Goal: Task Accomplishment & Management: Use online tool/utility

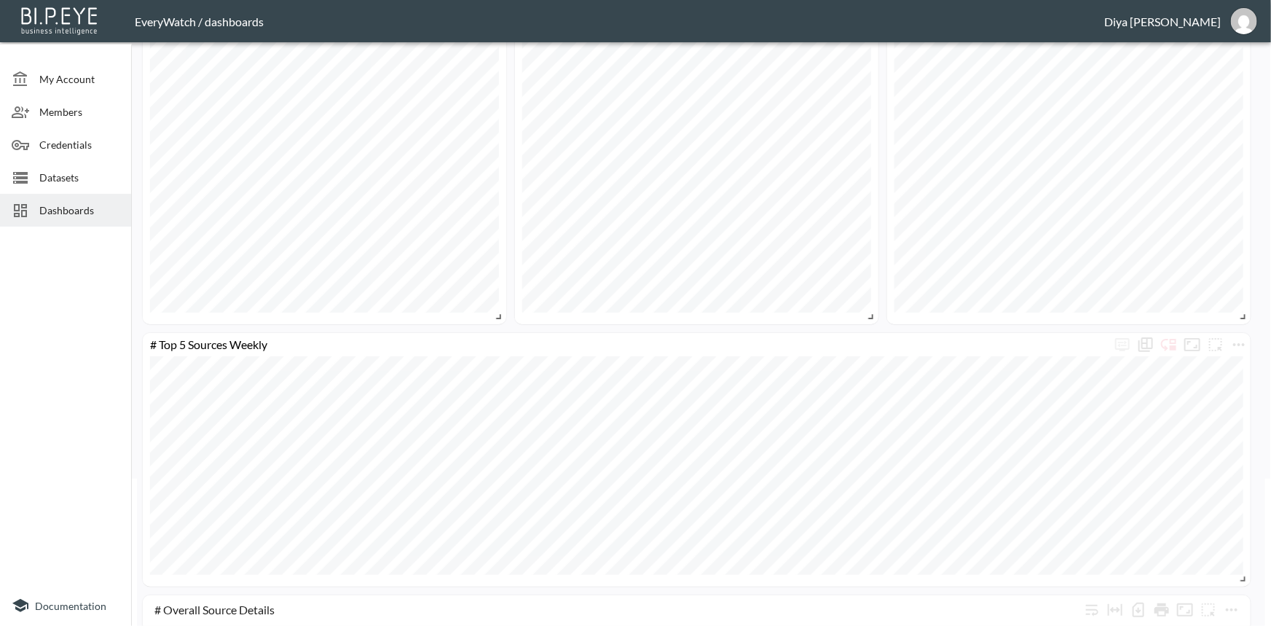
scroll to position [331, 0]
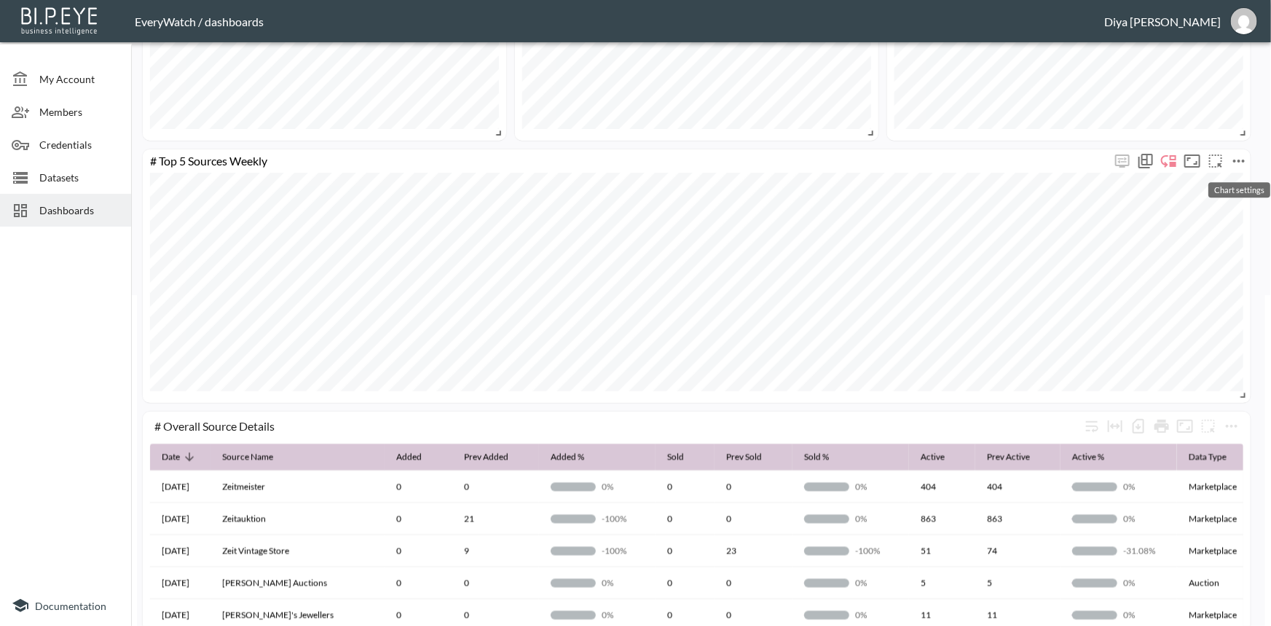
click at [1235, 162] on icon "more" at bounding box center [1239, 160] width 17 height 17
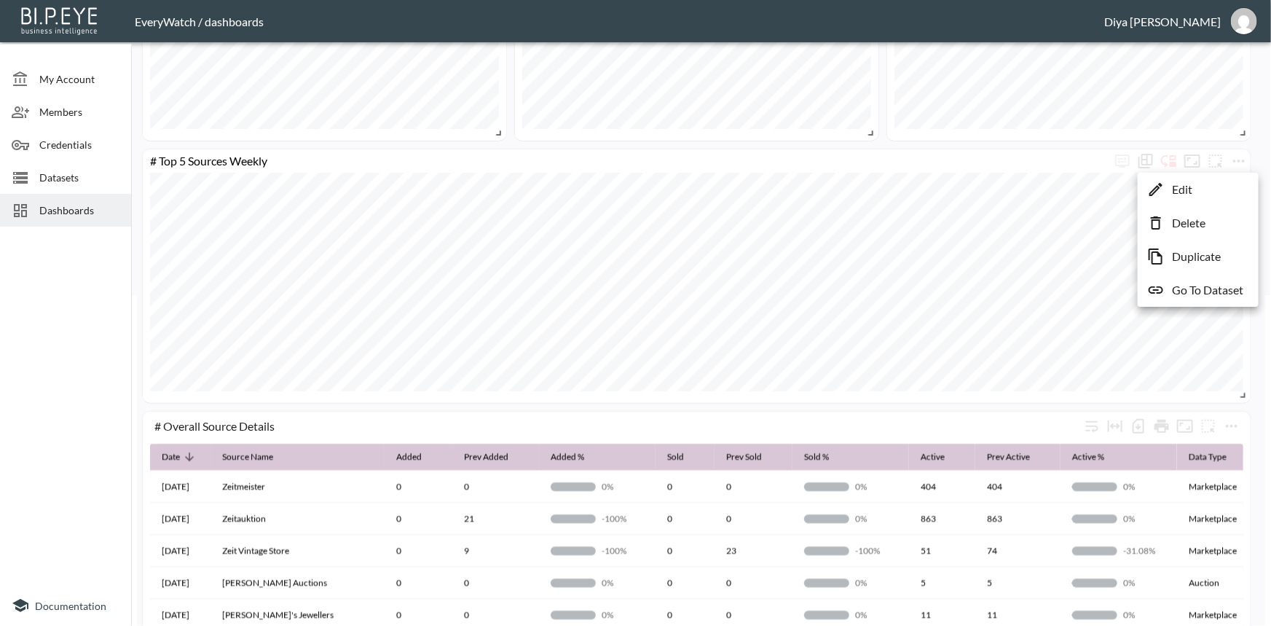
click at [1051, 402] on div at bounding box center [635, 313] width 1271 height 626
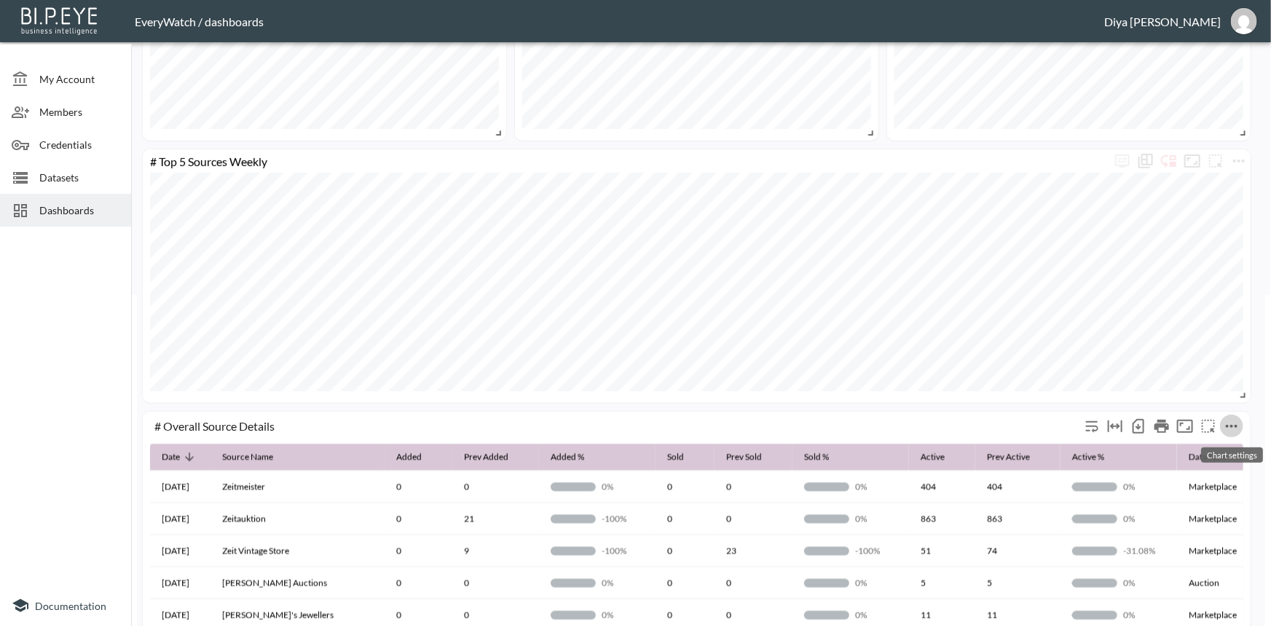
click at [1234, 423] on icon "more" at bounding box center [1231, 425] width 17 height 17
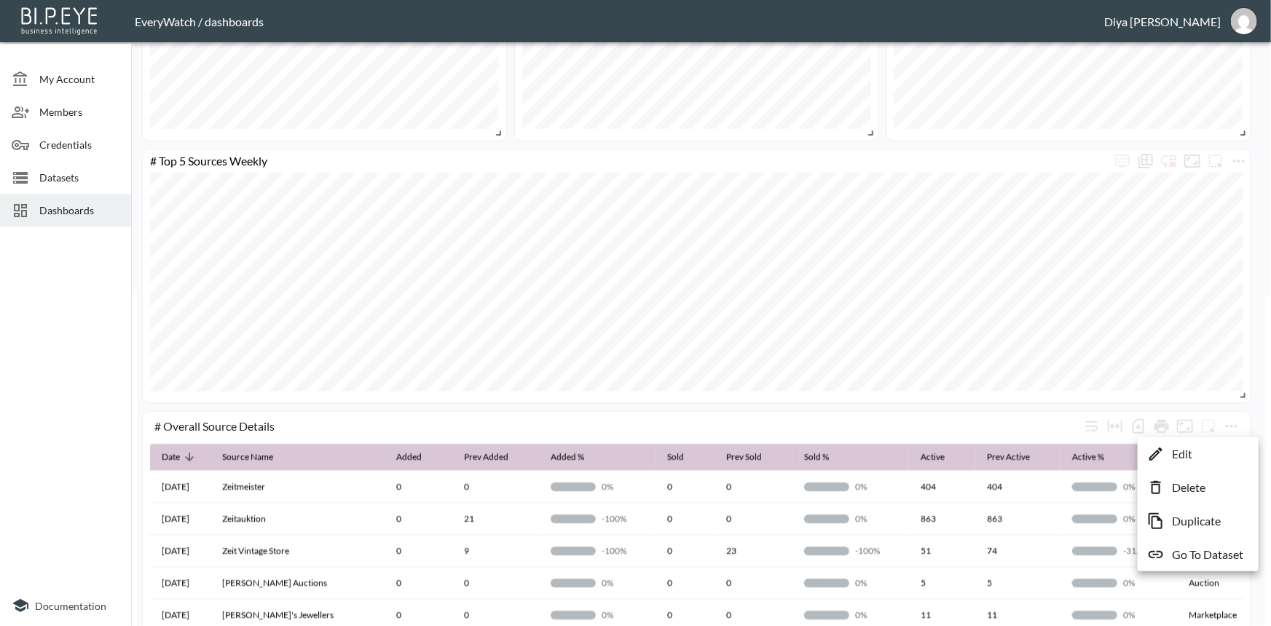
click at [1165, 458] on li "Edit" at bounding box center [1199, 454] width 114 height 26
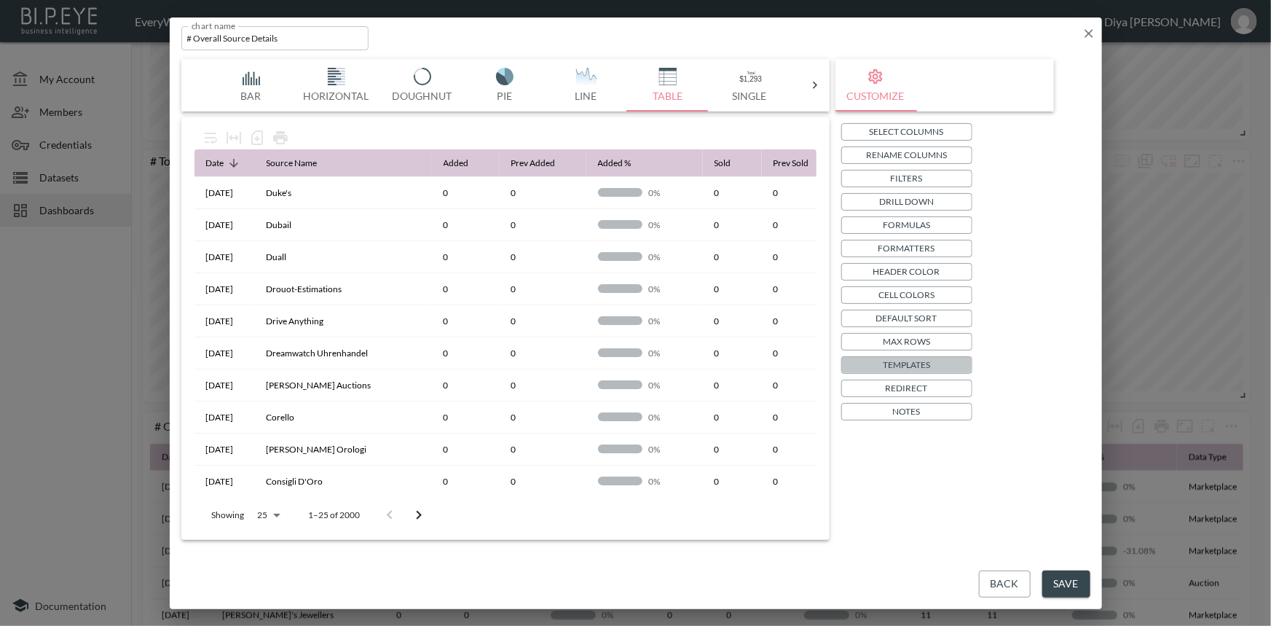
click at [906, 361] on p "Templates" at bounding box center [906, 364] width 47 height 15
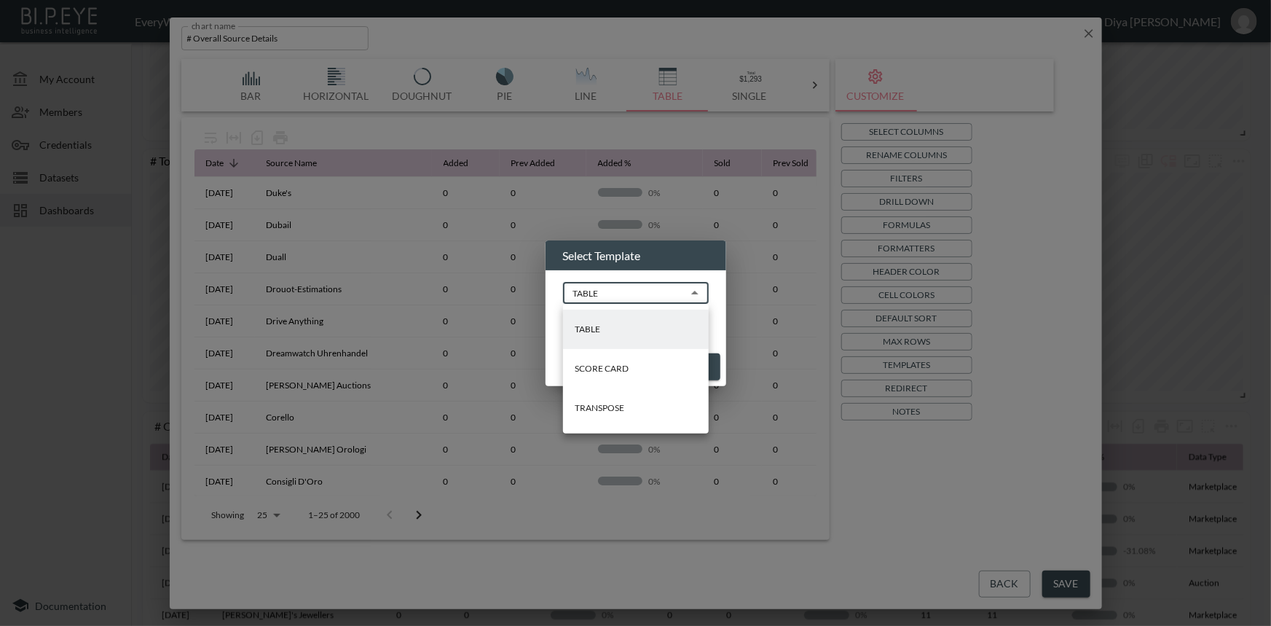
click at [631, 292] on body "BI.P.EYE, Interactive Analytics Dashboards - app EveryWatch / dashboards Diya […" at bounding box center [635, 313] width 1271 height 626
click at [607, 407] on p "TRANSPOSE" at bounding box center [600, 407] width 50 height 13
type input "TRANSPOSE"
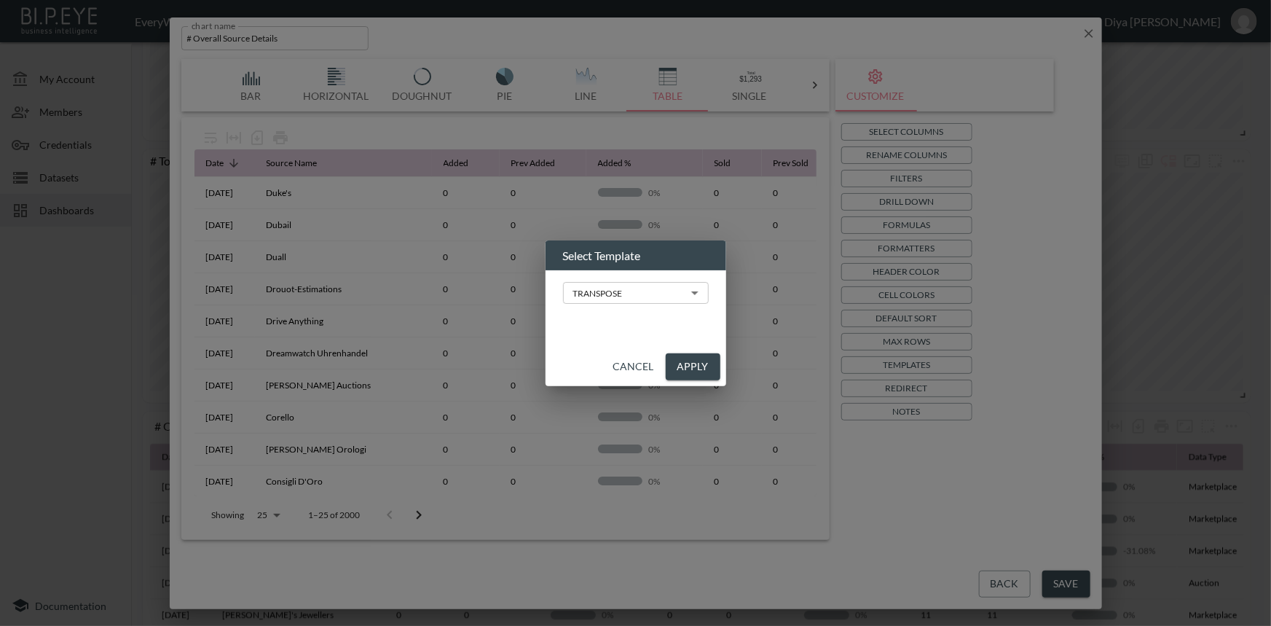
click at [920, 463] on div "Select Template TRANSPOSE TRANSPOSE ​ Cancel Apply" at bounding box center [635, 313] width 1271 height 626
click at [884, 493] on div "Select Template TRANSPOSE TRANSPOSE ​ Cancel Apply" at bounding box center [635, 313] width 1271 height 626
click at [903, 460] on div "Select Template TRANSPOSE TRANSPOSE ​ Cancel Apply" at bounding box center [635, 313] width 1271 height 626
click at [640, 371] on button "Cancel" at bounding box center [634, 366] width 52 height 27
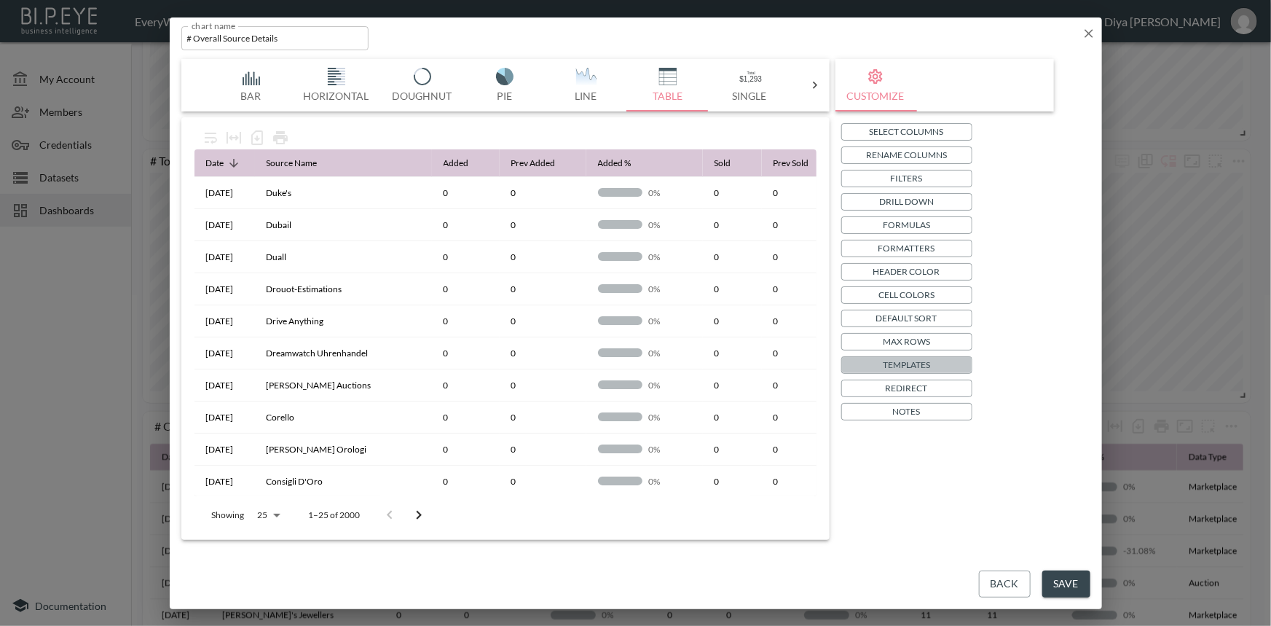
click at [900, 366] on p "Templates" at bounding box center [906, 364] width 47 height 15
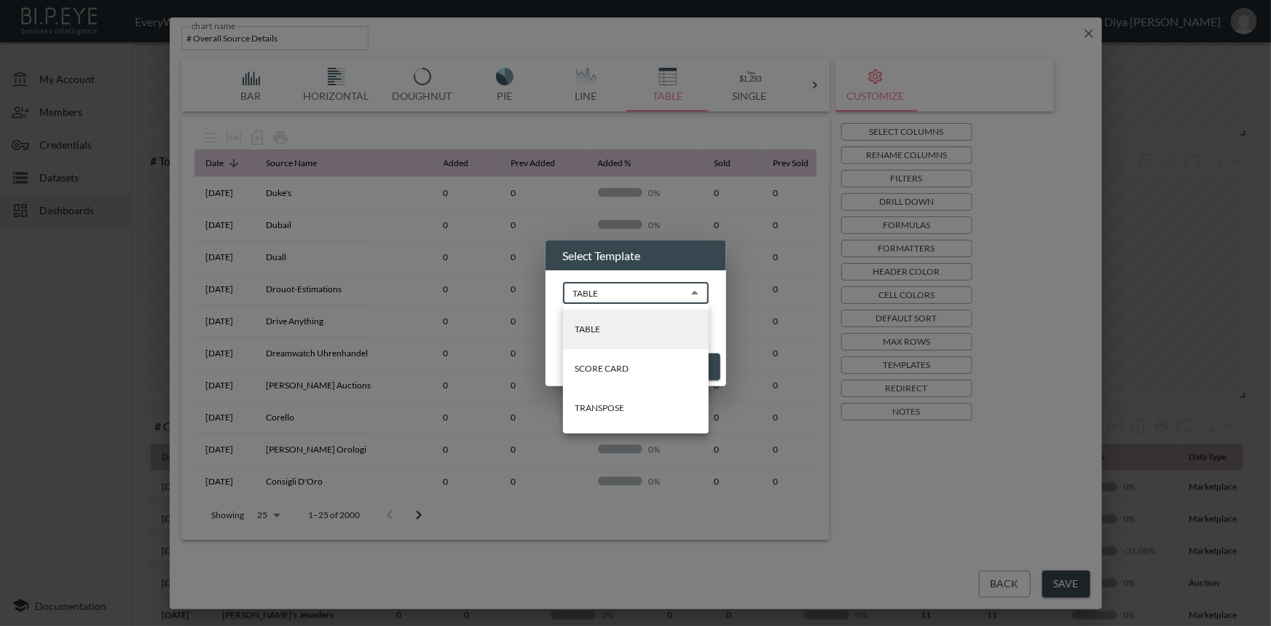
click at [654, 294] on body "BI.P.EYE, Interactive Analytics Dashboards - app EveryWatch / dashboards Diya […" at bounding box center [635, 313] width 1271 height 626
click at [869, 429] on div at bounding box center [635, 313] width 1271 height 626
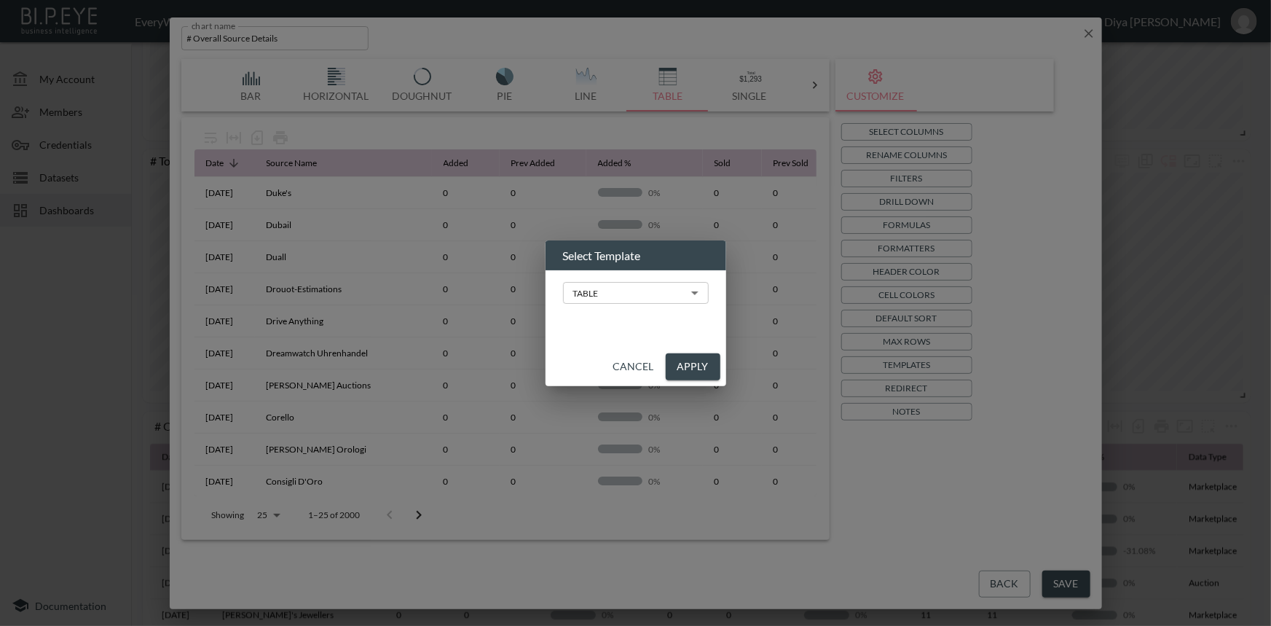
click at [987, 574] on div "Select Template TABLE TABLE ​ Cancel Apply" at bounding box center [635, 313] width 1271 height 626
click at [624, 366] on button "Cancel" at bounding box center [634, 366] width 52 height 27
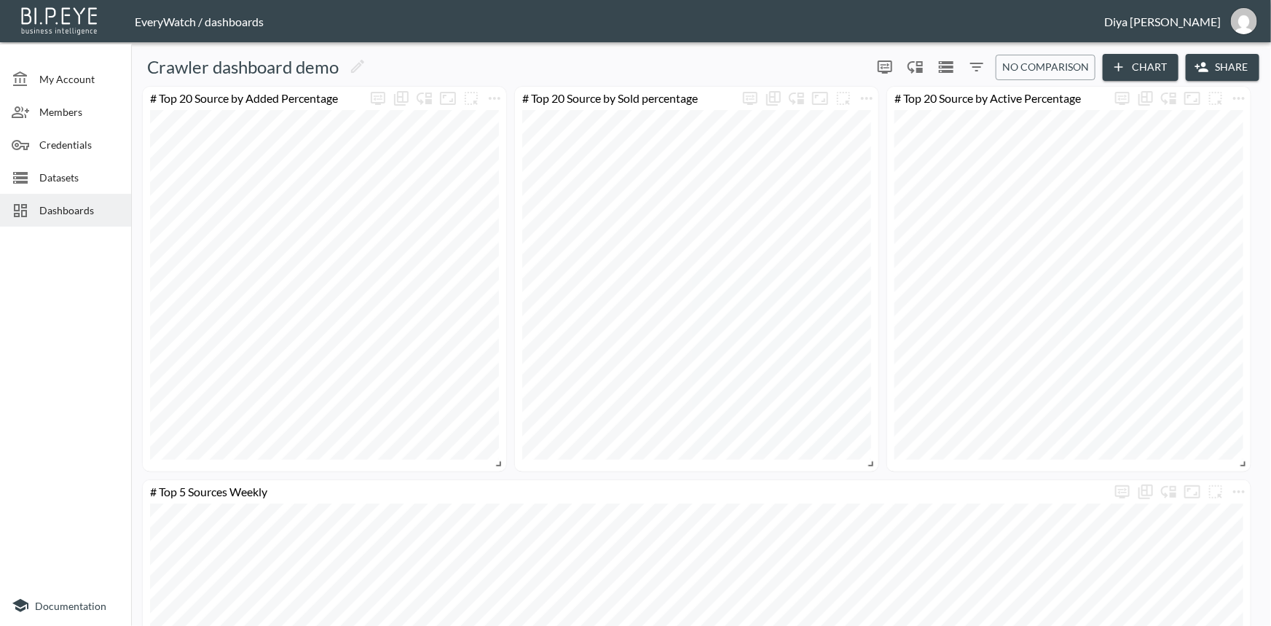
scroll to position [66, 0]
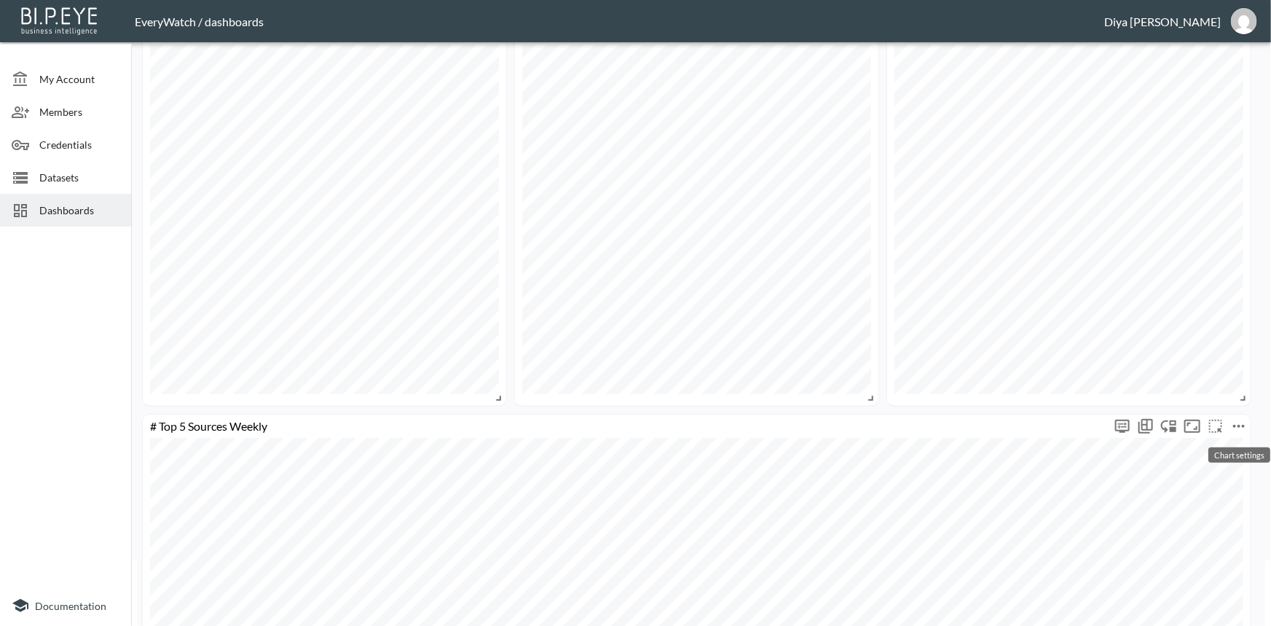
click at [1234, 423] on icon "more" at bounding box center [1239, 425] width 17 height 17
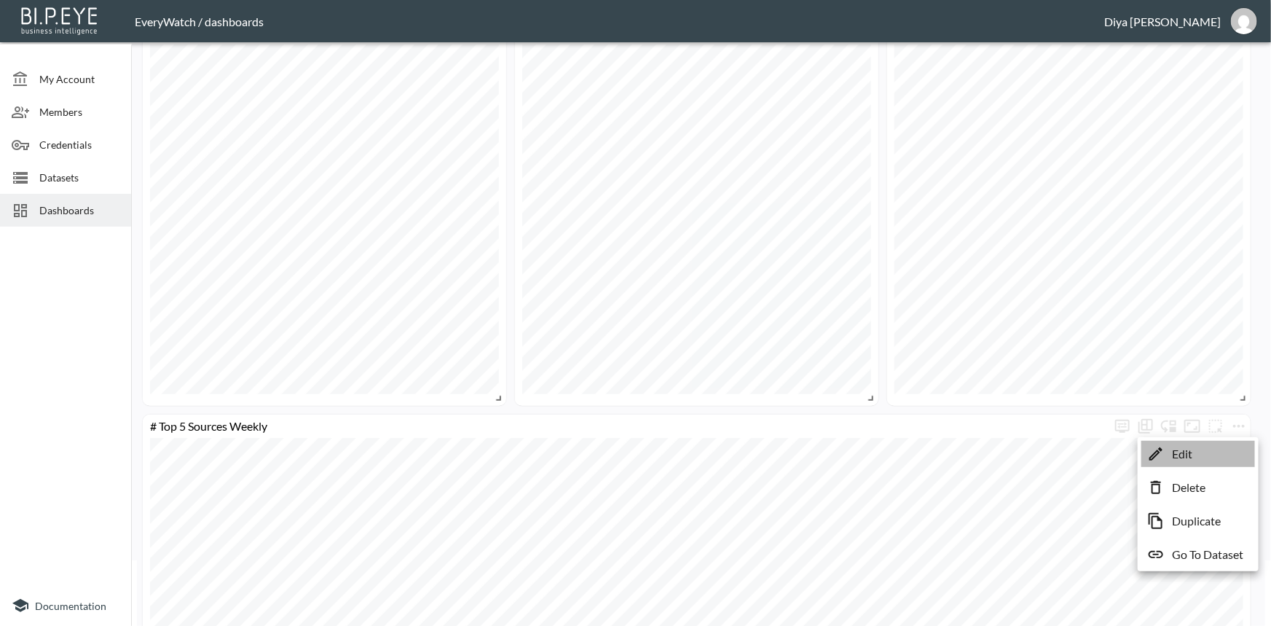
click at [1206, 452] on li "Edit" at bounding box center [1199, 454] width 114 height 26
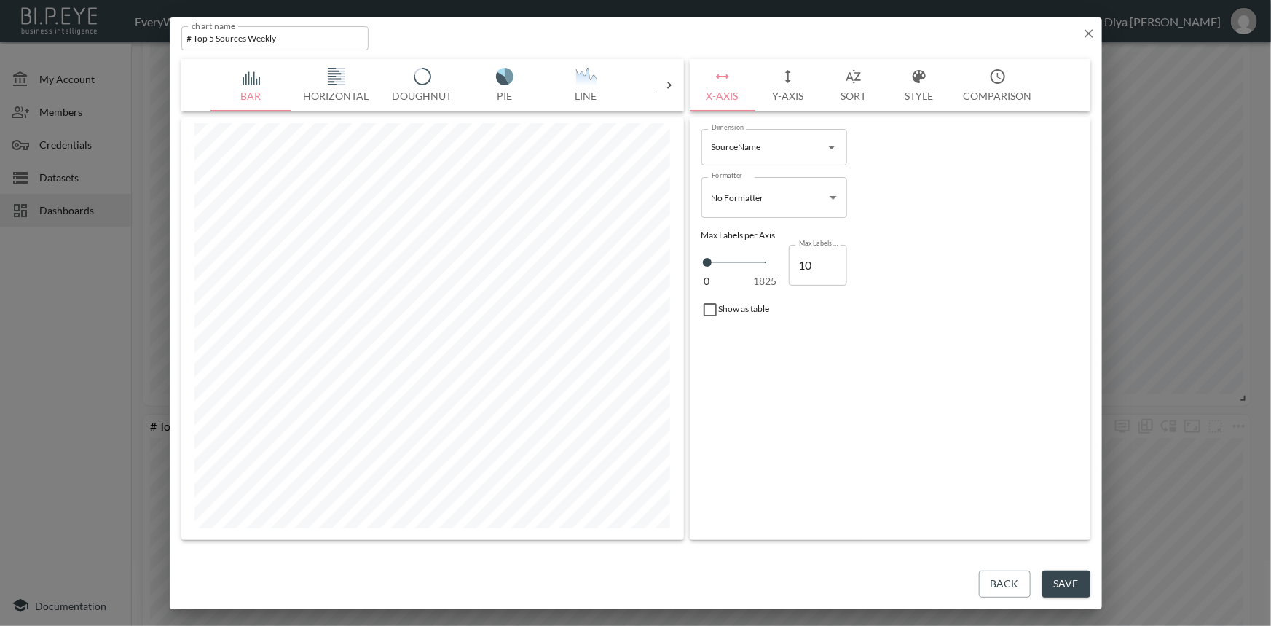
click at [667, 78] on icon at bounding box center [669, 85] width 15 height 15
click at [246, 85] on img "button" at bounding box center [253, 76] width 58 height 17
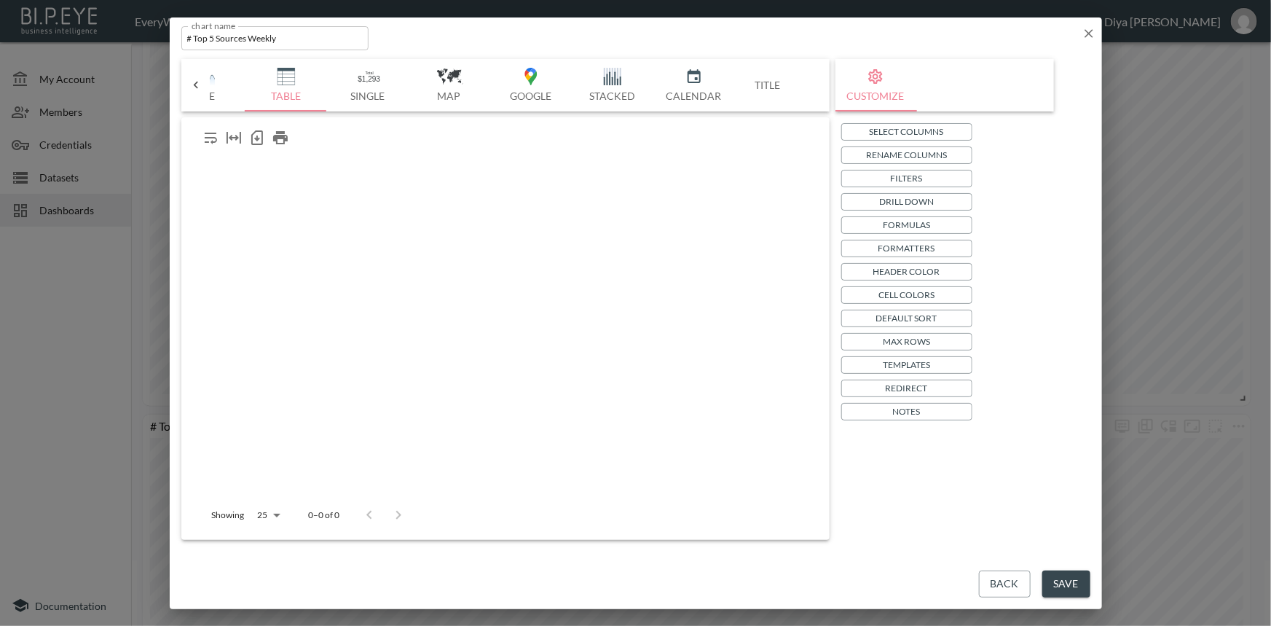
scroll to position [0, 380]
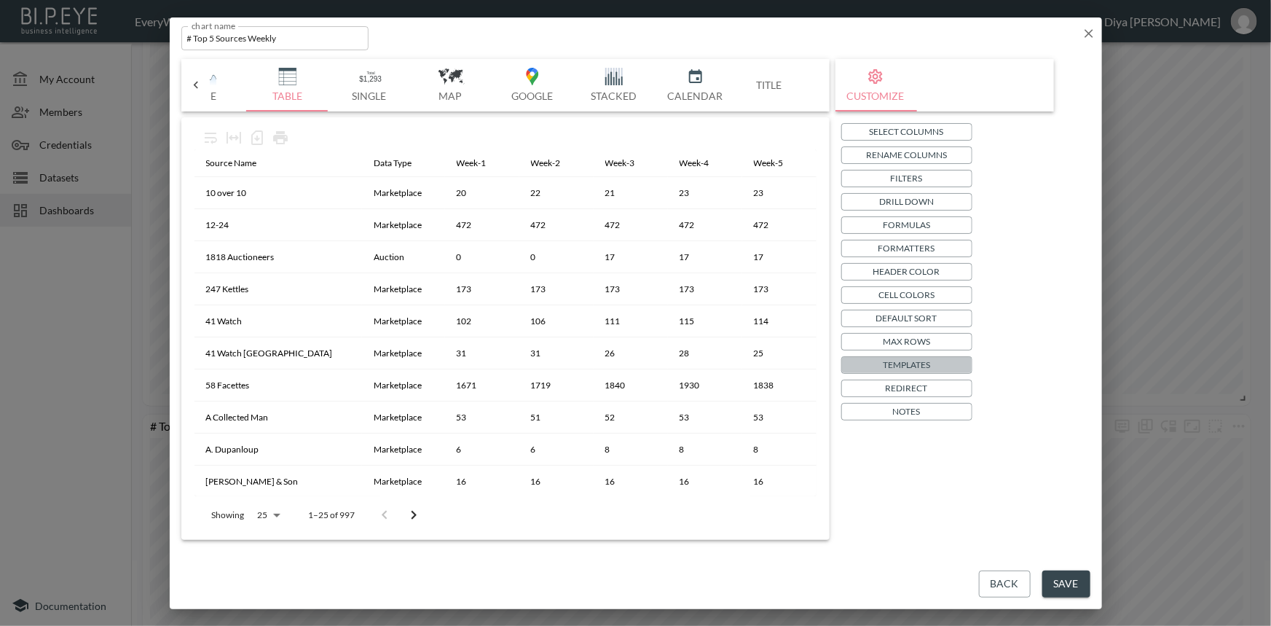
click at [898, 365] on p "Templates" at bounding box center [906, 364] width 47 height 15
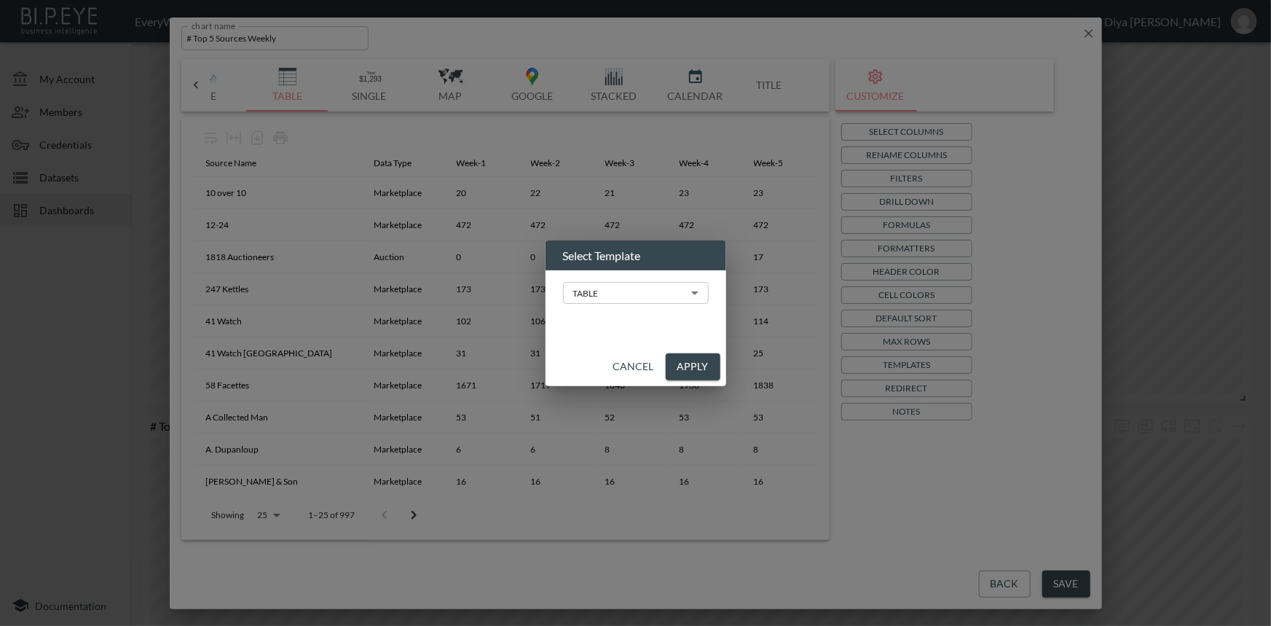
click at [640, 291] on body "BI.P.EYE, Interactive Analytics Dashboards - app EveryWatch / dashboards Diya […" at bounding box center [635, 313] width 1271 height 626
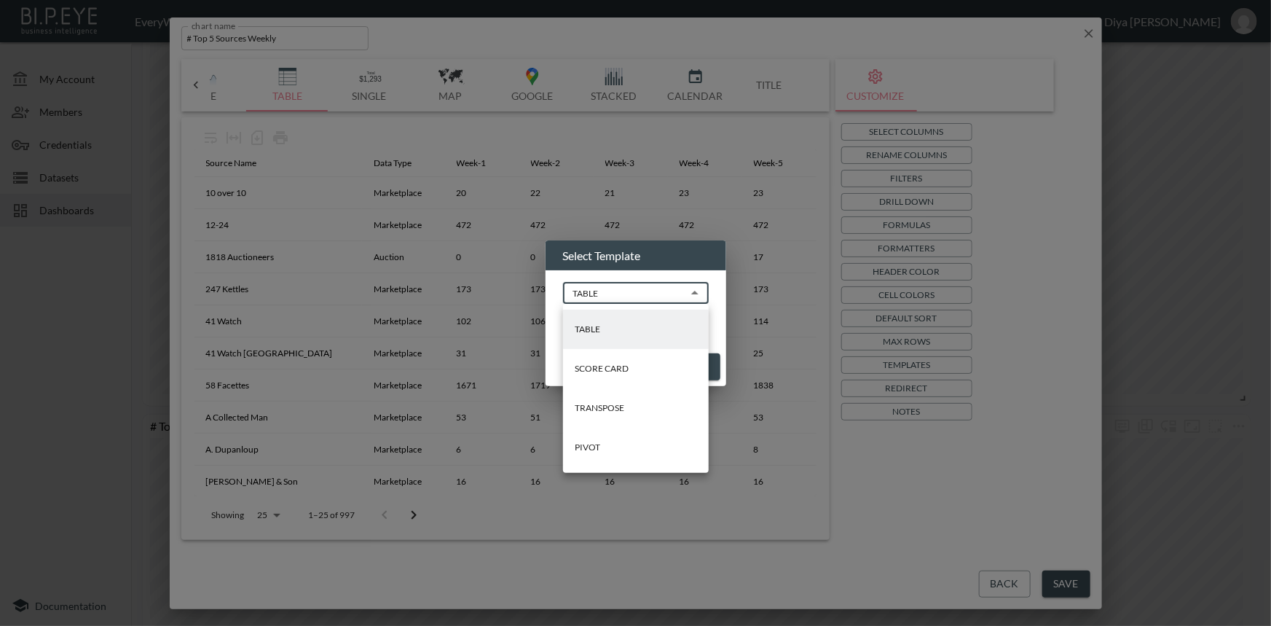
click at [596, 450] on p "PIVOT" at bounding box center [588, 447] width 26 height 13
type input "PIVOT"
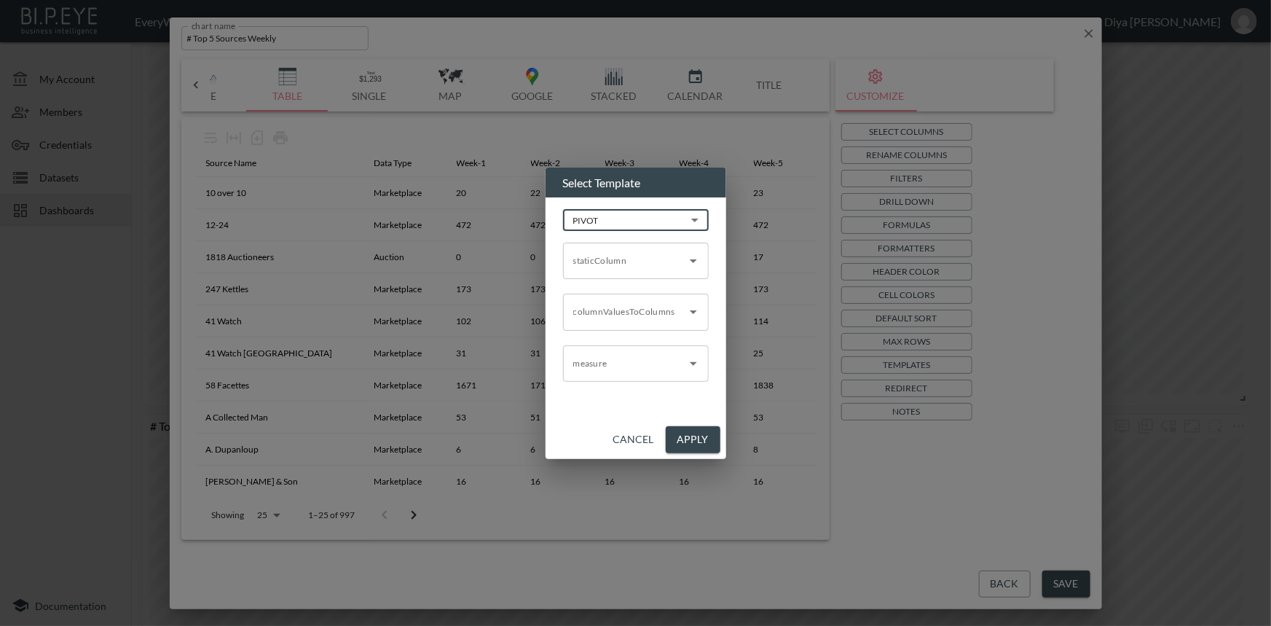
click at [613, 268] on input "staticColumn" at bounding box center [625, 260] width 111 height 23
click at [896, 407] on div "Select Template PIVOT PIVOT ​ staticColumn staticColumn columnValuesToColumns c…" at bounding box center [635, 313] width 1271 height 626
drag, startPoint x: 627, startPoint y: 438, endPoint x: 914, endPoint y: 498, distance: 292.5
click at [628, 438] on button "Cancel" at bounding box center [634, 439] width 52 height 27
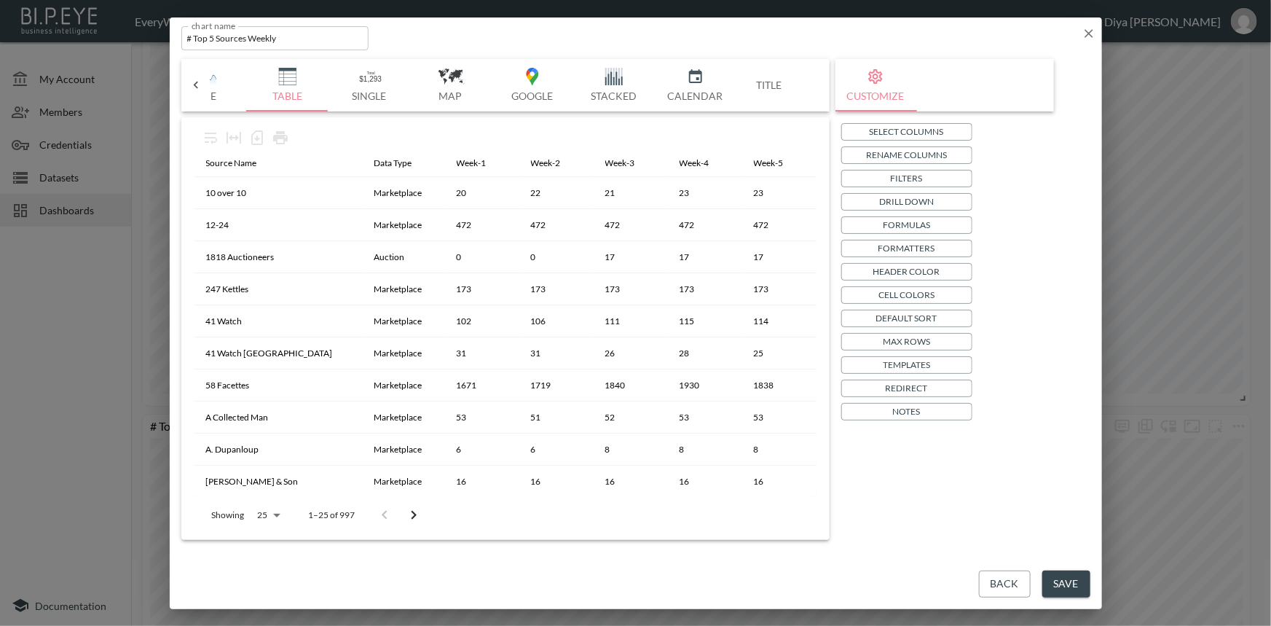
click at [1005, 583] on button "Back" at bounding box center [1005, 584] width 52 height 27
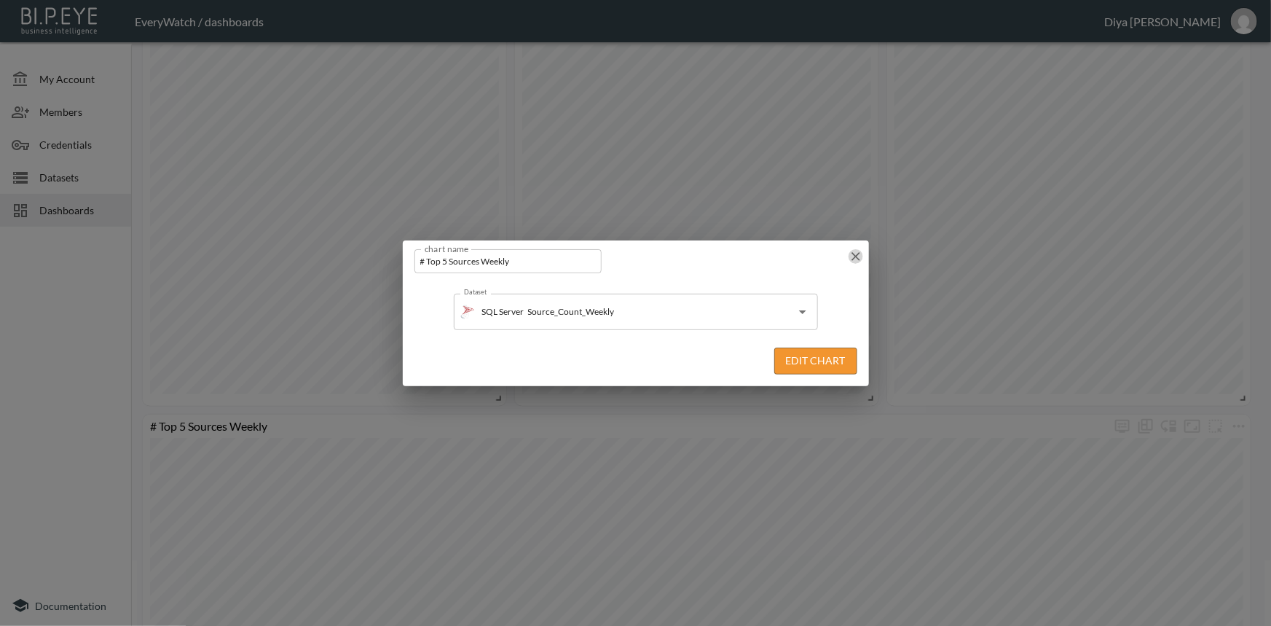
click at [858, 255] on icon "button" at bounding box center [856, 256] width 15 height 15
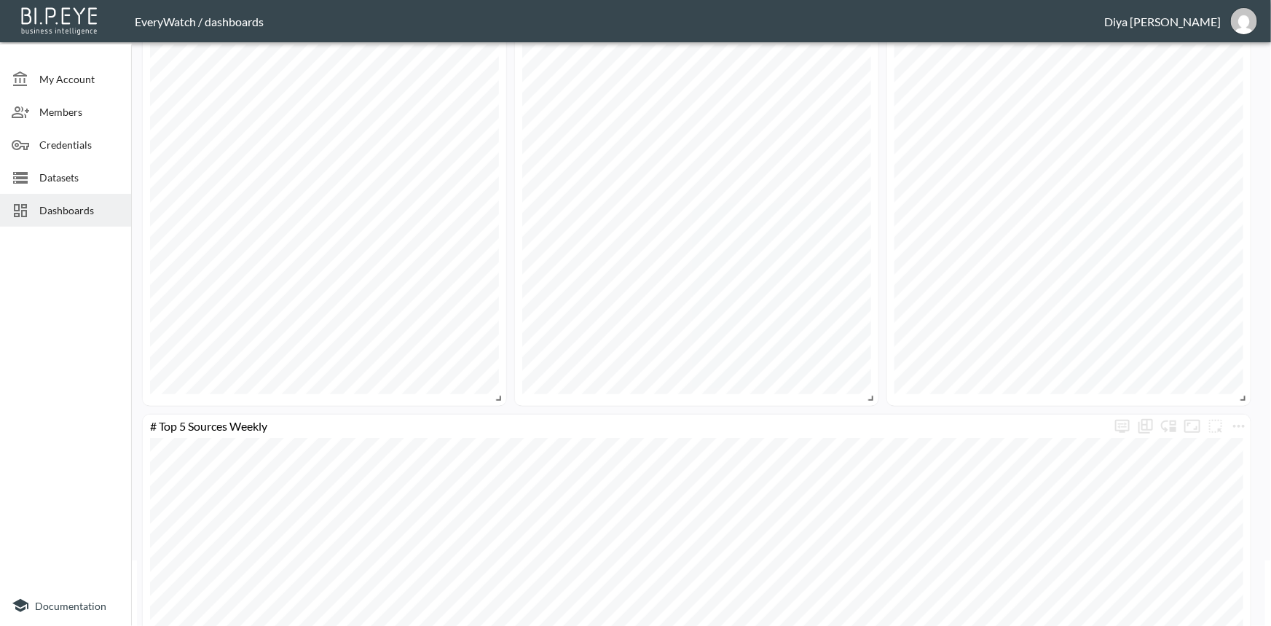
click at [63, 211] on span "Dashboards" at bounding box center [79, 210] width 80 height 15
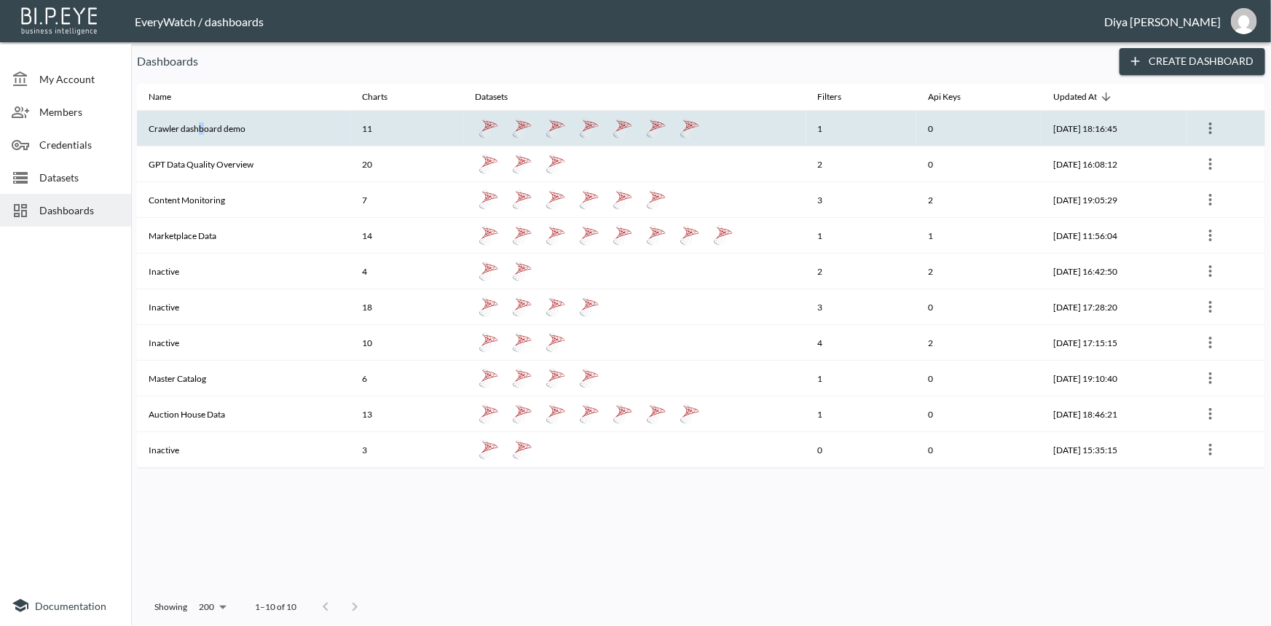
click at [202, 124] on th "Crawler dashboard demo" at bounding box center [243, 129] width 213 height 36
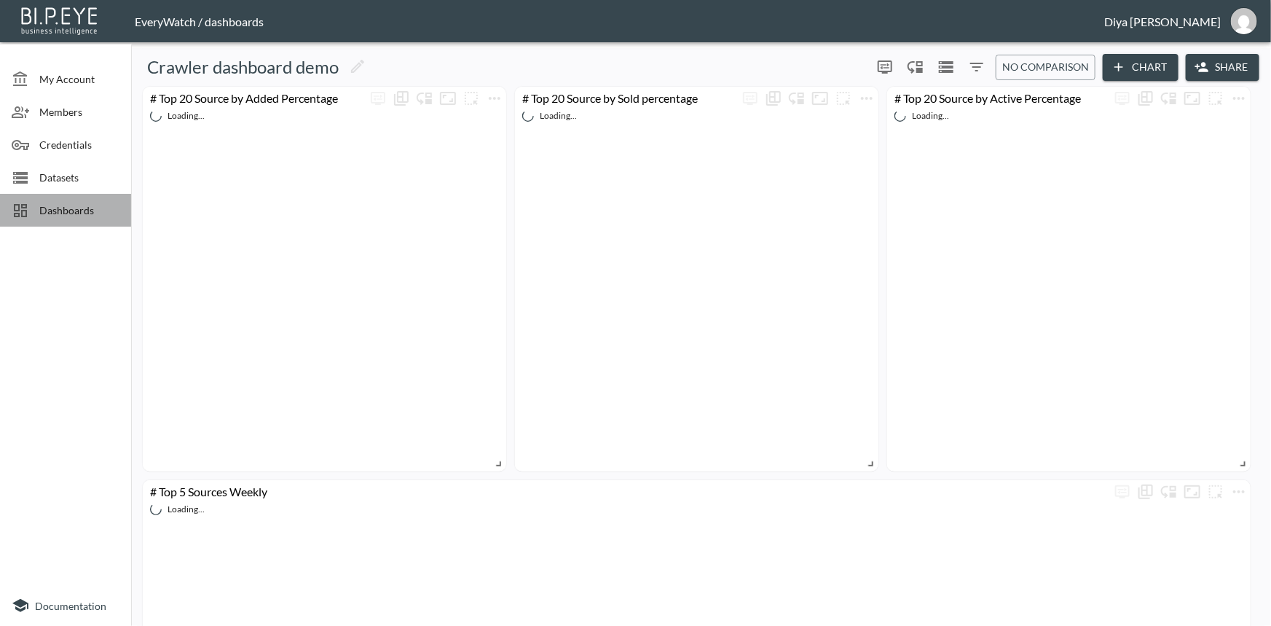
click at [40, 213] on span "Dashboards" at bounding box center [79, 210] width 80 height 15
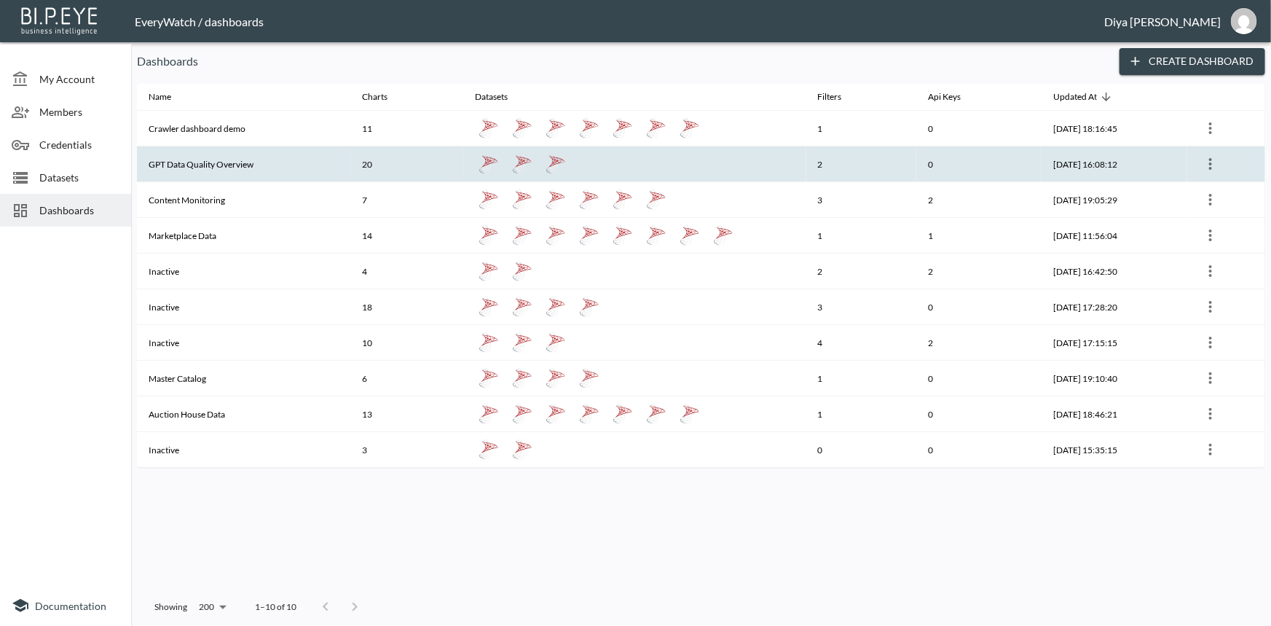
click at [166, 160] on th "GPT Data Quality Overview" at bounding box center [243, 164] width 213 height 36
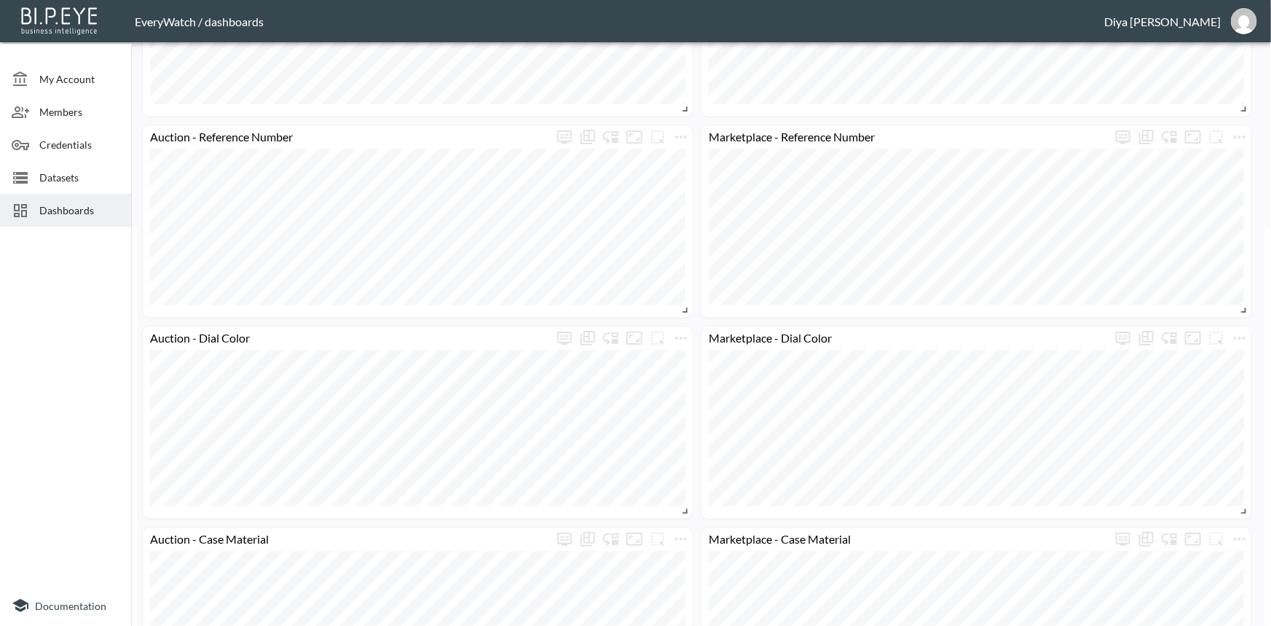
scroll to position [993, 0]
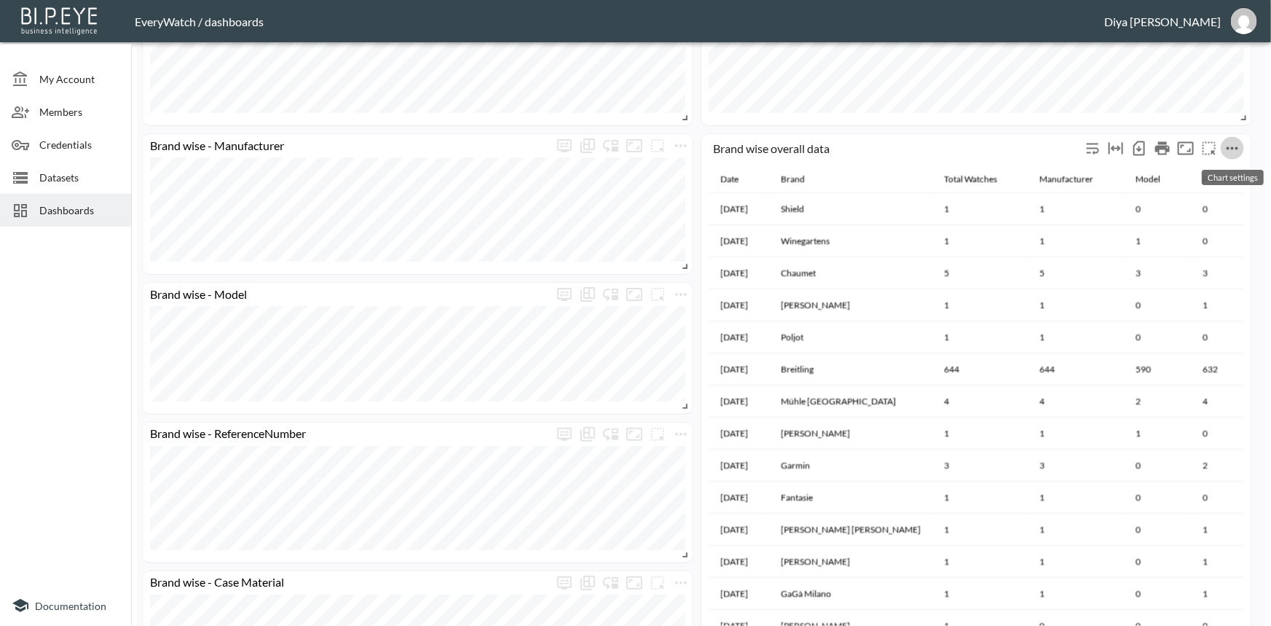
click at [1239, 148] on icon "more" at bounding box center [1232, 148] width 17 height 17
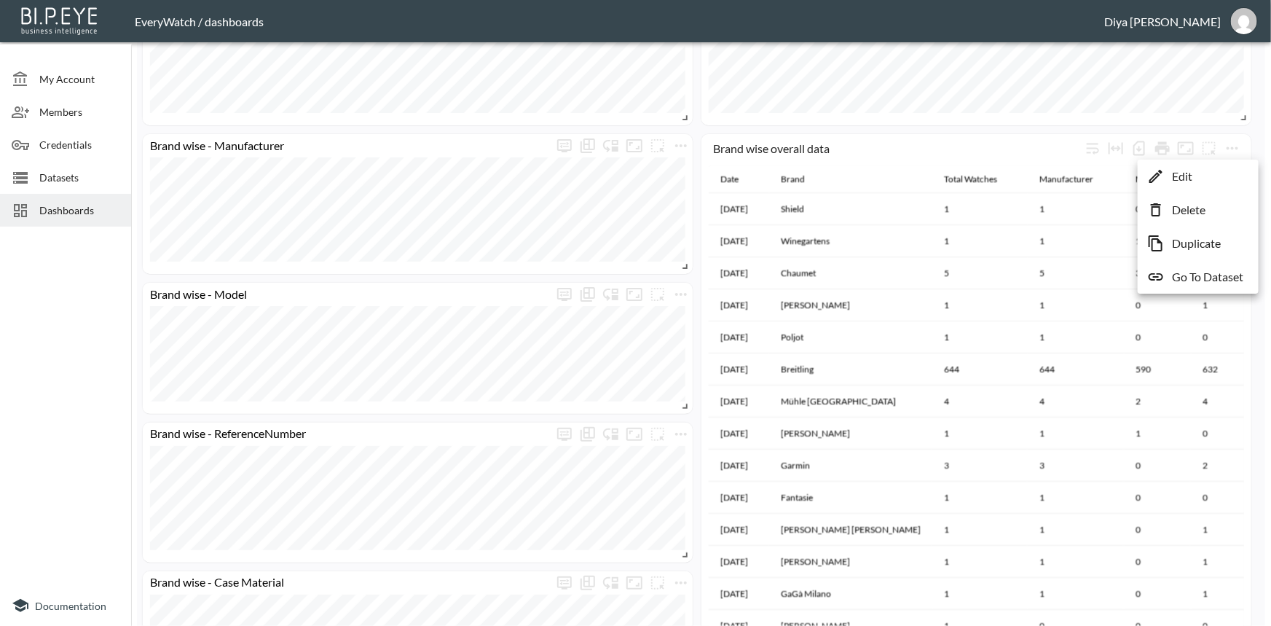
click at [1196, 175] on li "Edit" at bounding box center [1199, 176] width 114 height 26
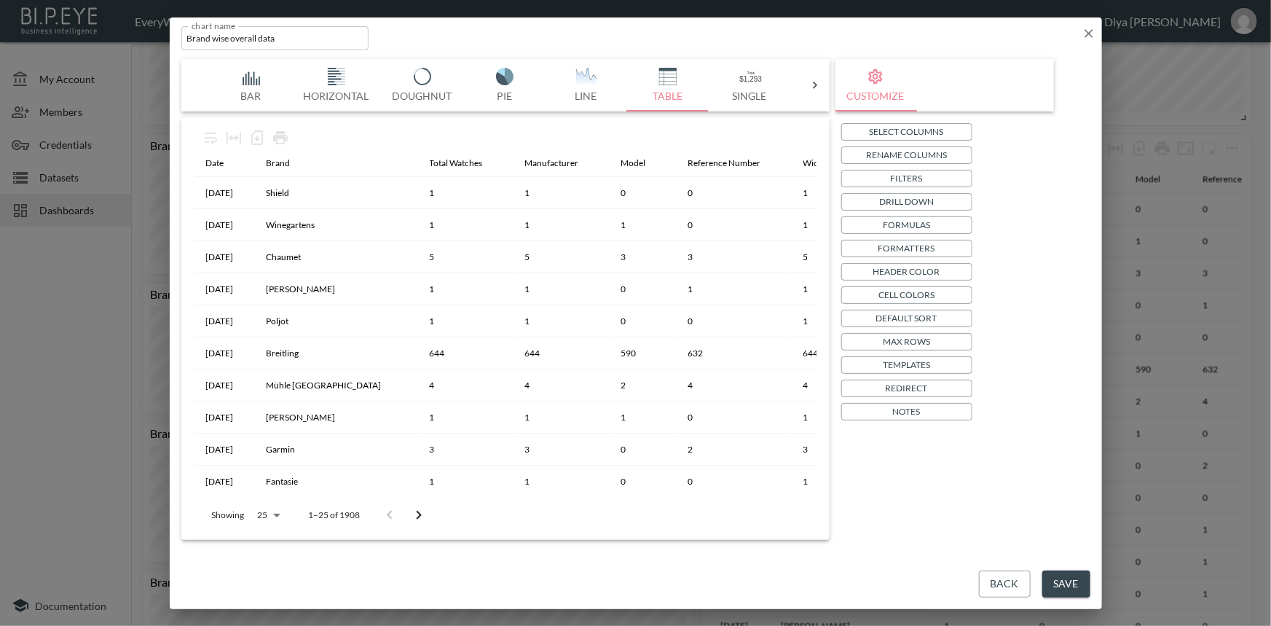
click at [893, 363] on p "Templates" at bounding box center [906, 364] width 47 height 15
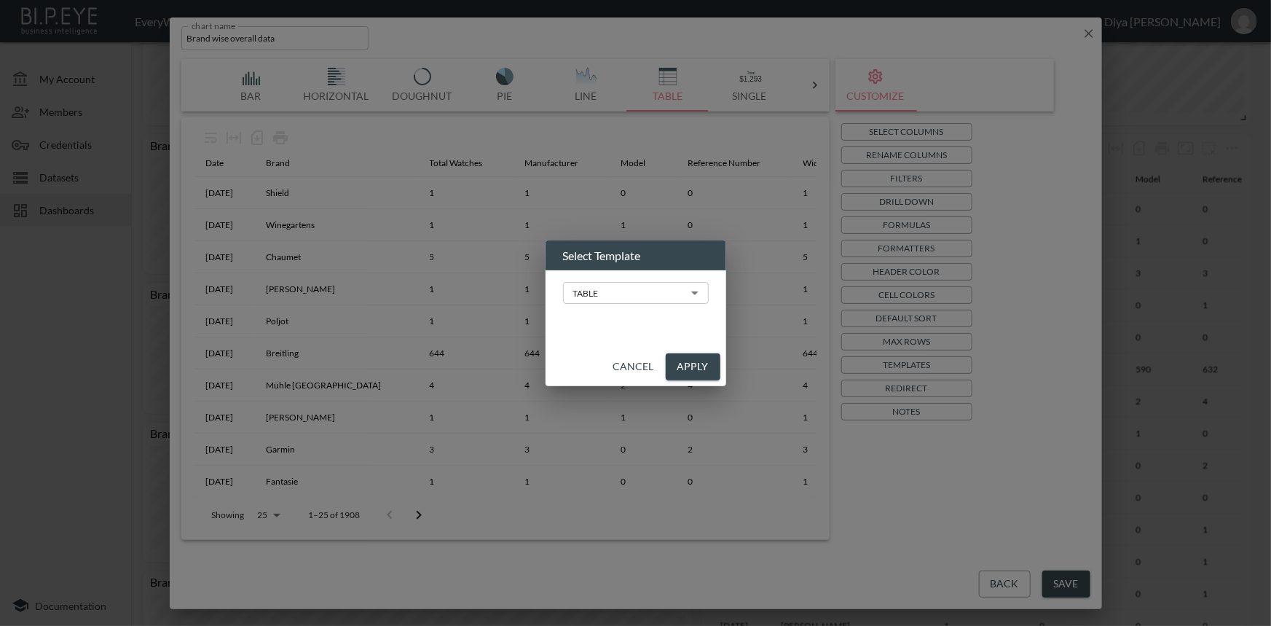
click at [650, 289] on body "BI.P.EYE, Interactive Analytics Dashboards - app EveryWatch / dashboards Diya […" at bounding box center [635, 313] width 1271 height 626
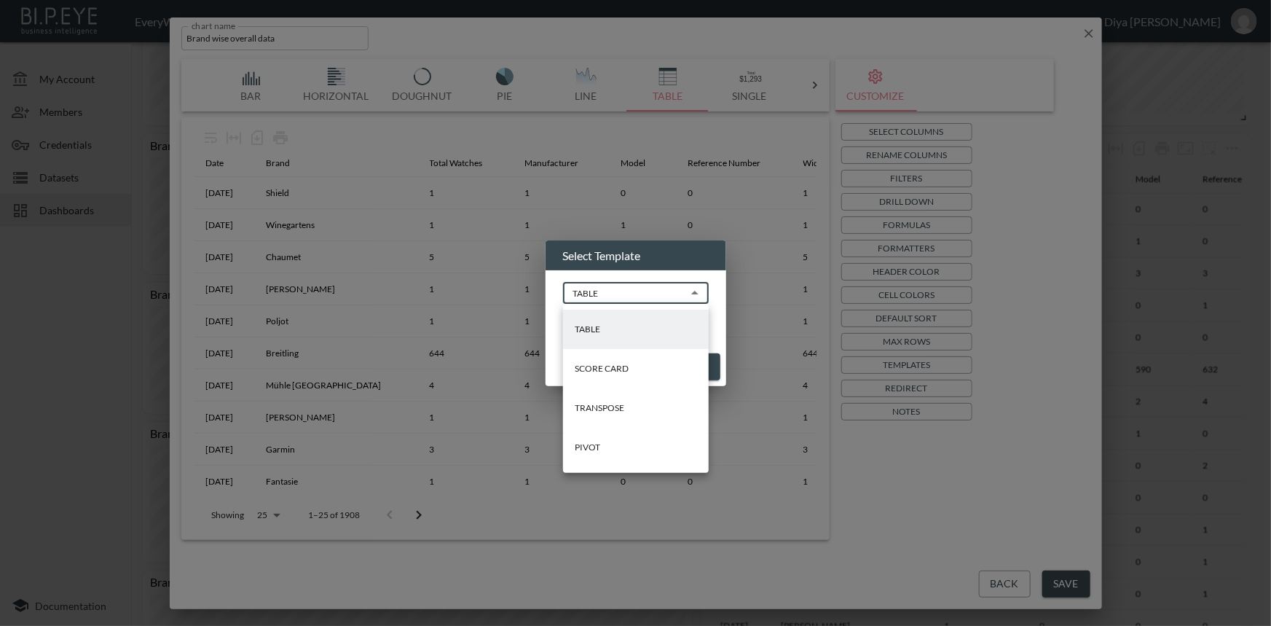
click at [605, 448] on li "PIVOT" at bounding box center [636, 447] width 146 height 39
type input "PIVOT"
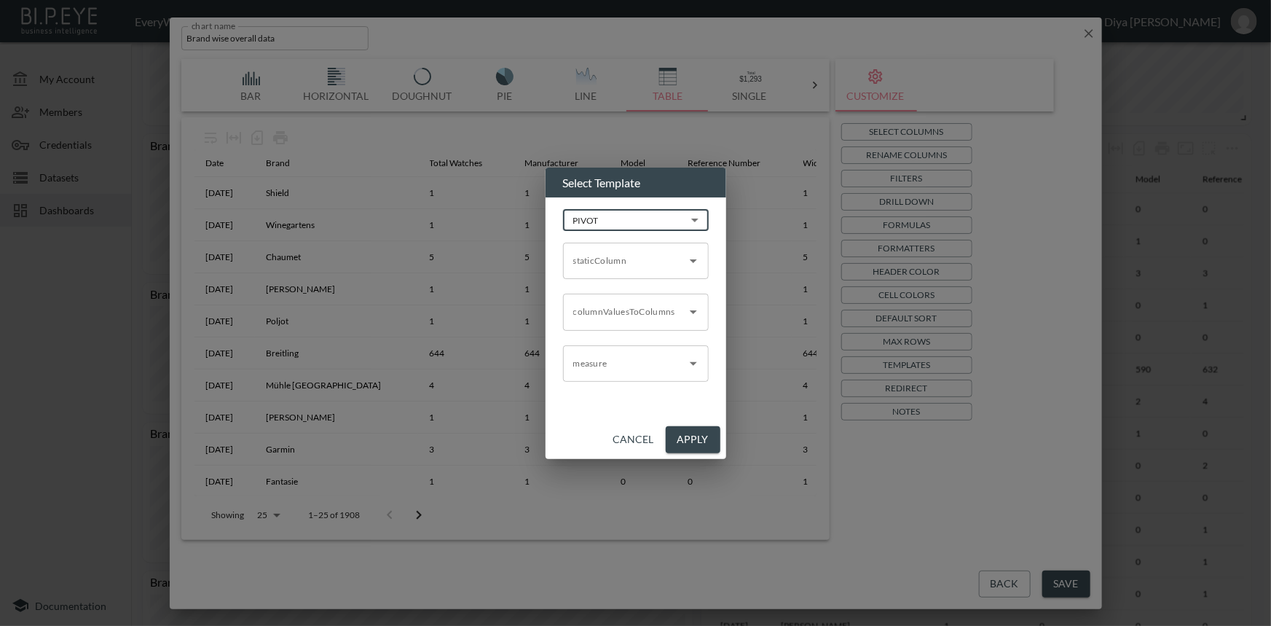
click at [590, 257] on input "staticColumn" at bounding box center [625, 260] width 111 height 23
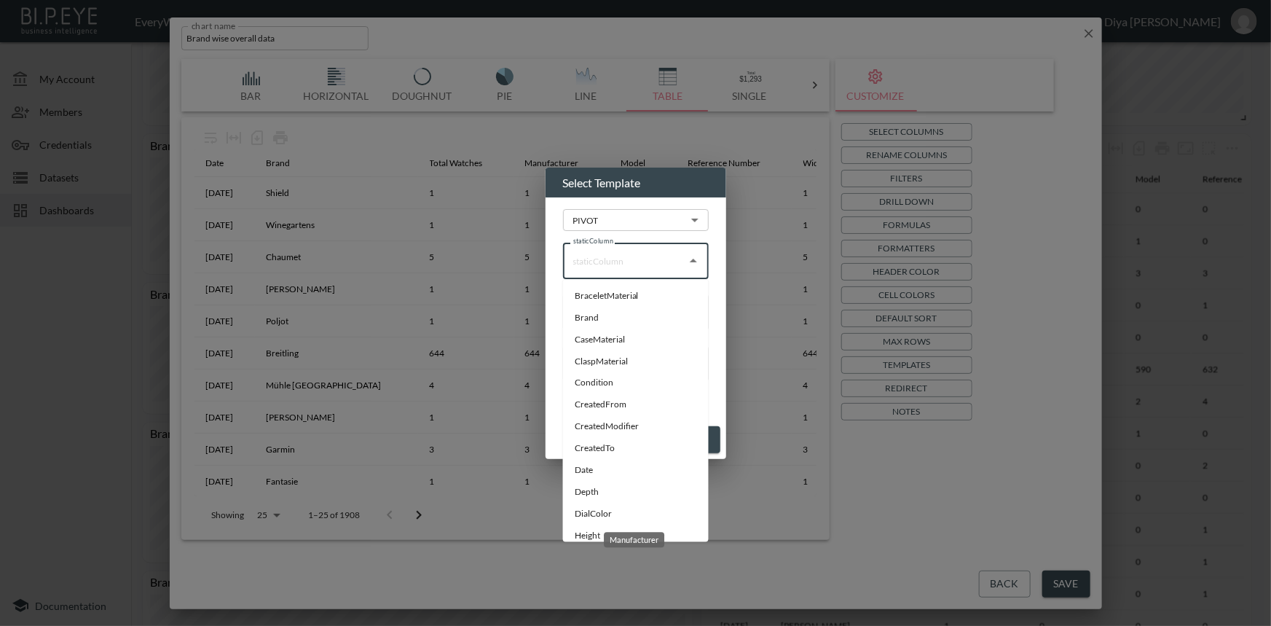
scroll to position [0, 0]
click at [609, 318] on li "Brand" at bounding box center [636, 318] width 146 height 22
type input "Brand"
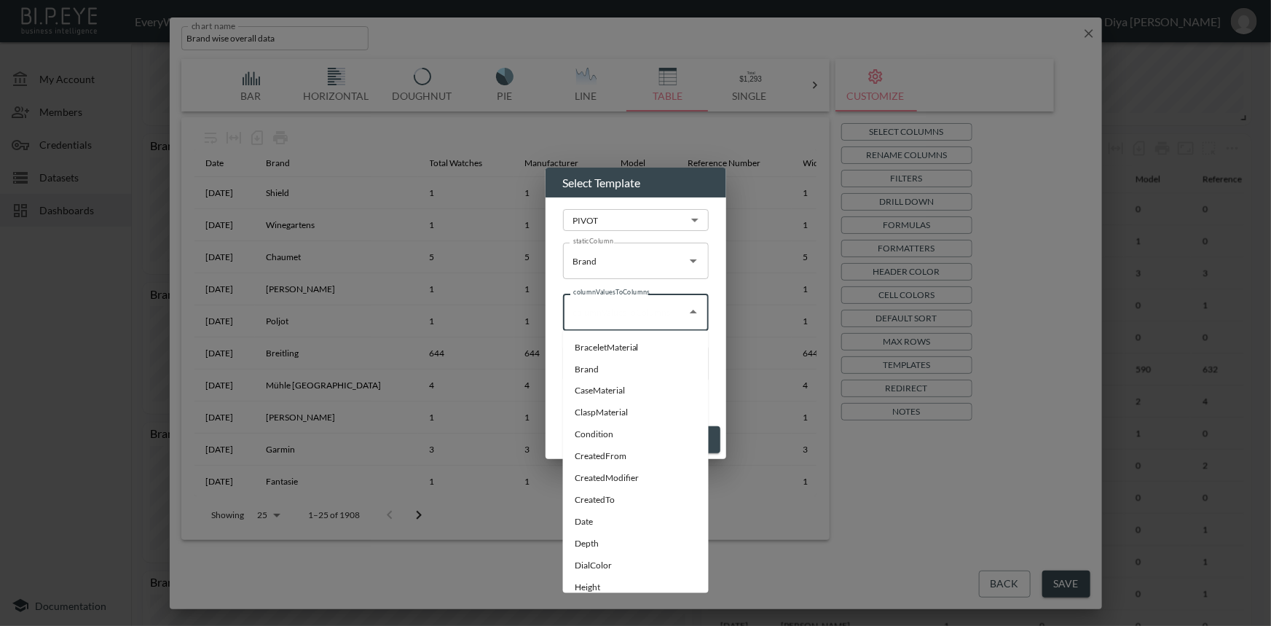
click at [614, 318] on input "columnValuesToColumns" at bounding box center [625, 311] width 111 height 23
click at [590, 524] on li "Date" at bounding box center [636, 522] width 146 height 22
type input "Date"
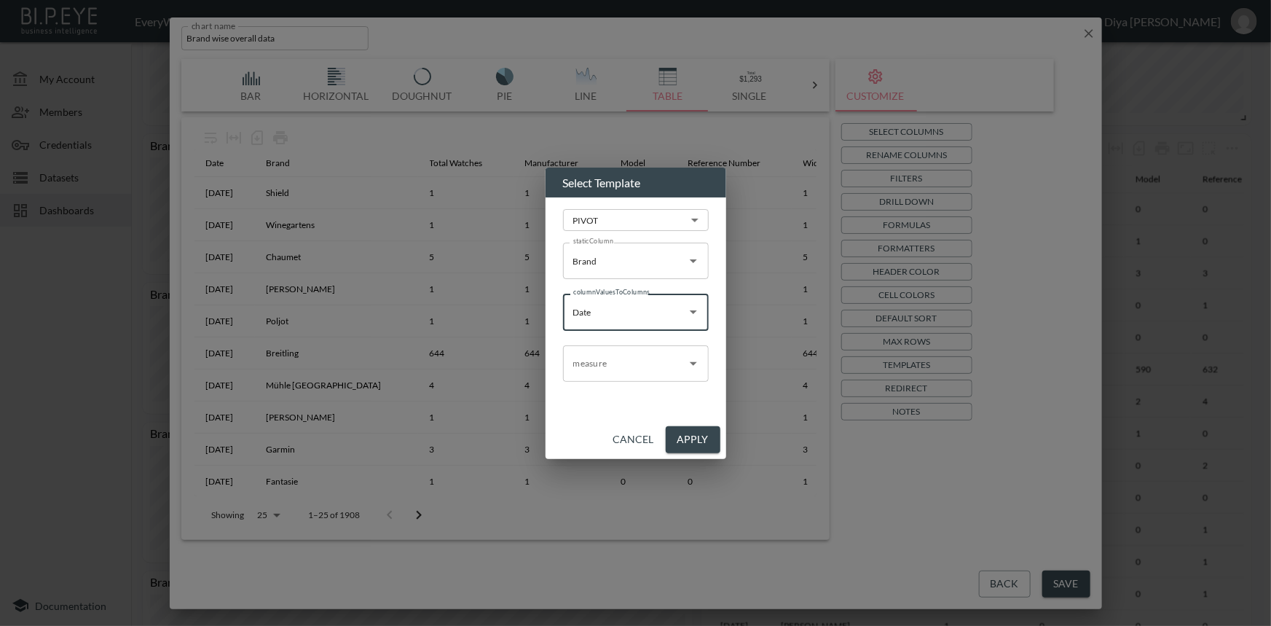
click at [606, 366] on input "measure" at bounding box center [625, 363] width 111 height 23
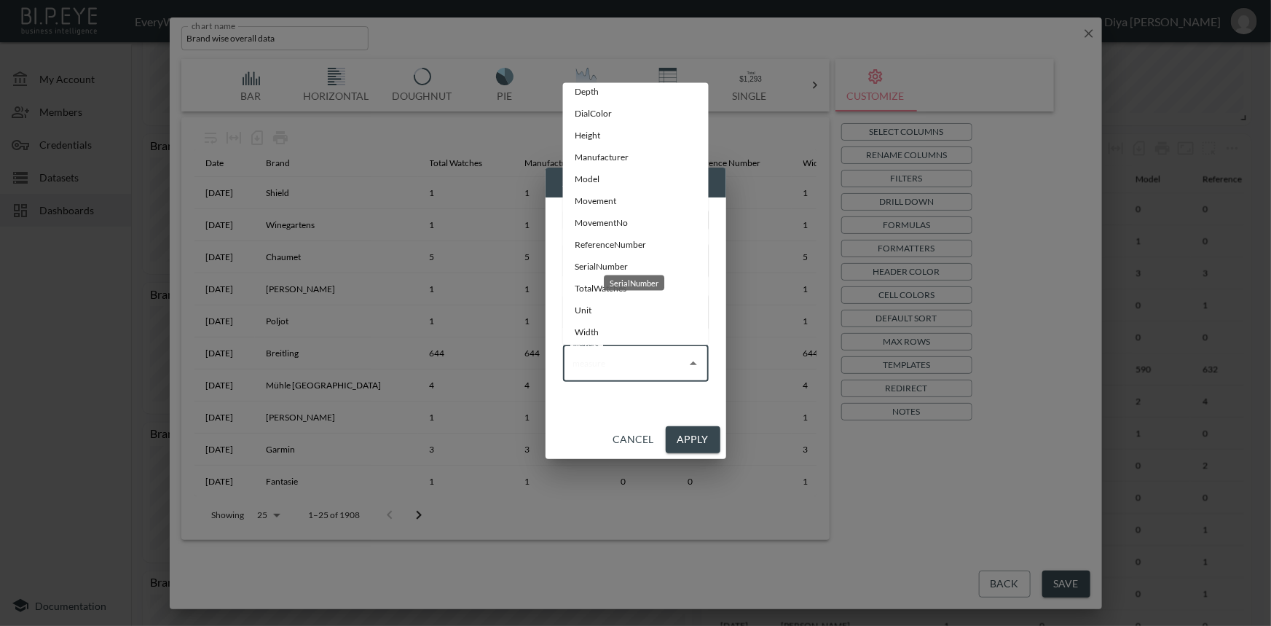
scroll to position [230, 0]
click at [613, 260] on li "TotalWatches" at bounding box center [636, 264] width 146 height 22
type input "TotalWatches"
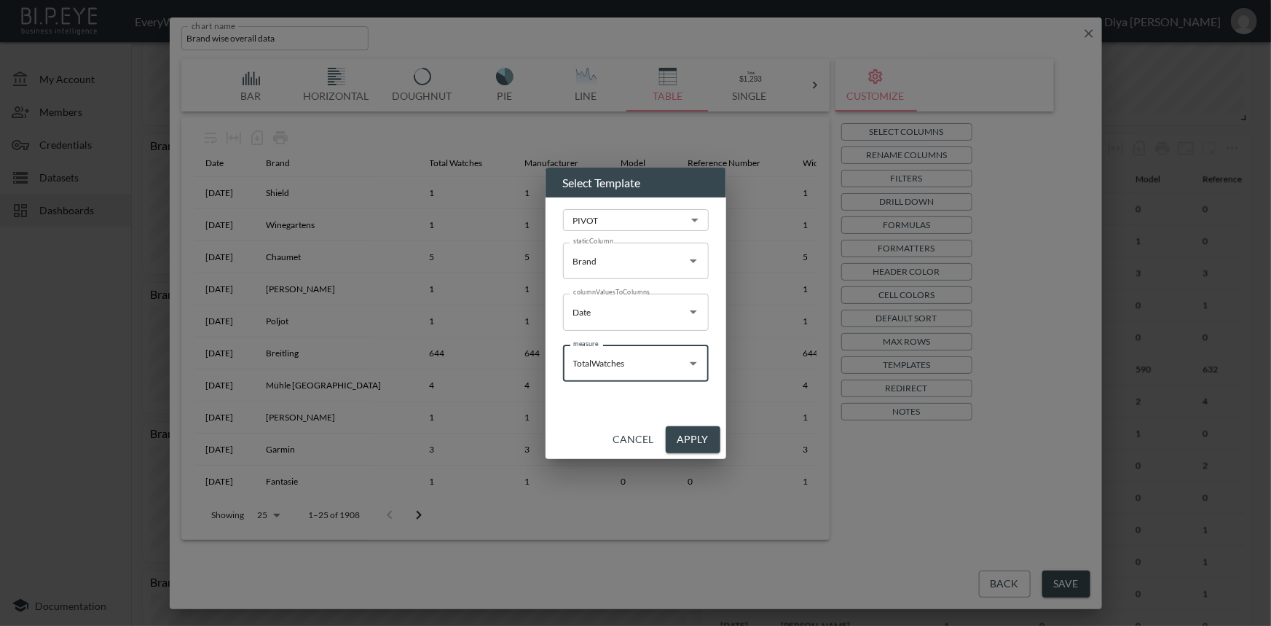
click at [694, 444] on button "Apply" at bounding box center [693, 439] width 55 height 27
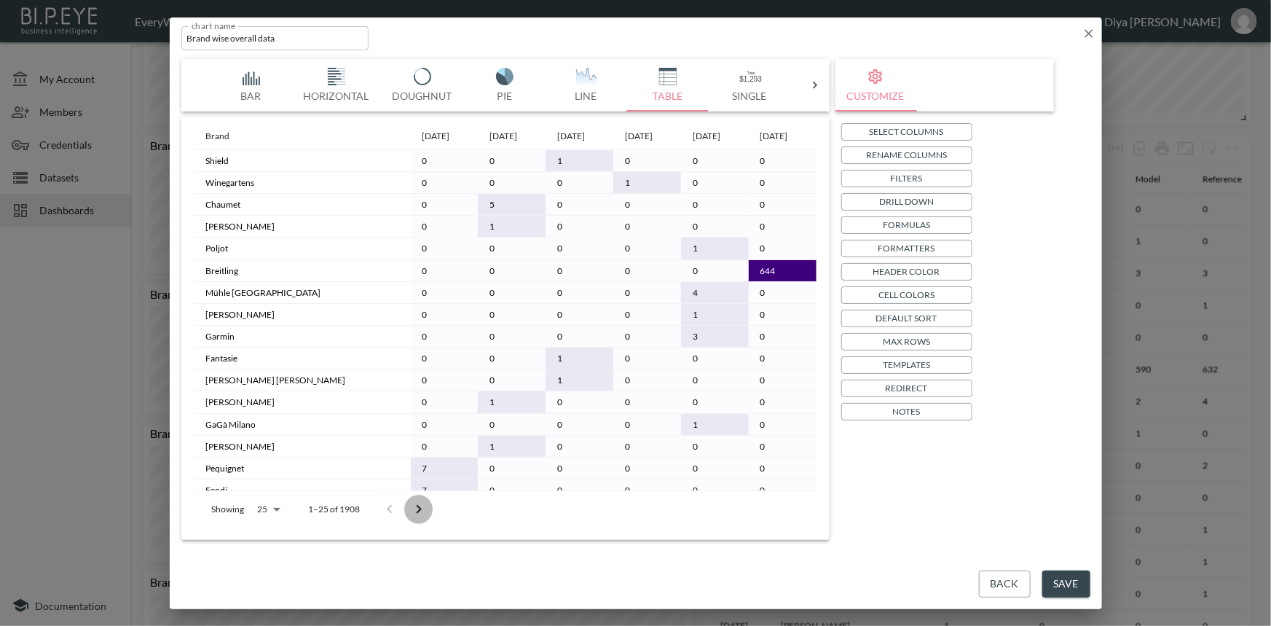
click at [416, 507] on icon "Go to next page" at bounding box center [418, 509] width 17 height 17
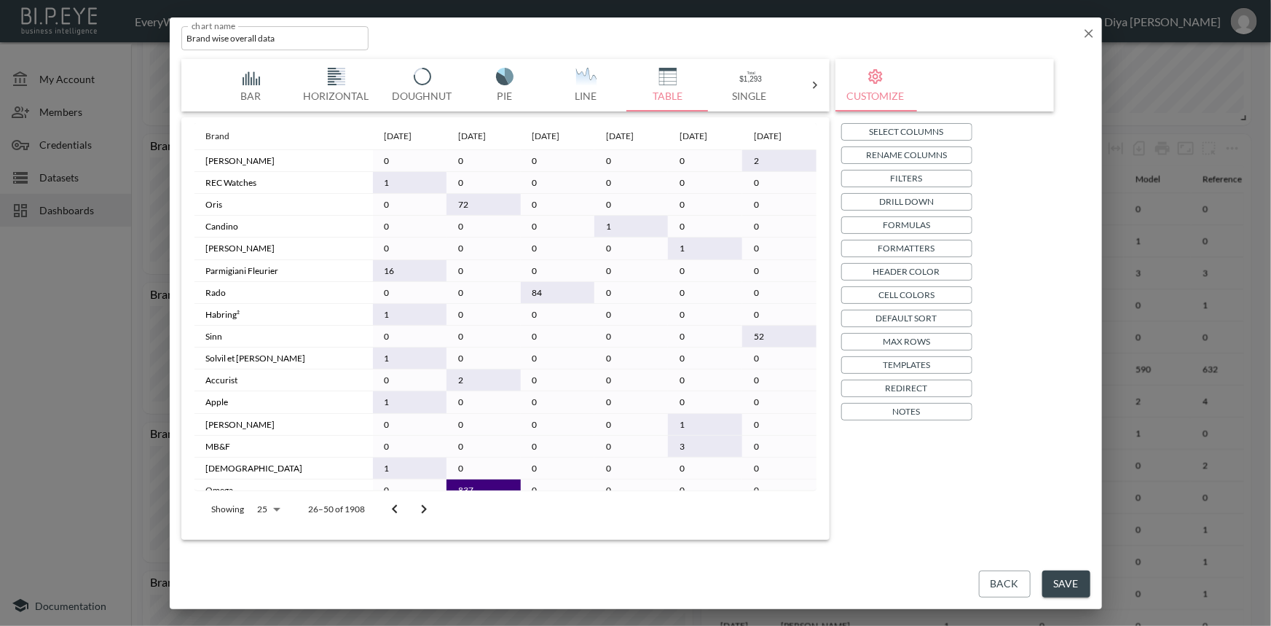
click at [420, 505] on icon "Go to next page" at bounding box center [423, 509] width 17 height 17
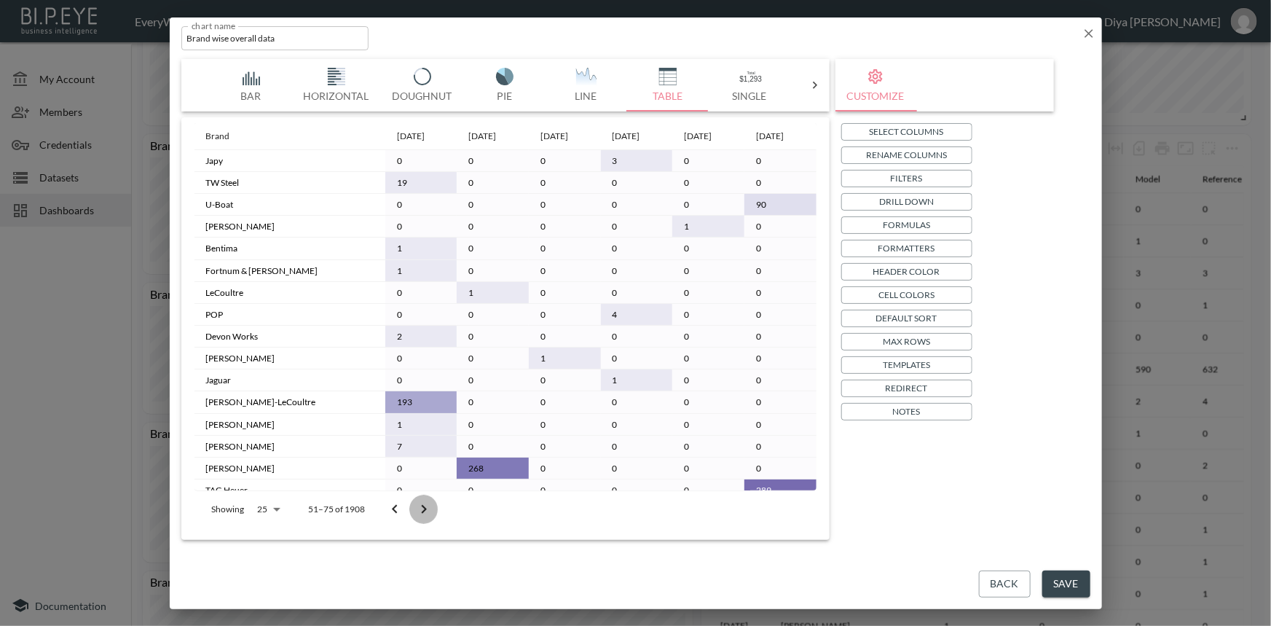
click at [417, 507] on icon "Go to next page" at bounding box center [423, 509] width 17 height 17
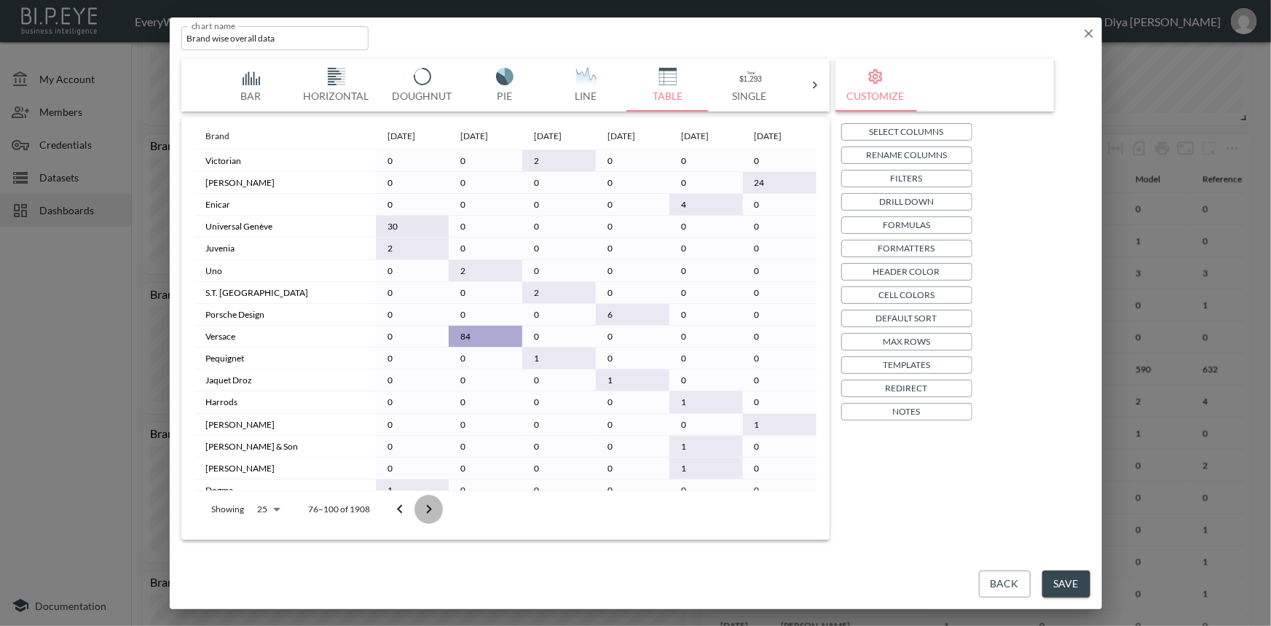
click at [421, 506] on icon "Go to next page" at bounding box center [428, 509] width 17 height 17
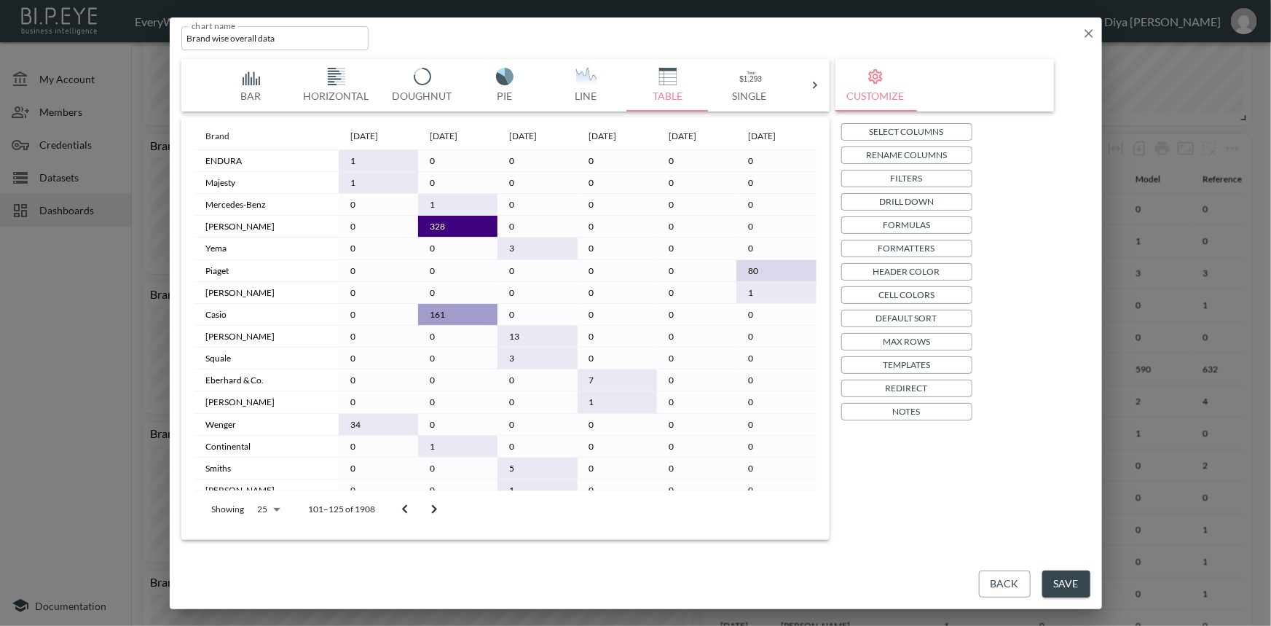
click at [421, 506] on button "Go to next page" at bounding box center [434, 509] width 29 height 29
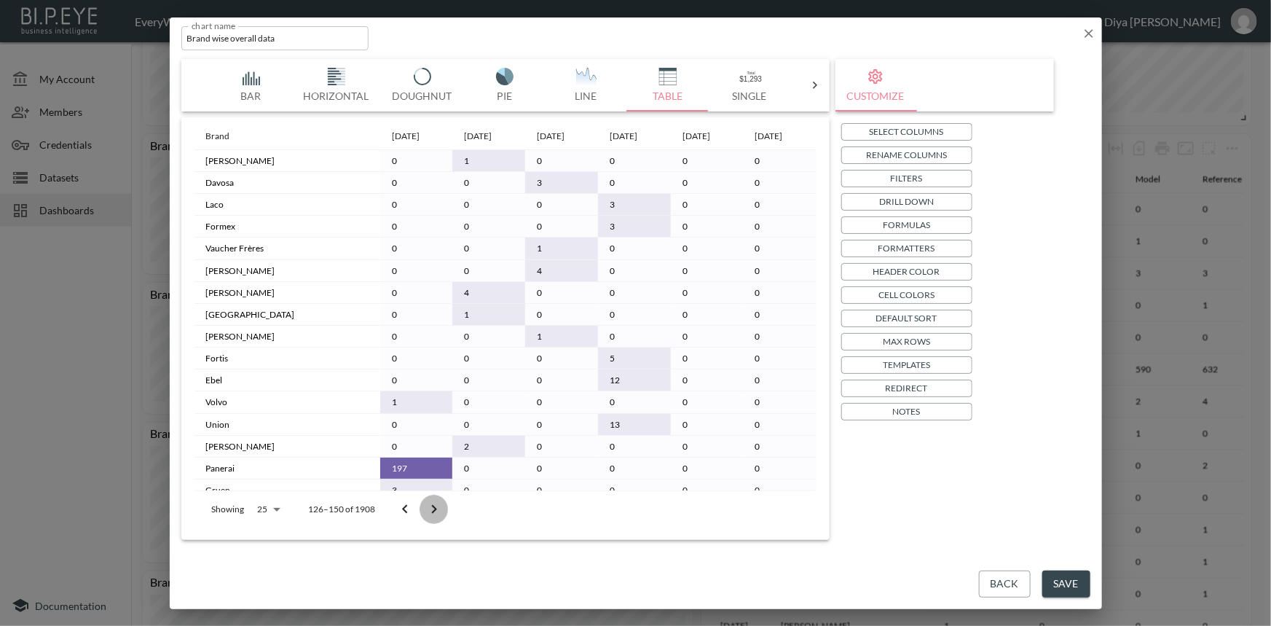
click at [421, 506] on button "Go to next page" at bounding box center [434, 509] width 29 height 29
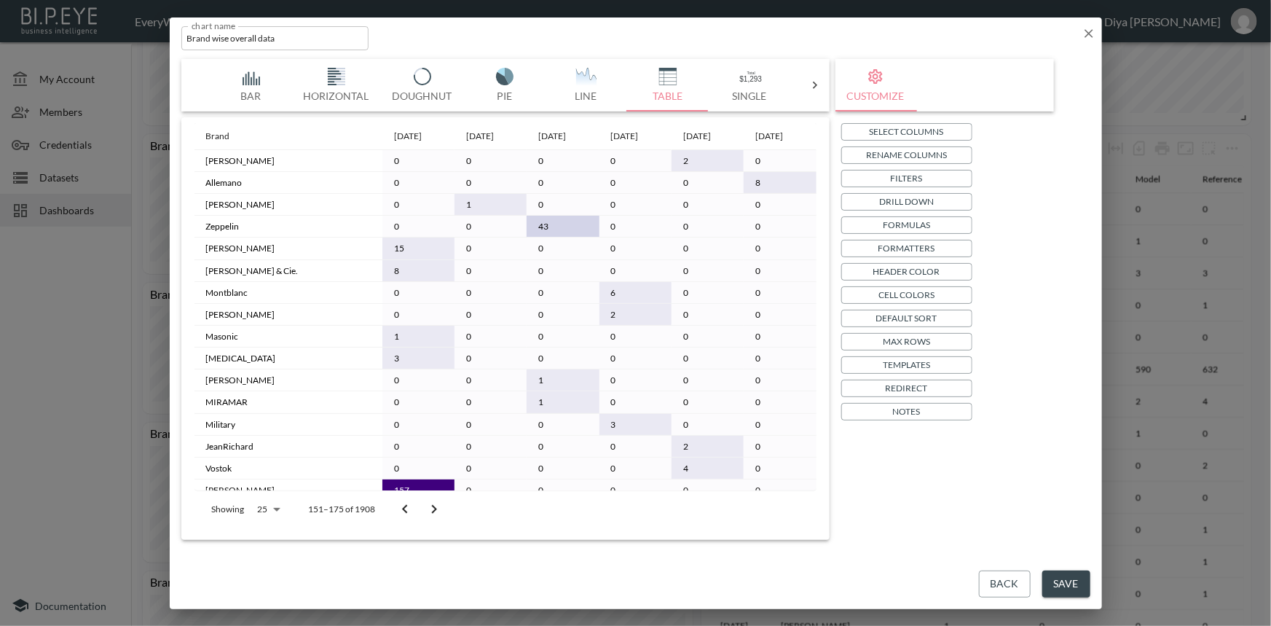
click at [421, 506] on button "Go to next page" at bounding box center [434, 509] width 29 height 29
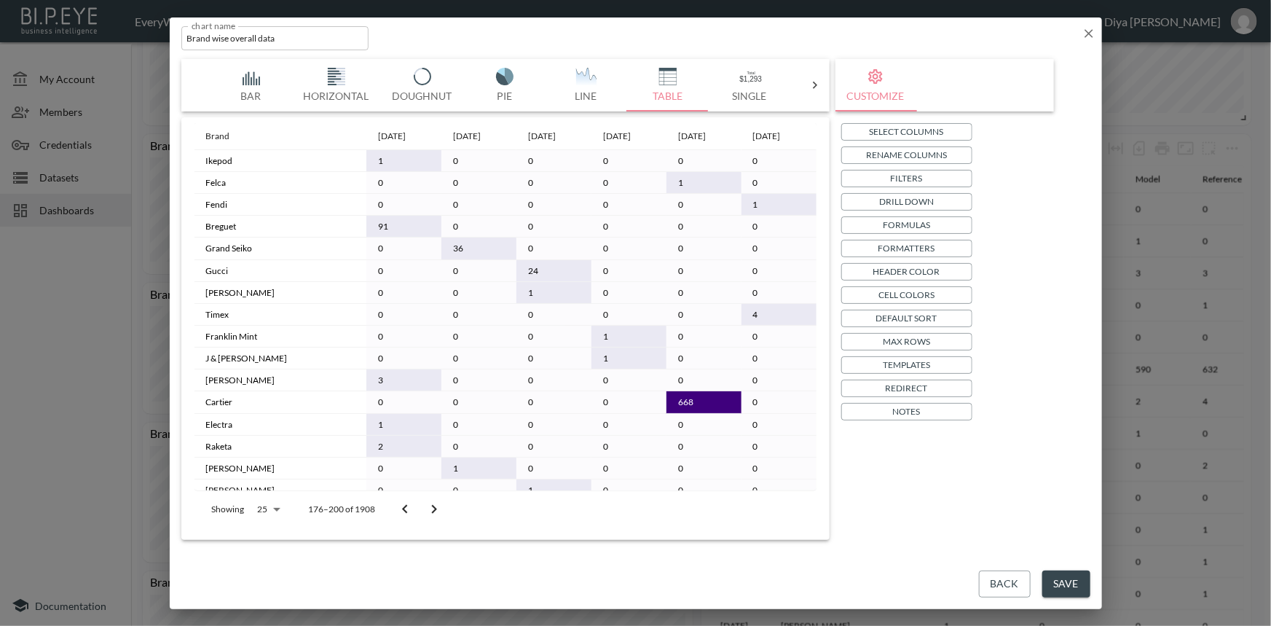
click at [421, 506] on button "Go to next page" at bounding box center [434, 509] width 29 height 29
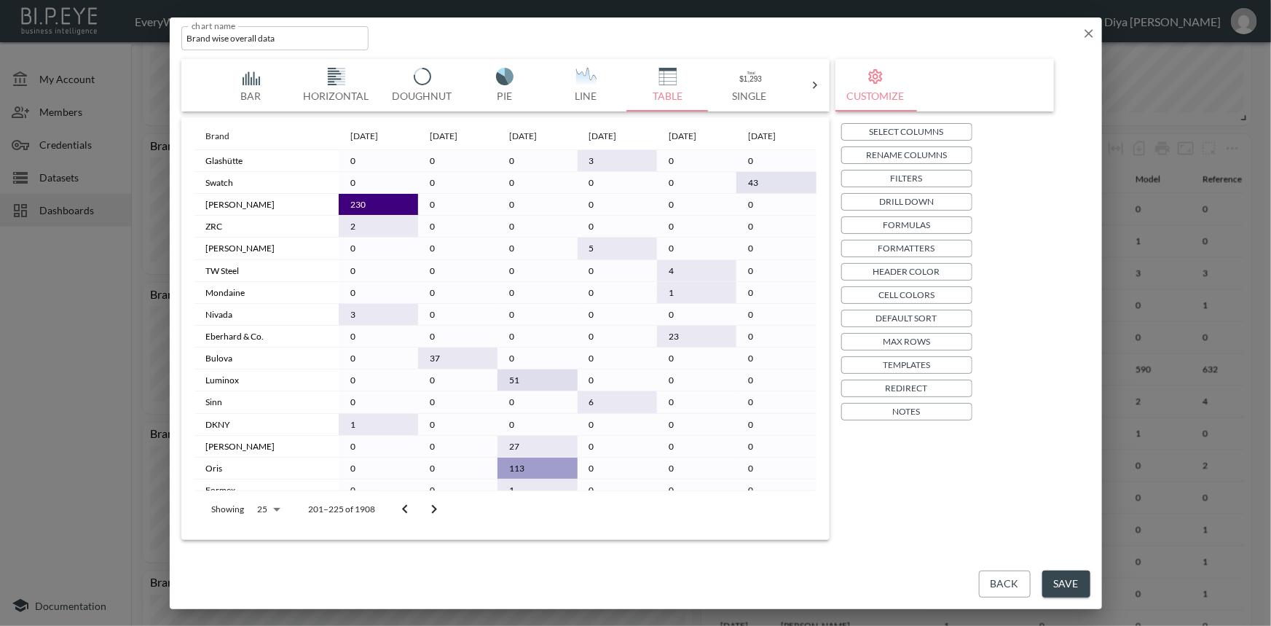
click at [421, 506] on button "Go to next page" at bounding box center [434, 509] width 29 height 29
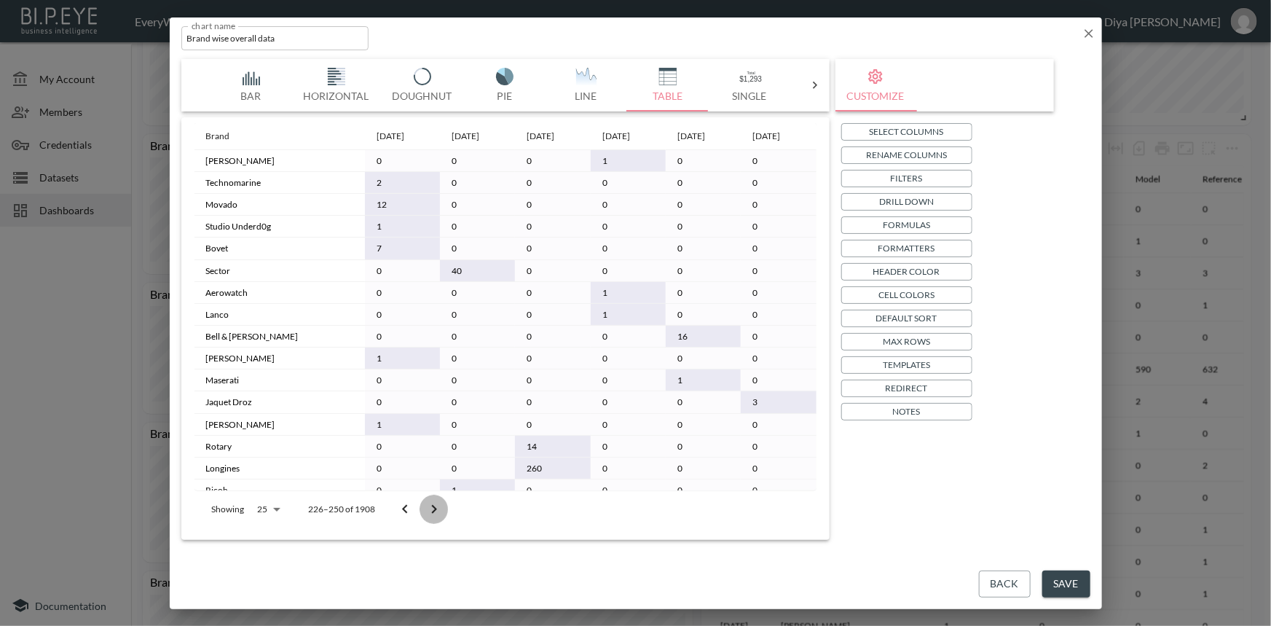
click at [421, 506] on button "Go to next page" at bounding box center [434, 509] width 29 height 29
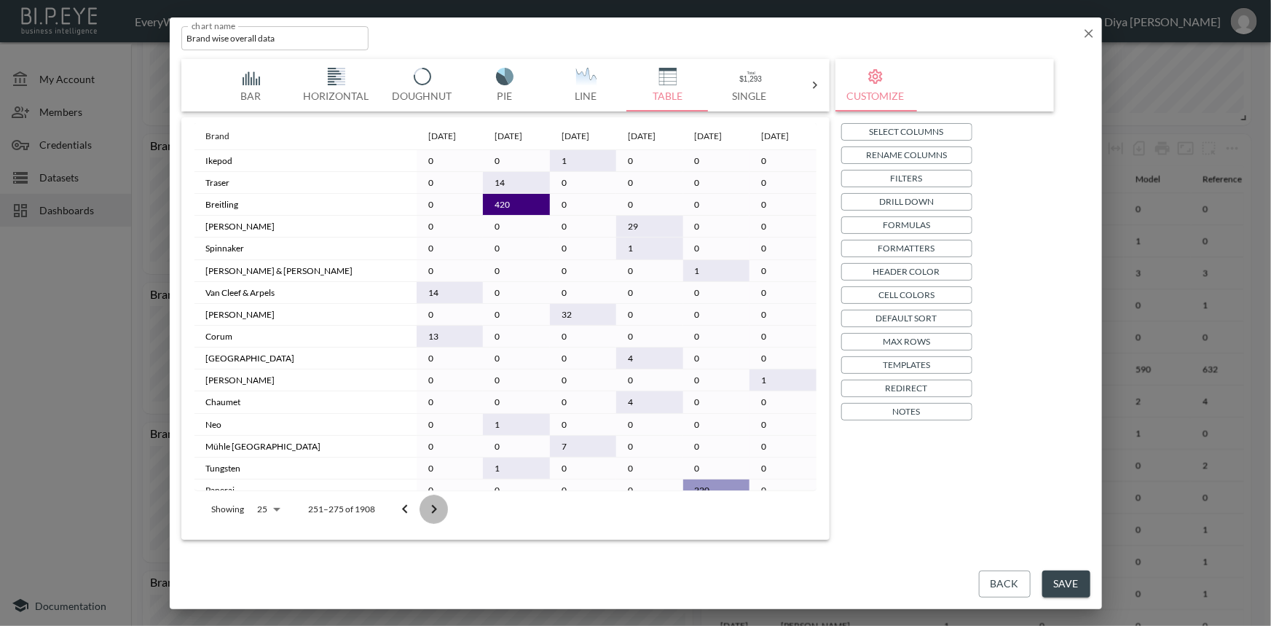
click at [421, 506] on button "Go to next page" at bounding box center [434, 509] width 29 height 29
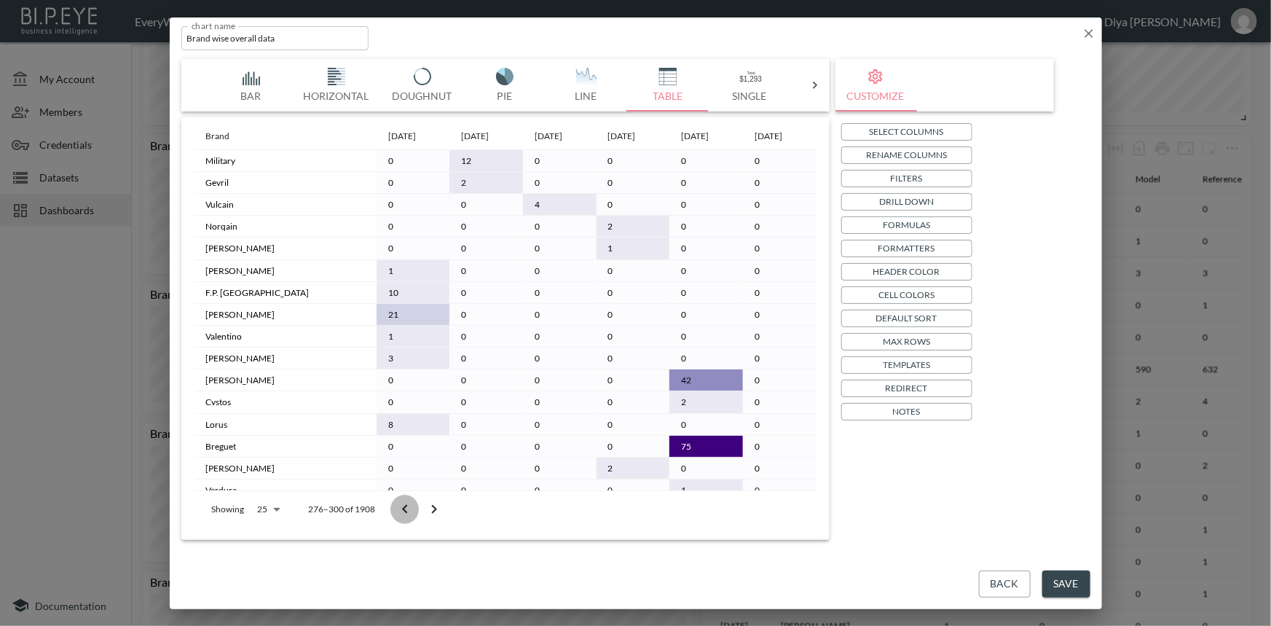
click at [402, 510] on icon "Go to previous page" at bounding box center [404, 509] width 17 height 17
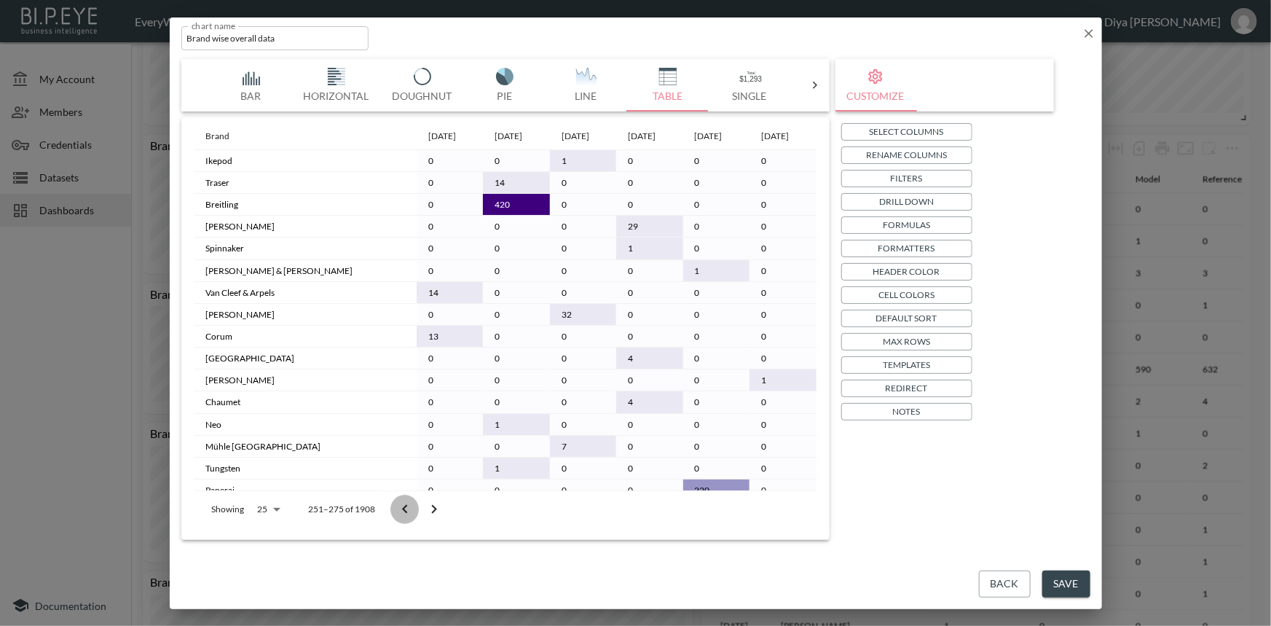
click at [402, 510] on icon "Go to previous page" at bounding box center [404, 509] width 17 height 17
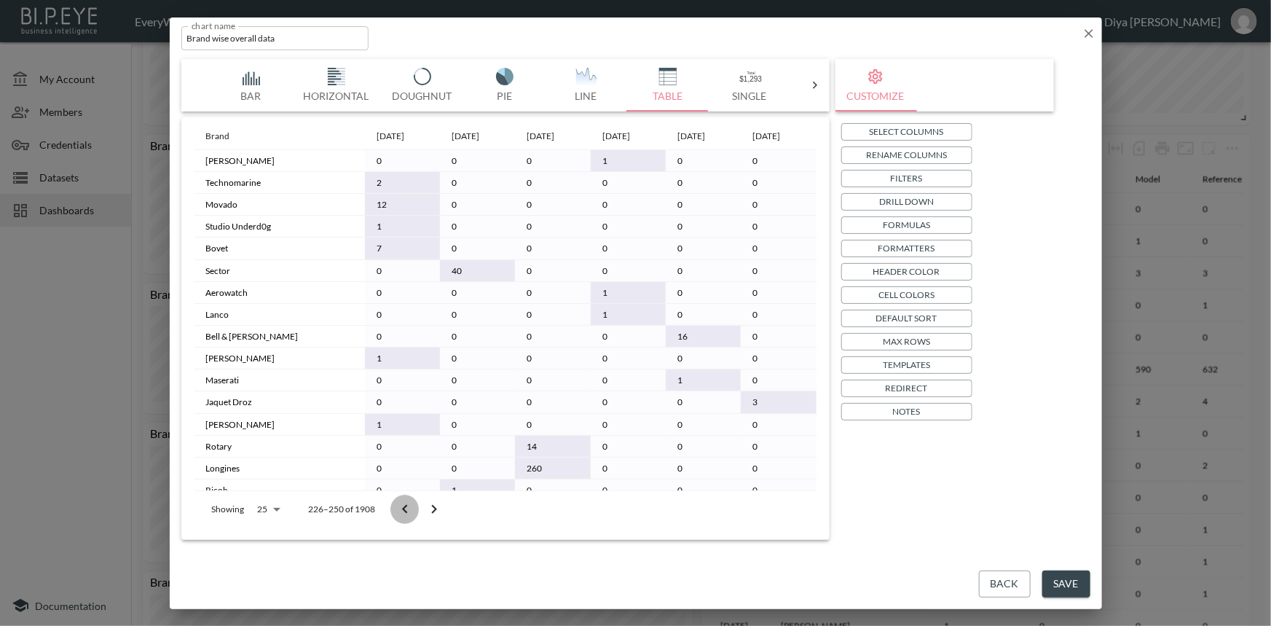
click at [402, 510] on icon "Go to previous page" at bounding box center [404, 509] width 17 height 17
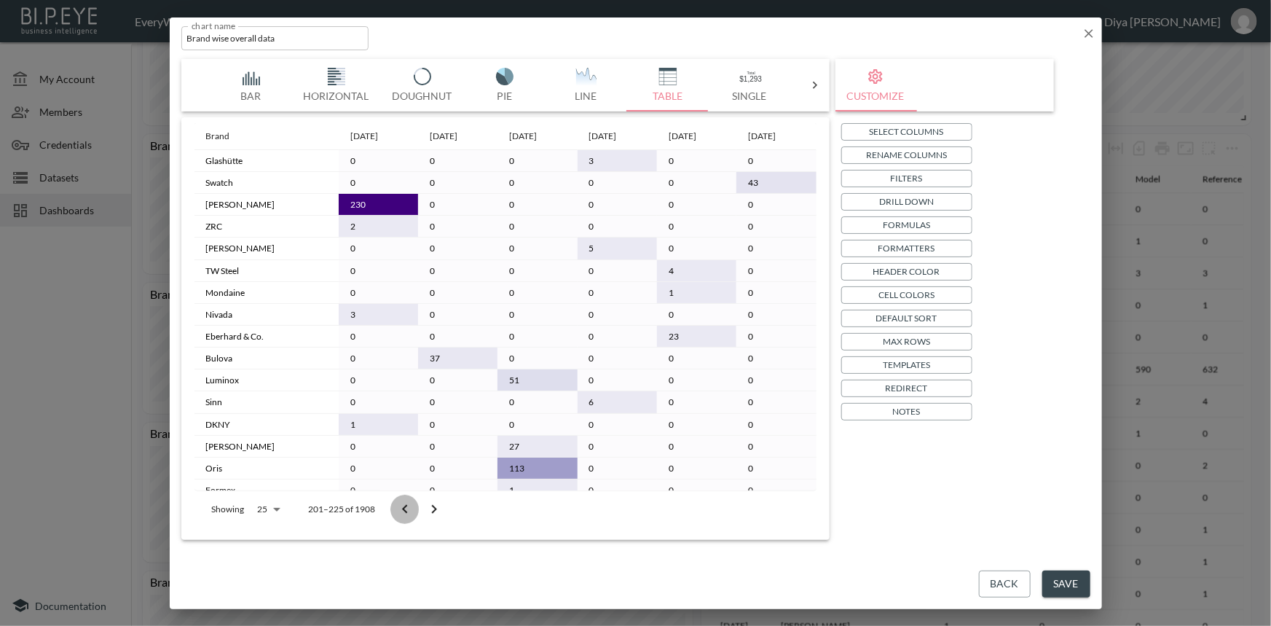
click at [402, 510] on icon "Go to previous page" at bounding box center [404, 509] width 17 height 17
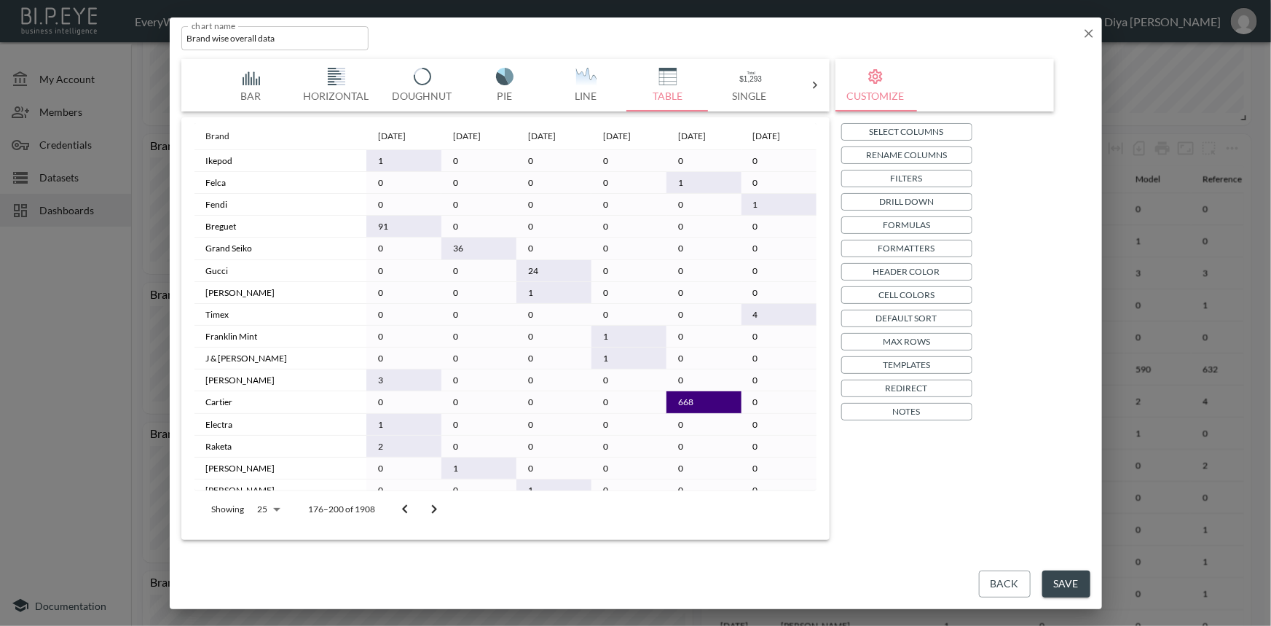
click at [402, 510] on icon "Go to previous page" at bounding box center [404, 509] width 17 height 17
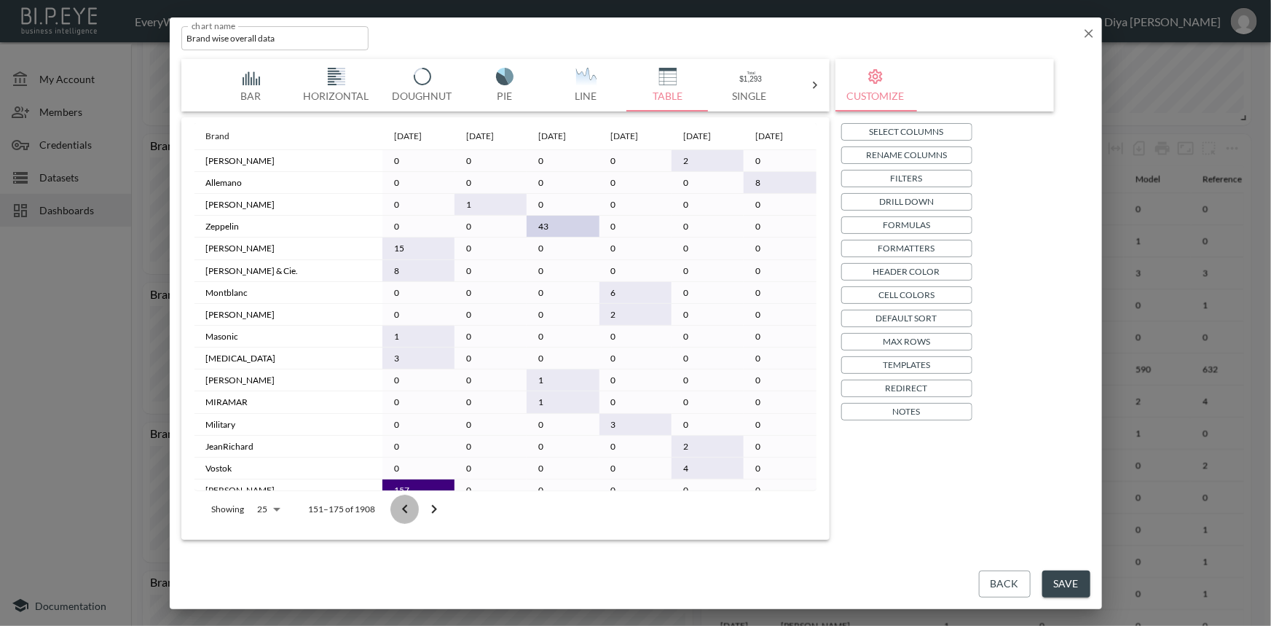
click at [402, 510] on icon "Go to previous page" at bounding box center [404, 509] width 17 height 17
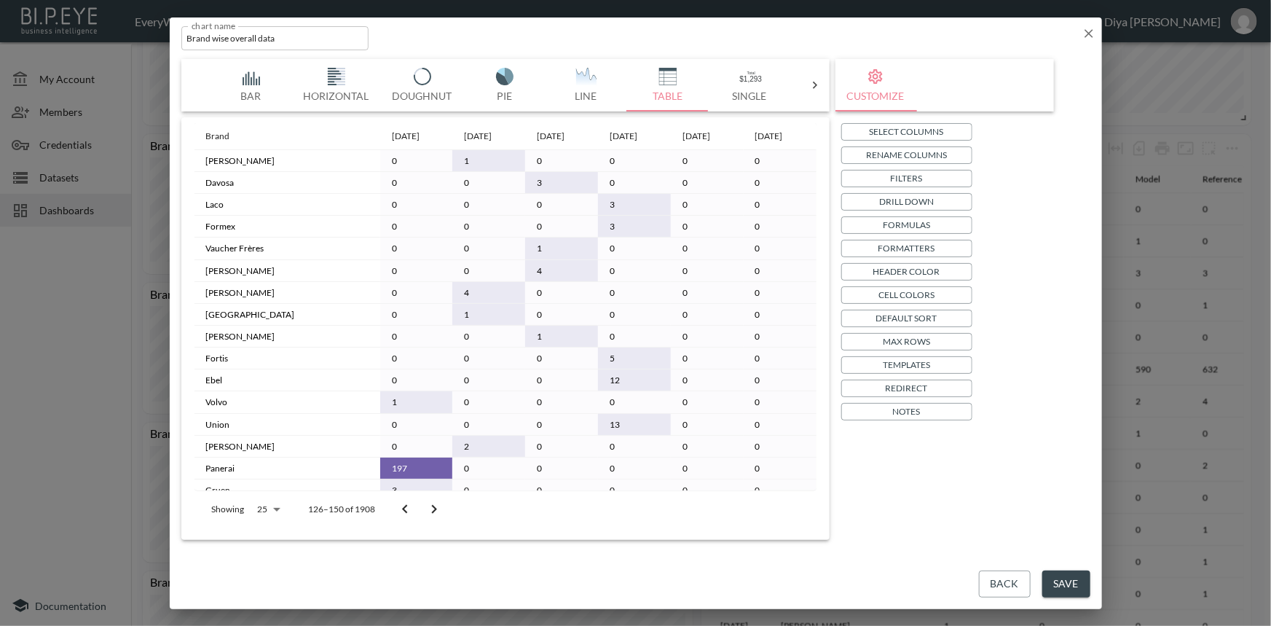
click at [402, 510] on icon "Go to previous page" at bounding box center [404, 509] width 17 height 17
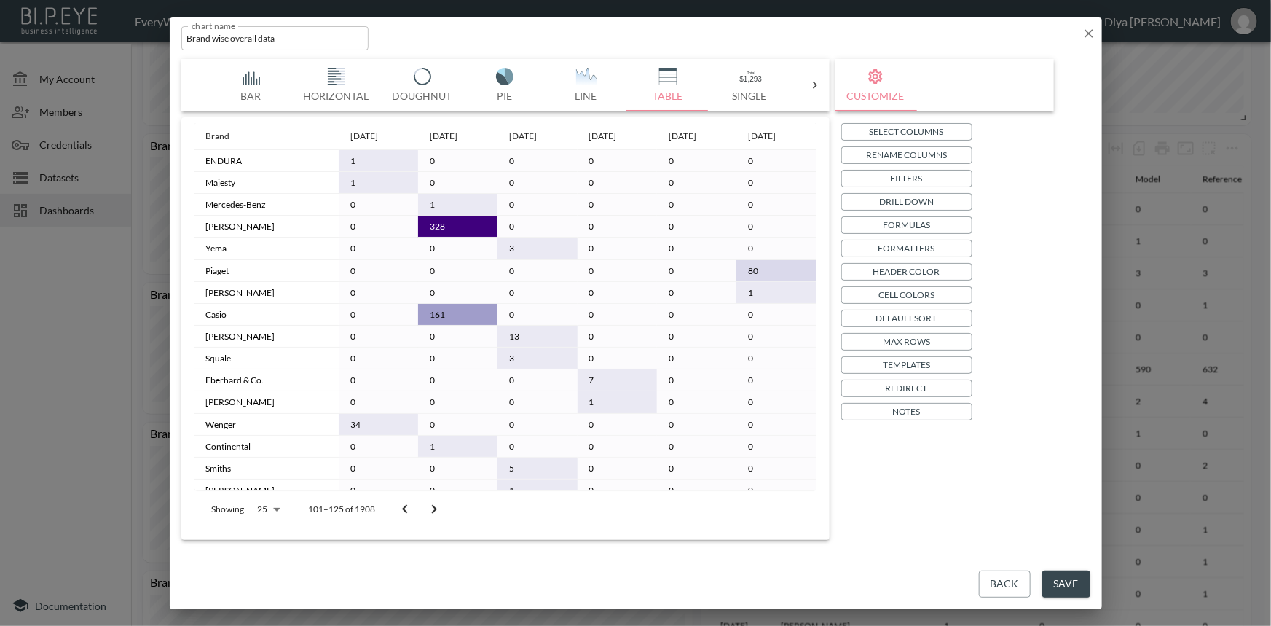
click at [402, 510] on icon "Go to previous page" at bounding box center [404, 509] width 17 height 17
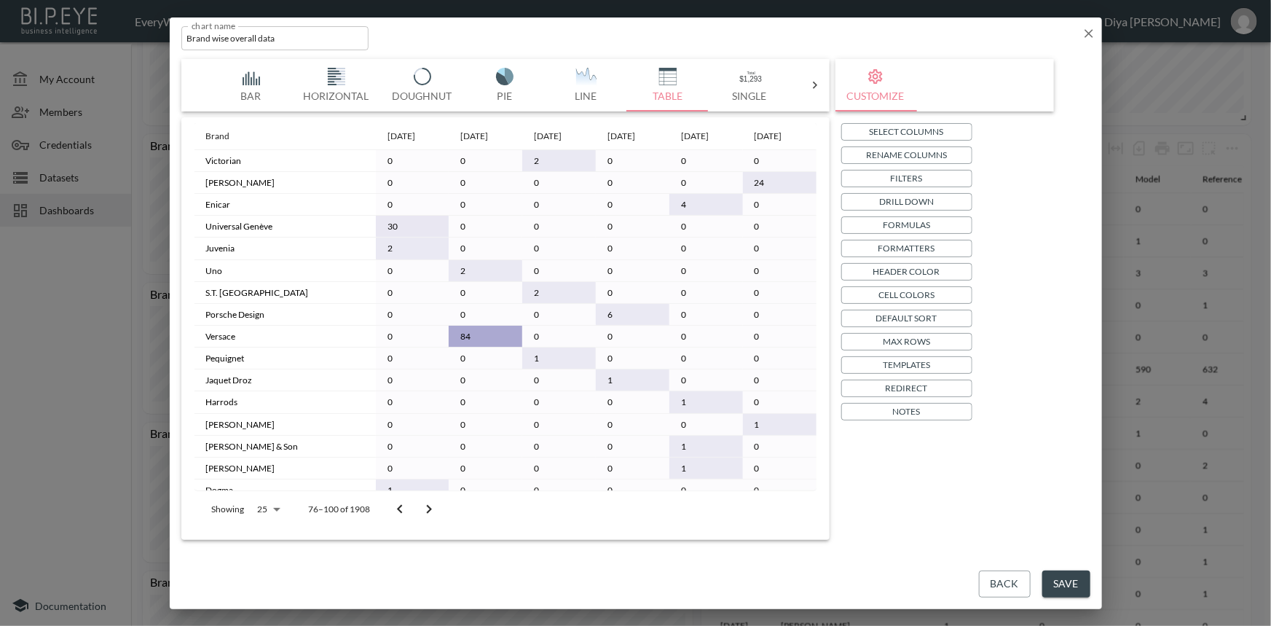
click at [402, 510] on icon "Go to previous page" at bounding box center [399, 509] width 17 height 17
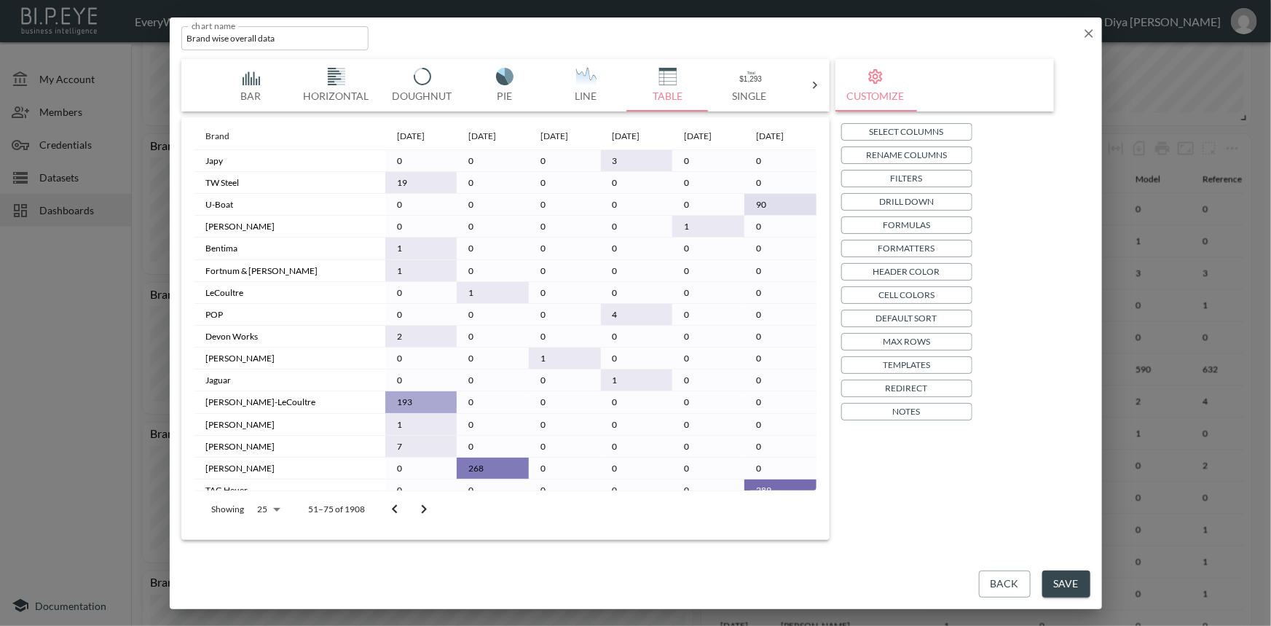
click at [402, 510] on icon "Go to previous page" at bounding box center [394, 509] width 17 height 17
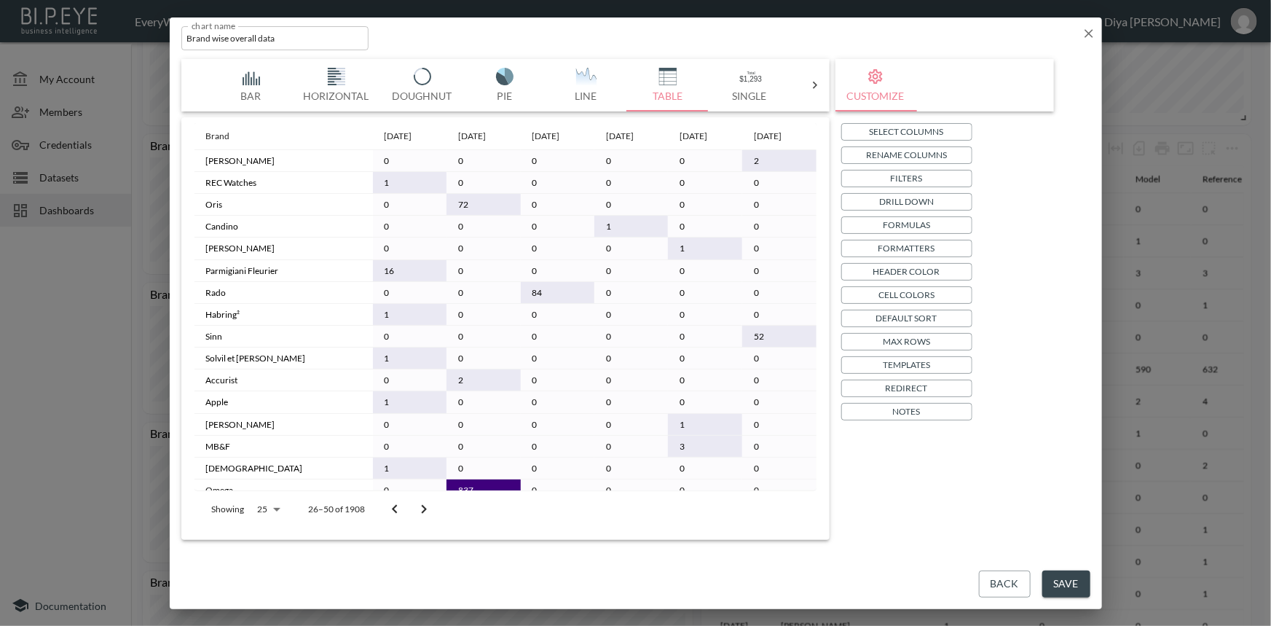
click at [402, 510] on icon "Go to previous page" at bounding box center [394, 509] width 17 height 17
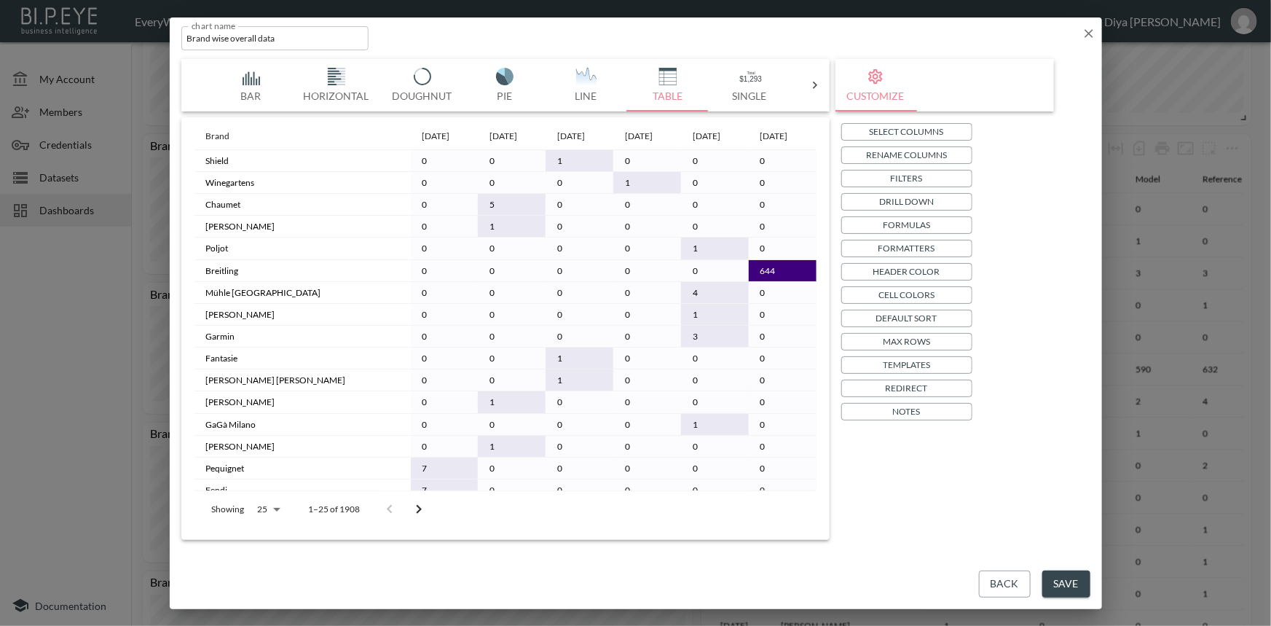
click at [1091, 33] on icon "button" at bounding box center [1089, 33] width 15 height 15
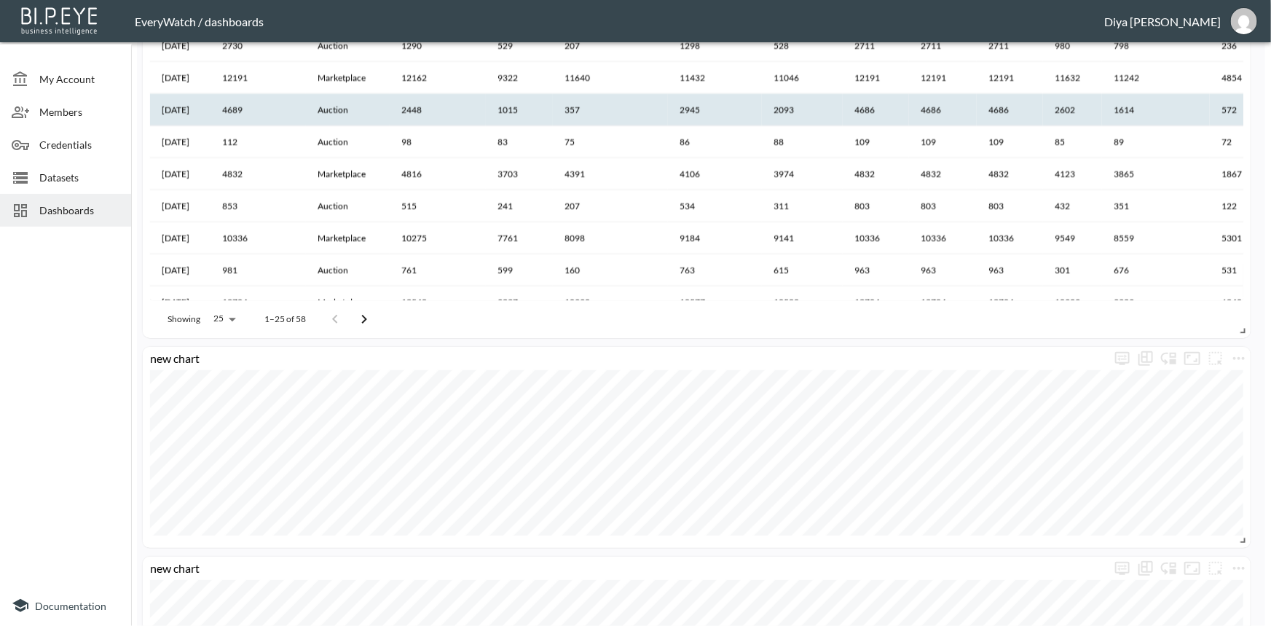
scroll to position [1625, 0]
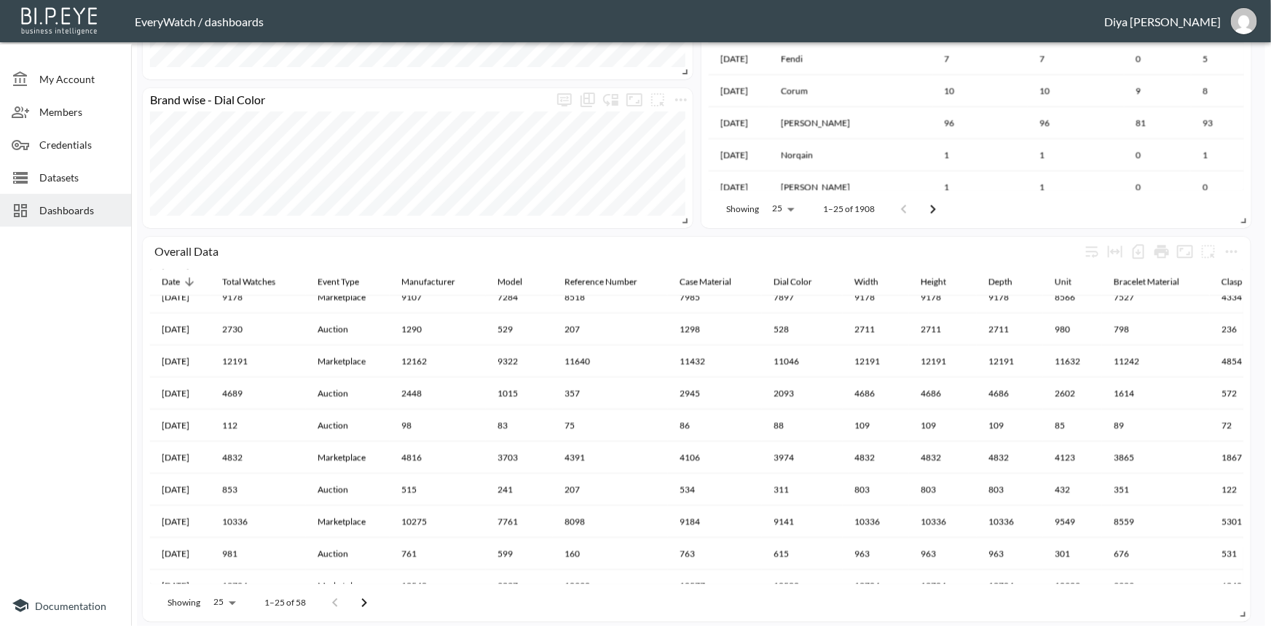
click at [93, 206] on span "Dashboards" at bounding box center [79, 210] width 80 height 15
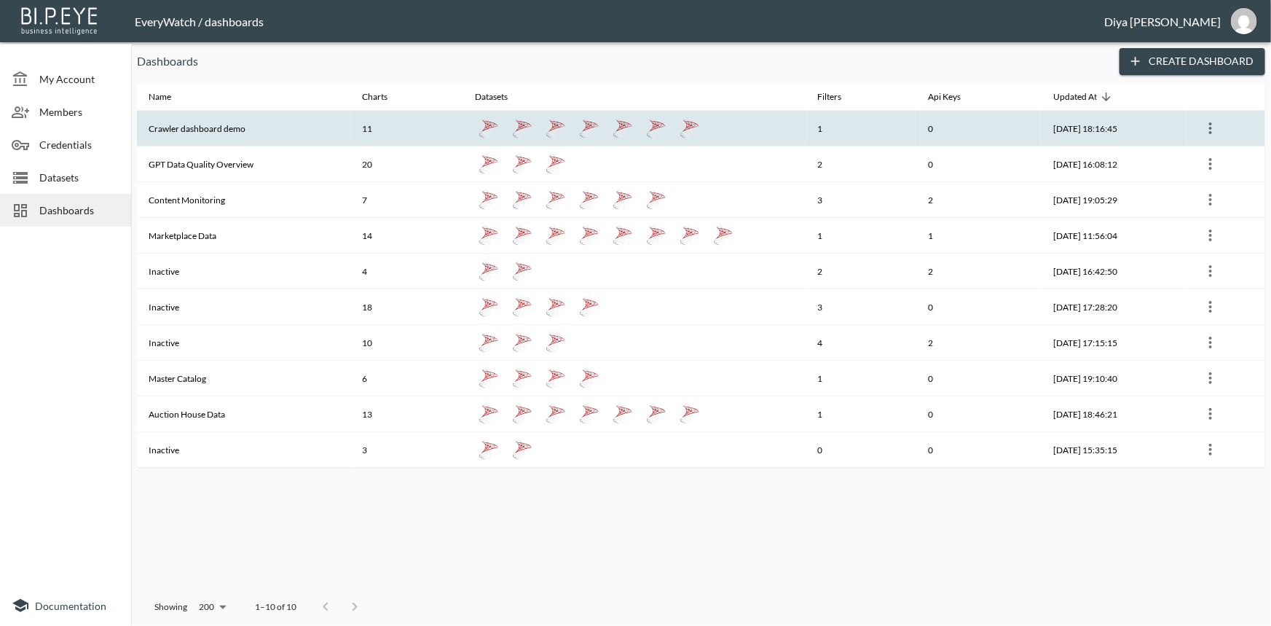
click at [204, 128] on th "Crawler dashboard demo" at bounding box center [243, 129] width 213 height 36
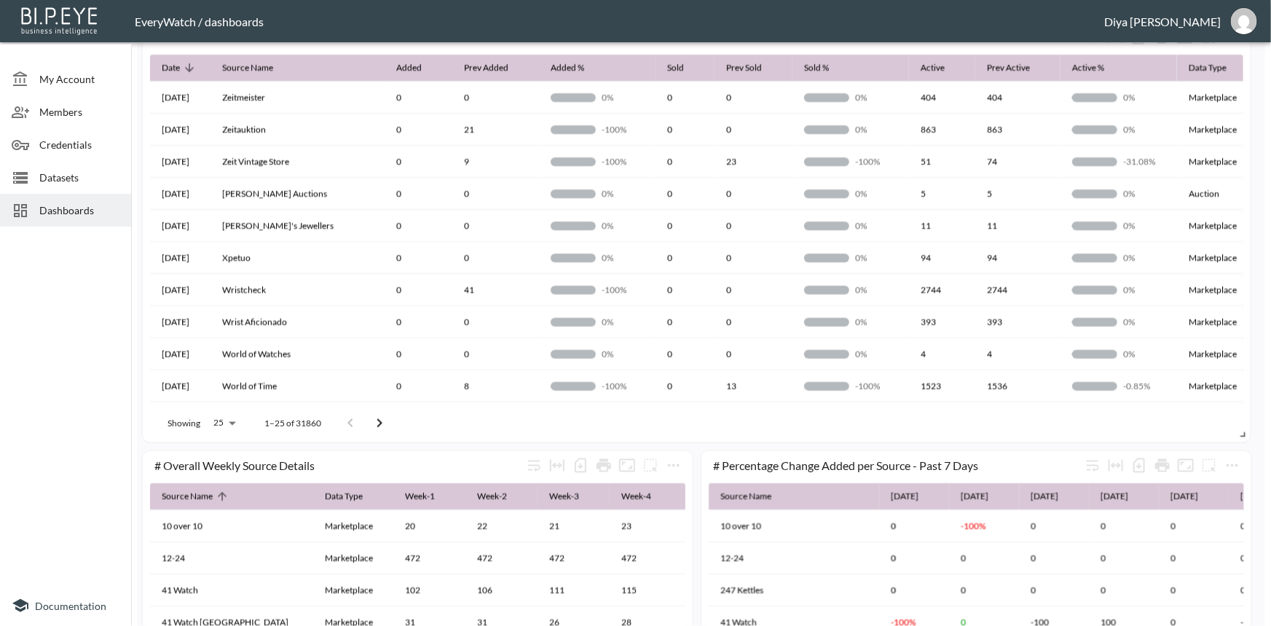
scroll to position [700, 0]
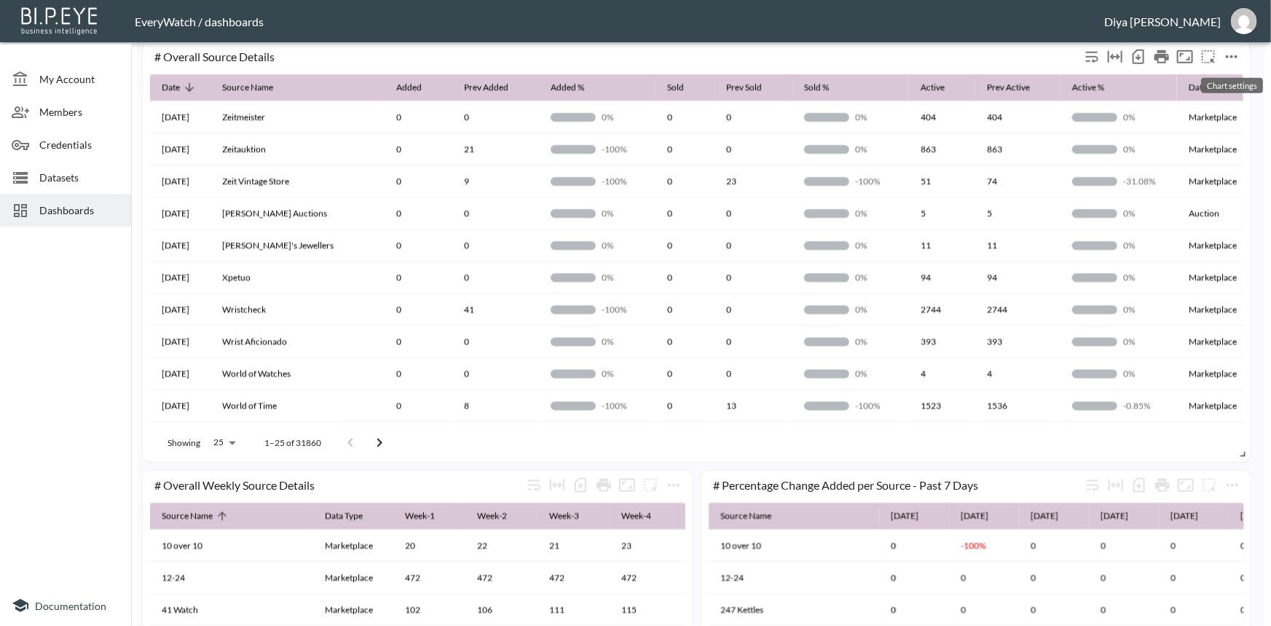
click at [1239, 55] on icon "more" at bounding box center [1231, 56] width 17 height 17
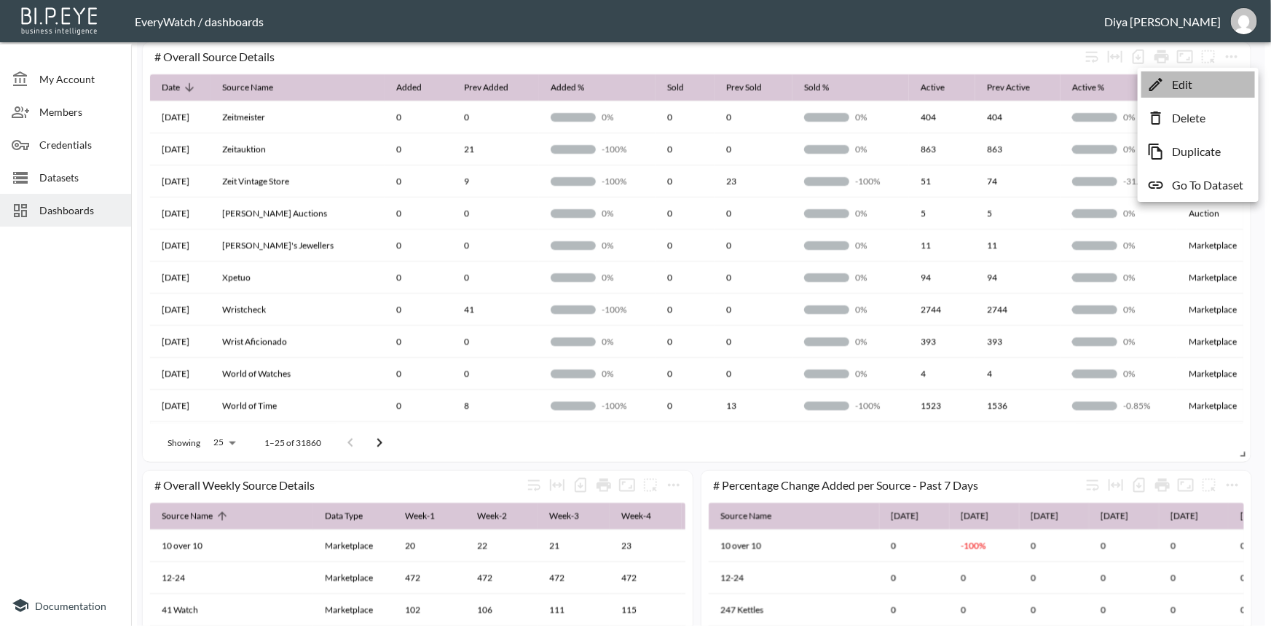
click at [1207, 77] on li "Edit" at bounding box center [1199, 84] width 114 height 26
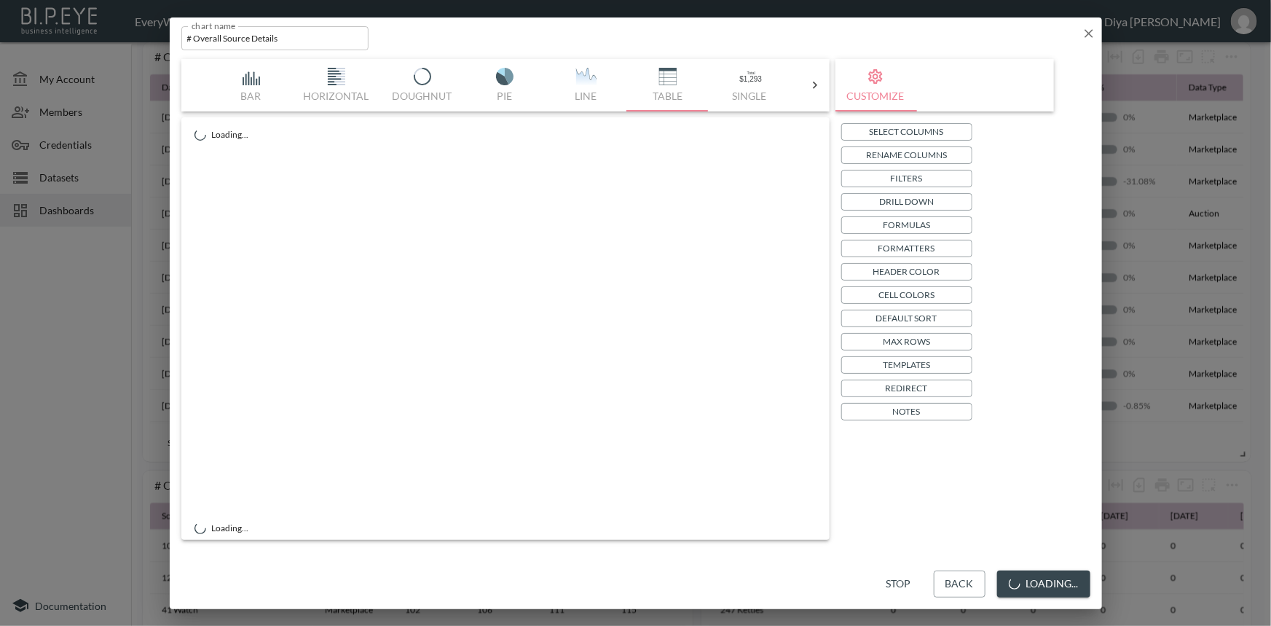
click at [899, 362] on p "Templates" at bounding box center [906, 364] width 47 height 15
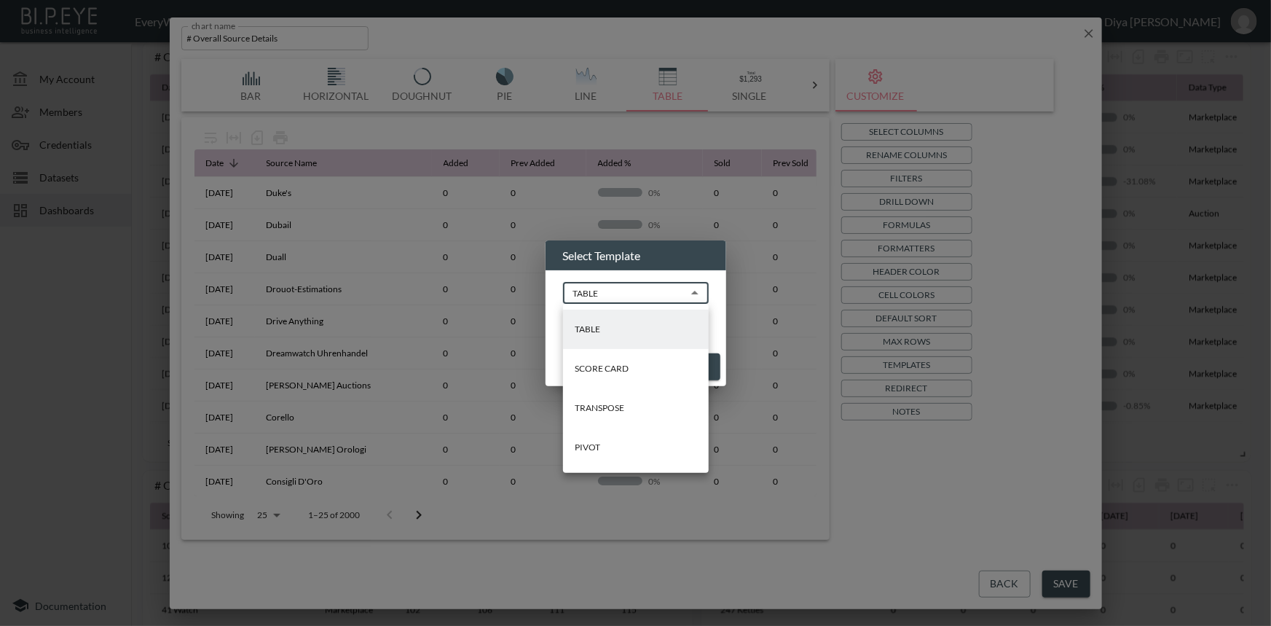
click at [635, 291] on body "BI.P.EYE, Interactive Analytics Dashboards - app EveryWatch / dashboards Diya […" at bounding box center [635, 313] width 1271 height 626
click at [619, 444] on li "PIVOT" at bounding box center [636, 447] width 146 height 39
type input "PIVOT"
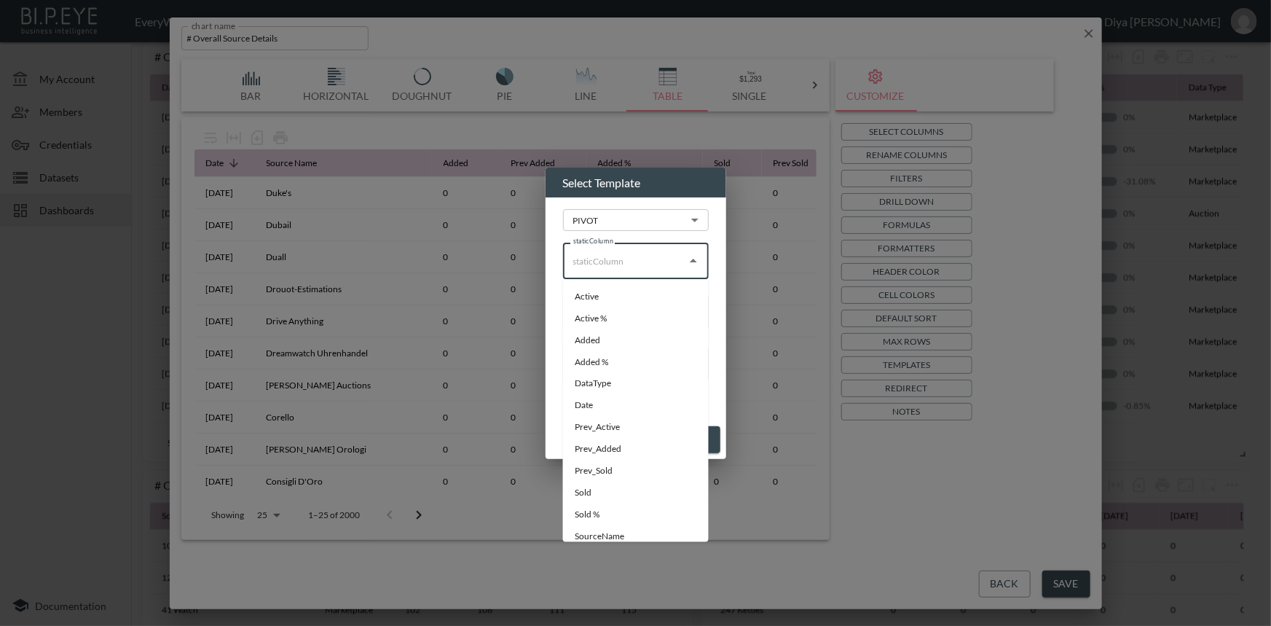
click at [619, 263] on input "staticColumn" at bounding box center [625, 260] width 111 height 23
click at [601, 506] on li "SourceName" at bounding box center [636, 504] width 146 height 22
type input "SourceName"
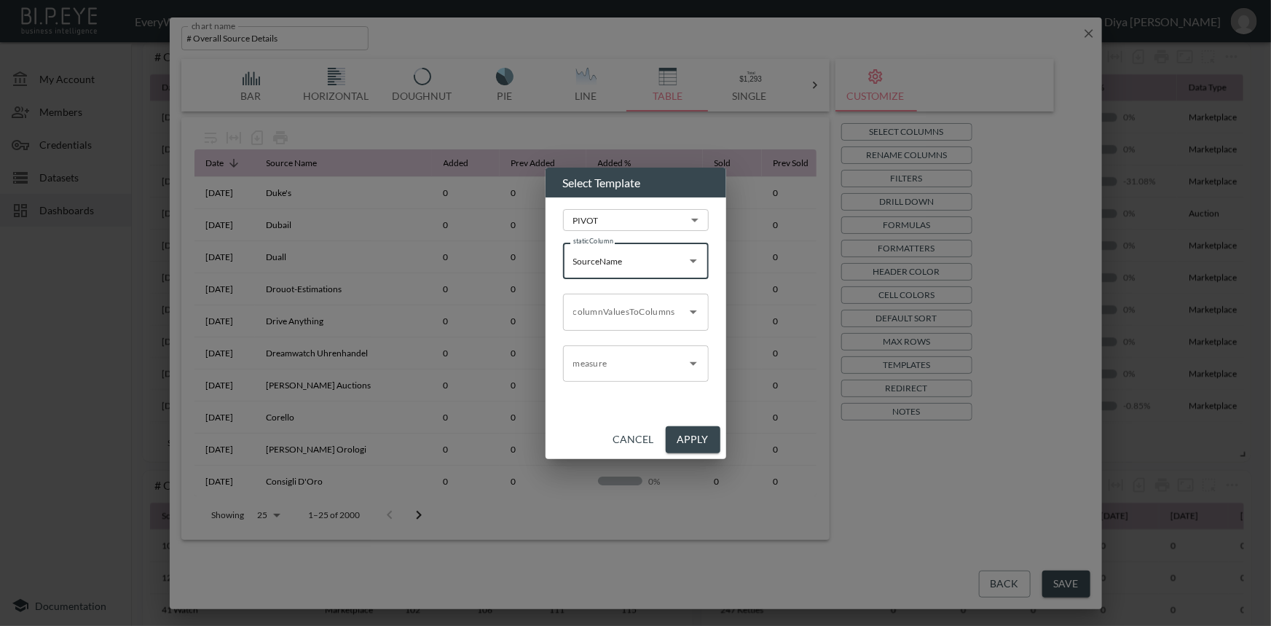
click at [605, 315] on input "columnValuesToColumns" at bounding box center [625, 311] width 111 height 23
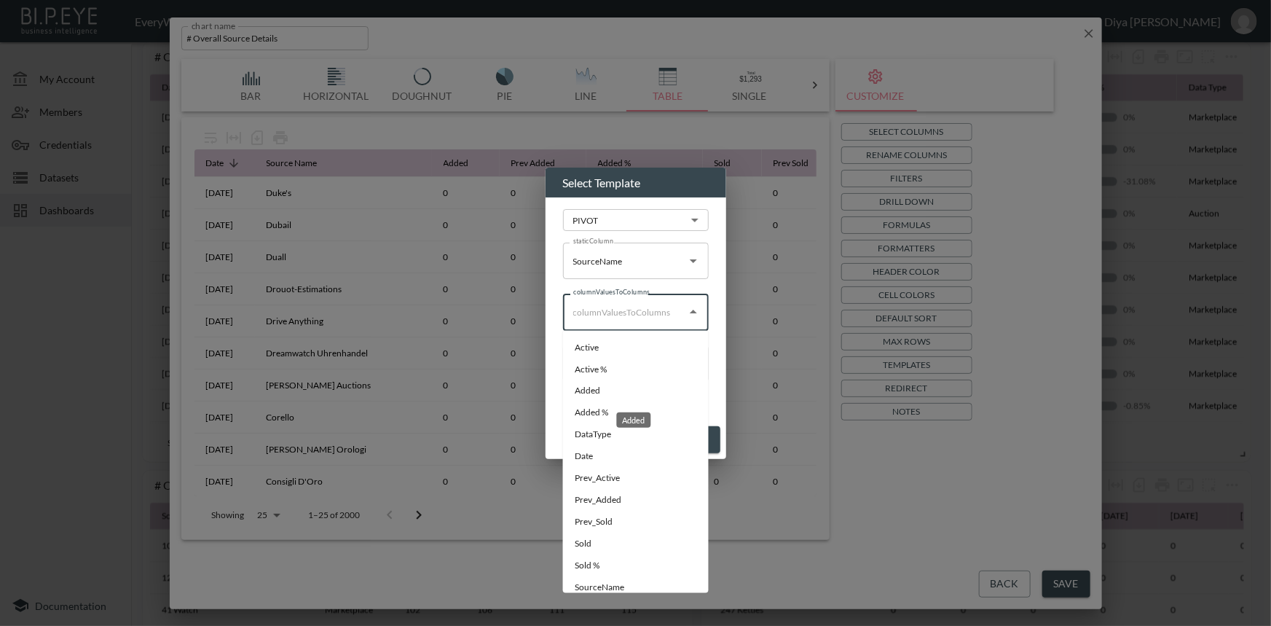
click at [605, 391] on li "Added" at bounding box center [636, 391] width 146 height 22
type input "Added"
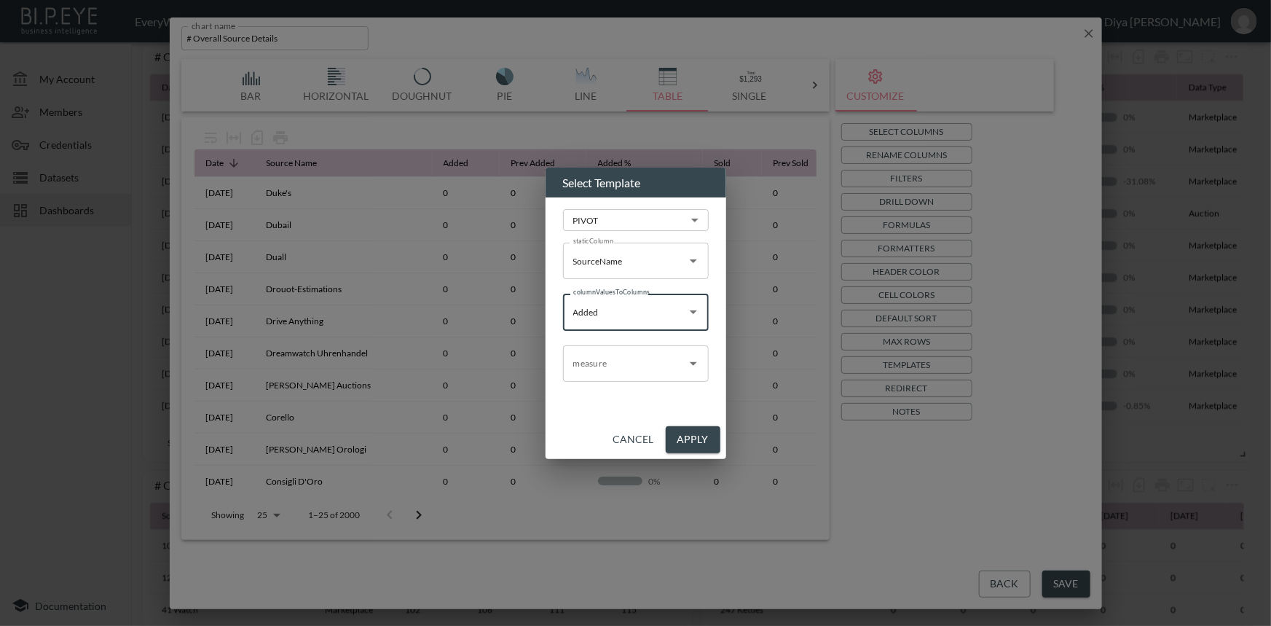
click at [605, 365] on input "measure" at bounding box center [625, 363] width 111 height 23
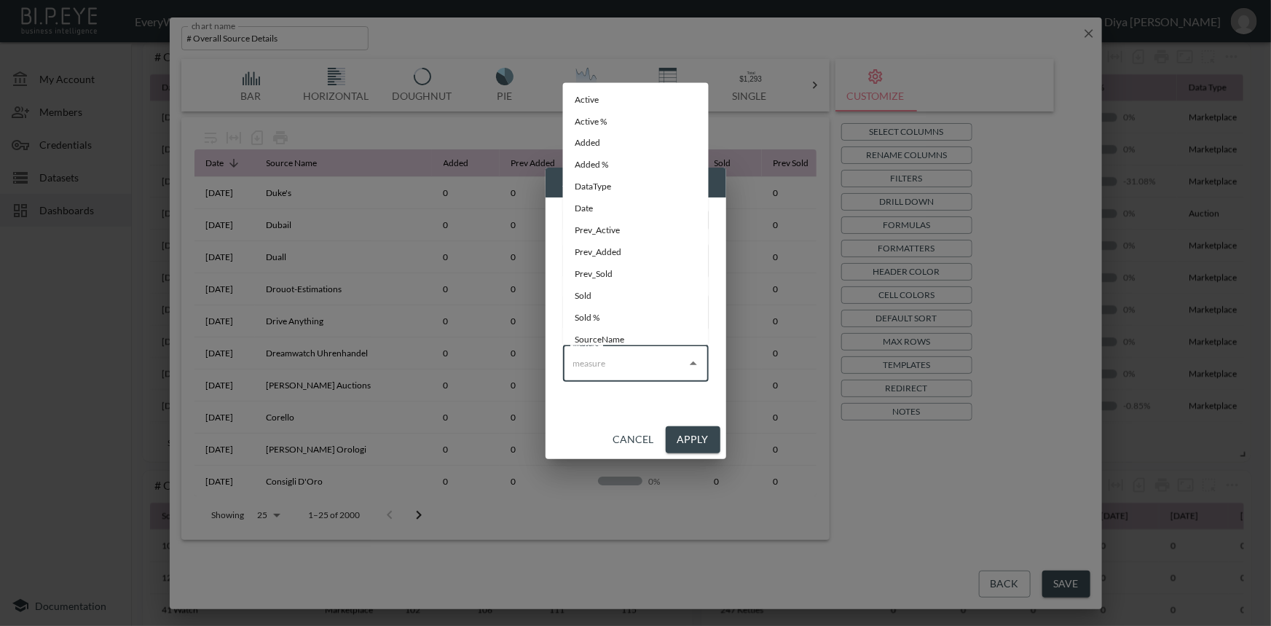
click at [596, 404] on div "PIVOT PIVOT ​ staticColumn SourceName staticColumn columnValuesToColumns Added …" at bounding box center [636, 308] width 181 height 223
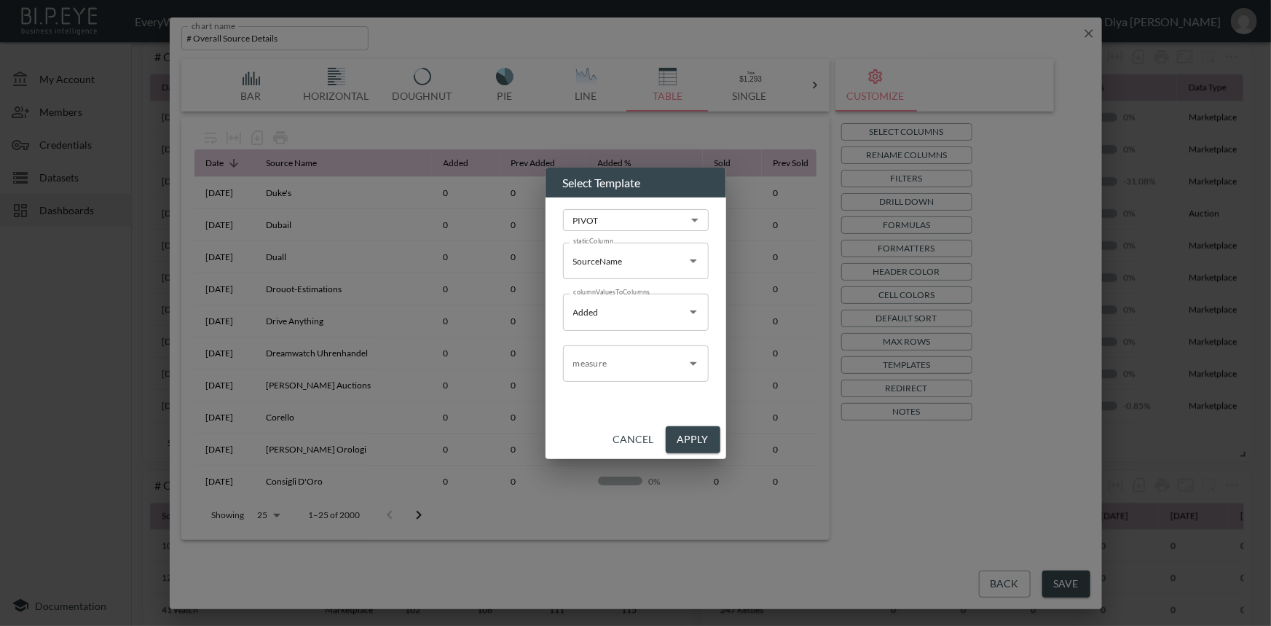
click at [605, 361] on input "measure" at bounding box center [625, 363] width 111 height 23
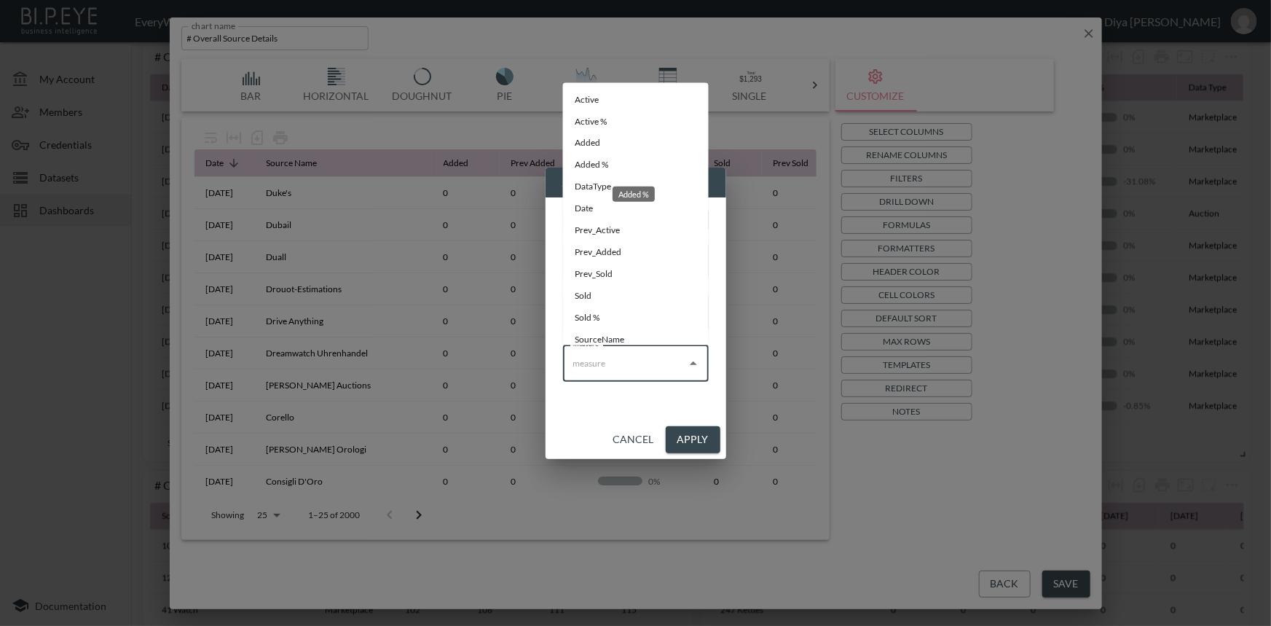
click at [603, 157] on li "Added %" at bounding box center [636, 165] width 146 height 22
type input "Added %"
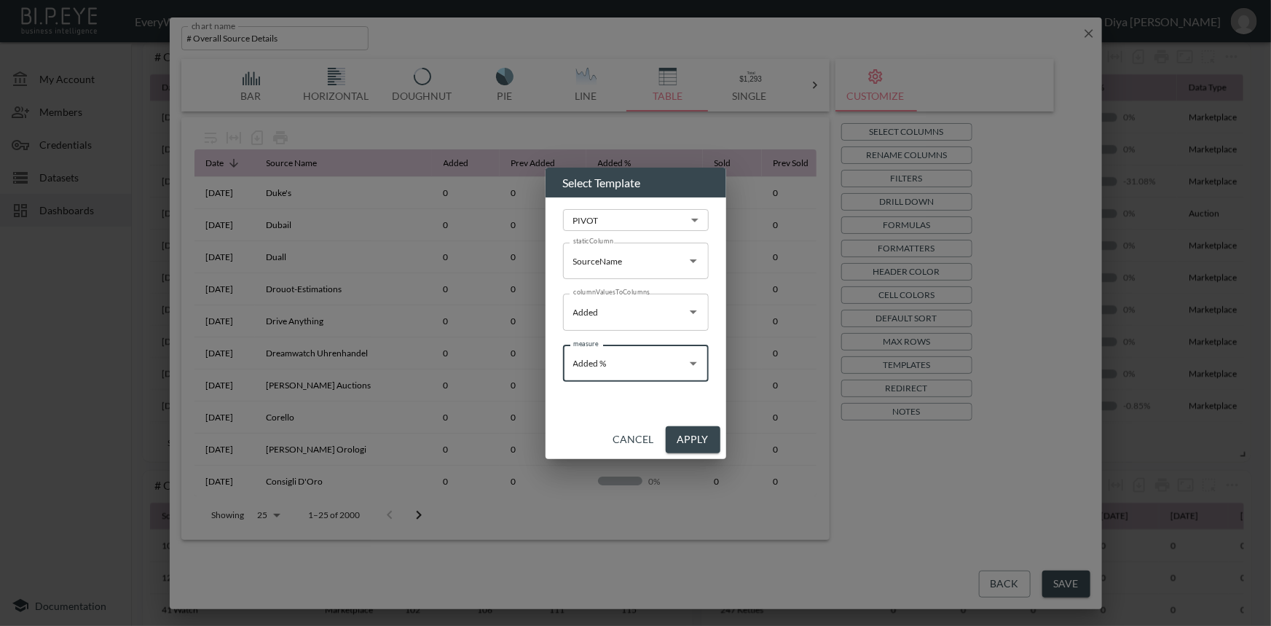
click at [613, 315] on input "Added" at bounding box center [625, 311] width 111 height 23
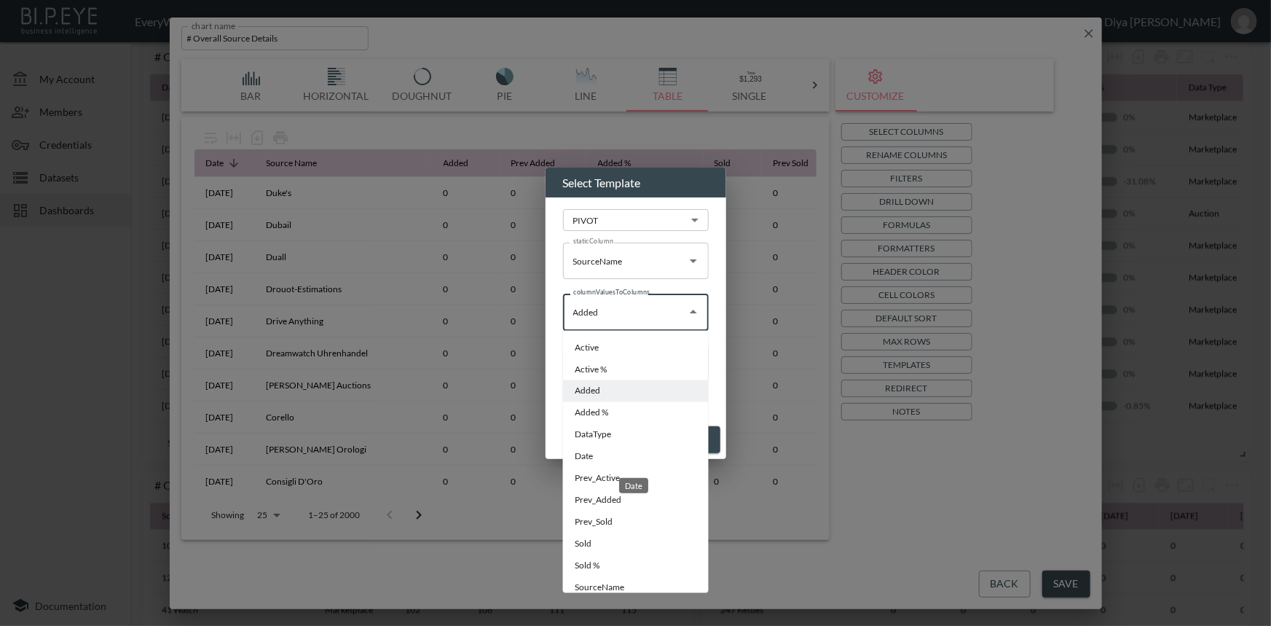
click at [618, 459] on li "Date" at bounding box center [636, 457] width 146 height 22
type input "Date"
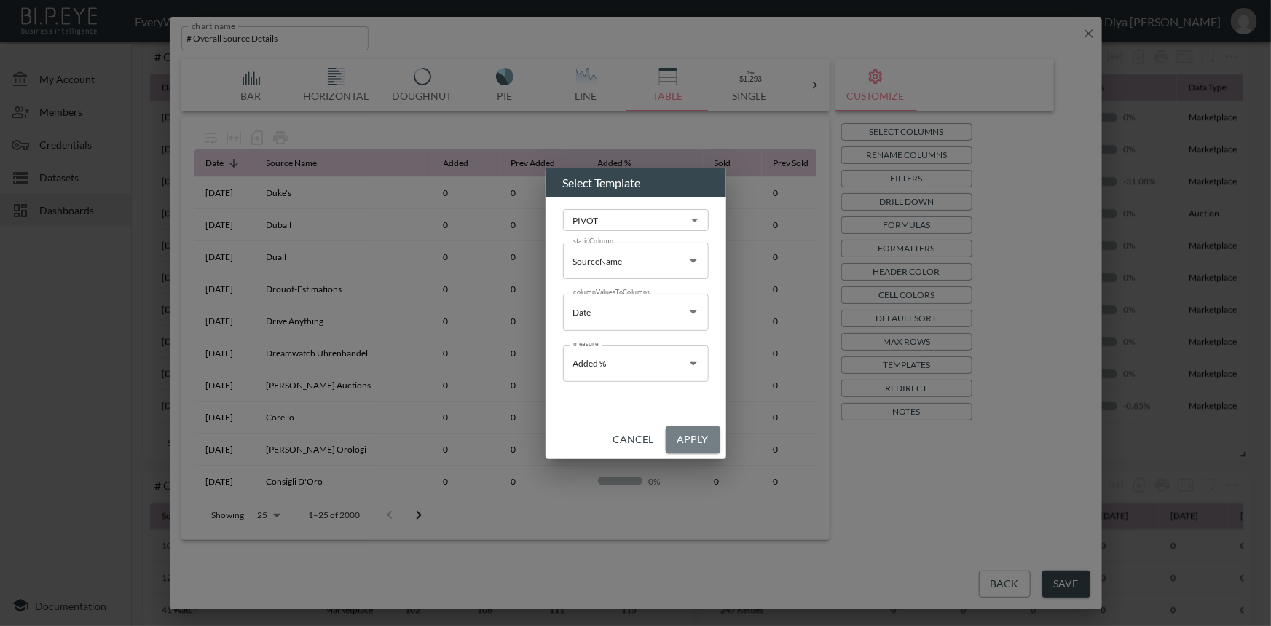
click at [695, 439] on button "Apply" at bounding box center [693, 439] width 55 height 27
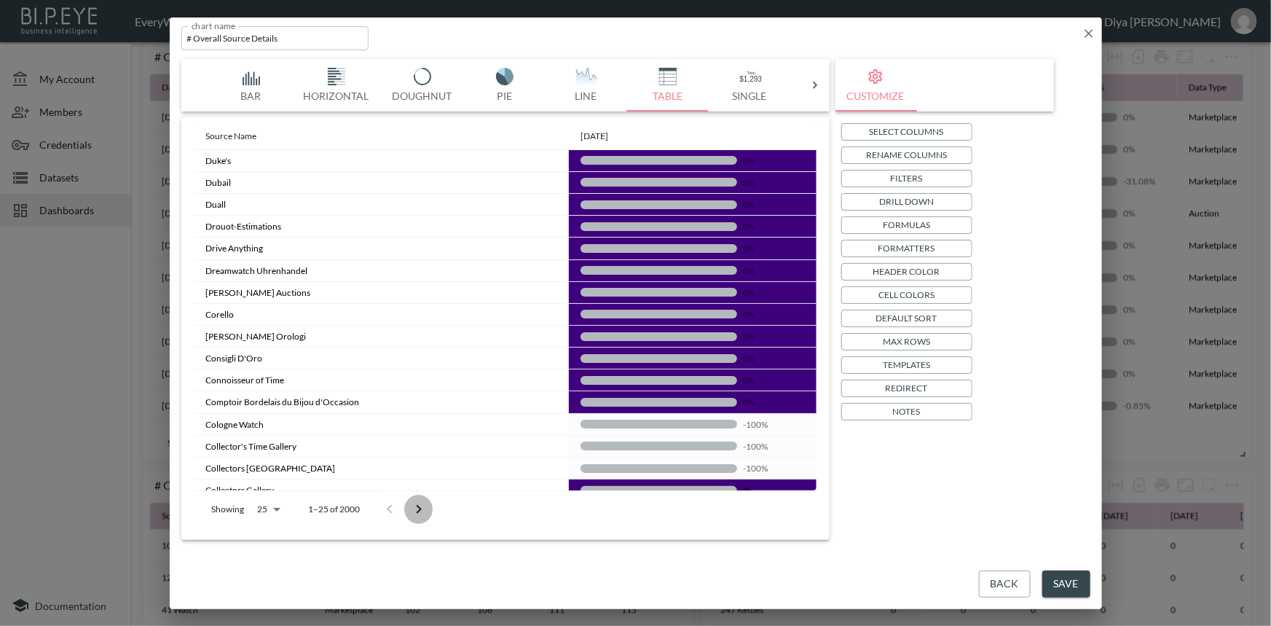
click at [421, 503] on icon "Go to next page" at bounding box center [418, 509] width 17 height 17
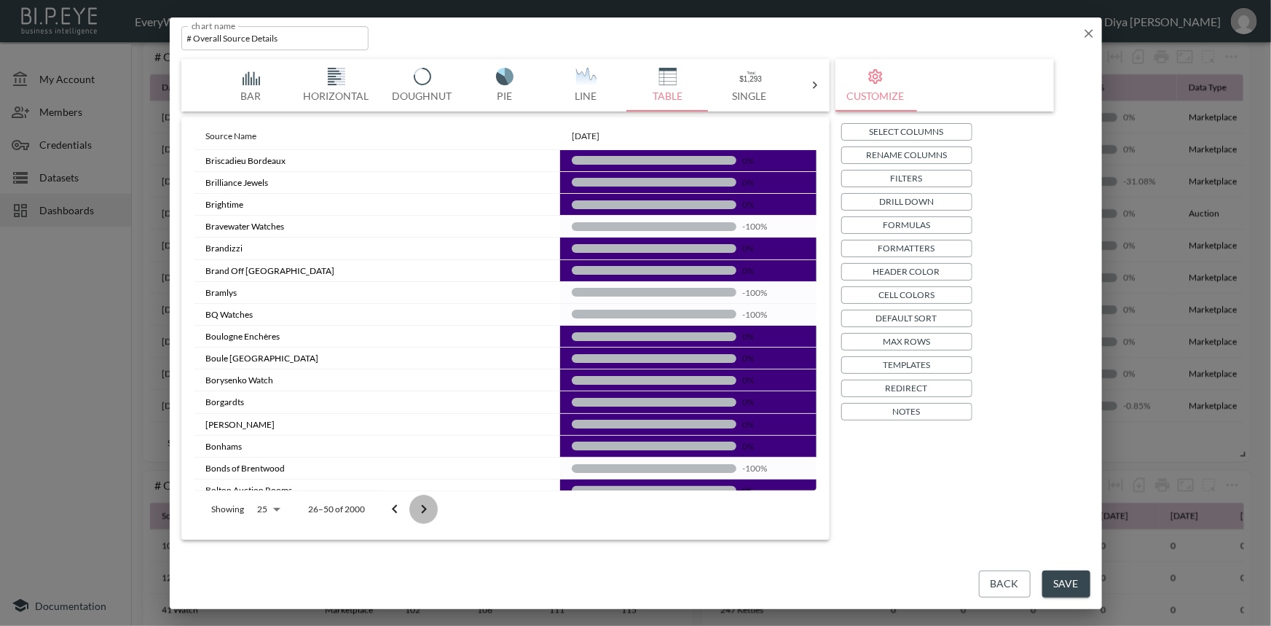
click at [421, 504] on icon "Go to next page" at bounding box center [423, 509] width 17 height 17
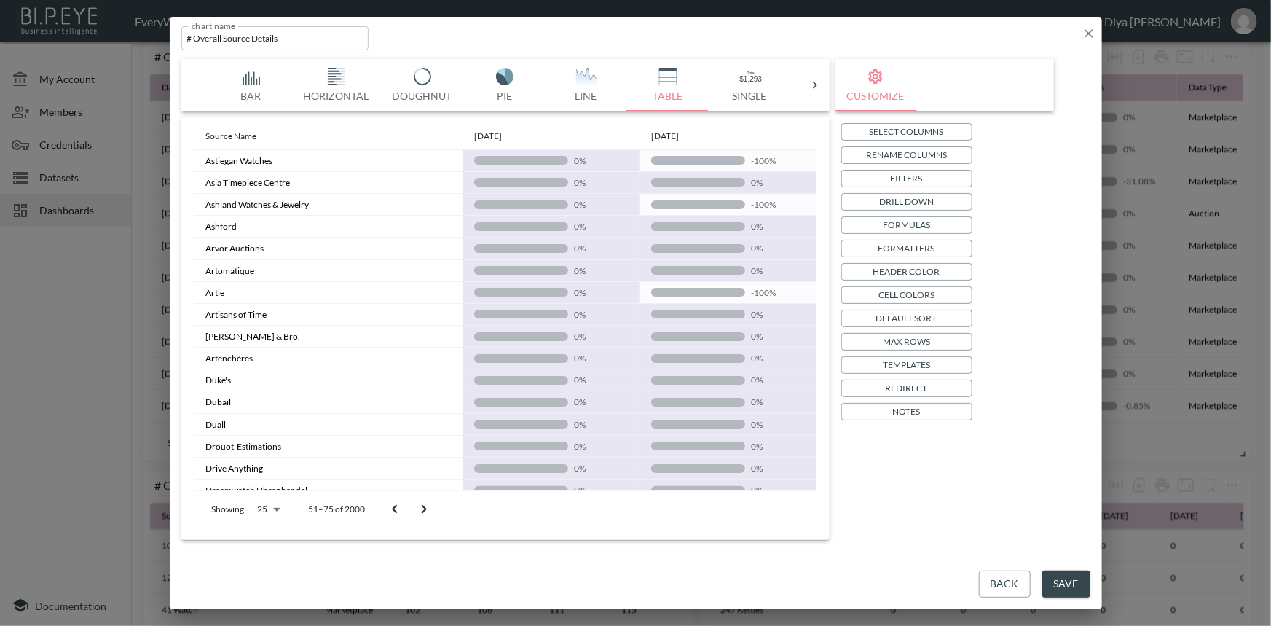
click at [421, 504] on icon "Go to next page" at bounding box center [423, 509] width 17 height 17
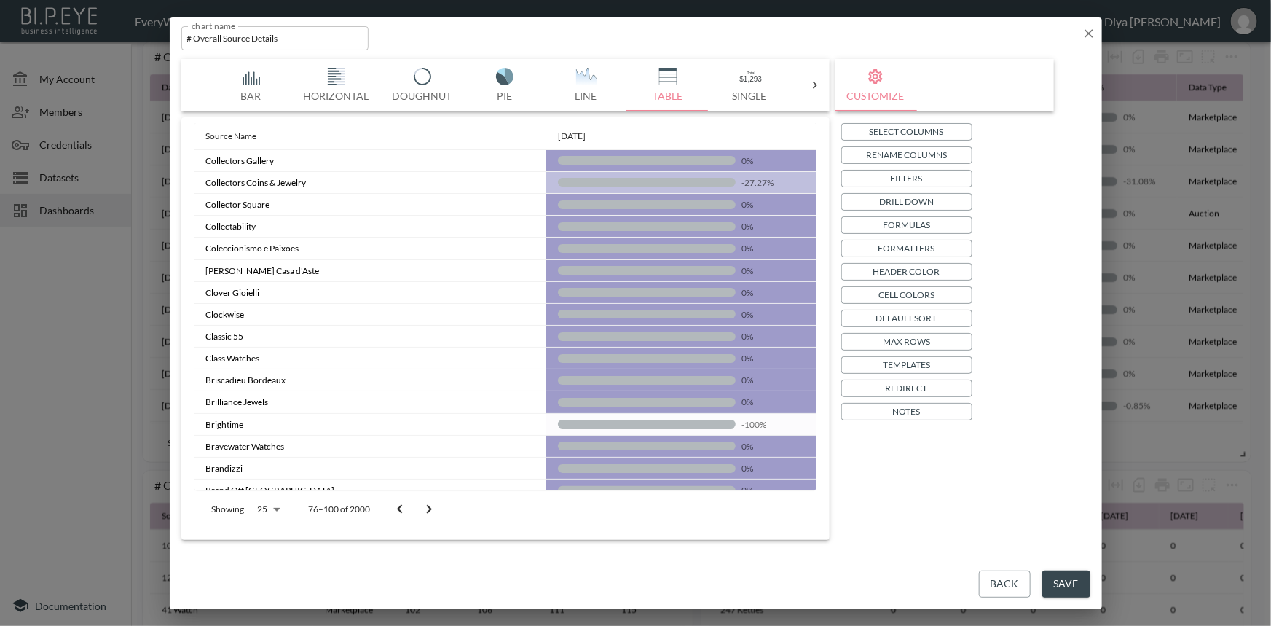
click at [421, 504] on icon "Go to next page" at bounding box center [428, 509] width 17 height 17
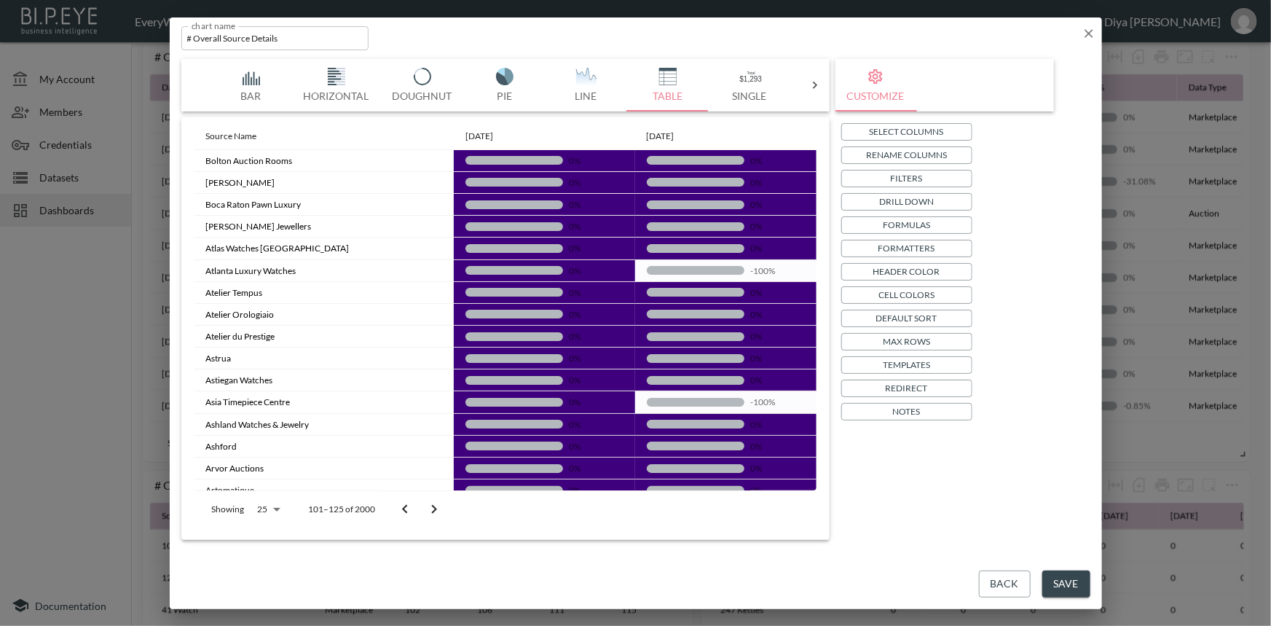
click at [421, 504] on button "Go to next page" at bounding box center [434, 509] width 29 height 29
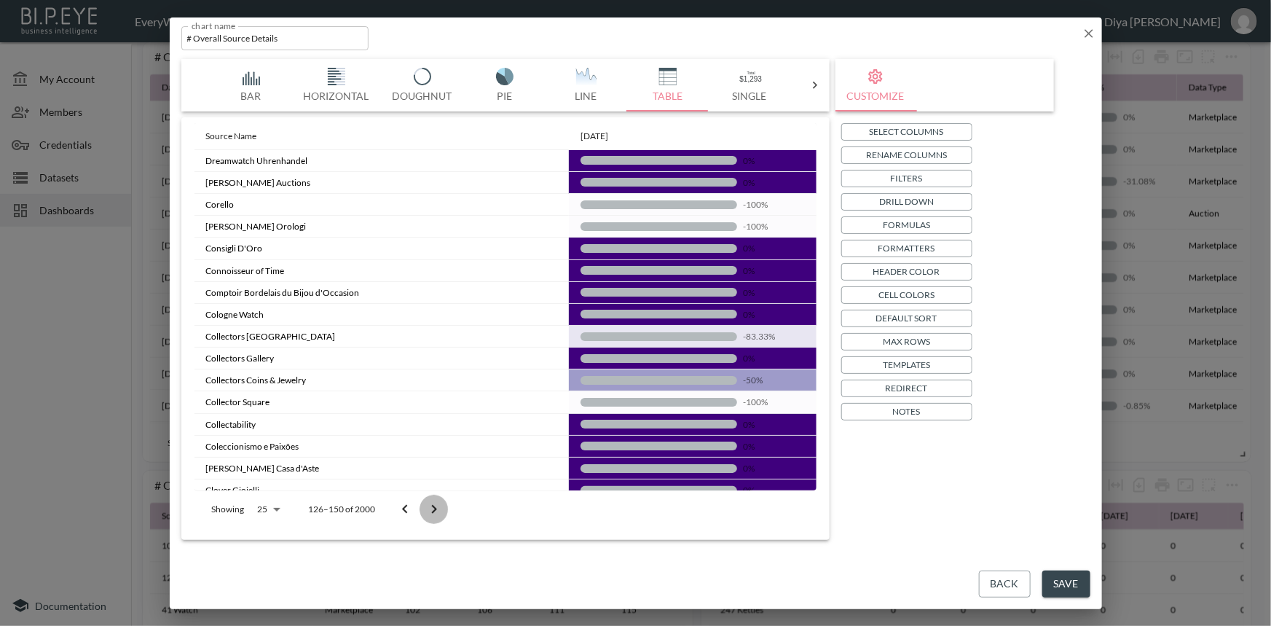
click at [421, 504] on button "Go to next page" at bounding box center [434, 509] width 29 height 29
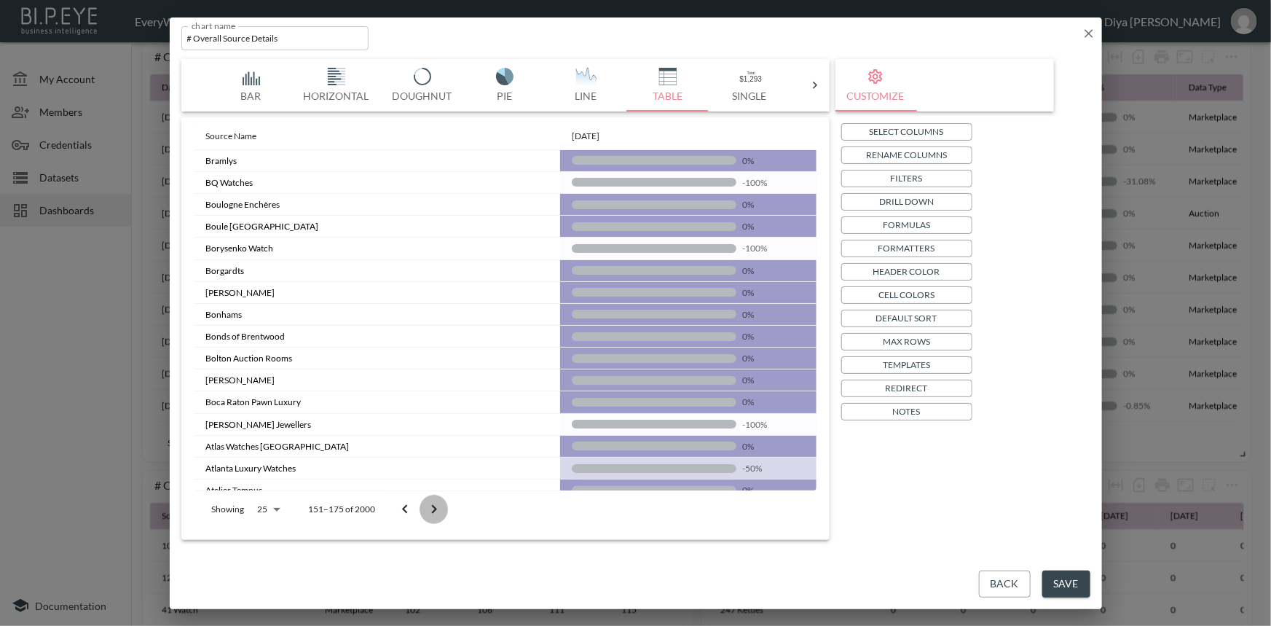
click at [421, 504] on button "Go to next page" at bounding box center [434, 509] width 29 height 29
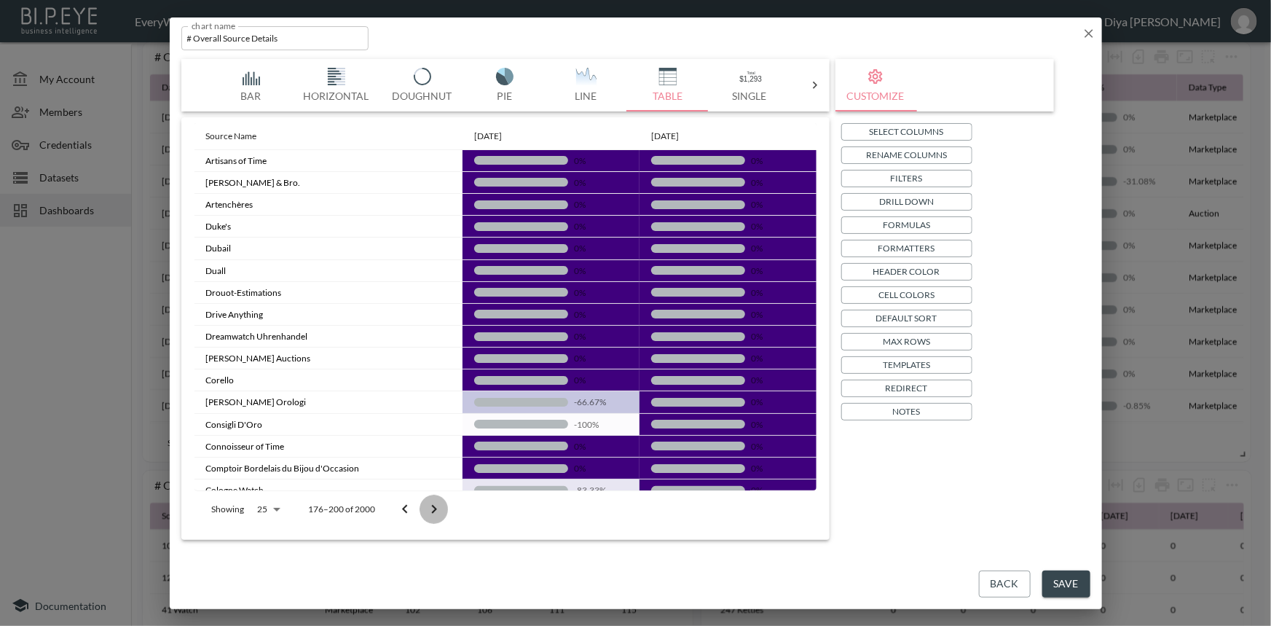
click at [421, 504] on button "Go to next page" at bounding box center [434, 509] width 29 height 29
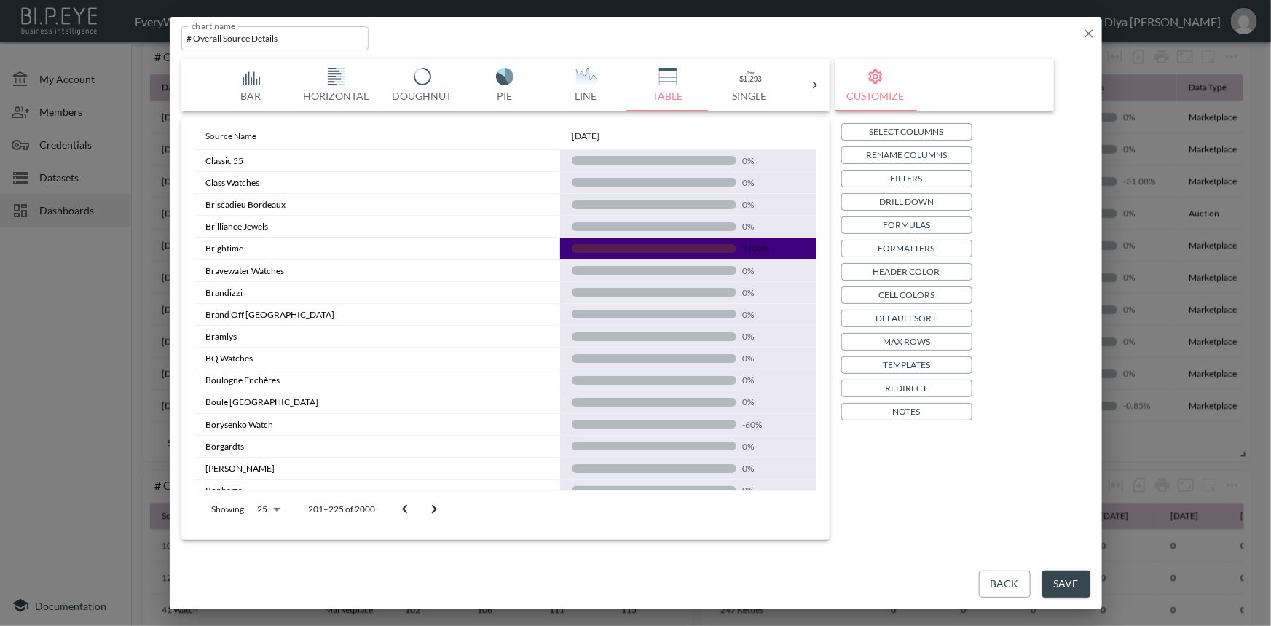
click at [407, 506] on icon "Go to previous page" at bounding box center [404, 509] width 17 height 17
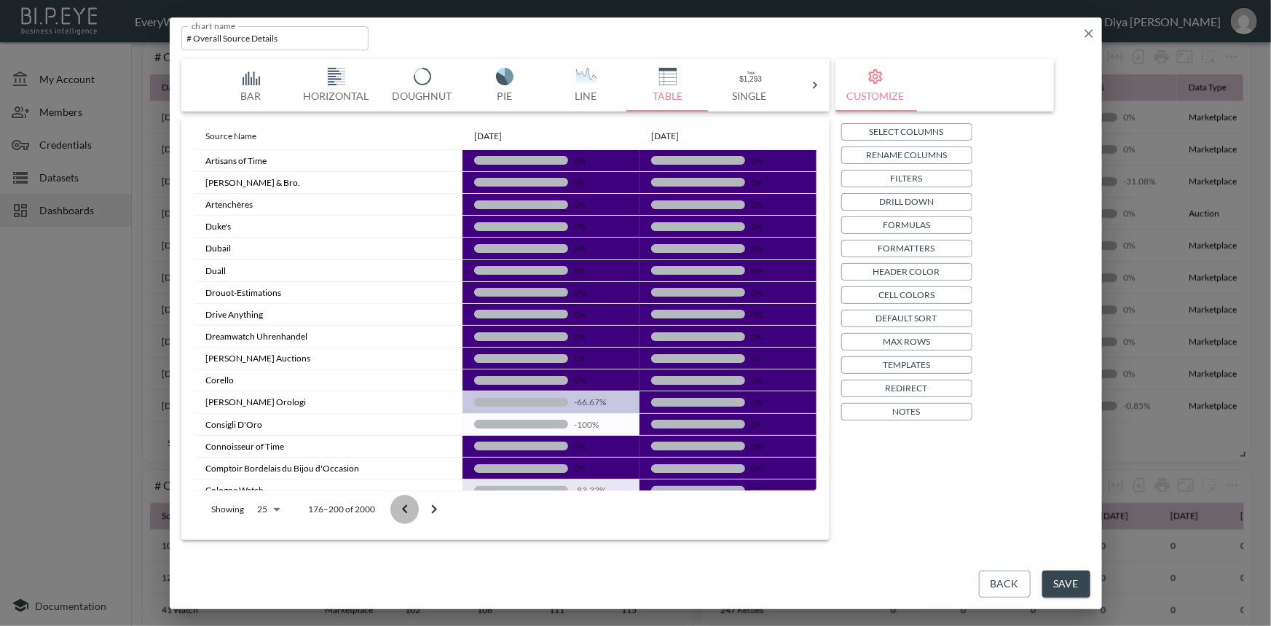
click at [402, 510] on icon "Go to previous page" at bounding box center [404, 509] width 17 height 17
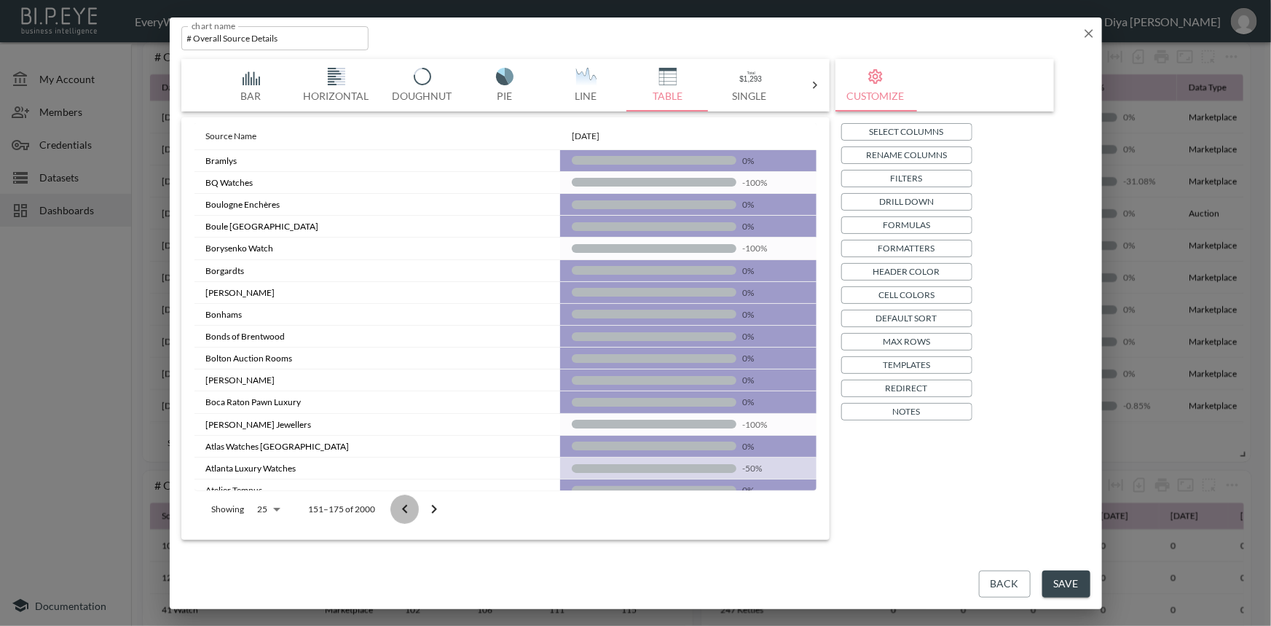
click at [402, 510] on icon "Go to previous page" at bounding box center [404, 509] width 17 height 17
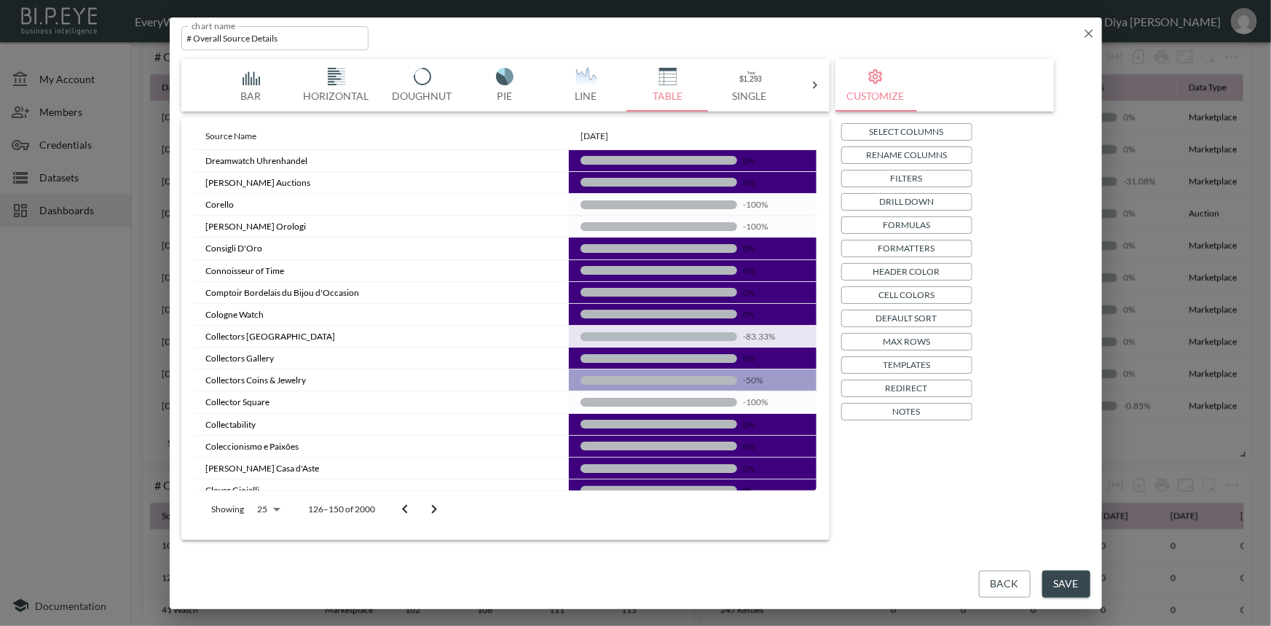
click at [402, 510] on icon "Go to previous page" at bounding box center [404, 509] width 17 height 17
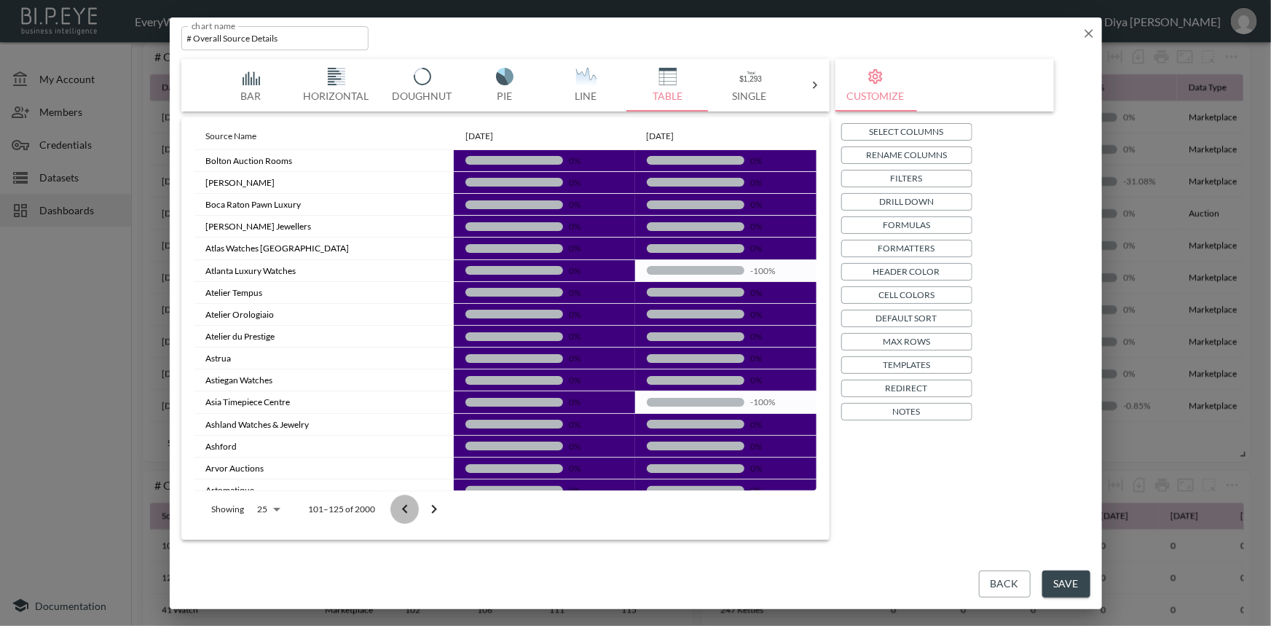
click at [402, 510] on icon "Go to previous page" at bounding box center [404, 509] width 17 height 17
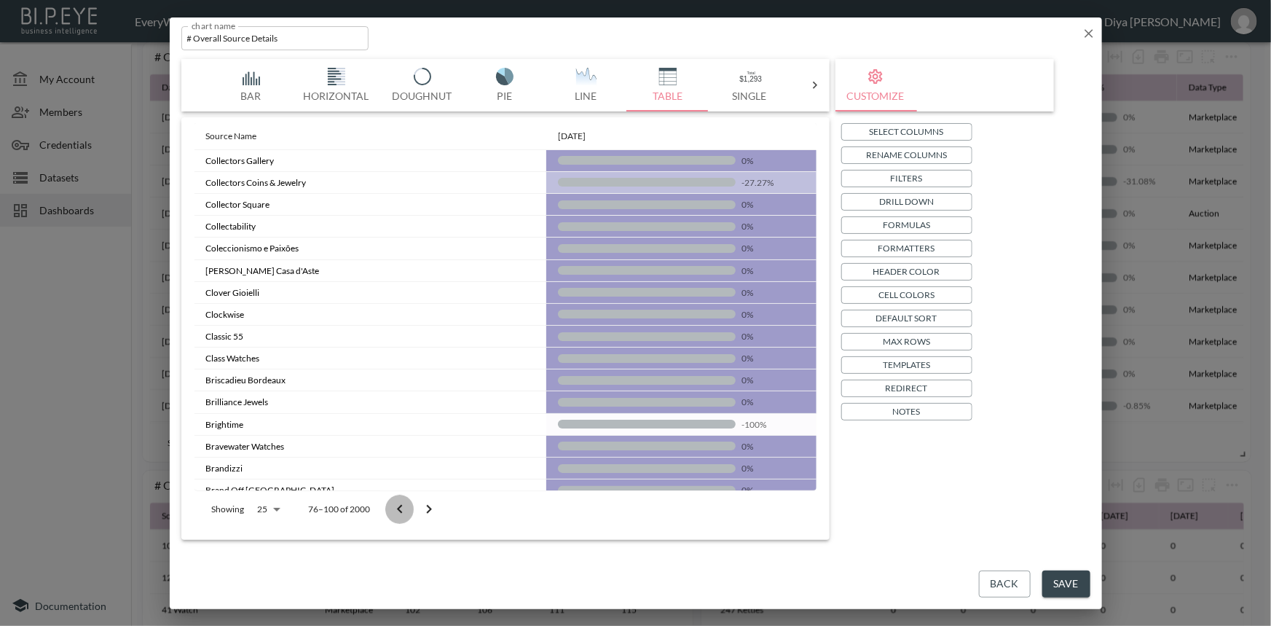
click at [402, 510] on icon "Go to previous page" at bounding box center [399, 509] width 17 height 17
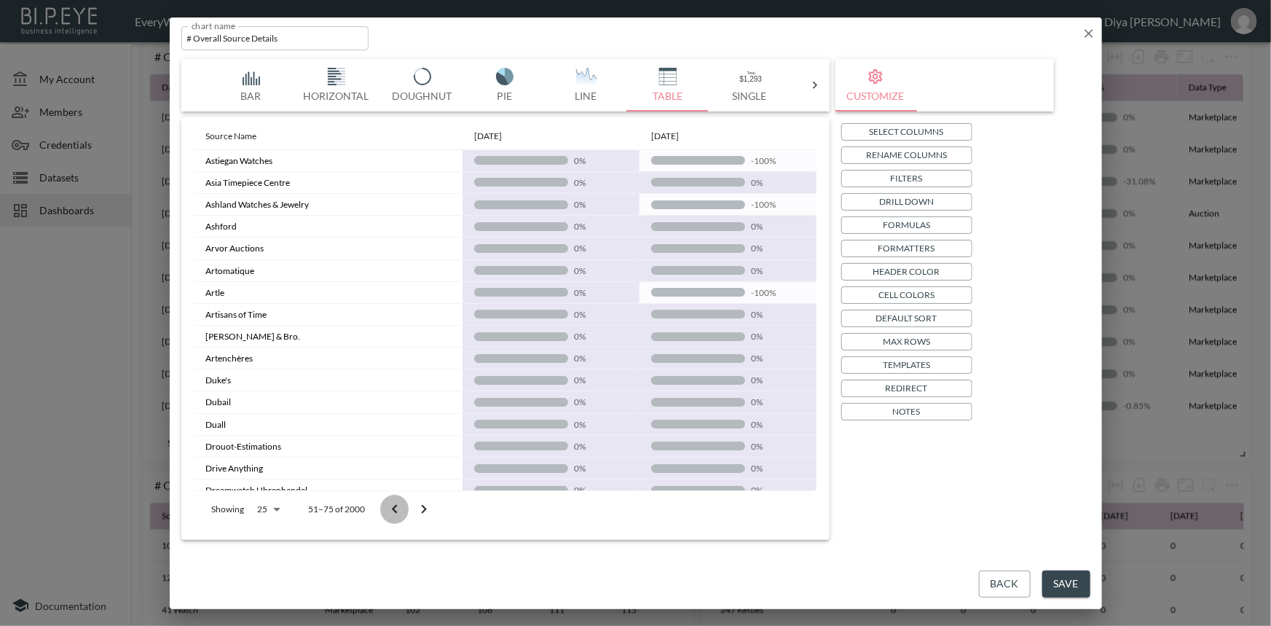
click at [402, 510] on icon "Go to previous page" at bounding box center [394, 509] width 17 height 17
click at [402, 510] on div at bounding box center [409, 509] width 58 height 29
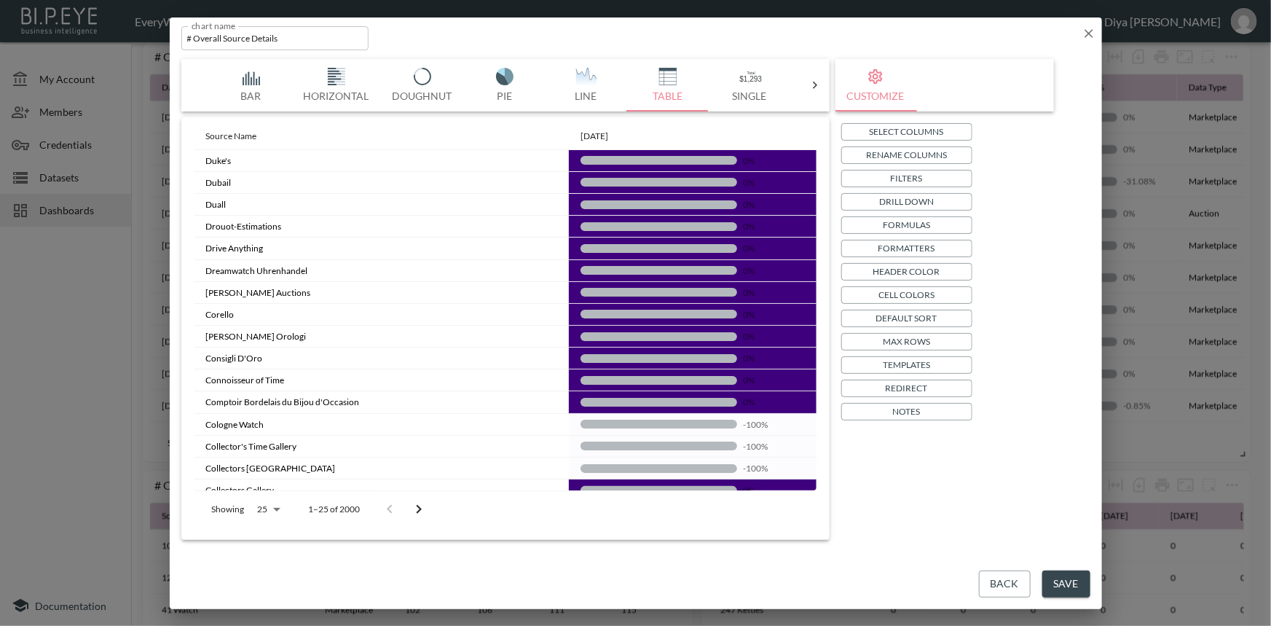
click at [415, 506] on icon "Go to next page" at bounding box center [418, 509] width 17 height 17
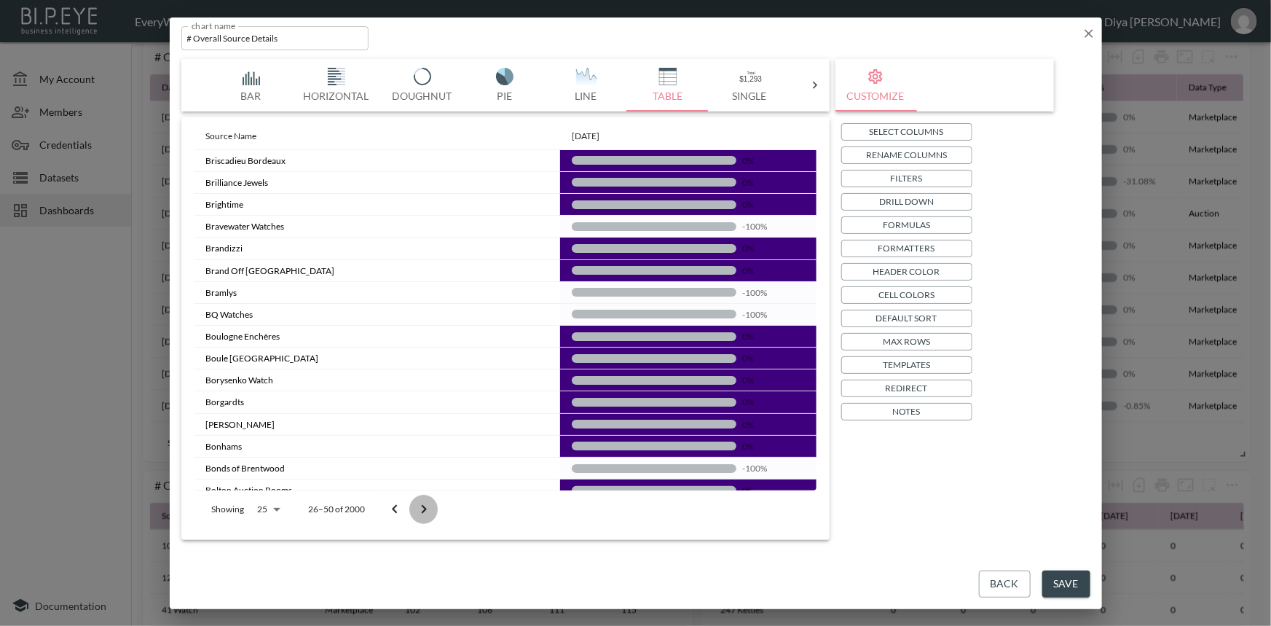
click at [415, 506] on icon "Go to next page" at bounding box center [423, 509] width 17 height 17
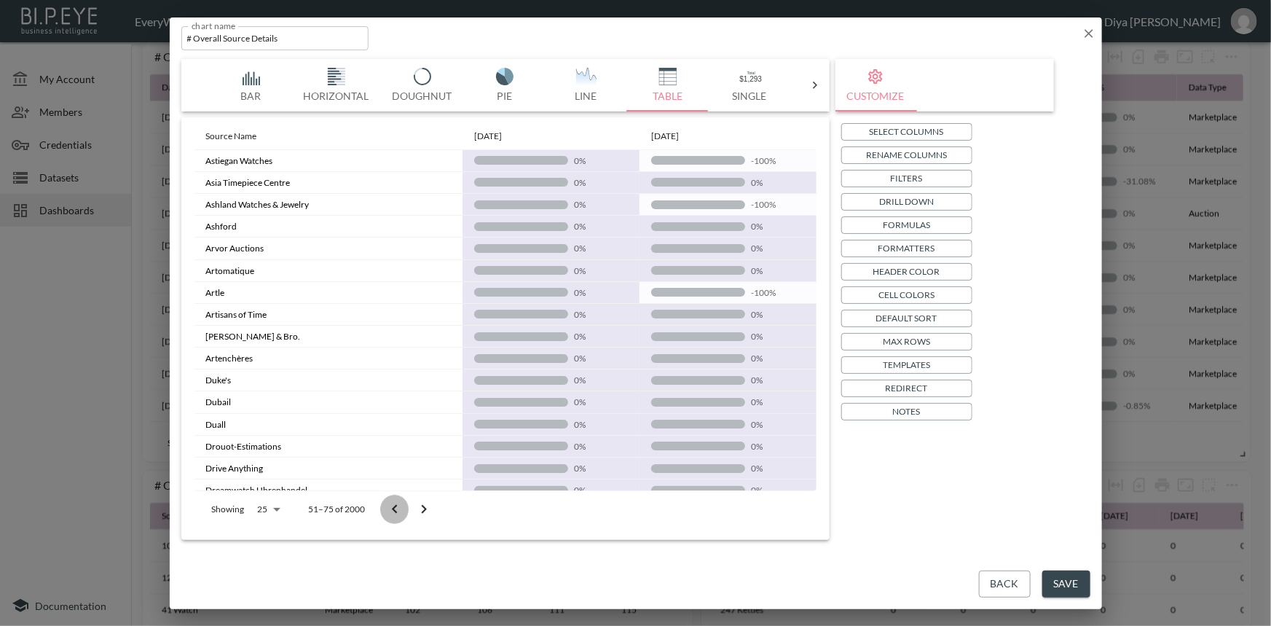
click at [381, 510] on button "Go to previous page" at bounding box center [394, 509] width 29 height 29
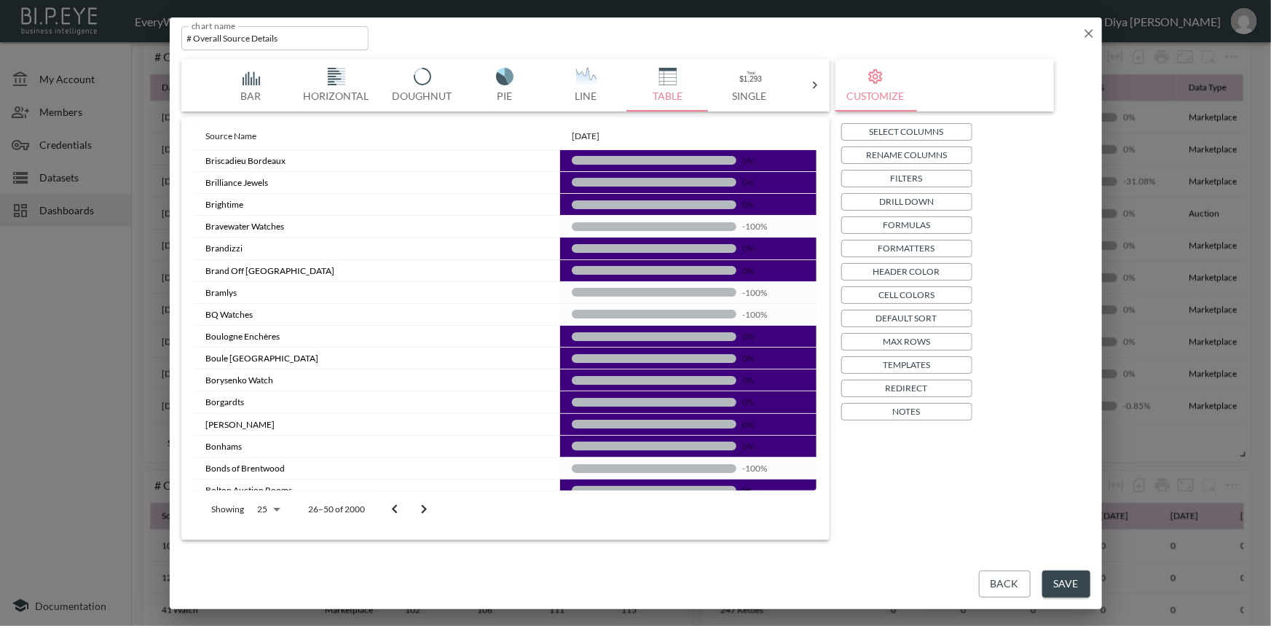
click at [388, 507] on icon "Go to previous page" at bounding box center [394, 509] width 17 height 17
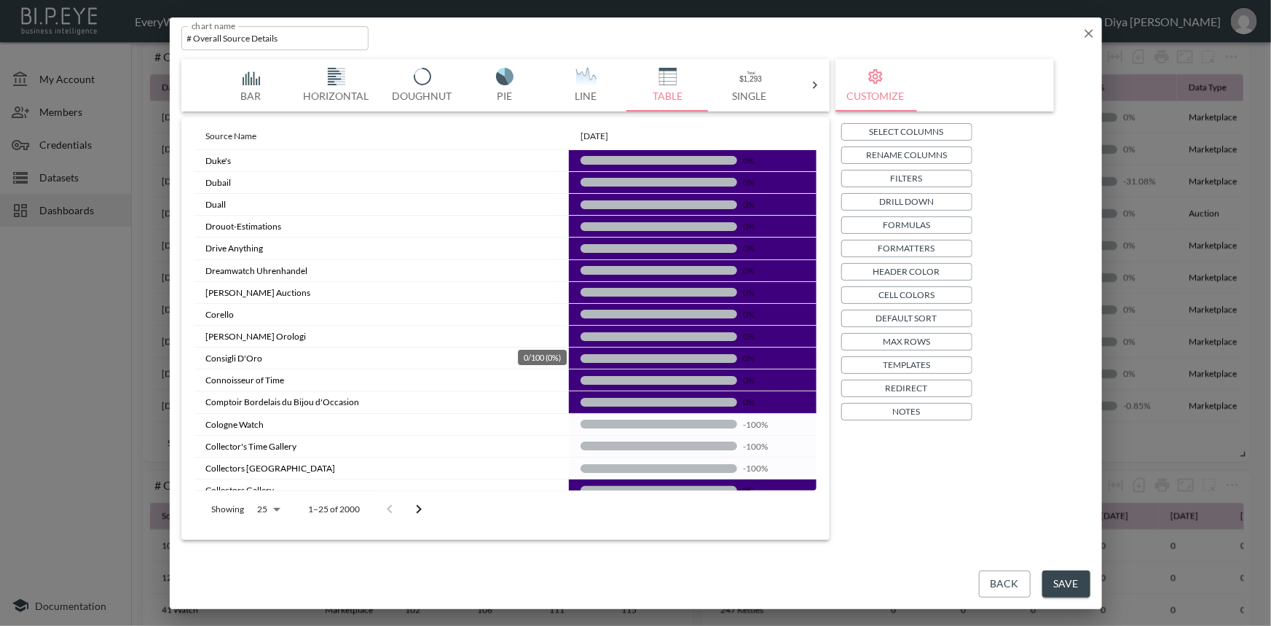
click at [692, 352] on div "0%" at bounding box center [693, 358] width 224 height 12
click at [902, 359] on p "Templates" at bounding box center [906, 364] width 47 height 15
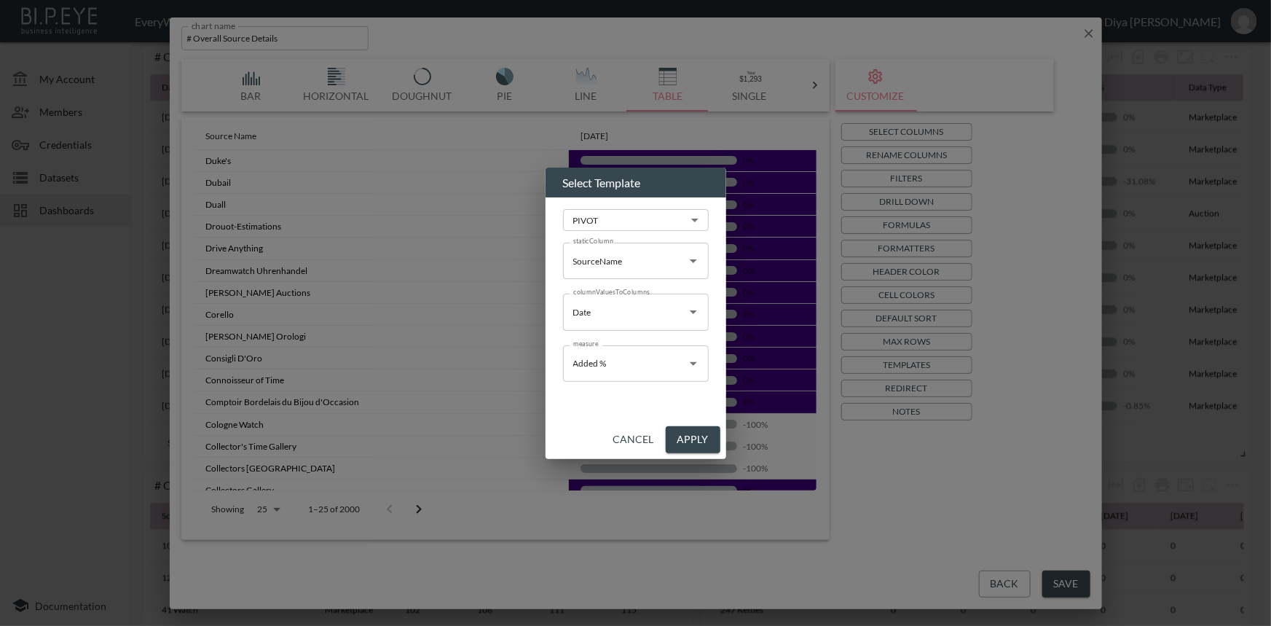
click at [630, 365] on input "Added %" at bounding box center [625, 363] width 111 height 23
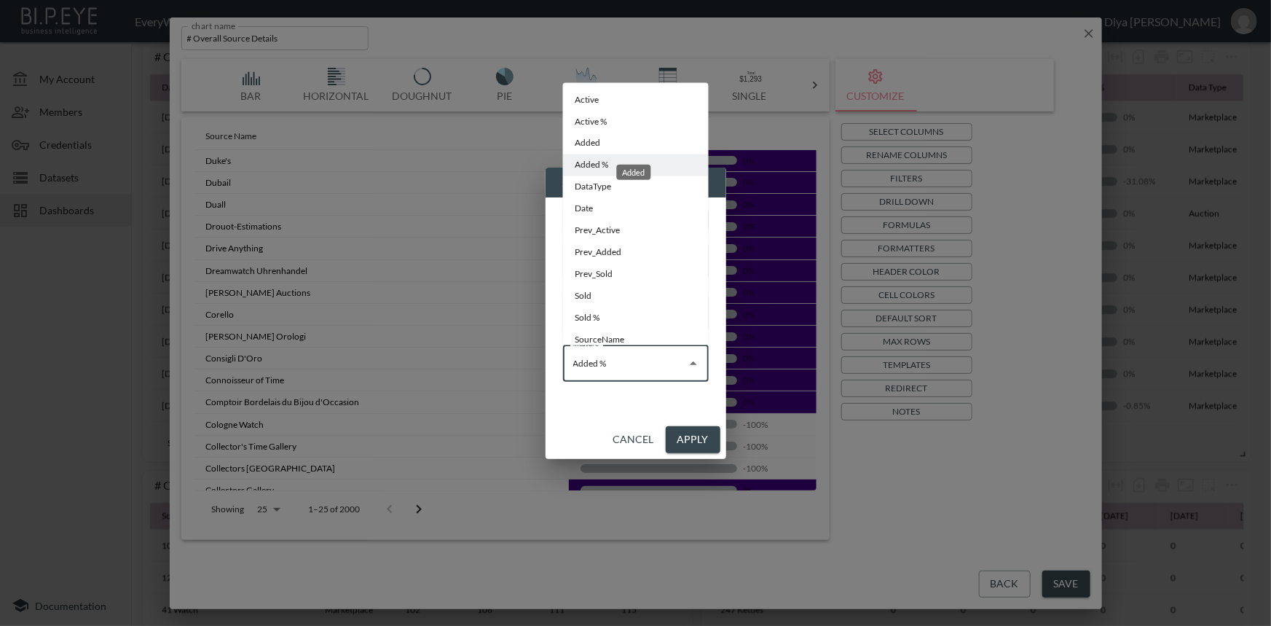
click at [599, 144] on li "Added" at bounding box center [636, 144] width 146 height 22
type input "Added"
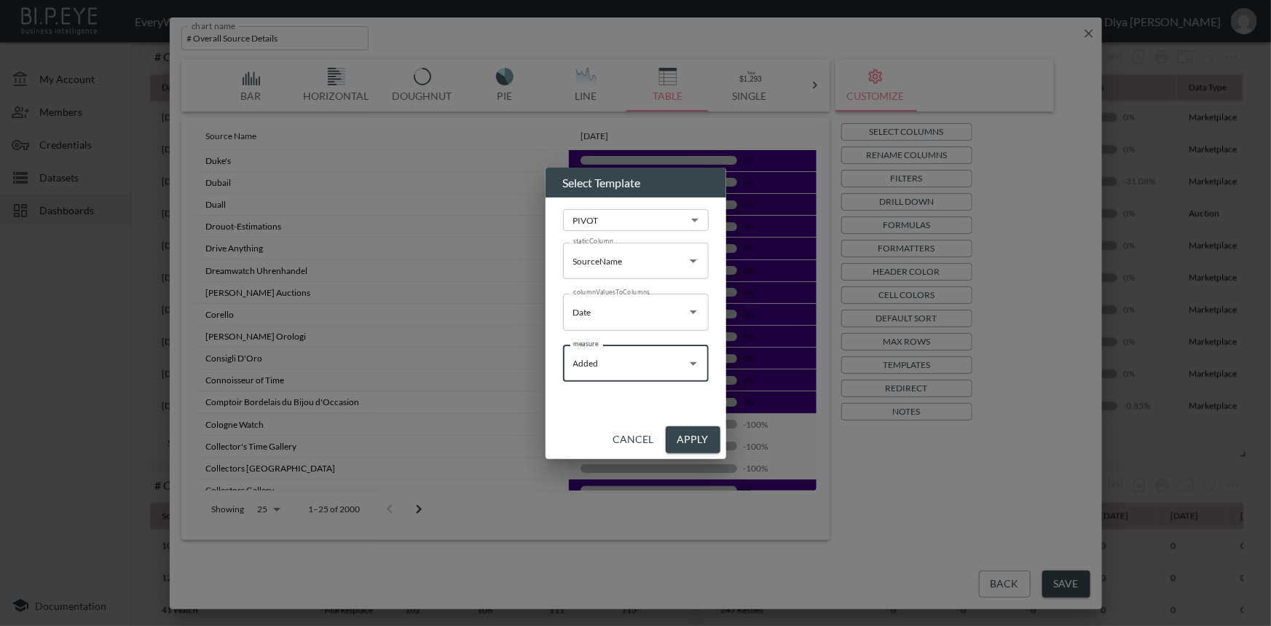
click at [689, 434] on button "Apply" at bounding box center [693, 439] width 55 height 27
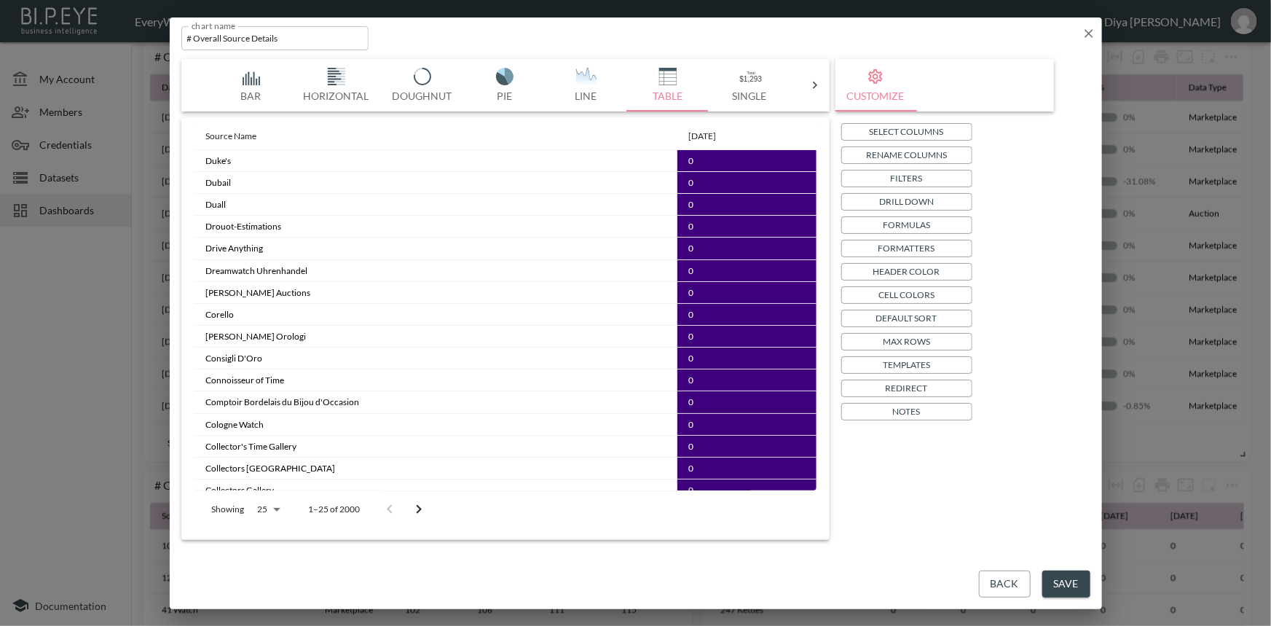
click at [418, 507] on icon "Go to next page" at bounding box center [418, 509] width 5 height 9
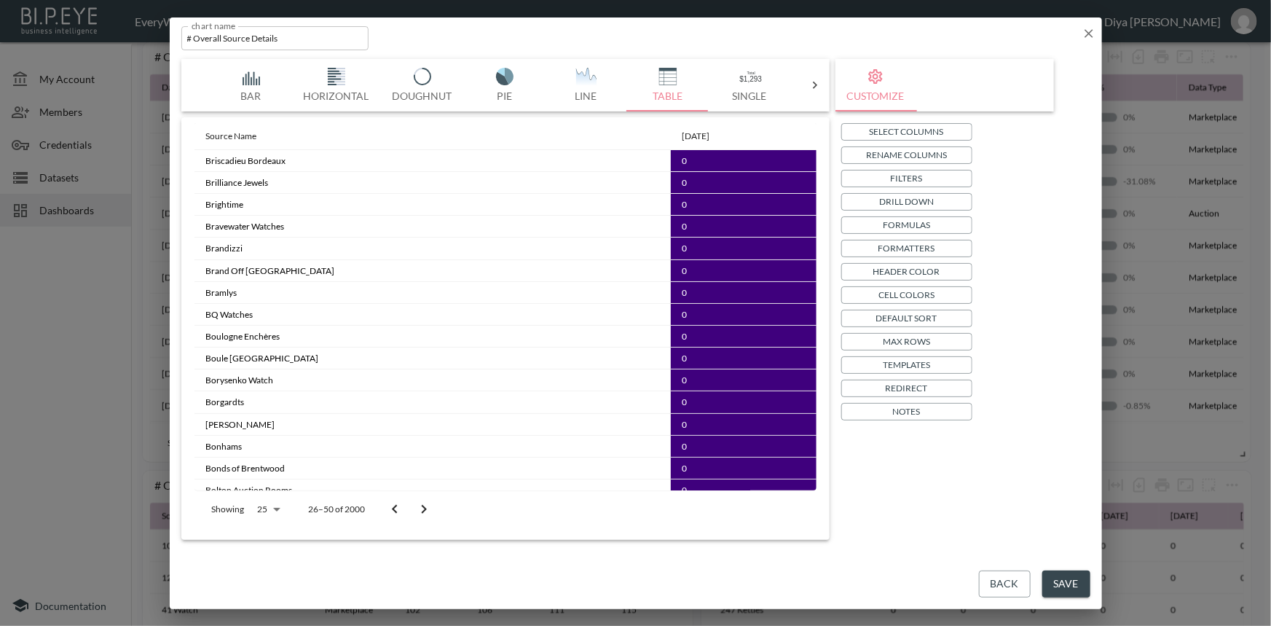
click at [418, 507] on icon "Go to next page" at bounding box center [423, 509] width 17 height 17
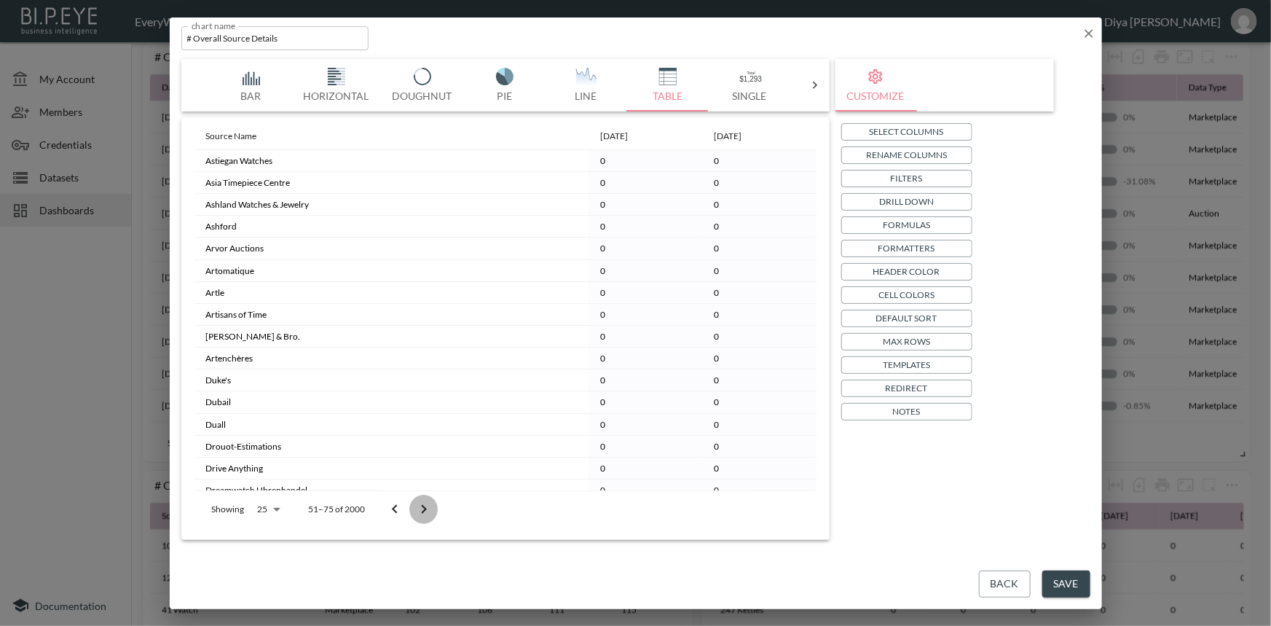
click at [418, 507] on icon "Go to next page" at bounding box center [423, 509] width 17 height 17
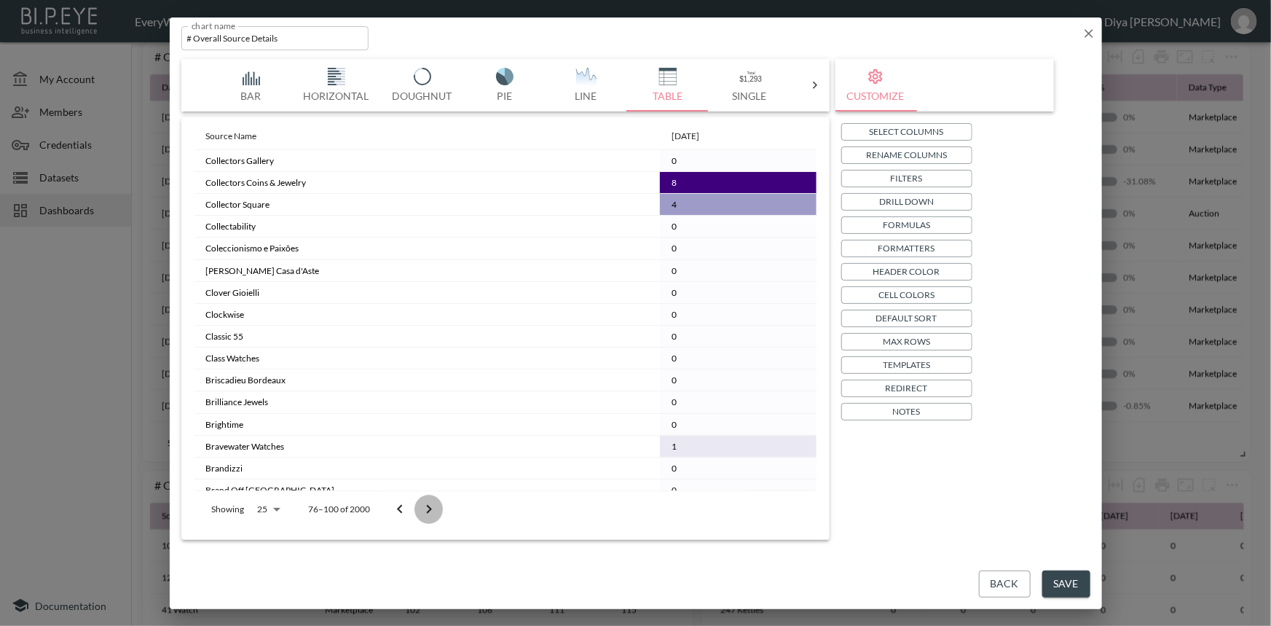
click at [418, 507] on button "Go to next page" at bounding box center [429, 509] width 29 height 29
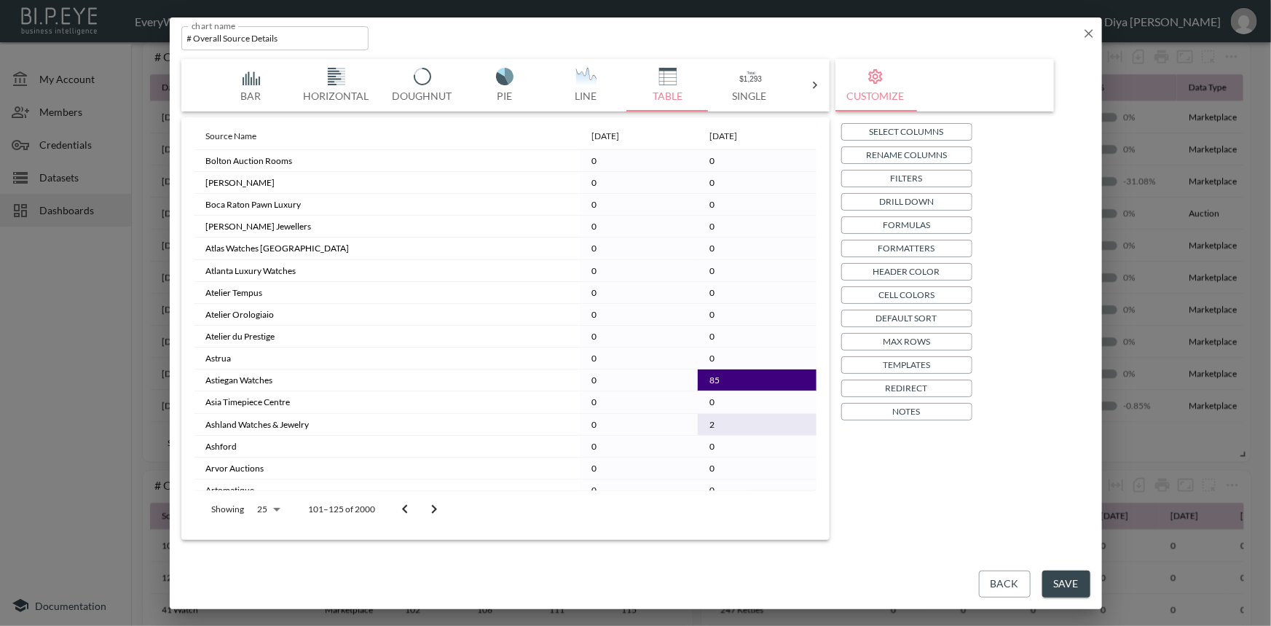
click at [418, 507] on button "Go to previous page" at bounding box center [405, 509] width 29 height 29
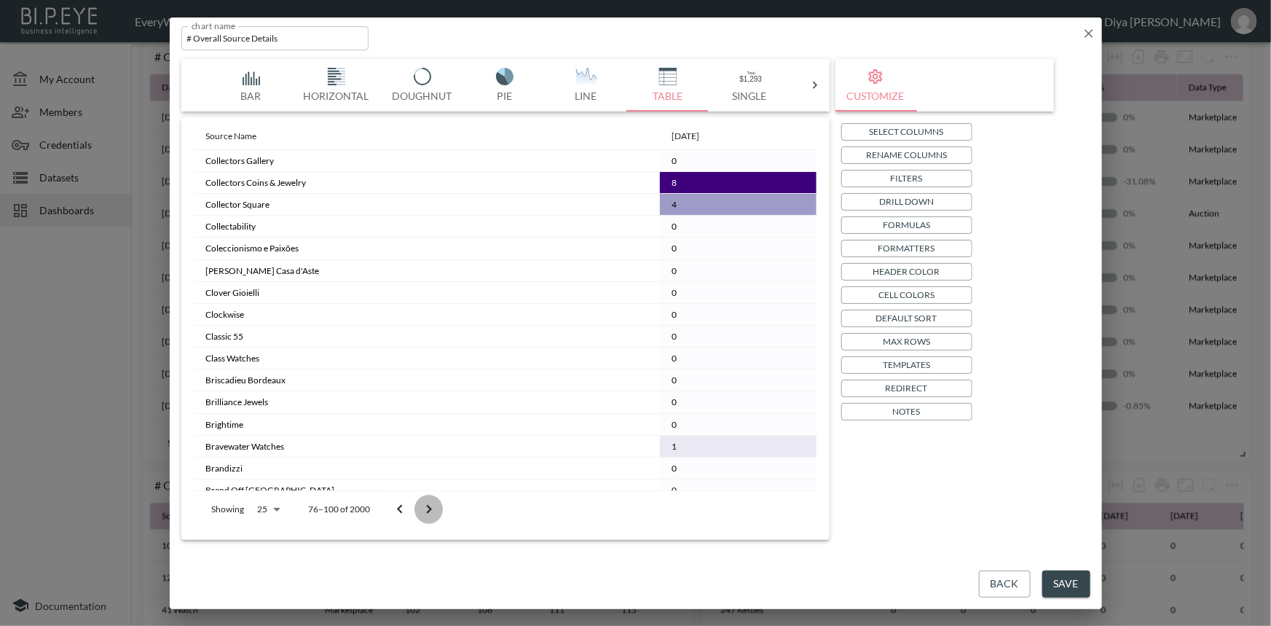
click at [421, 507] on button "Go to next page" at bounding box center [429, 509] width 29 height 29
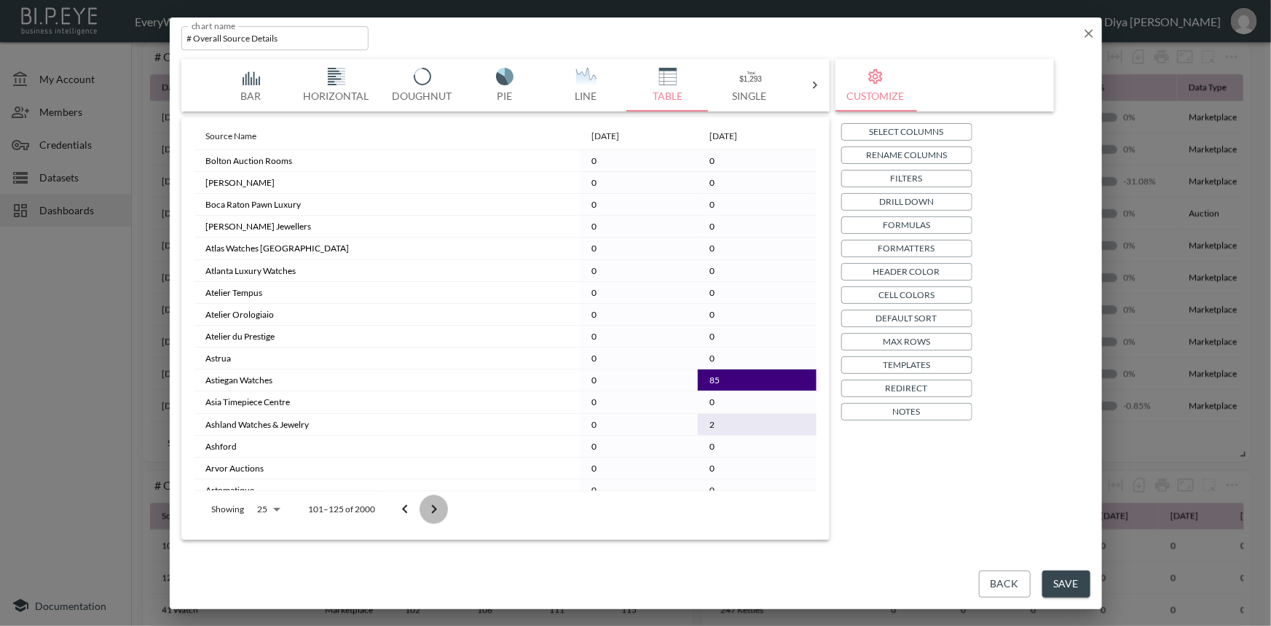
click at [421, 507] on button "Go to next page" at bounding box center [434, 509] width 29 height 29
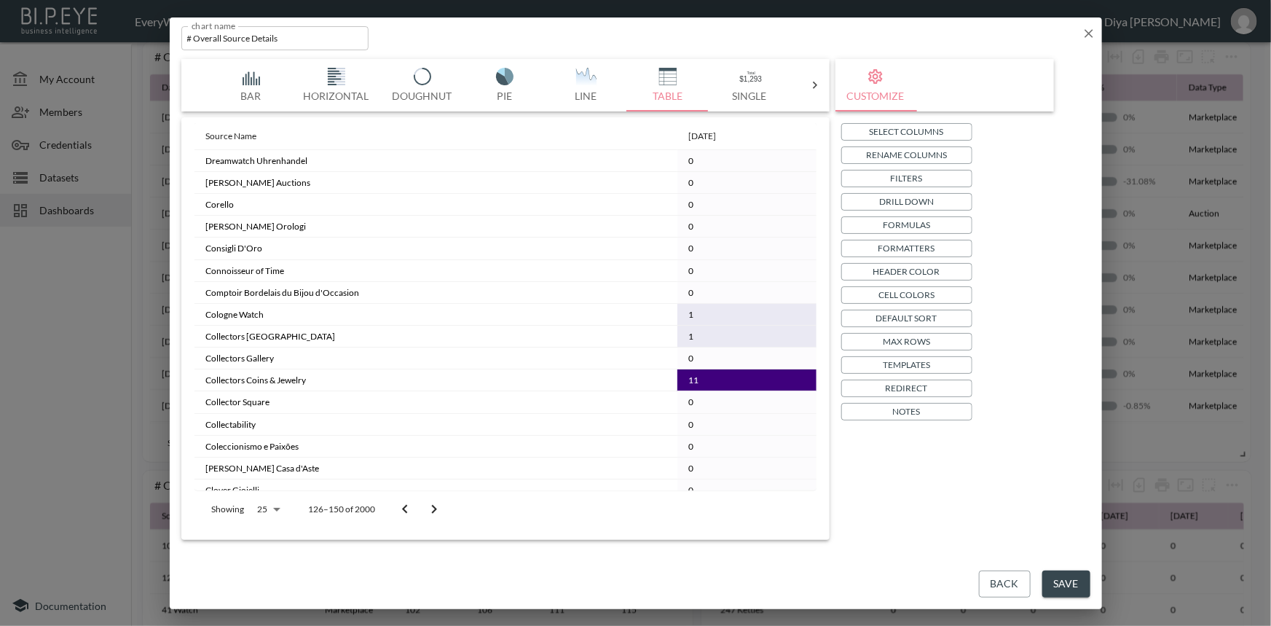
click at [440, 502] on icon "Go to next page" at bounding box center [434, 509] width 17 height 17
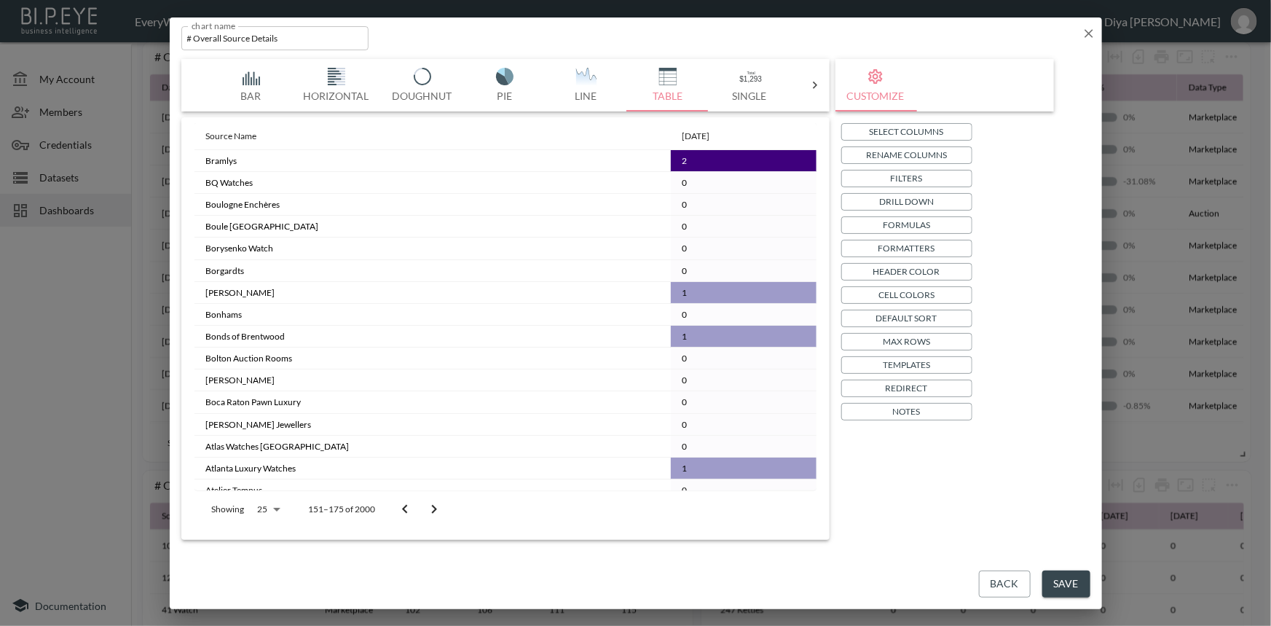
click at [440, 502] on icon "Go to next page" at bounding box center [434, 509] width 17 height 17
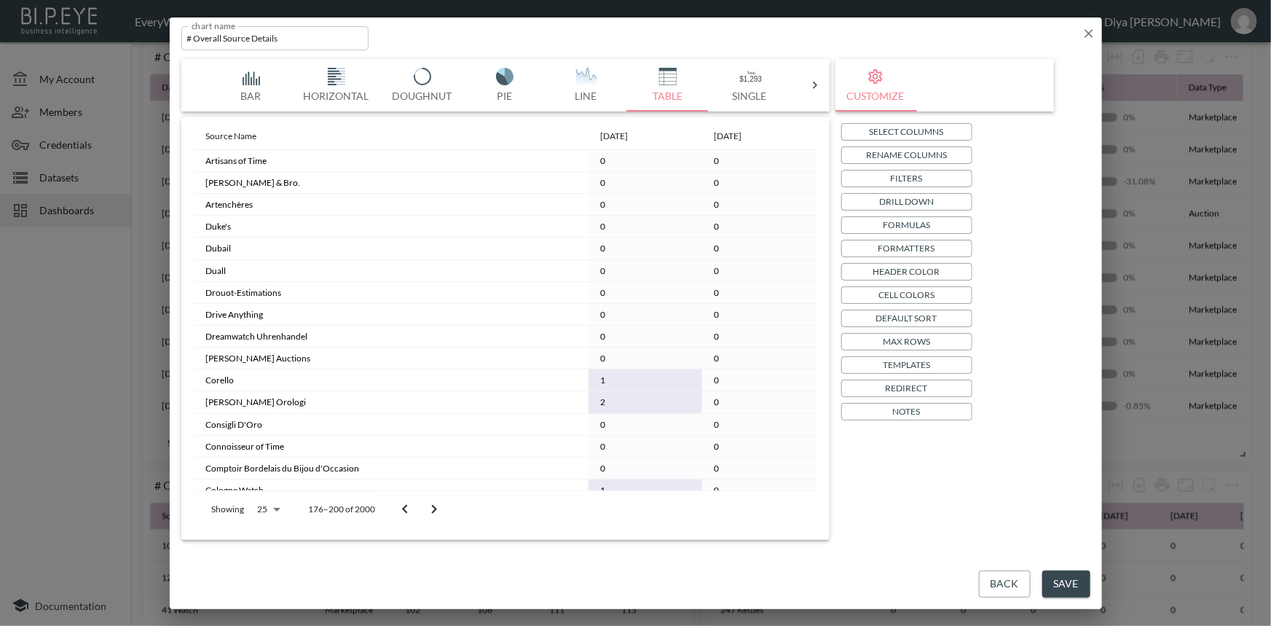
click at [440, 502] on icon "Go to next page" at bounding box center [434, 509] width 17 height 17
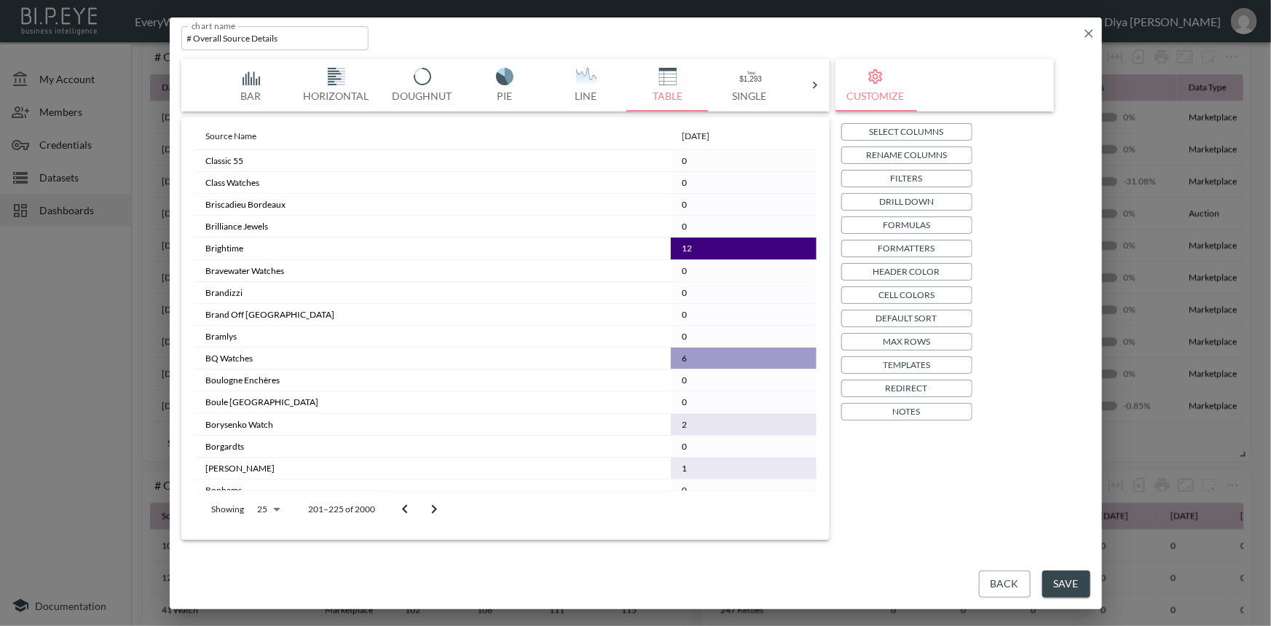
click at [440, 502] on icon "Go to next page" at bounding box center [434, 509] width 17 height 17
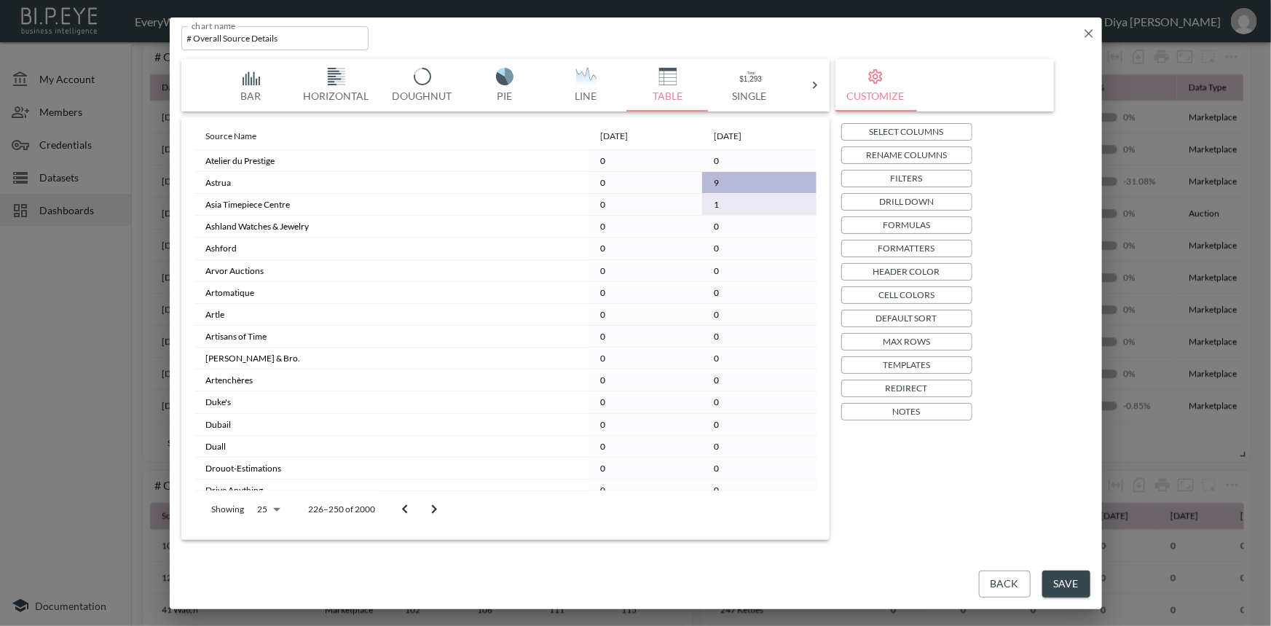
click at [440, 502] on icon "Go to next page" at bounding box center [434, 509] width 17 height 17
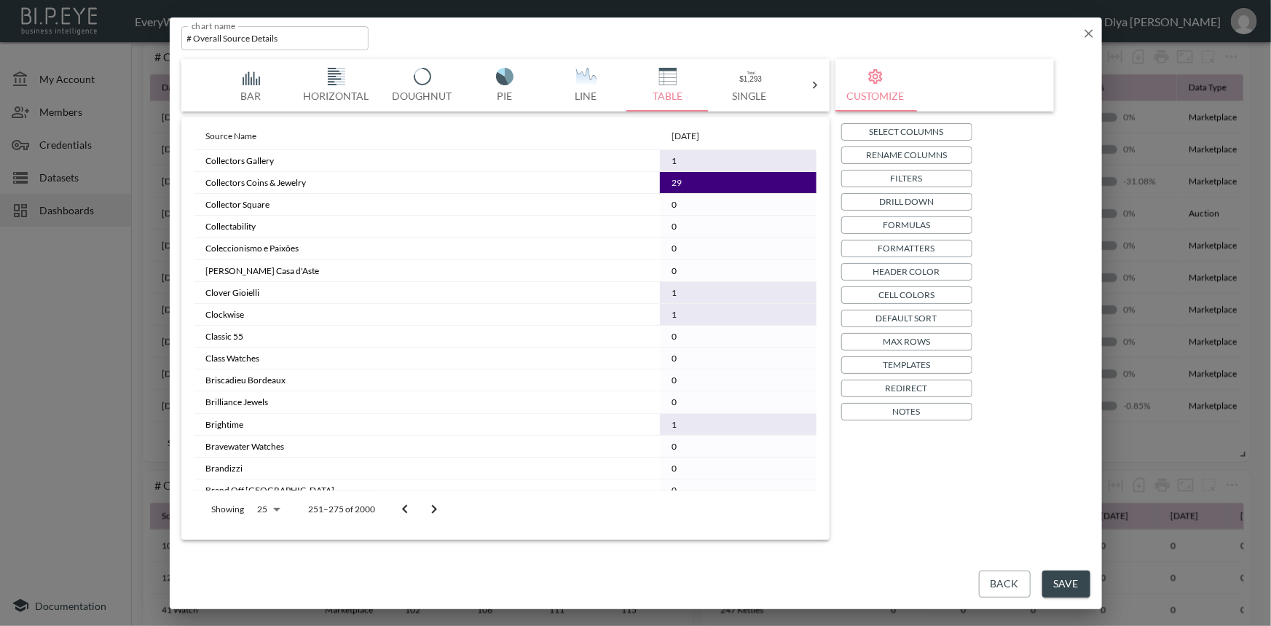
click at [440, 502] on icon "Go to next page" at bounding box center [434, 509] width 17 height 17
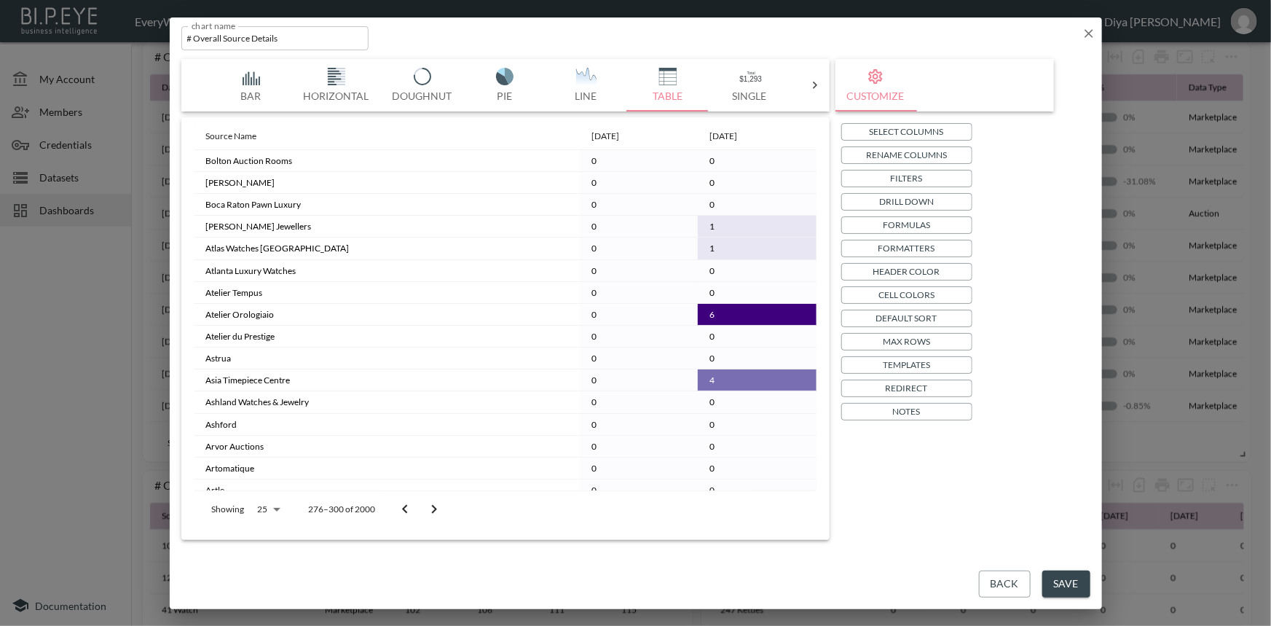
click at [440, 502] on icon "Go to next page" at bounding box center [434, 509] width 17 height 17
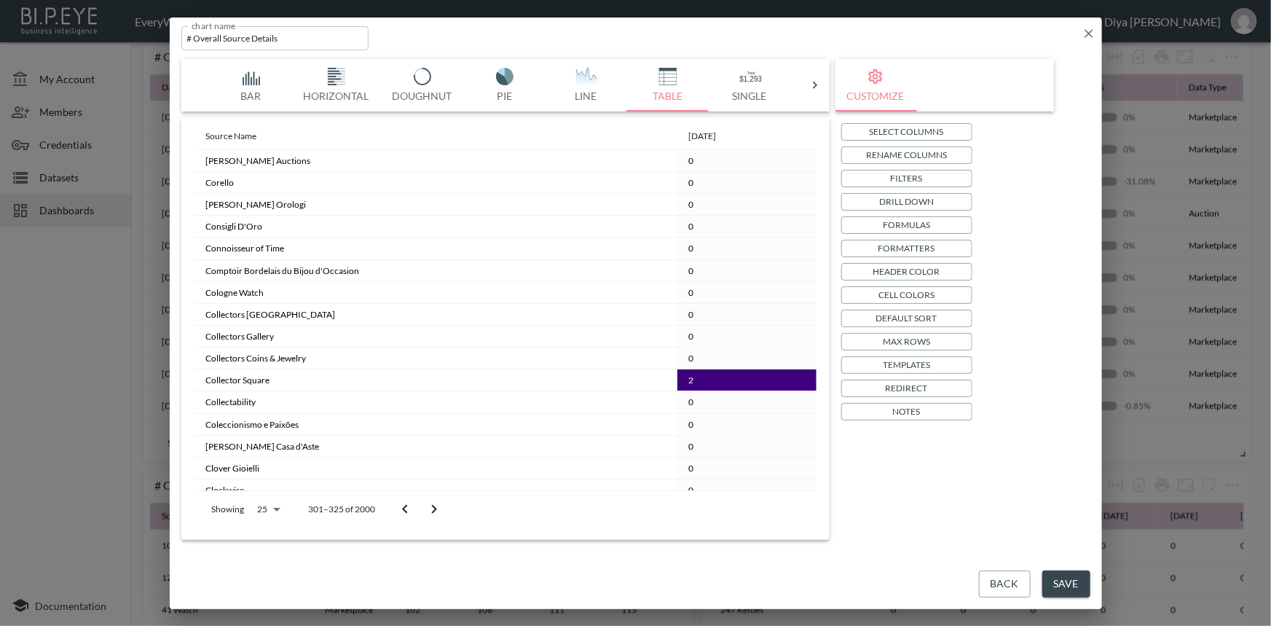
click at [440, 502] on icon "Go to next page" at bounding box center [434, 509] width 17 height 17
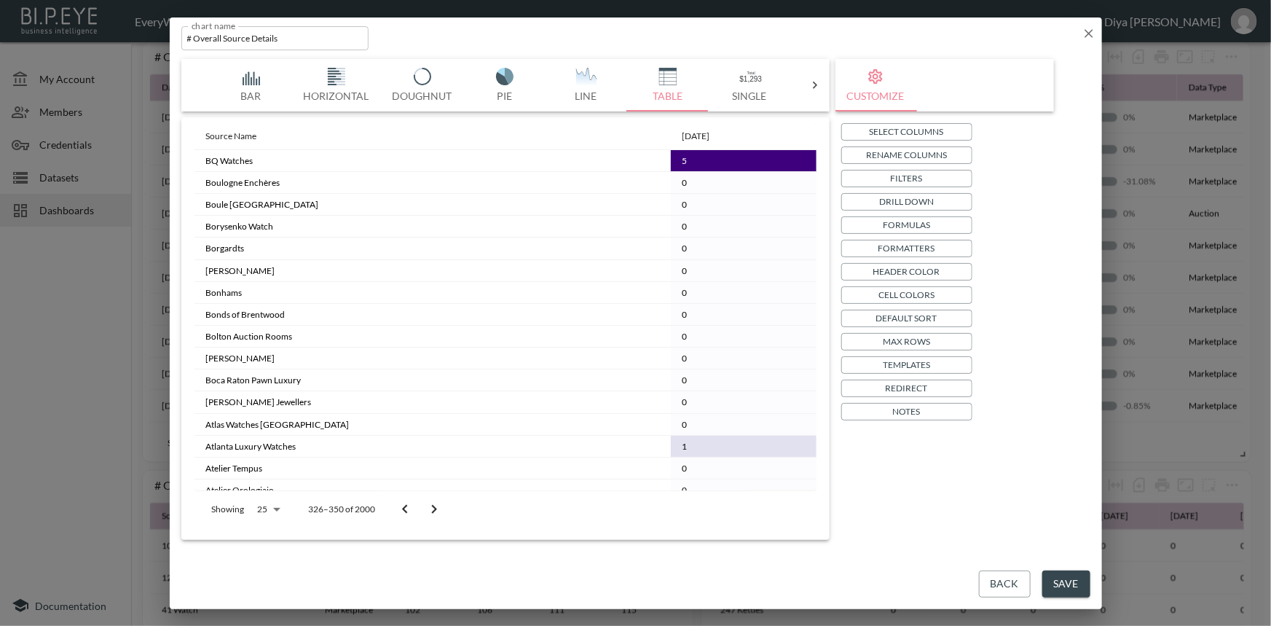
click at [440, 502] on icon "Go to next page" at bounding box center [434, 509] width 17 height 17
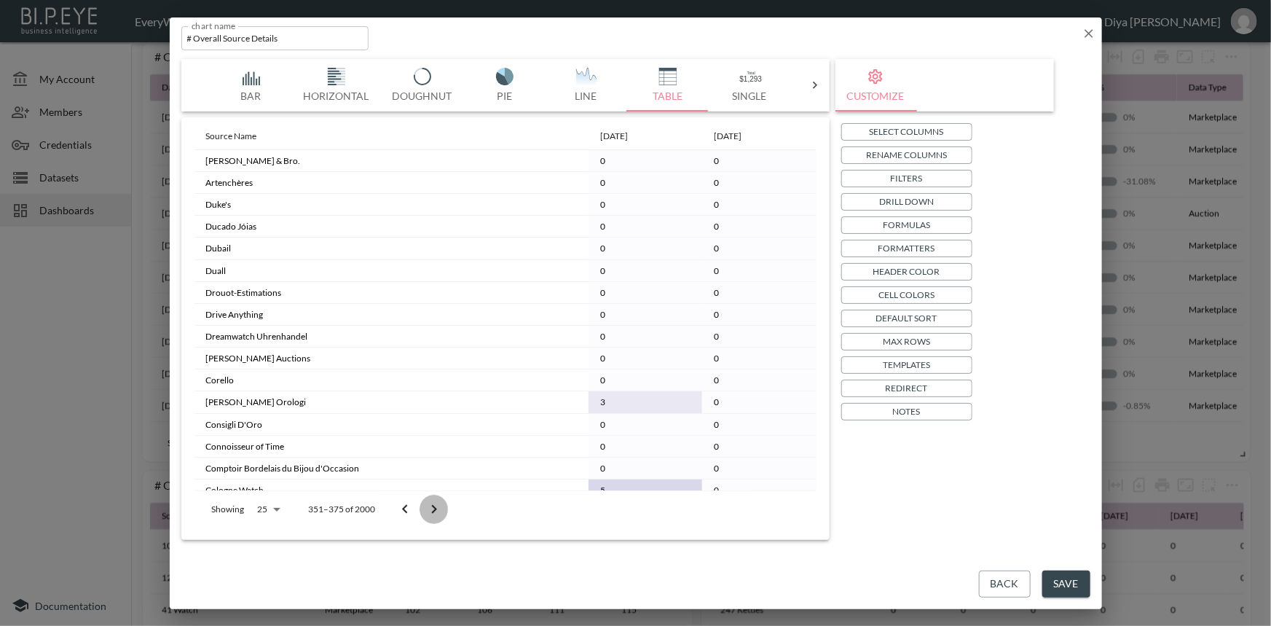
click at [440, 502] on icon "Go to next page" at bounding box center [434, 509] width 17 height 17
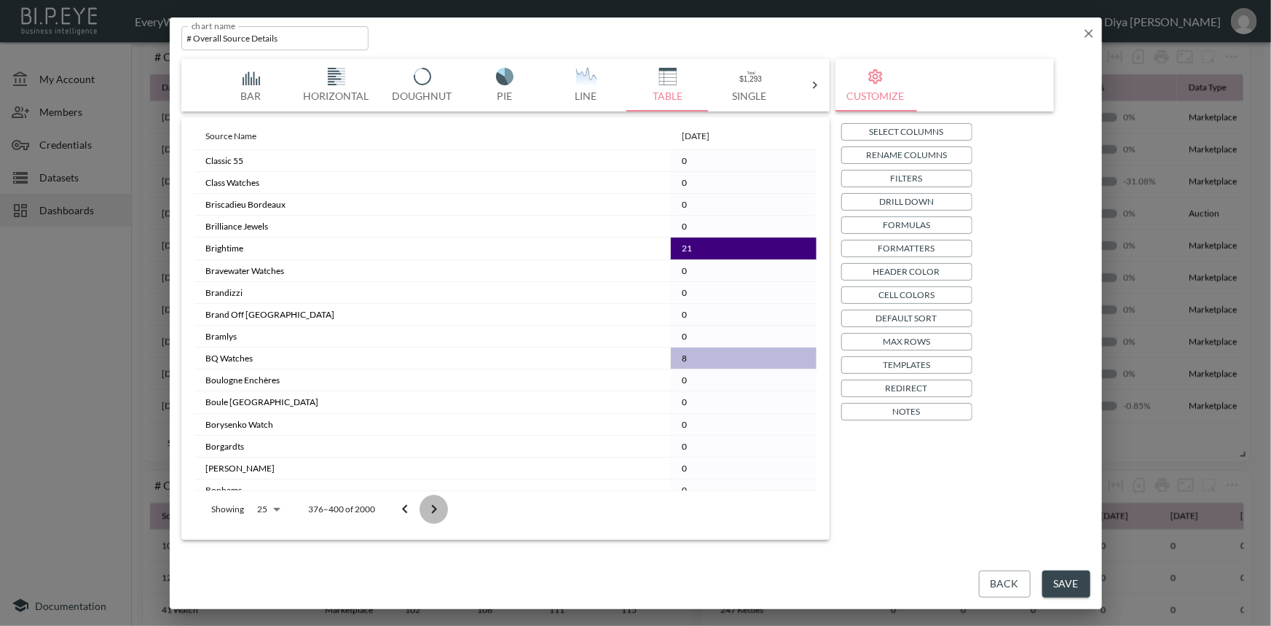
click at [440, 502] on icon "Go to next page" at bounding box center [434, 509] width 17 height 17
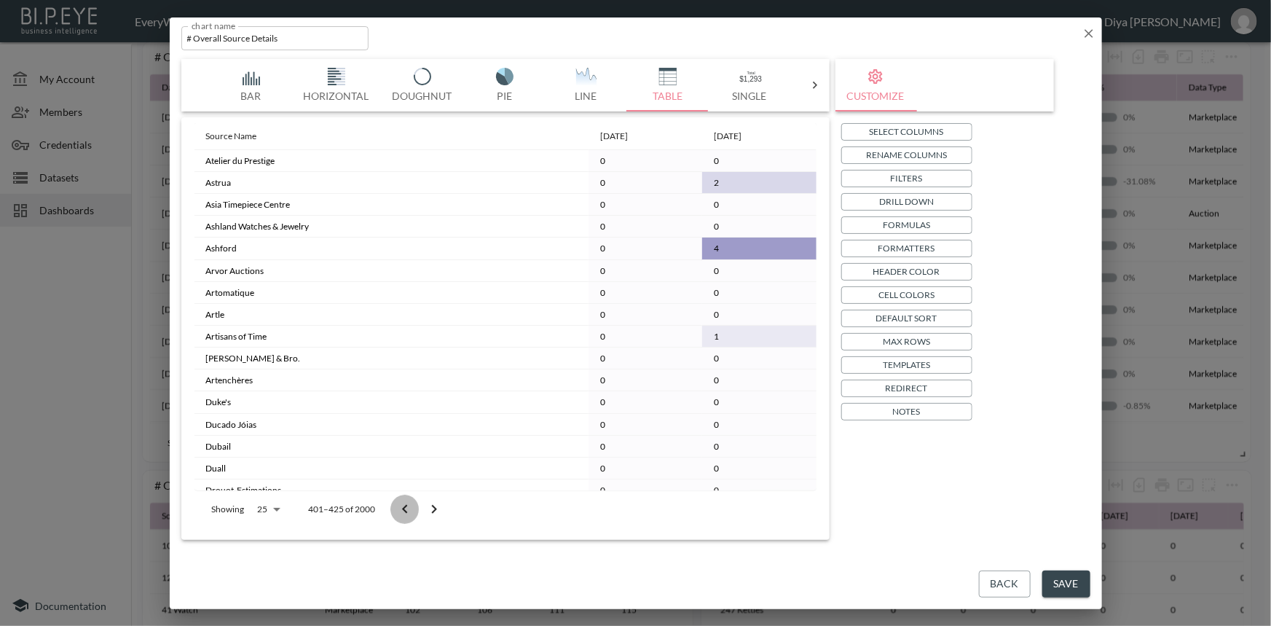
click at [406, 507] on icon "Go to previous page" at bounding box center [404, 509] width 17 height 17
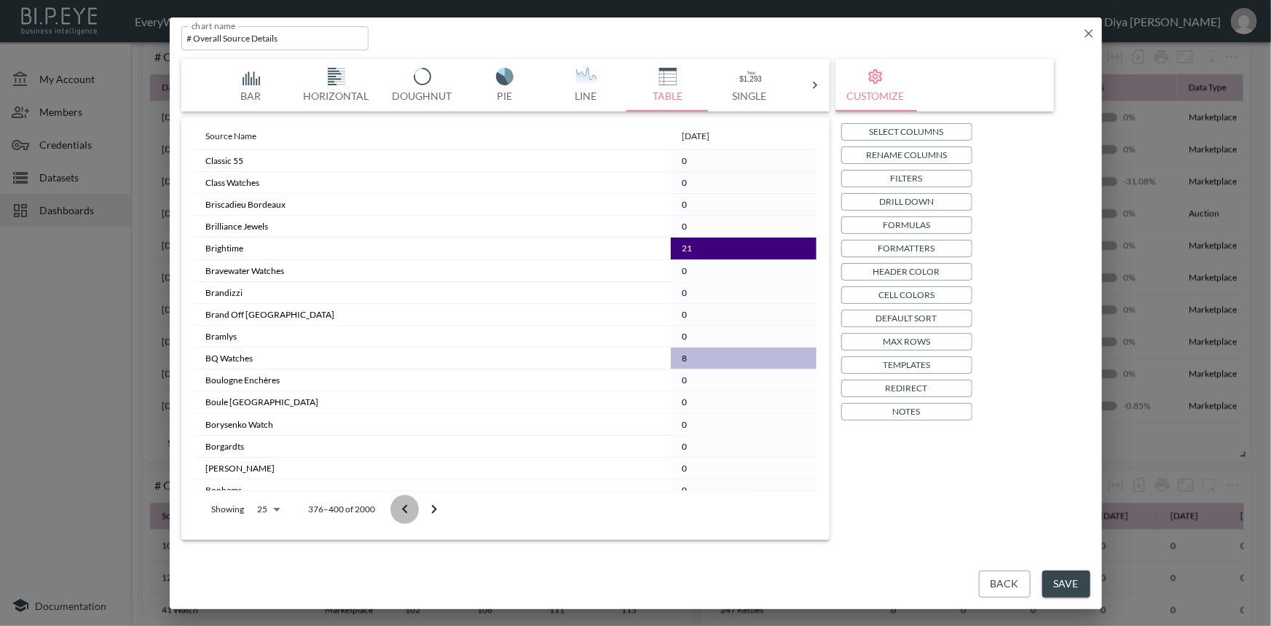
click at [406, 507] on icon "Go to previous page" at bounding box center [404, 509] width 17 height 17
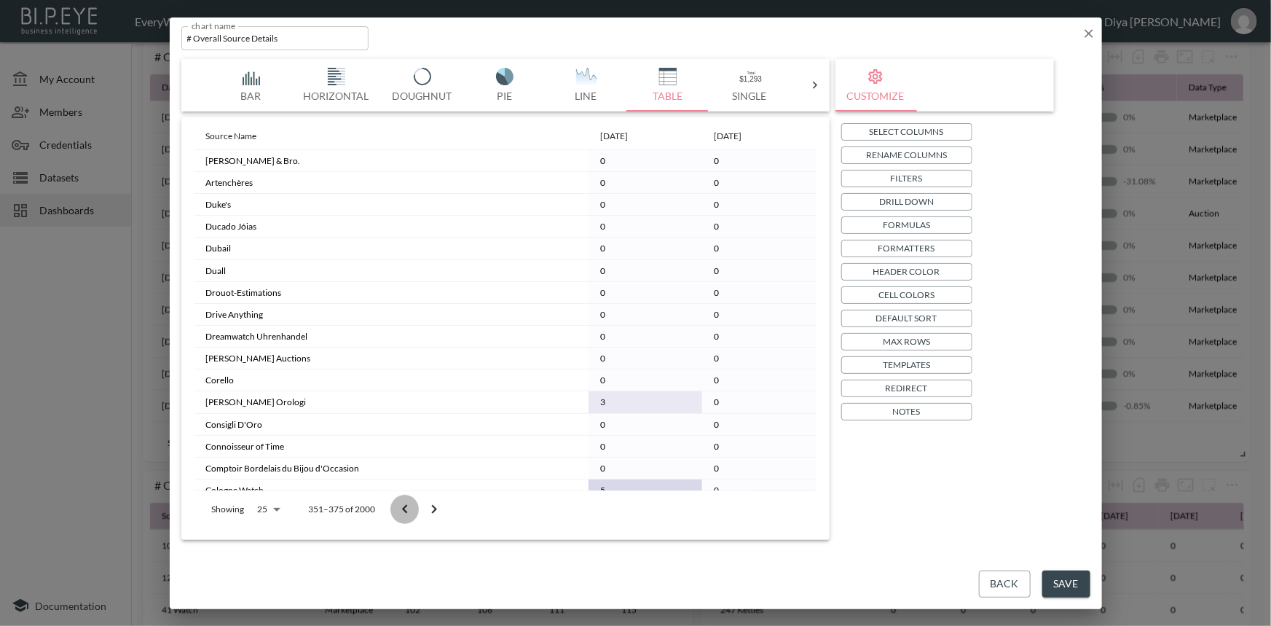
click at [406, 507] on icon "Go to previous page" at bounding box center [404, 509] width 17 height 17
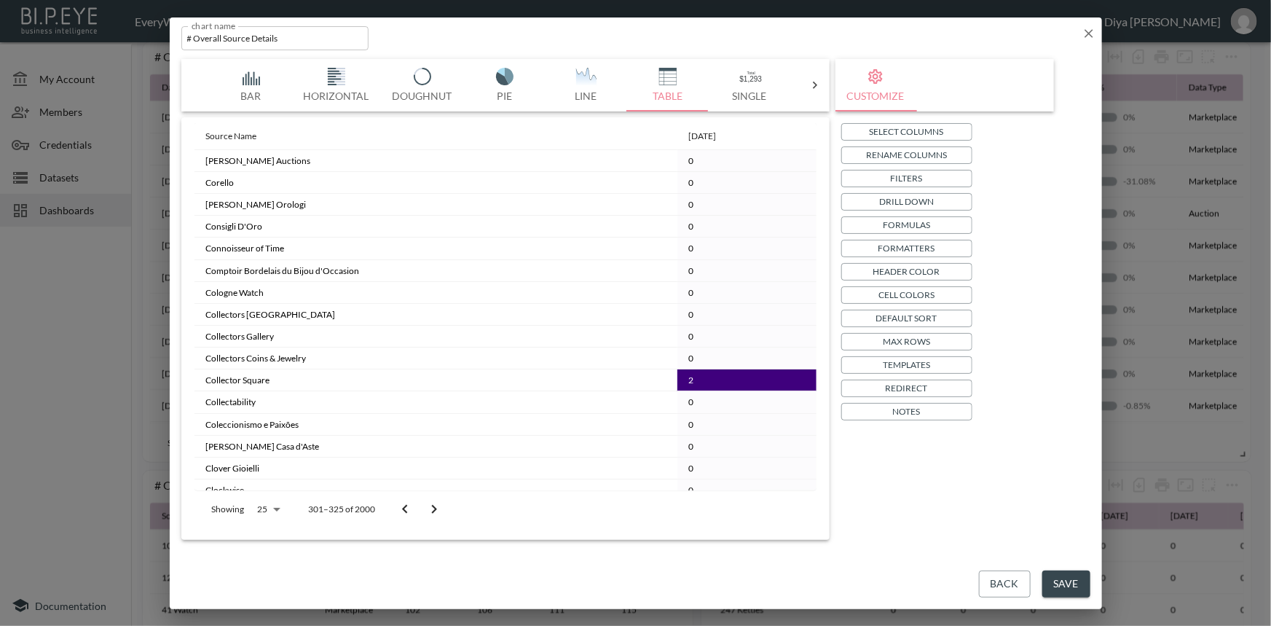
click at [406, 507] on icon "Go to previous page" at bounding box center [404, 509] width 17 height 17
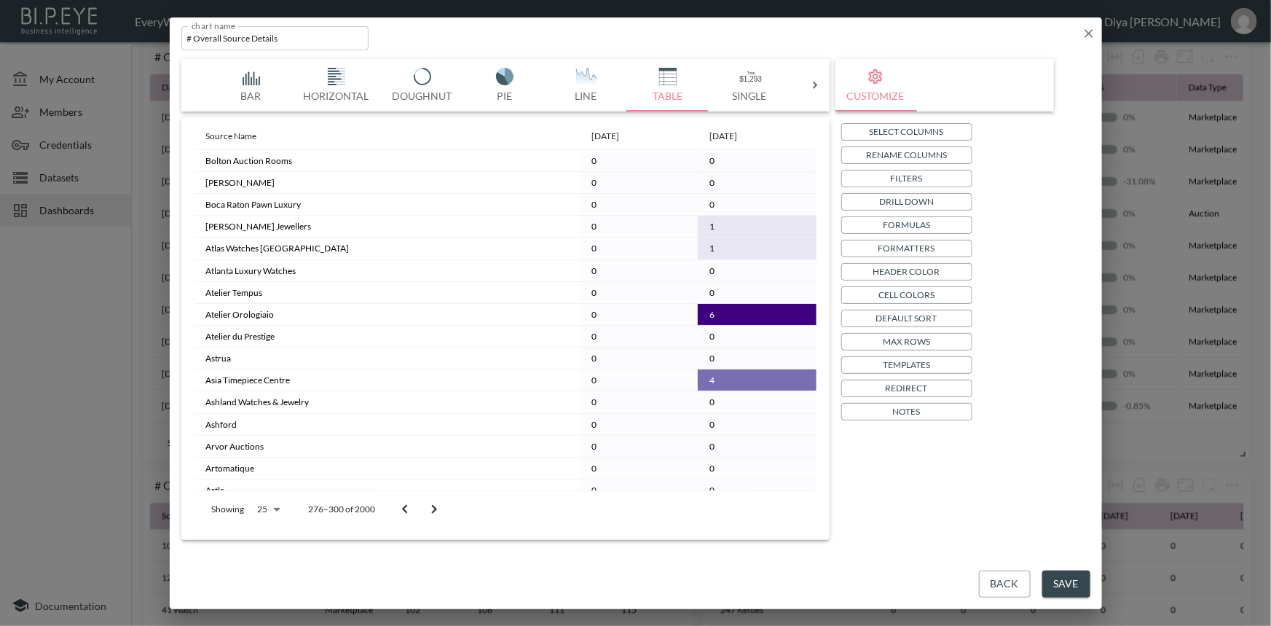
click at [406, 507] on icon "Go to previous page" at bounding box center [404, 509] width 17 height 17
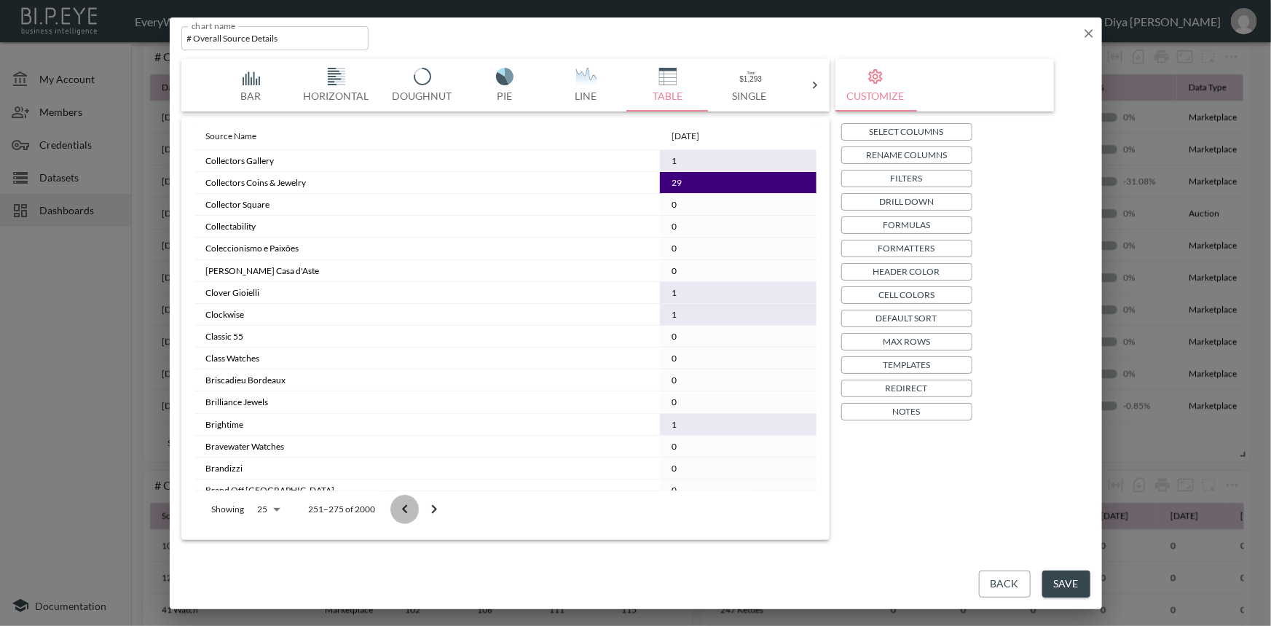
click at [406, 507] on icon "Go to previous page" at bounding box center [404, 509] width 17 height 17
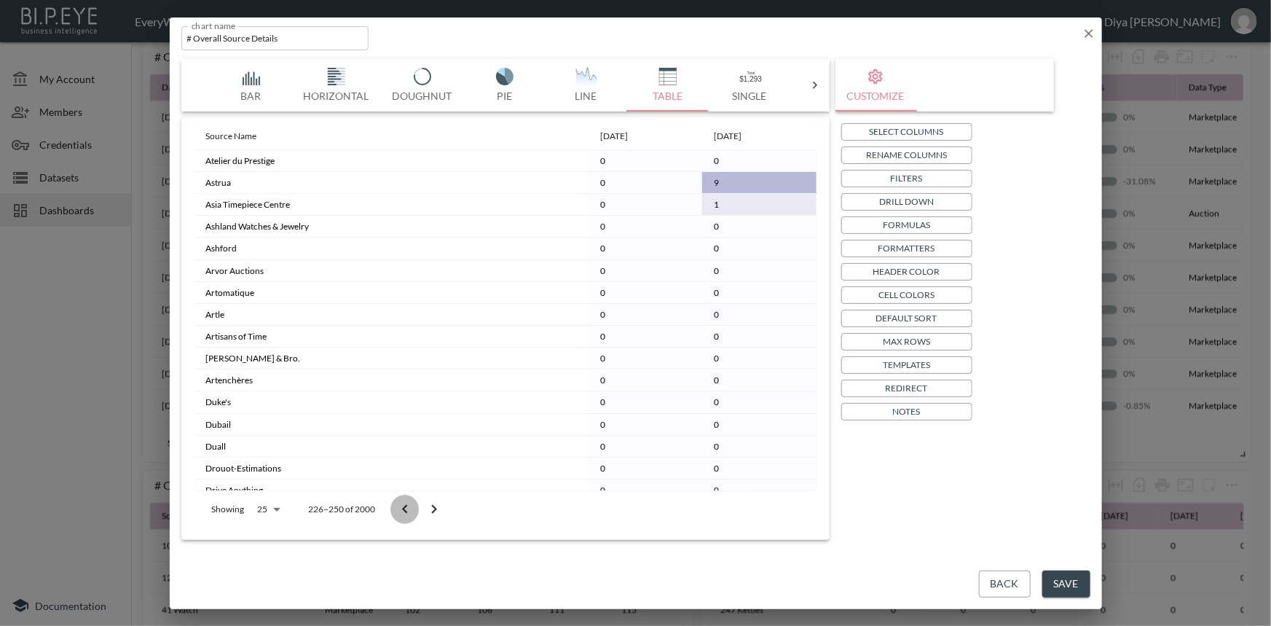
click at [406, 507] on icon "Go to previous page" at bounding box center [404, 509] width 17 height 17
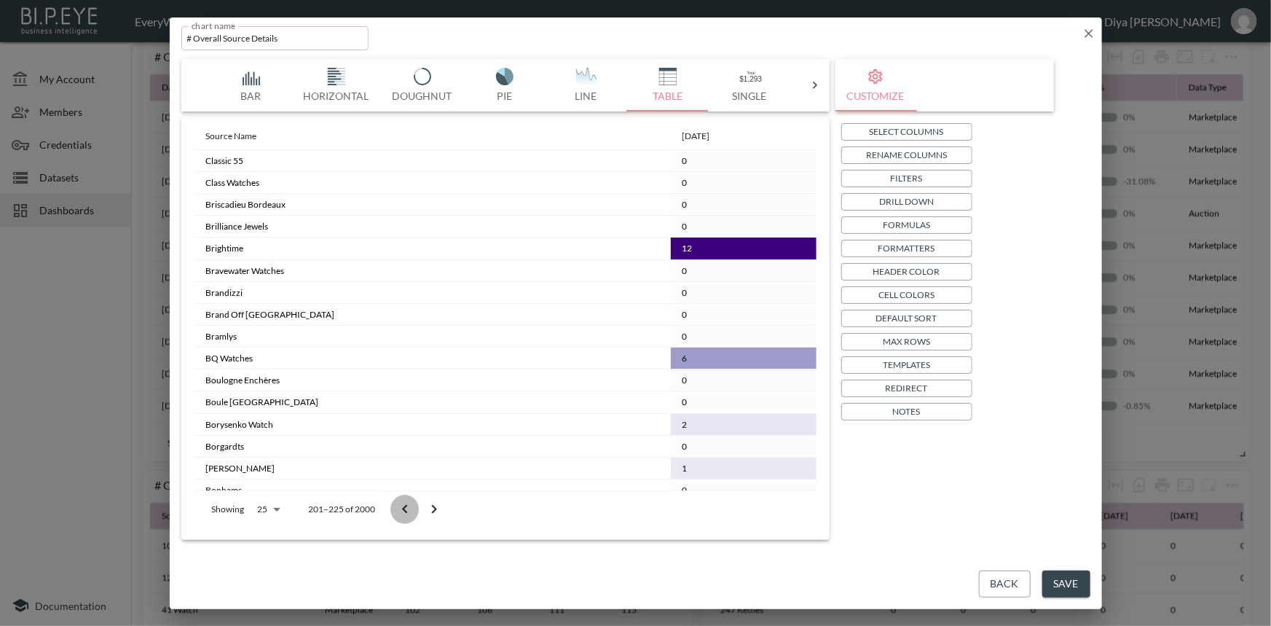
click at [406, 507] on icon "Go to previous page" at bounding box center [404, 509] width 17 height 17
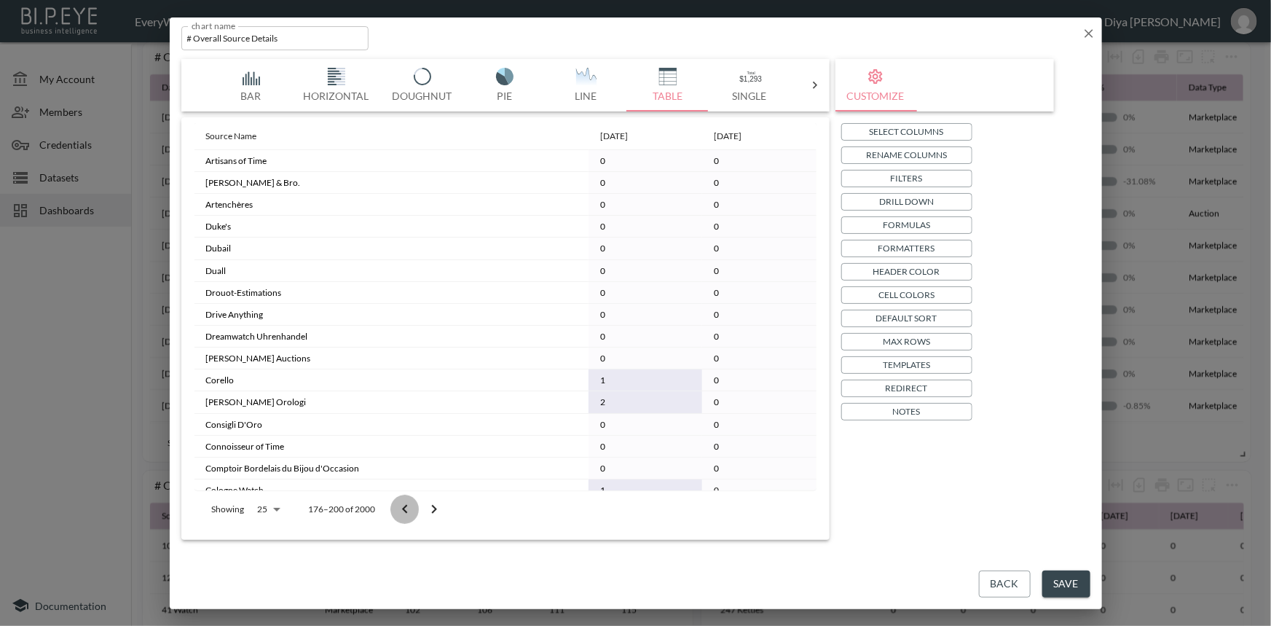
click at [406, 507] on icon "Go to previous page" at bounding box center [404, 509] width 17 height 17
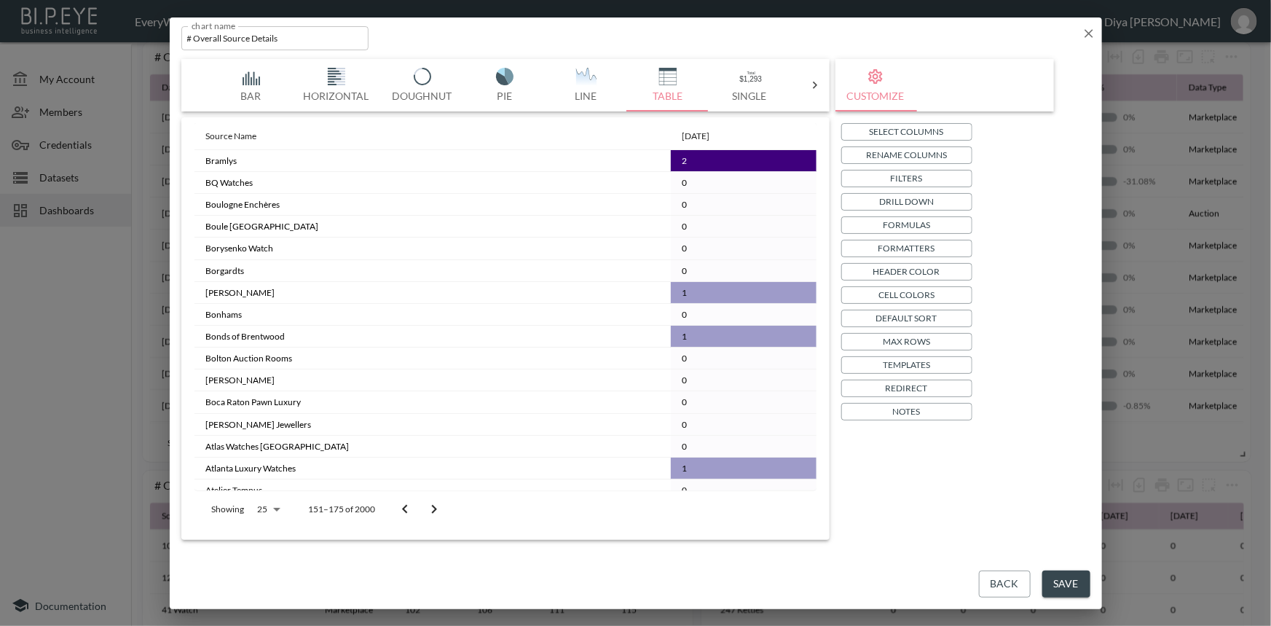
click at [406, 507] on icon "Go to previous page" at bounding box center [404, 509] width 17 height 17
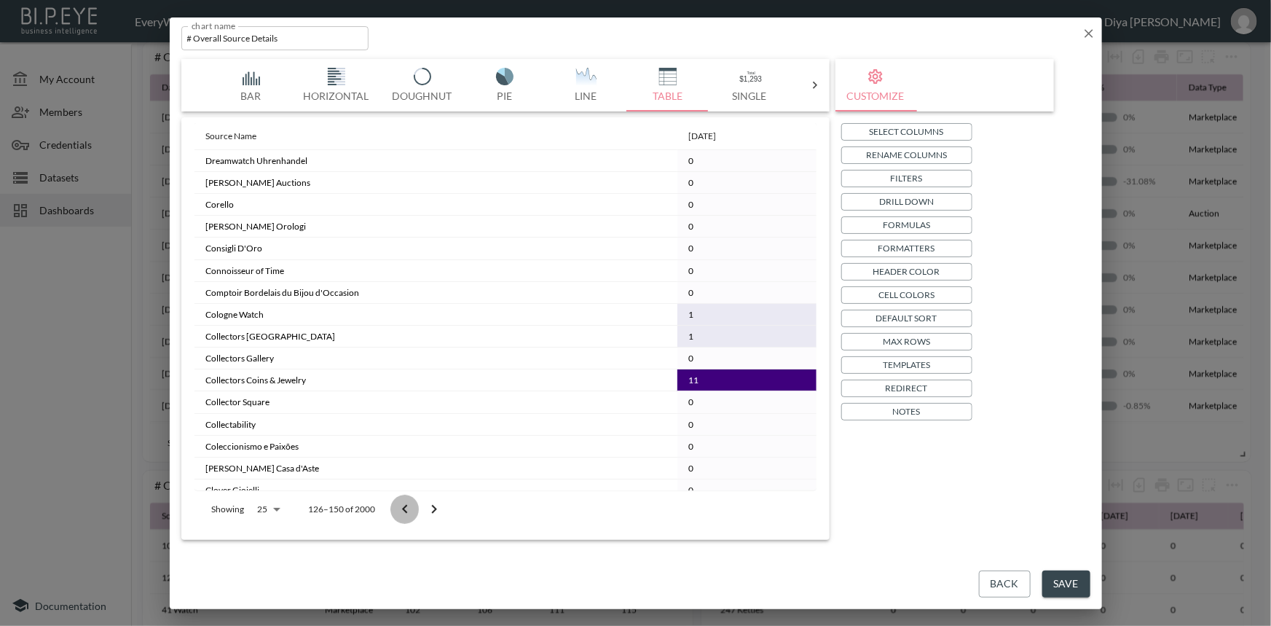
click at [406, 507] on icon "Go to previous page" at bounding box center [404, 509] width 17 height 17
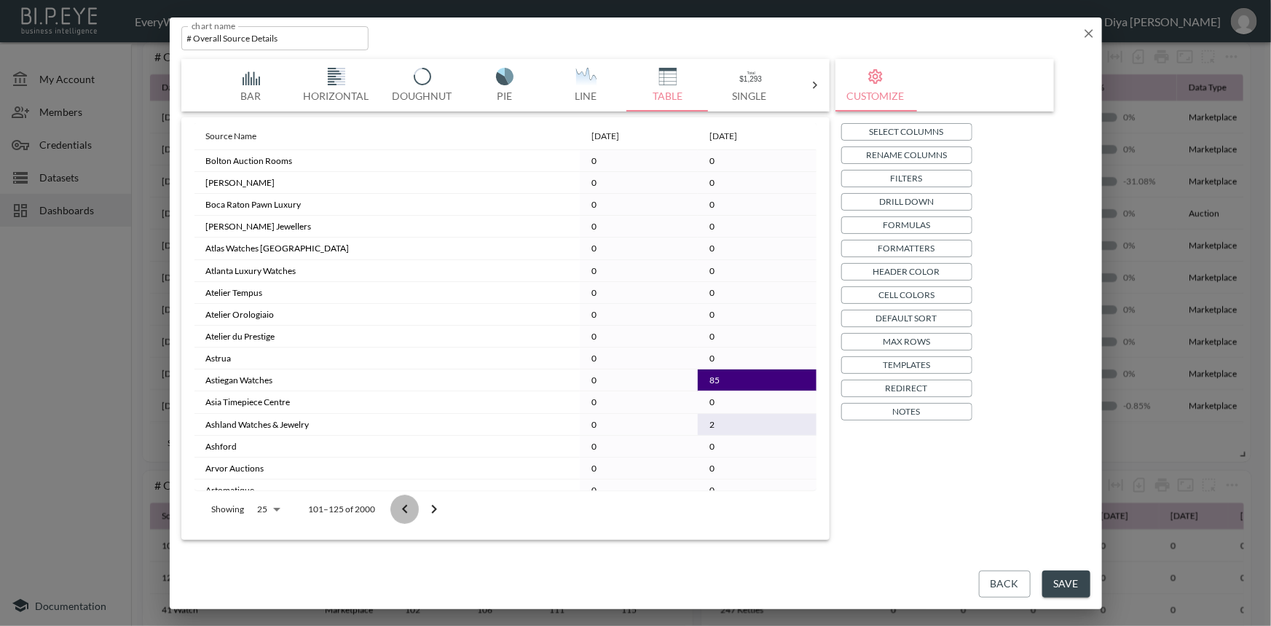
click at [406, 507] on icon "Go to previous page" at bounding box center [404, 509] width 17 height 17
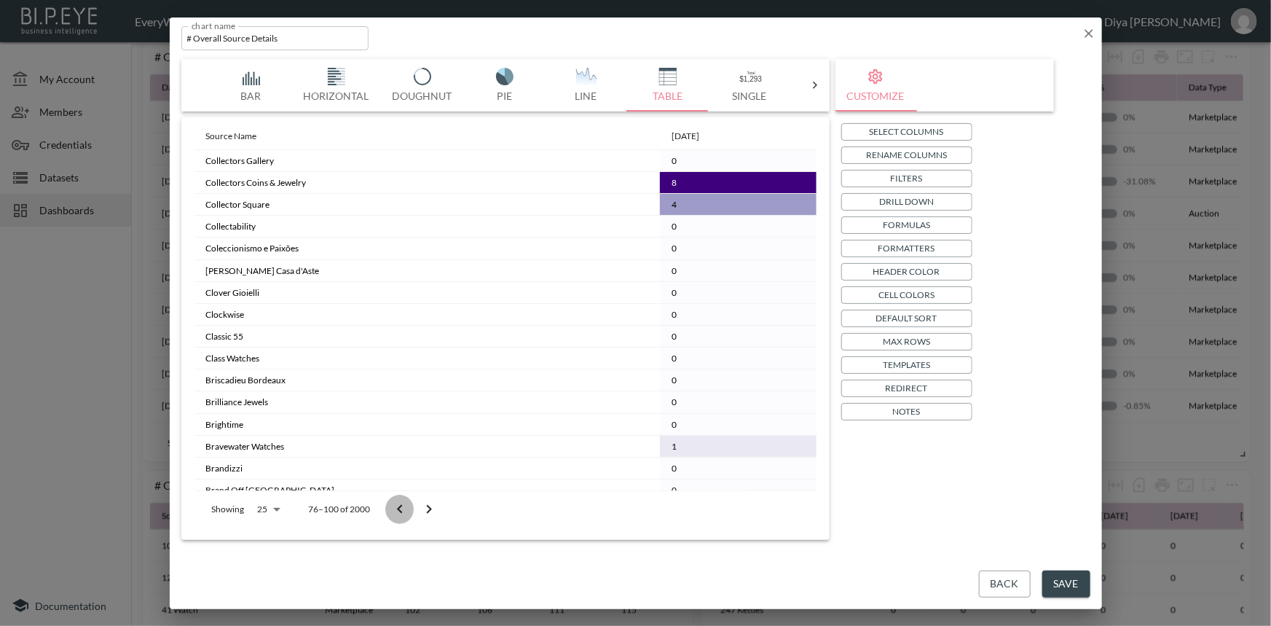
click at [406, 507] on icon "Go to previous page" at bounding box center [399, 509] width 17 height 17
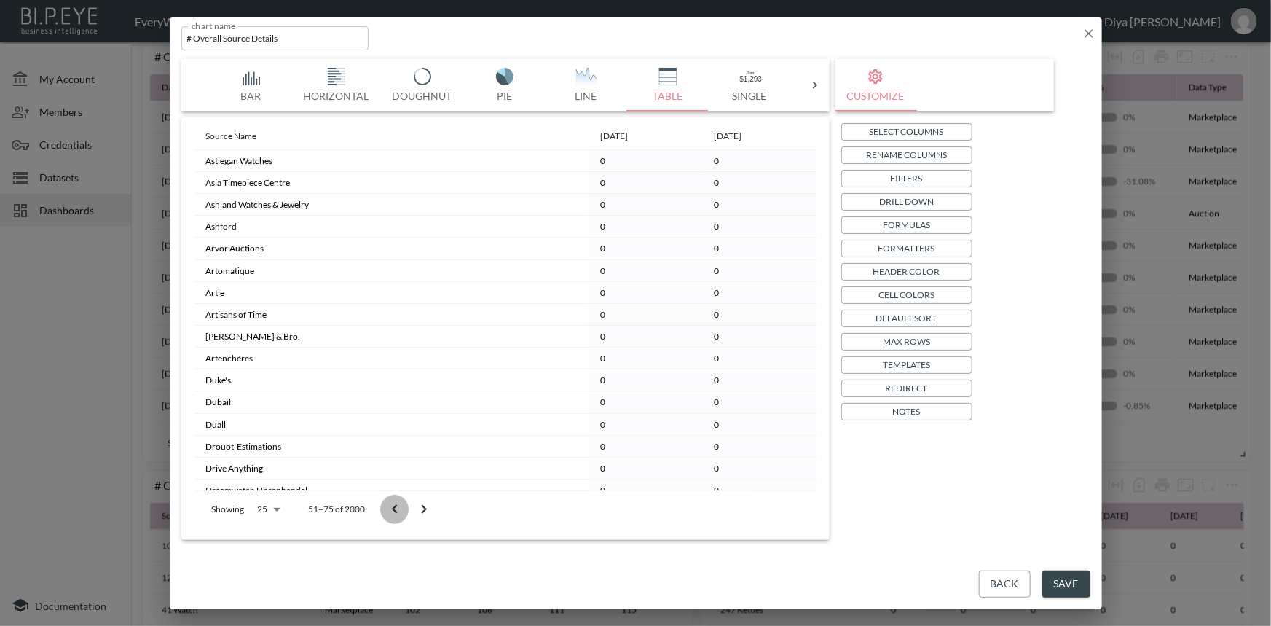
click at [406, 507] on button "Go to previous page" at bounding box center [394, 509] width 29 height 29
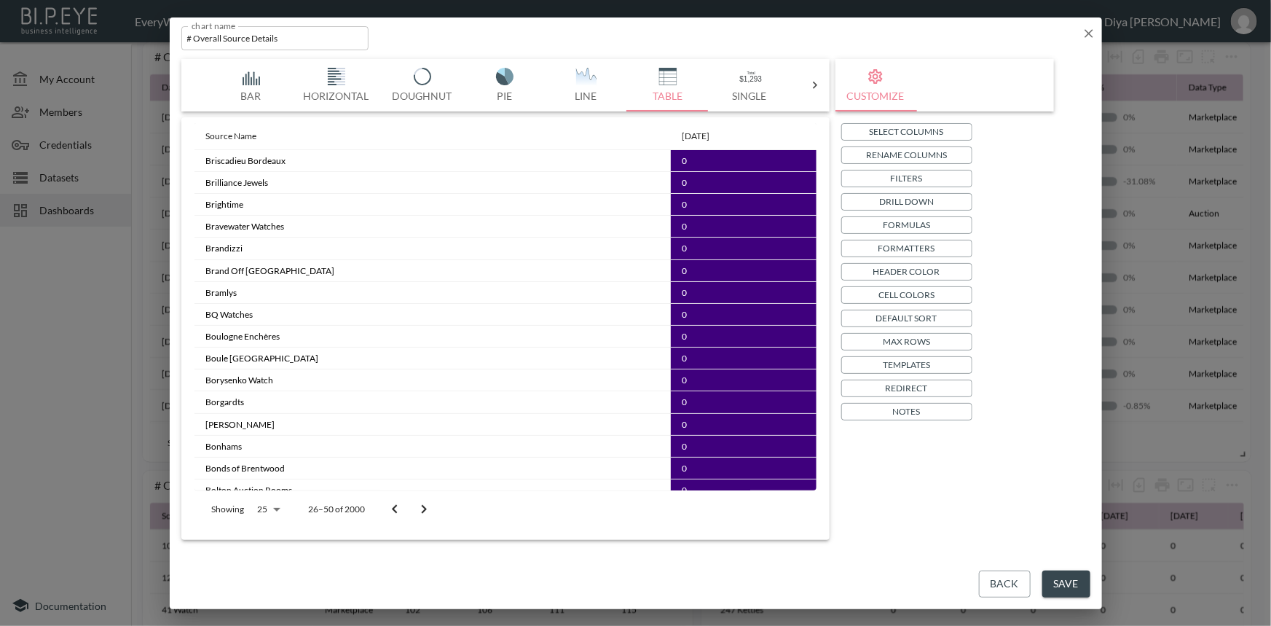
click at [406, 507] on button "Go to previous page" at bounding box center [394, 509] width 29 height 29
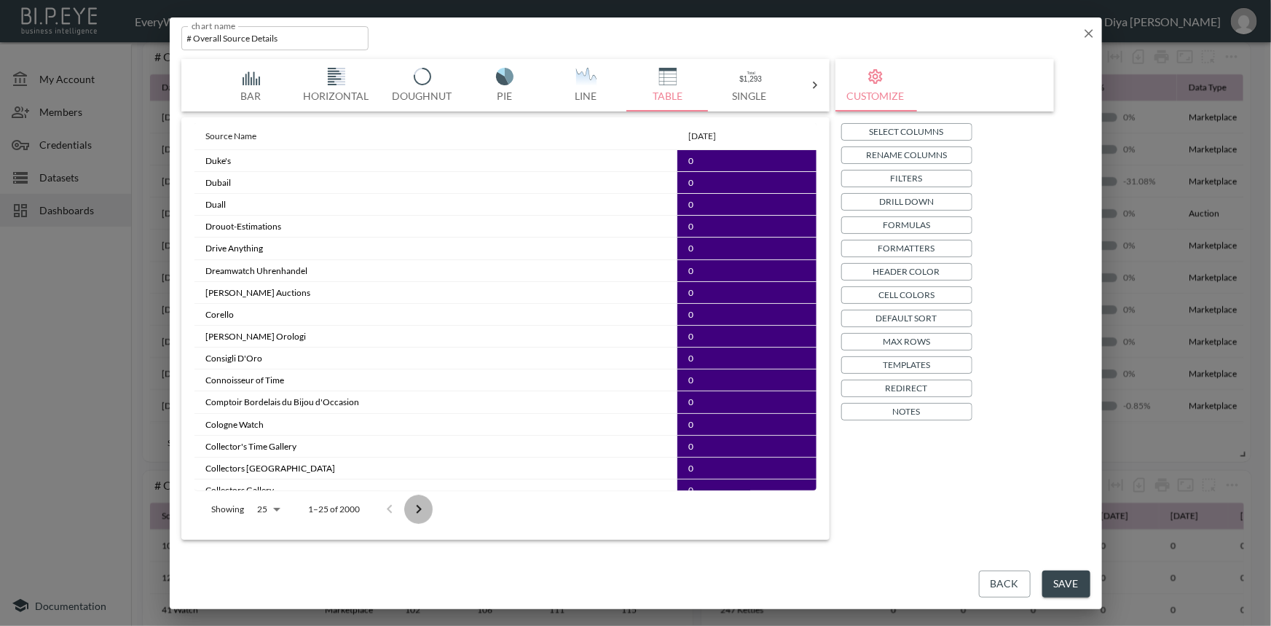
click at [406, 506] on button "Go to next page" at bounding box center [418, 509] width 29 height 29
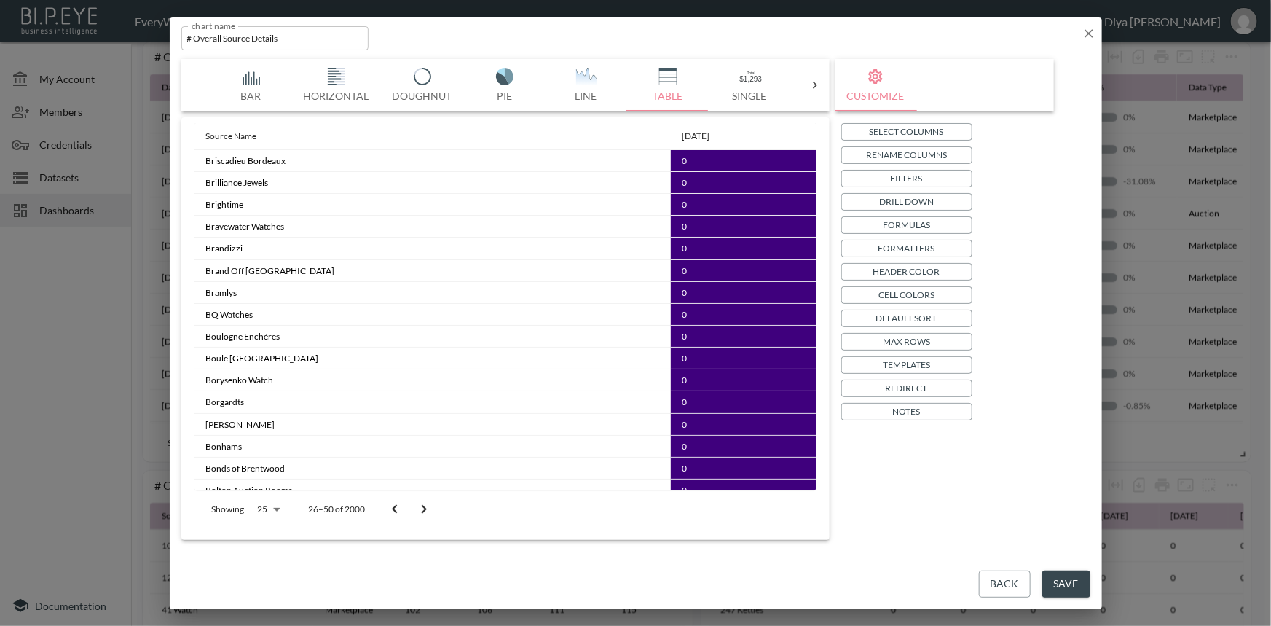
click at [395, 506] on icon "Go to previous page" at bounding box center [394, 508] width 5 height 9
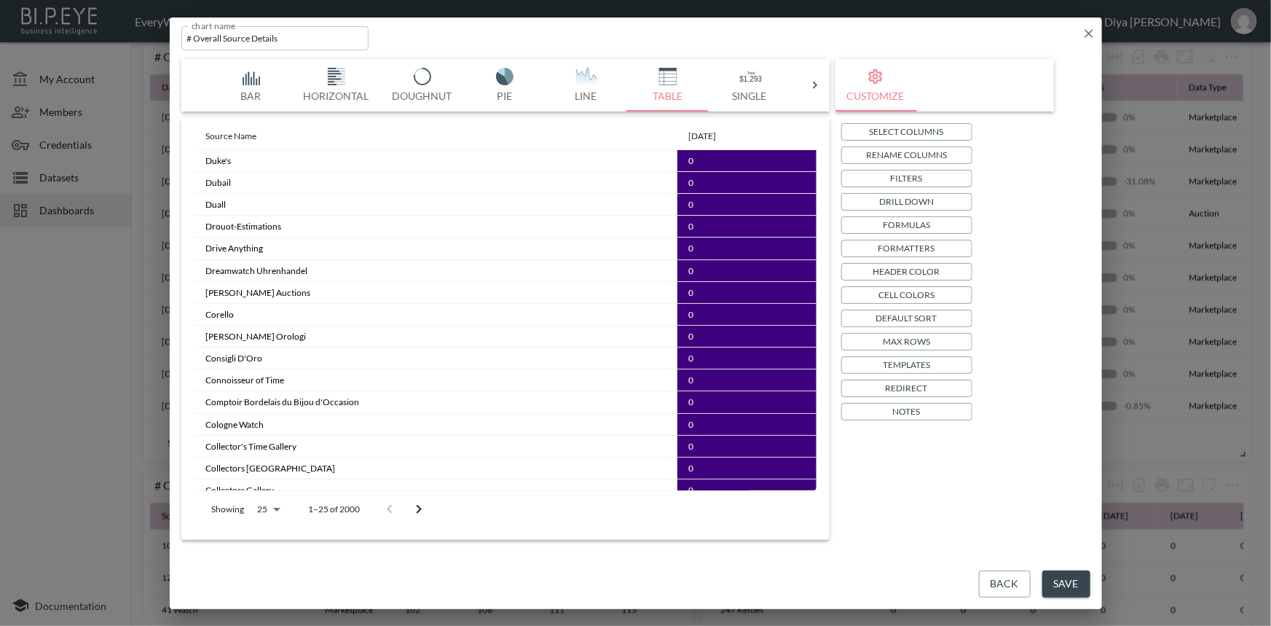
click at [416, 504] on icon "Go to next page" at bounding box center [418, 509] width 17 height 17
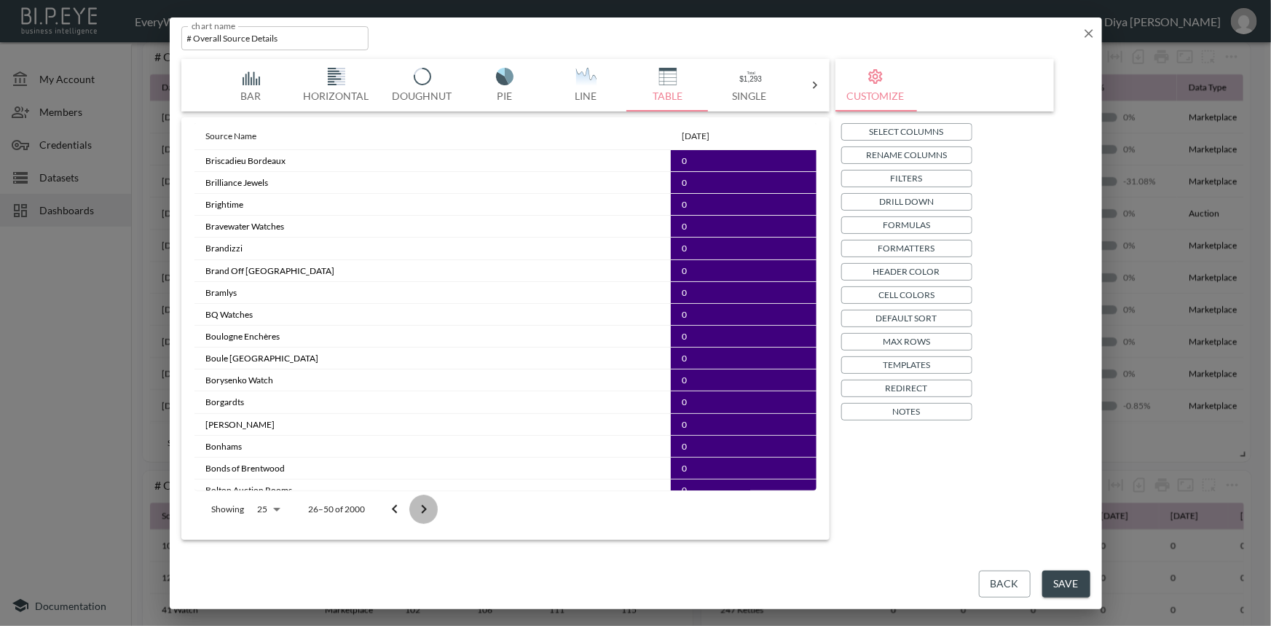
click at [416, 503] on icon "Go to next page" at bounding box center [423, 509] width 17 height 17
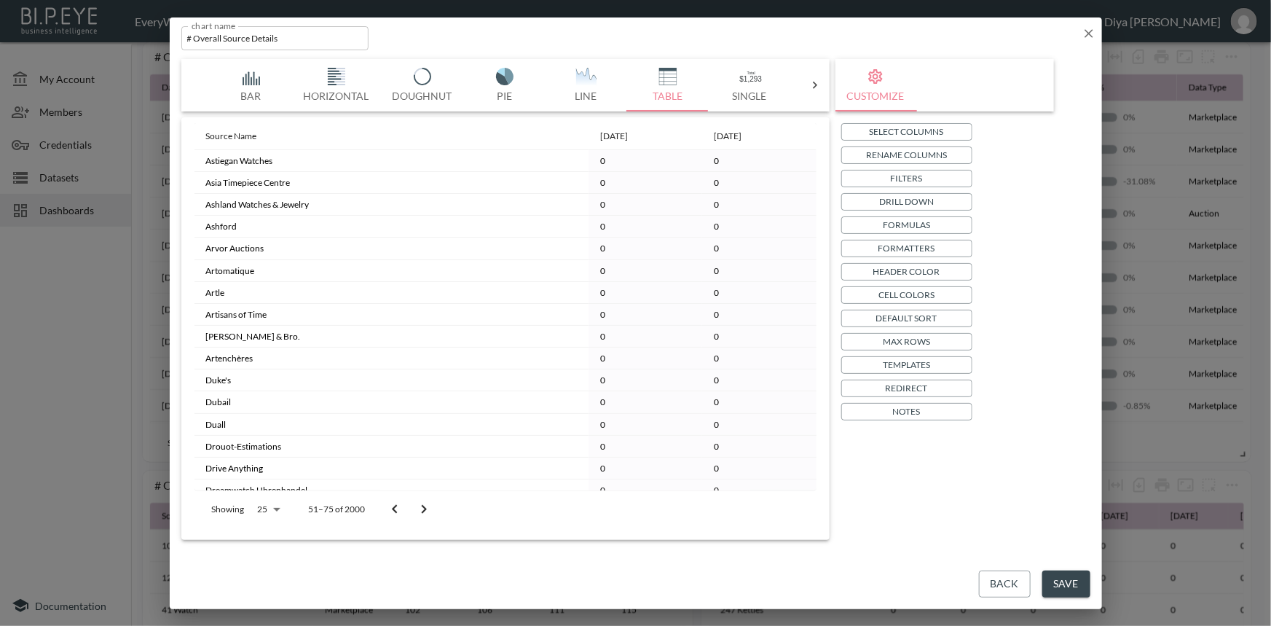
click at [398, 505] on icon "Go to previous page" at bounding box center [394, 509] width 17 height 17
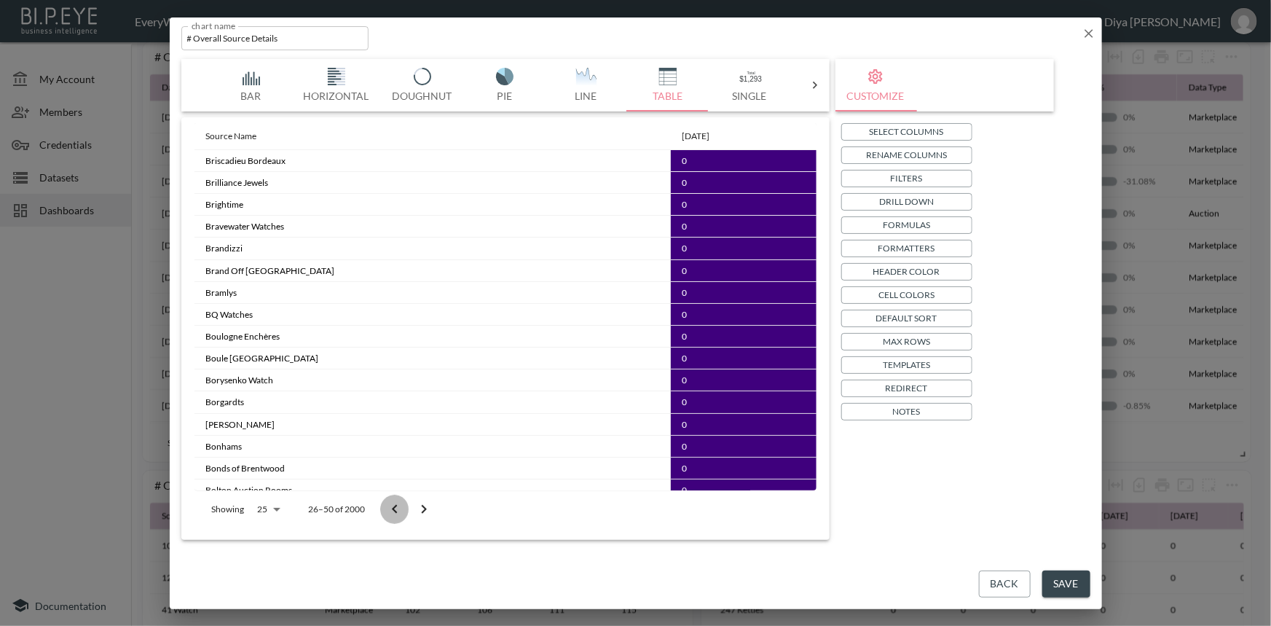
click at [398, 505] on icon "Go to previous page" at bounding box center [394, 509] width 17 height 17
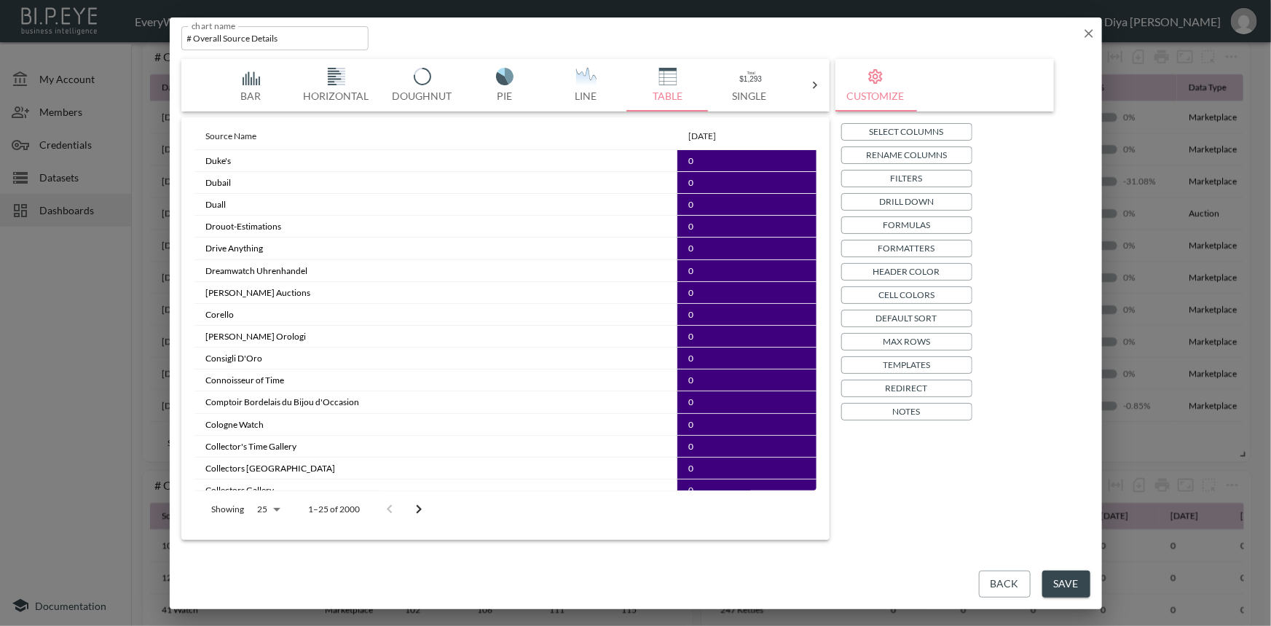
click at [393, 507] on div at bounding box center [404, 509] width 58 height 29
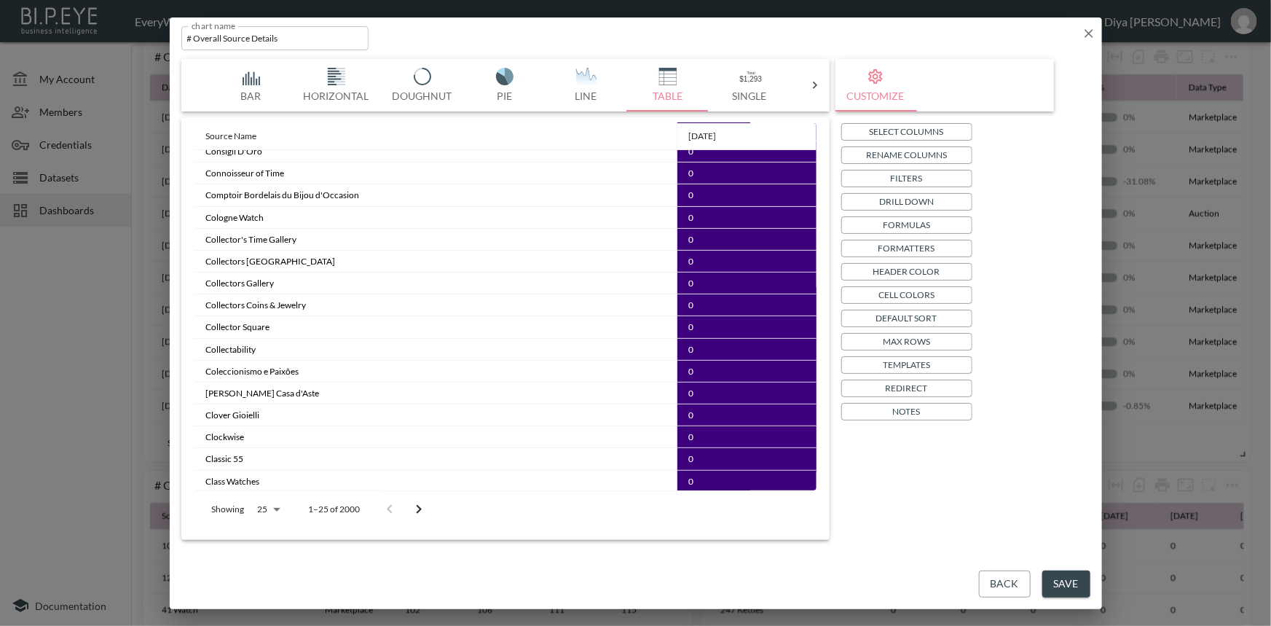
scroll to position [0, 0]
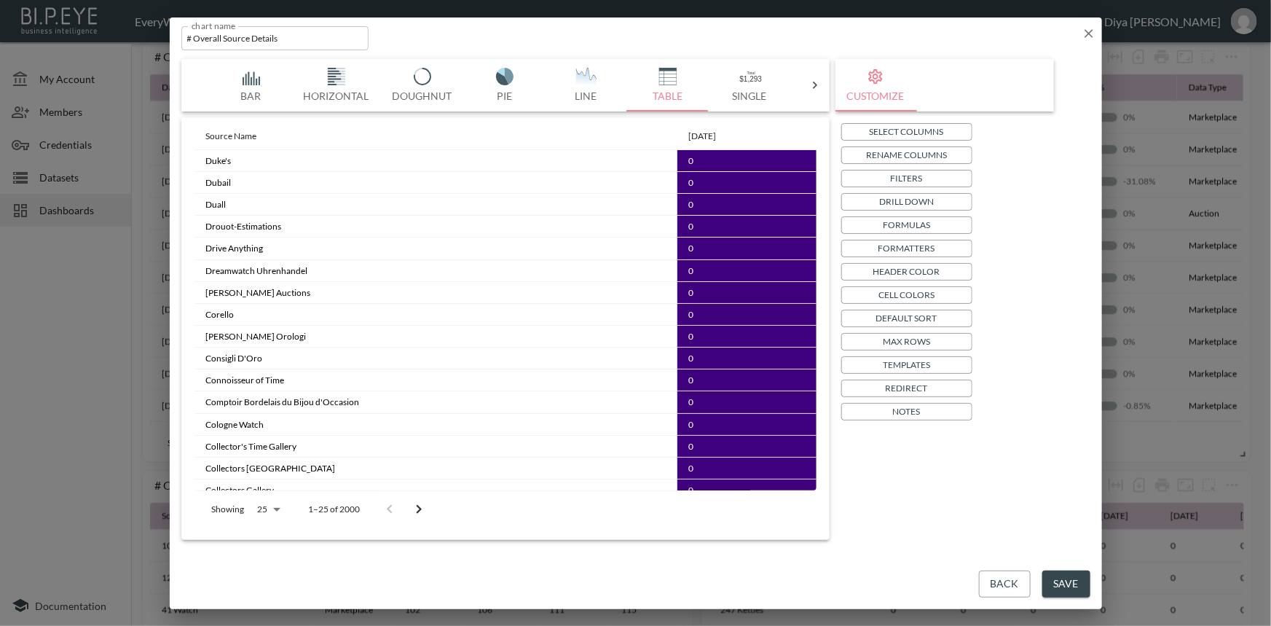
click at [925, 178] on button "Filters" at bounding box center [907, 178] width 131 height 17
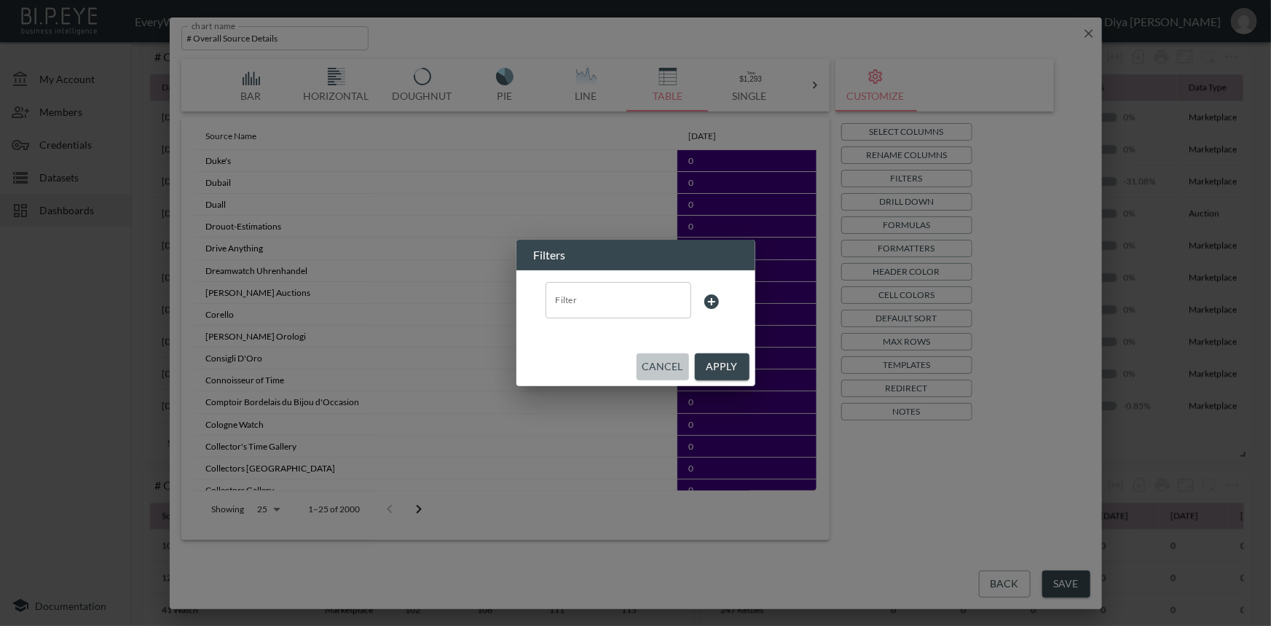
click at [672, 364] on button "Cancel" at bounding box center [663, 366] width 52 height 27
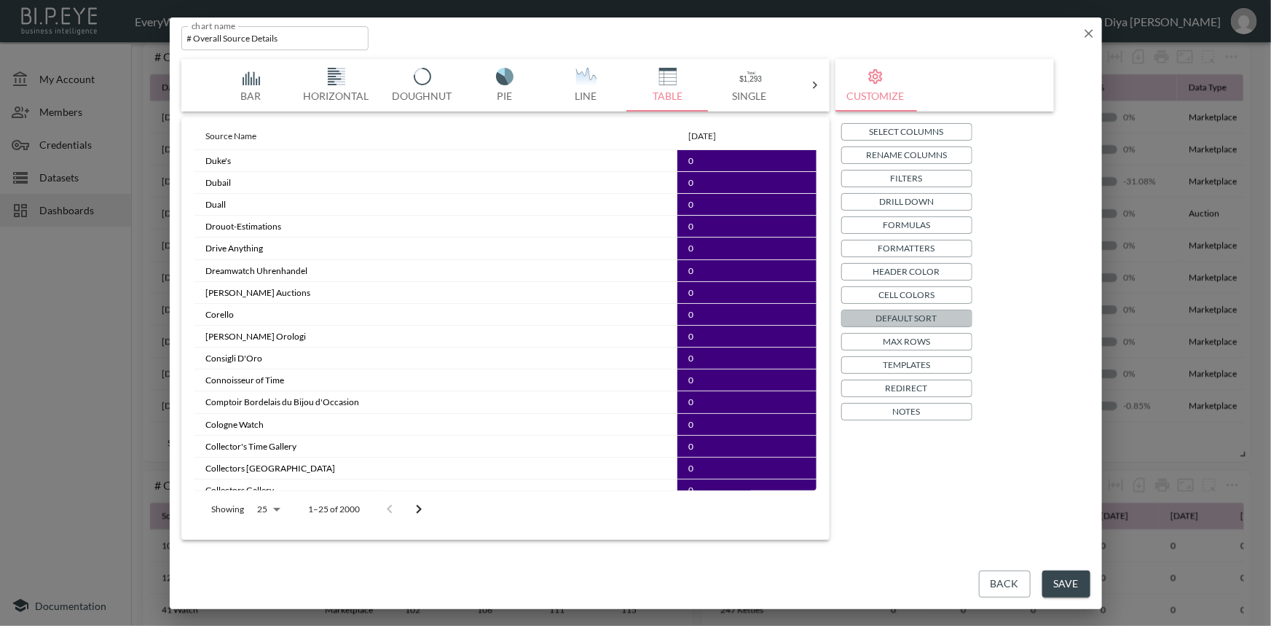
click at [900, 310] on p "Default Sort" at bounding box center [907, 317] width 61 height 15
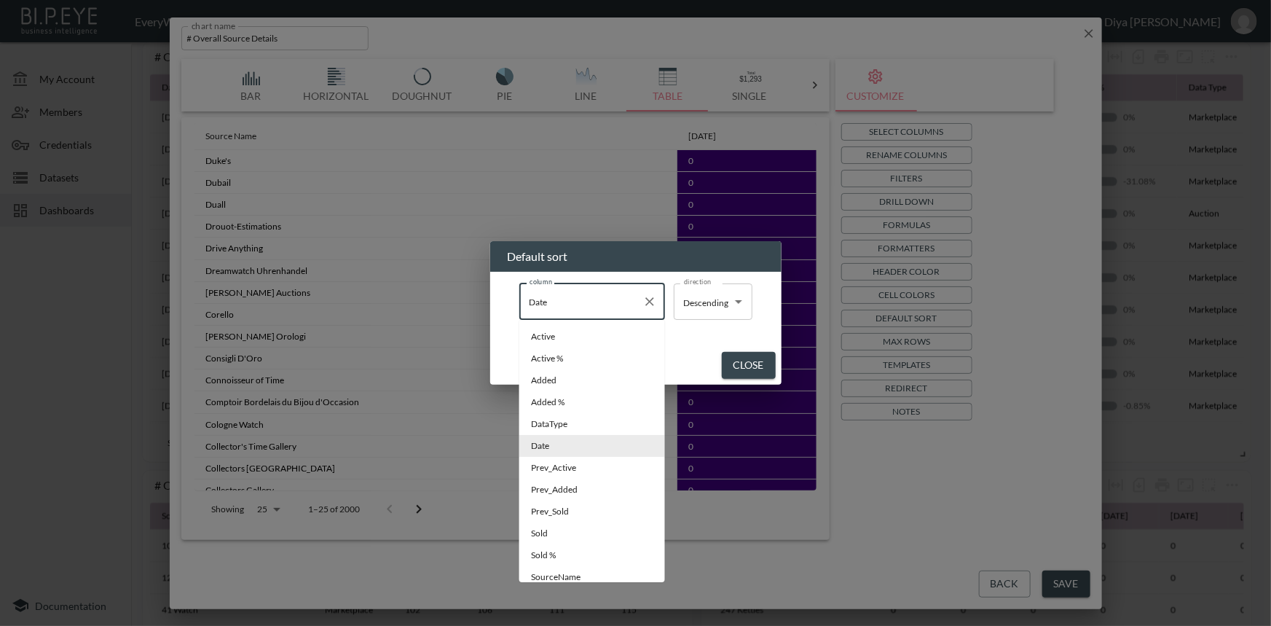
click at [630, 307] on input "Date" at bounding box center [581, 301] width 111 height 23
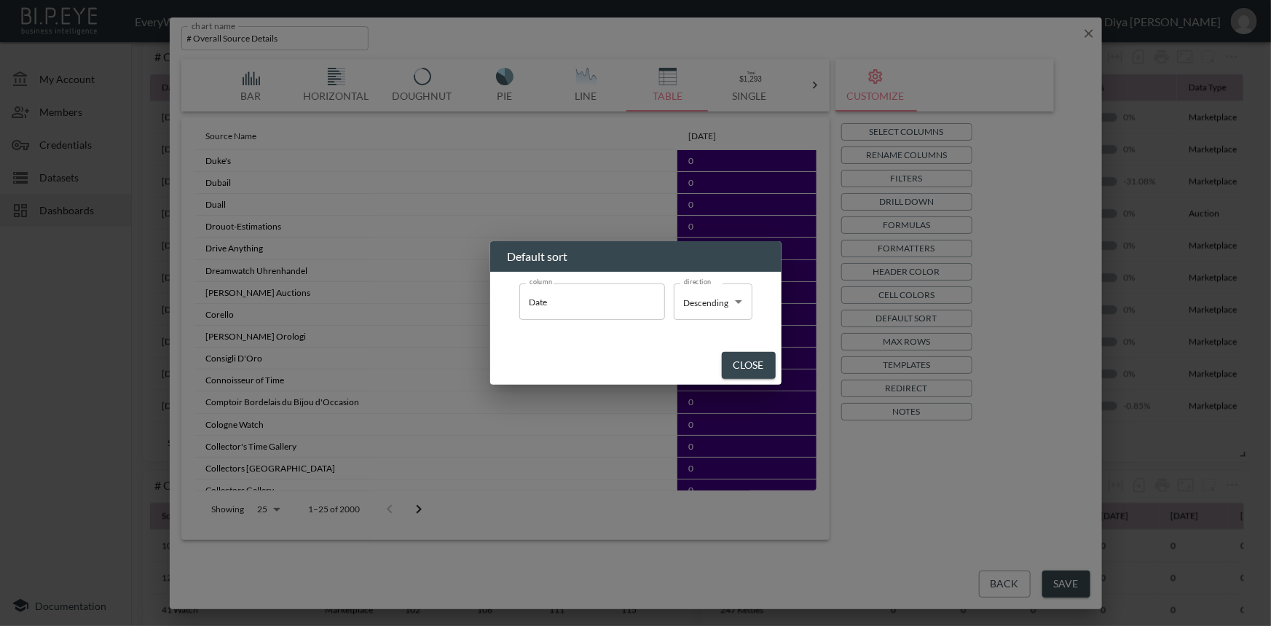
drag, startPoint x: 678, startPoint y: 331, endPoint x: 688, endPoint y: 323, distance: 13.0
click at [678, 331] on div "column Date column direction Descending Descending direction" at bounding box center [636, 302] width 256 height 60
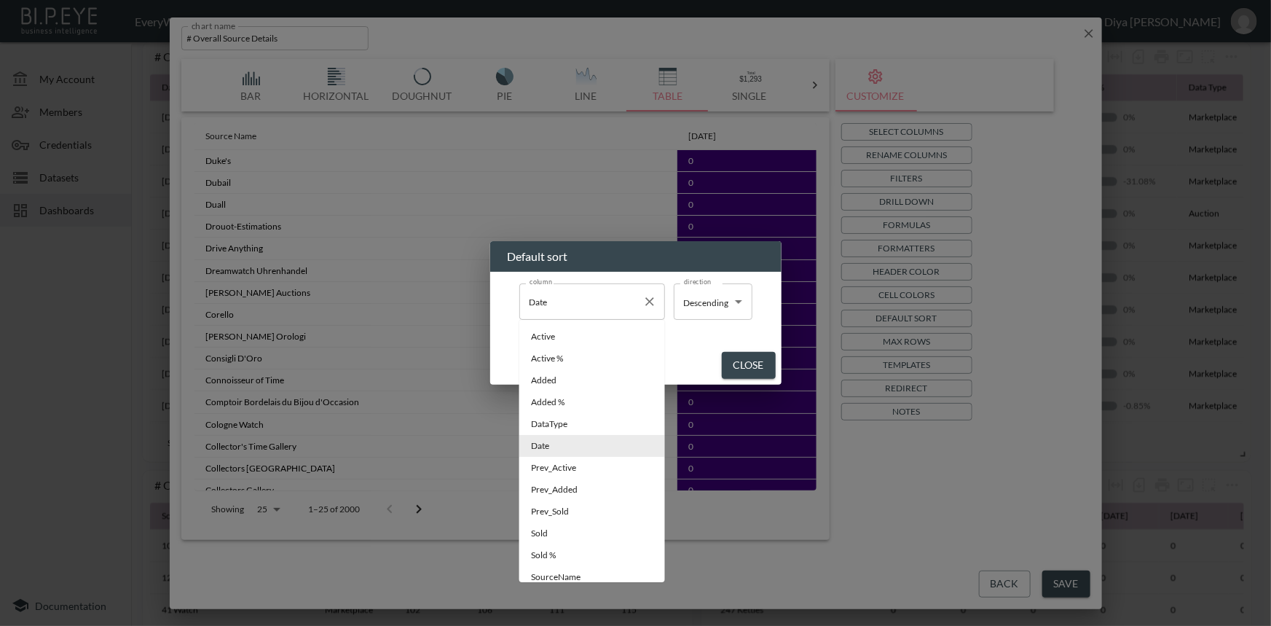
click at [582, 313] on div "Date column" at bounding box center [593, 301] width 146 height 36
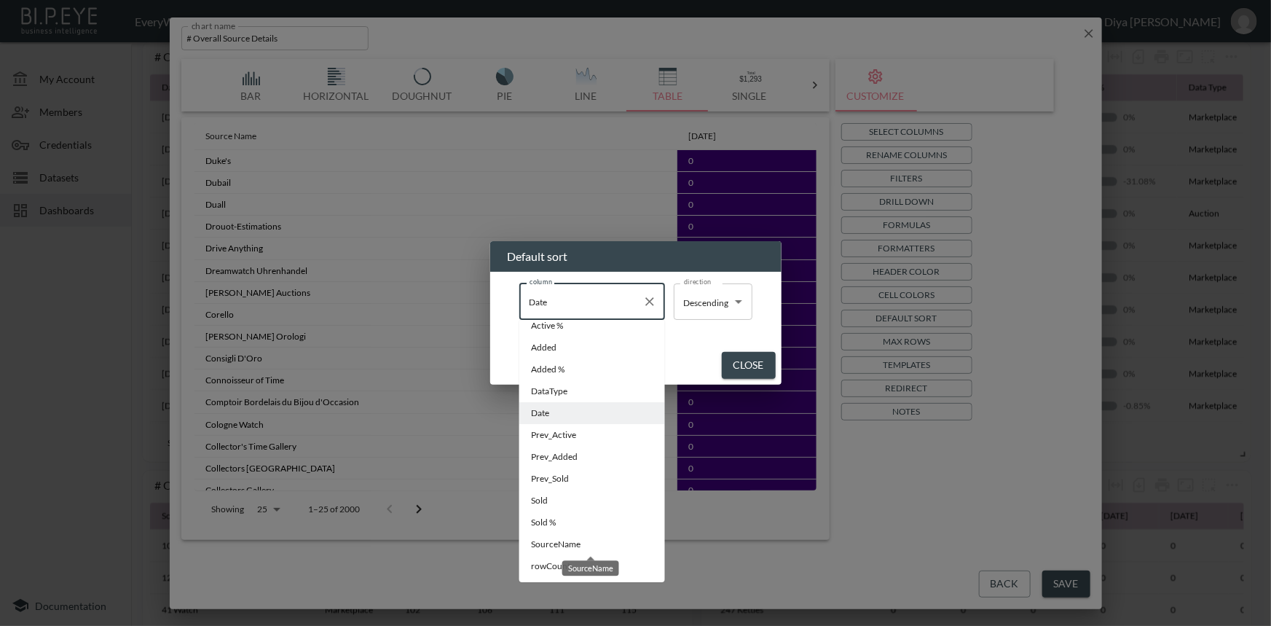
click at [557, 538] on span "SourceName" at bounding box center [592, 544] width 122 height 13
type input "SourceName"
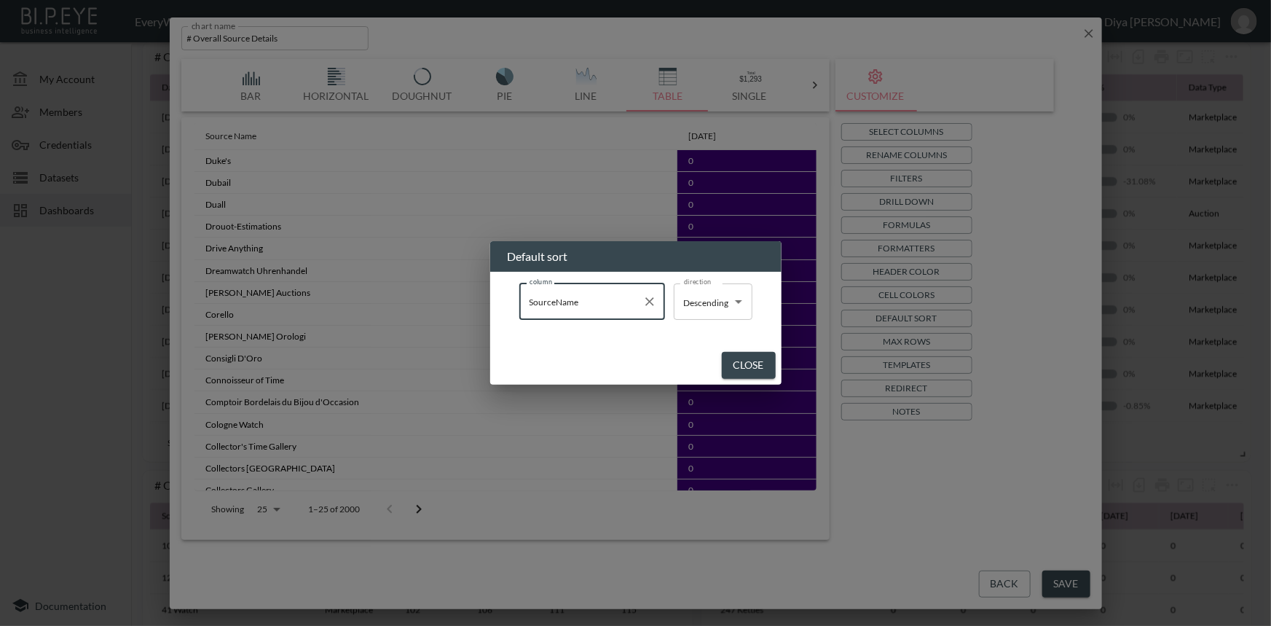
click at [694, 310] on body "BI.P.EYE, Interactive Analytics Dashboards - app EveryWatch / dashboards Diya […" at bounding box center [635, 313] width 1271 height 626
click at [699, 332] on span "Ascending" at bounding box center [706, 336] width 40 height 13
type input "Ascending"
click at [745, 364] on button "Close" at bounding box center [746, 365] width 54 height 27
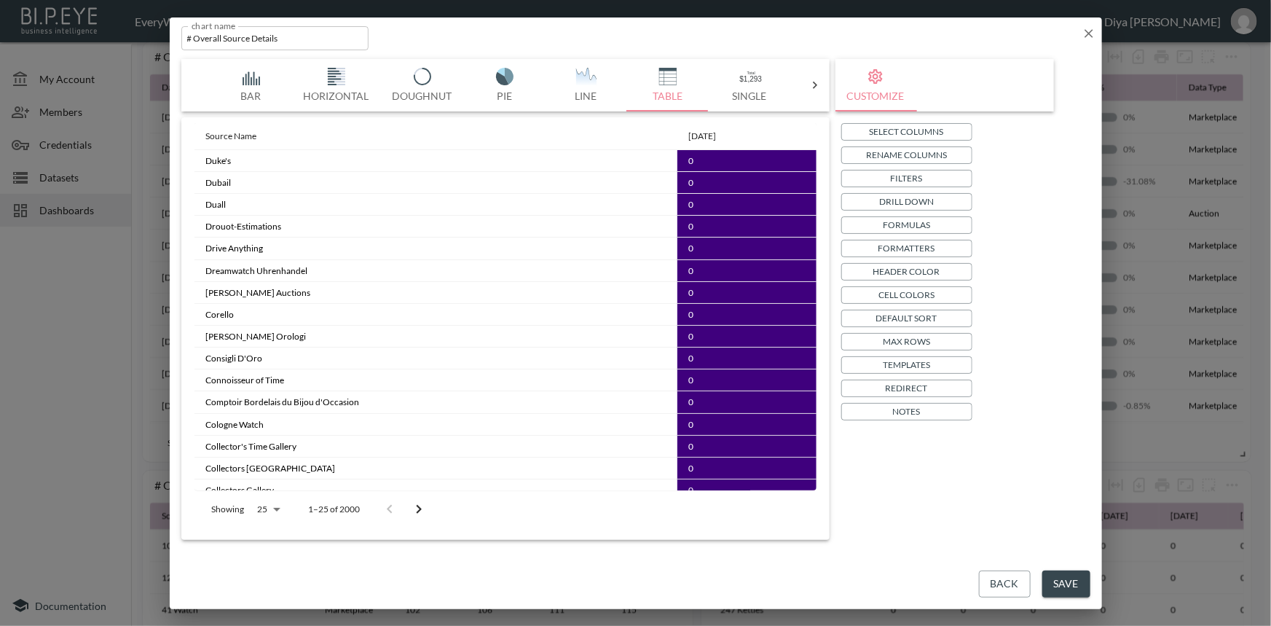
click at [426, 505] on icon "Go to next page" at bounding box center [418, 509] width 17 height 17
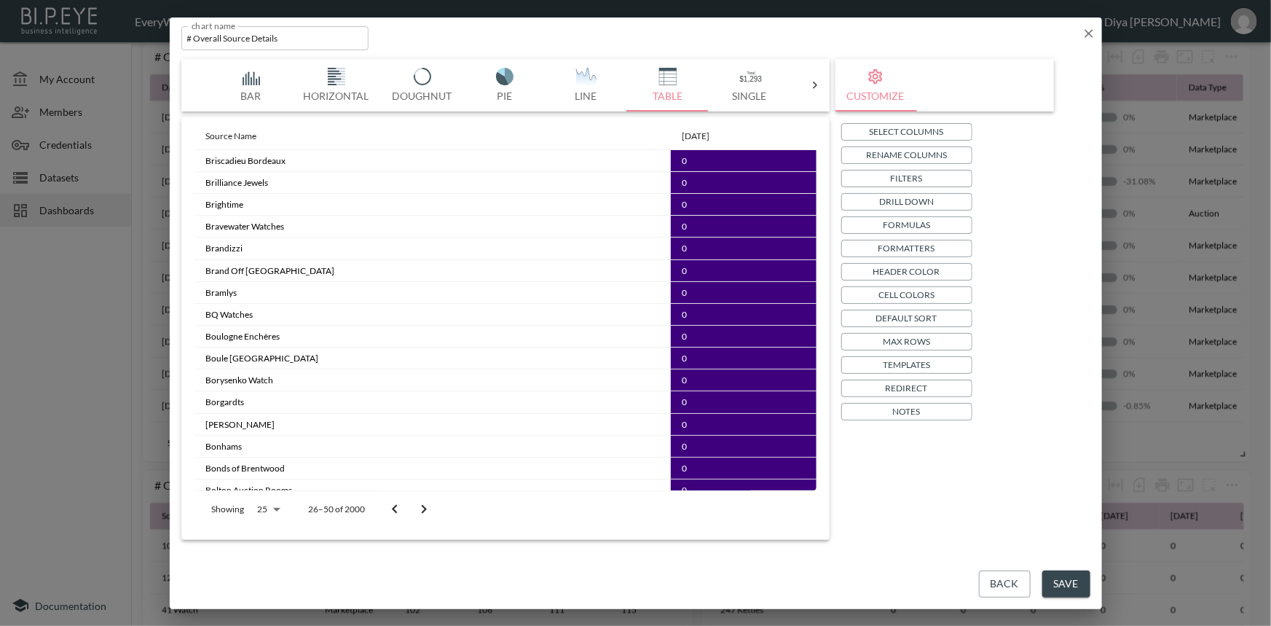
click at [397, 510] on icon "Go to previous page" at bounding box center [394, 509] width 17 height 17
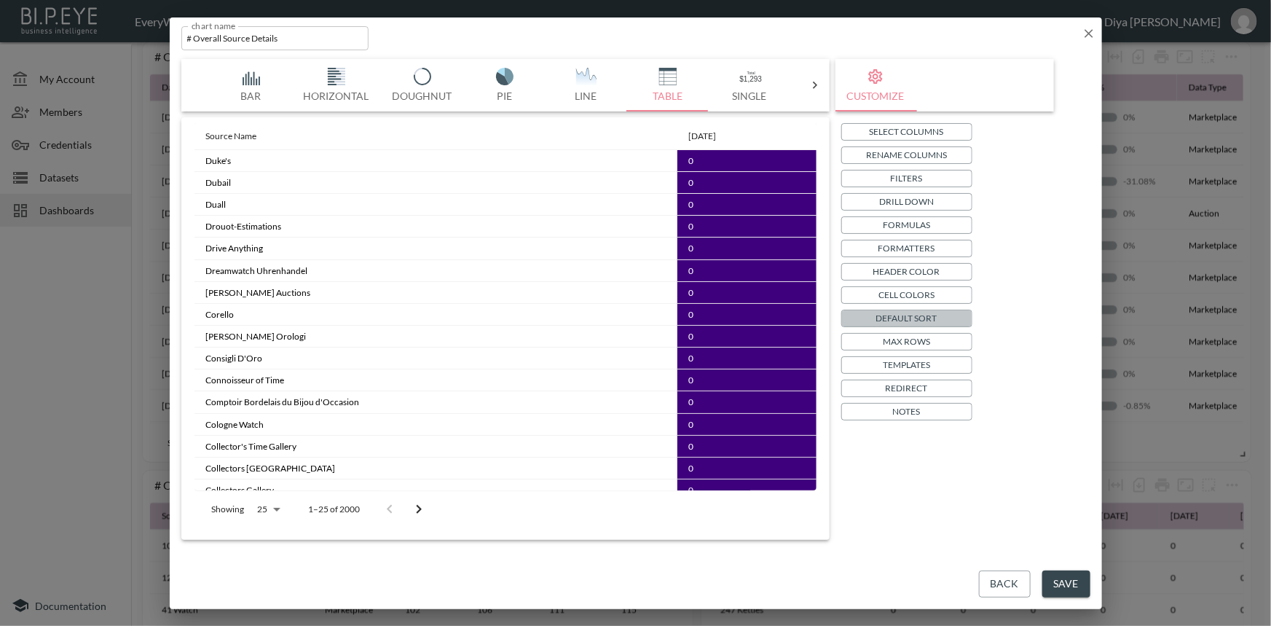
click at [880, 314] on p "Default Sort" at bounding box center [907, 317] width 61 height 15
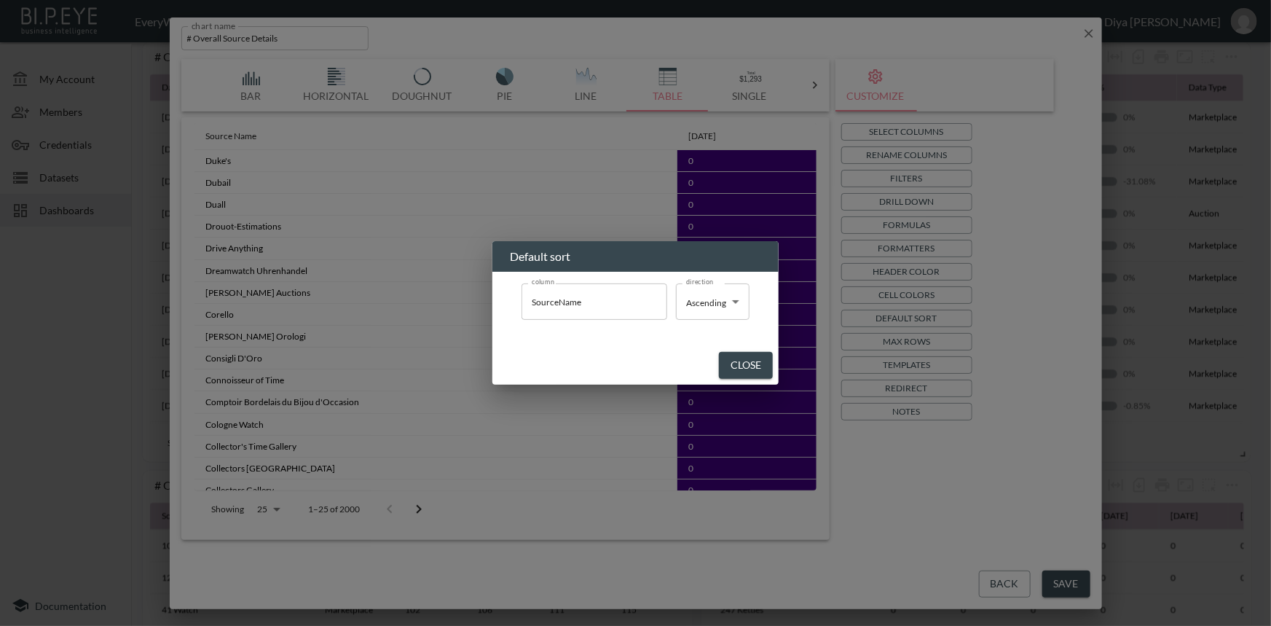
click at [742, 364] on button "Close" at bounding box center [746, 365] width 54 height 27
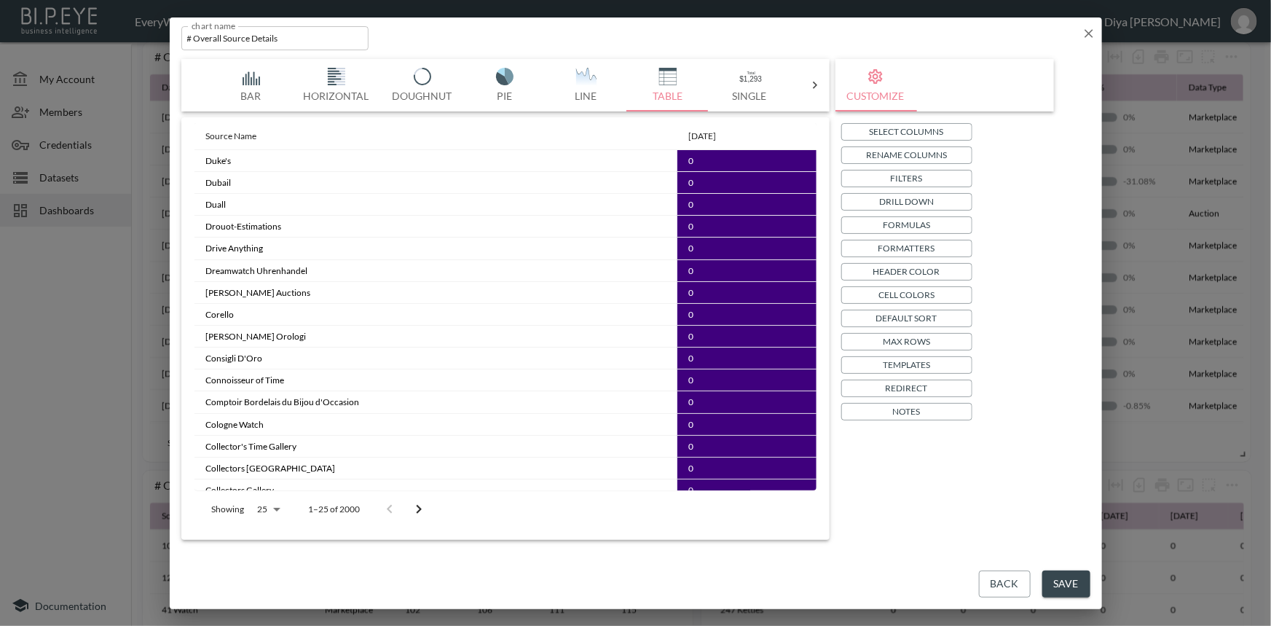
scroll to position [207, 0]
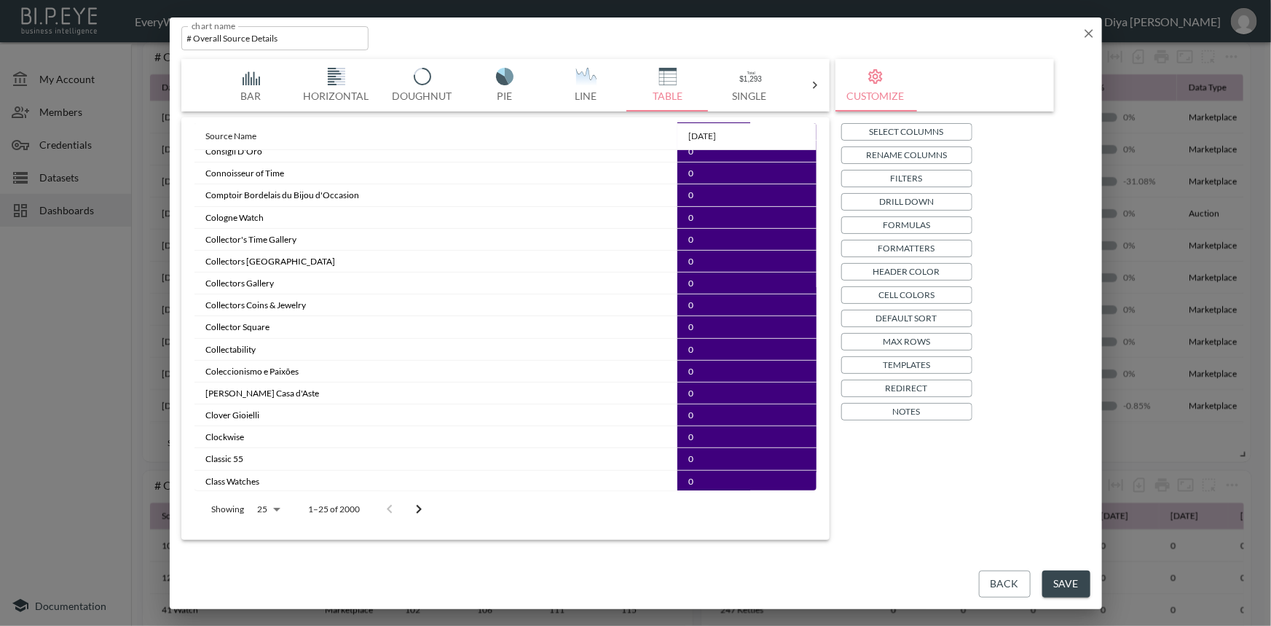
click at [411, 506] on icon "Go to next page" at bounding box center [418, 509] width 17 height 17
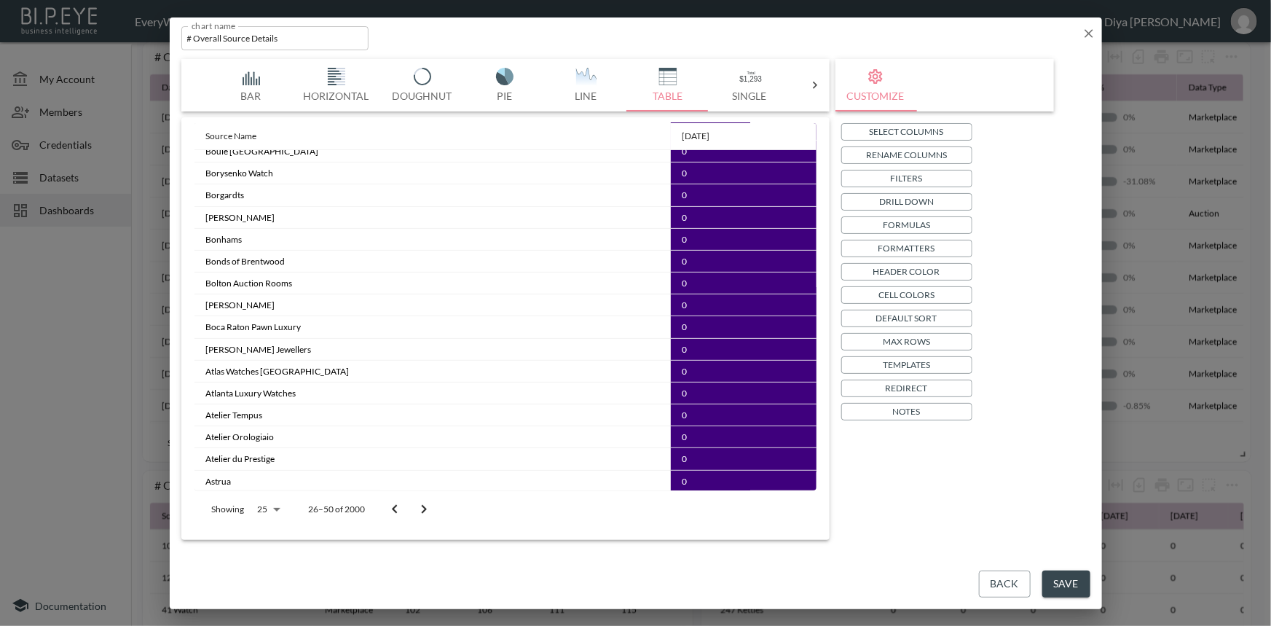
click at [412, 505] on button "Go to next page" at bounding box center [423, 509] width 29 height 29
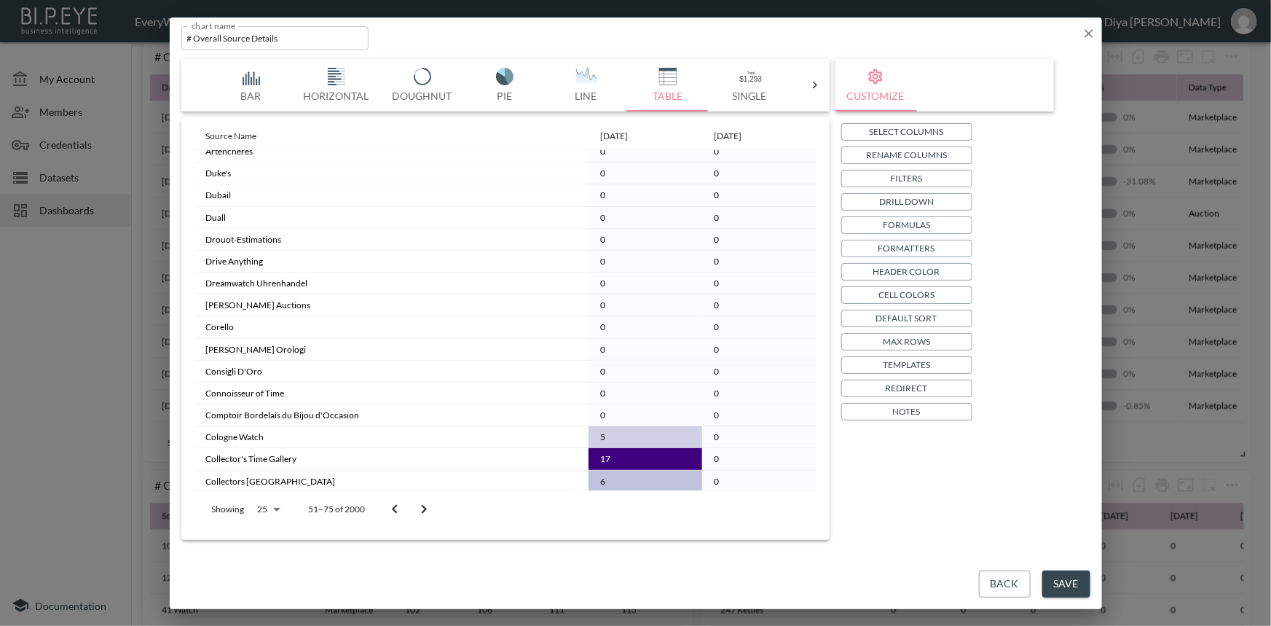
scroll to position [0, 0]
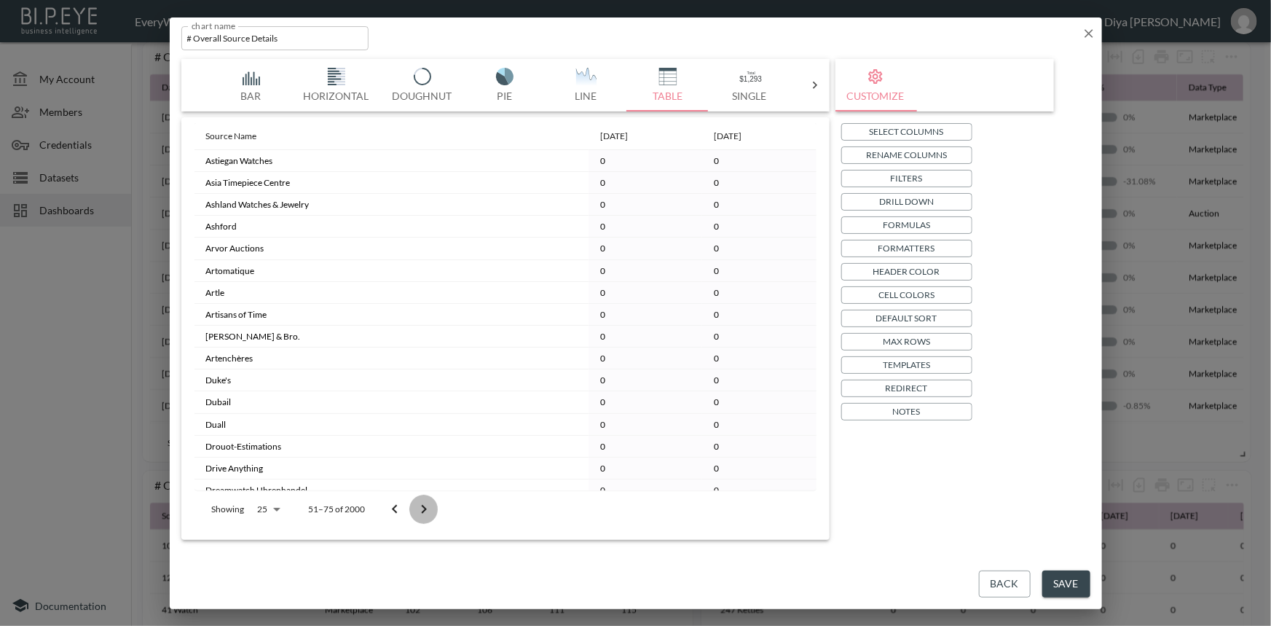
click at [426, 504] on icon "Go to next page" at bounding box center [423, 509] width 17 height 17
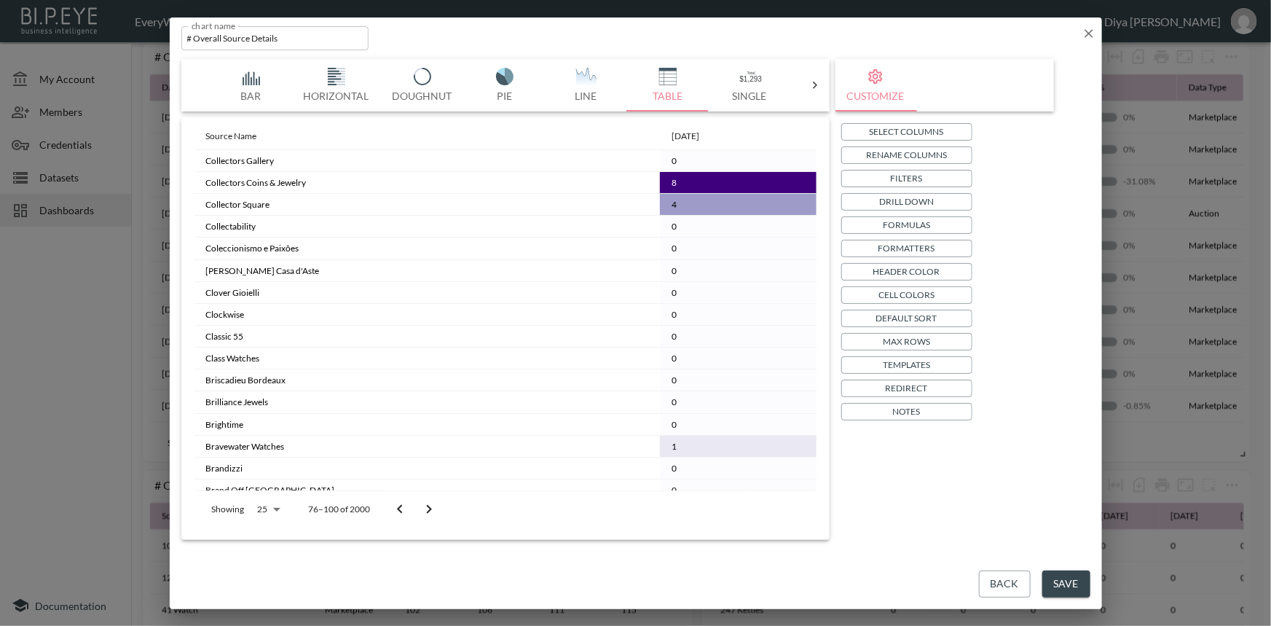
click at [425, 498] on button "Go to next page" at bounding box center [429, 509] width 29 height 29
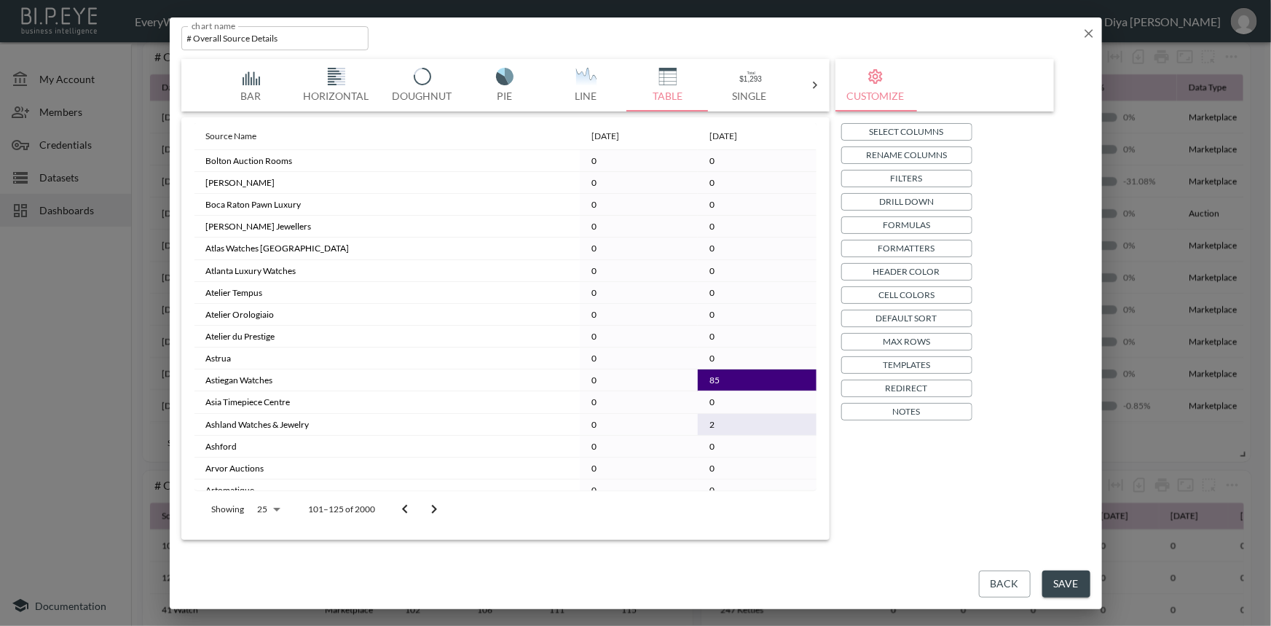
click at [431, 507] on icon "Go to next page" at bounding box center [434, 509] width 17 height 17
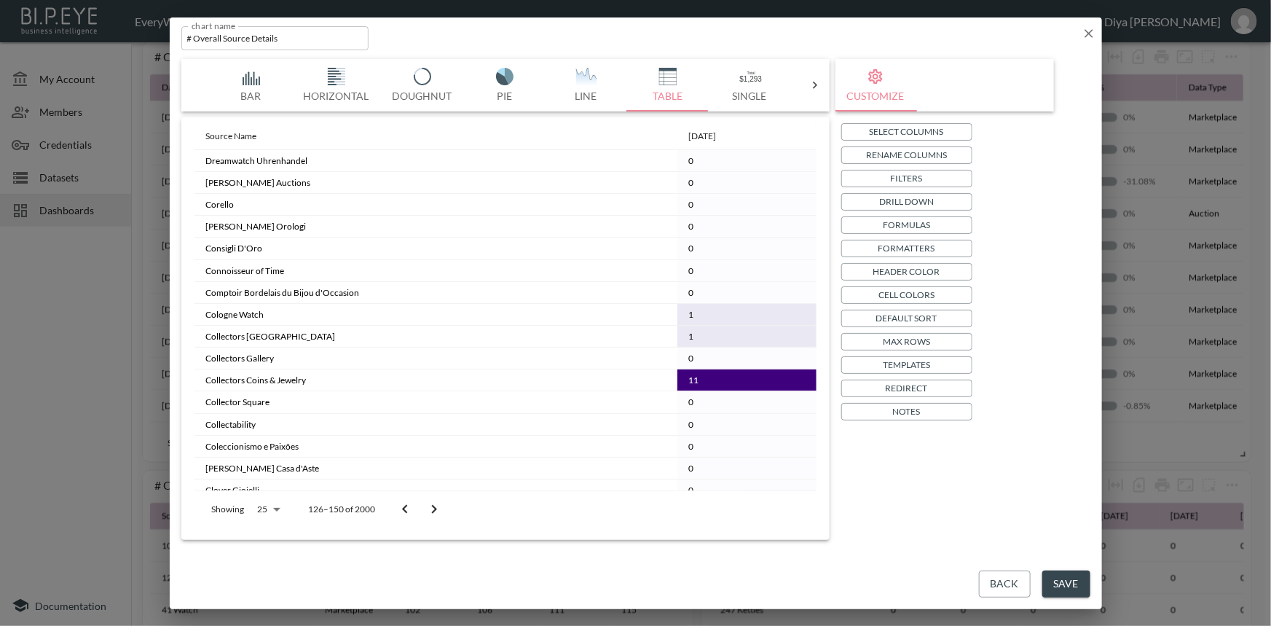
click at [399, 510] on icon "Go to previous page" at bounding box center [404, 509] width 17 height 17
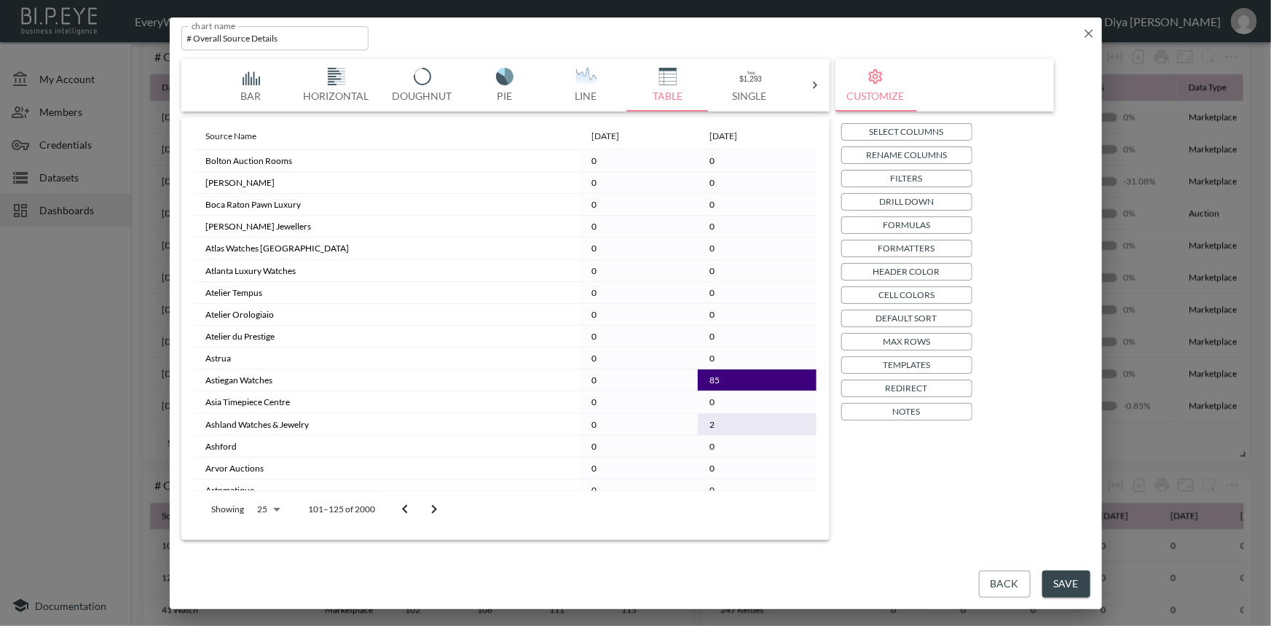
click at [399, 510] on icon "Go to previous page" at bounding box center [404, 509] width 17 height 17
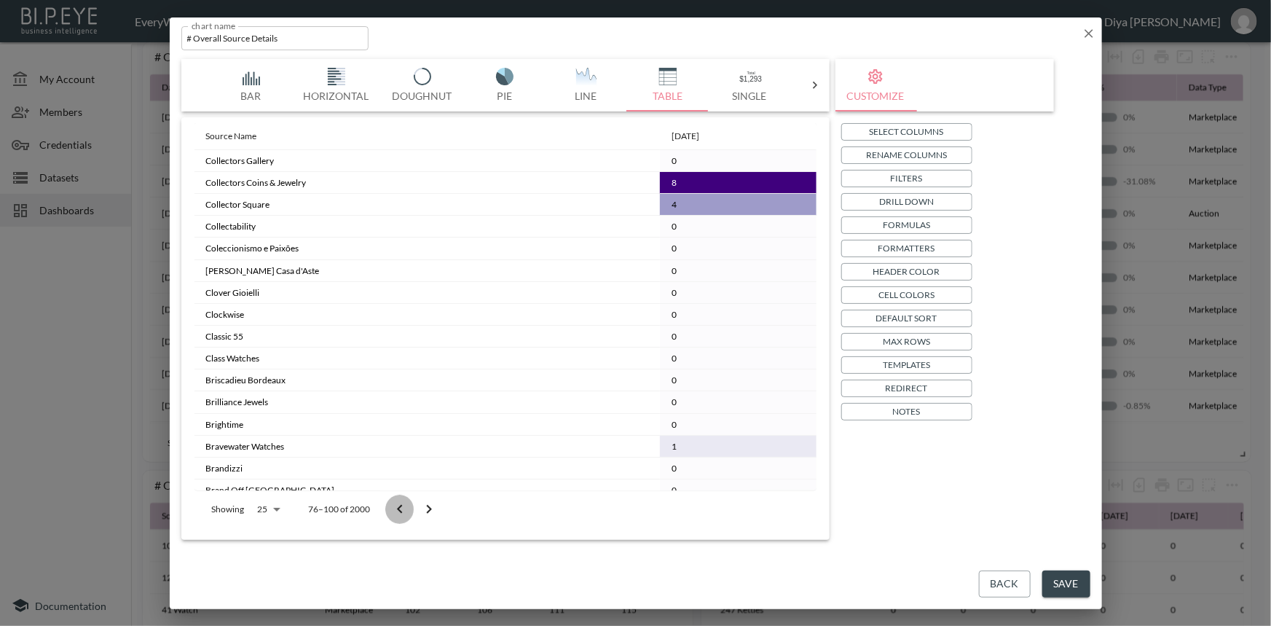
click at [399, 510] on icon "Go to previous page" at bounding box center [399, 508] width 5 height 9
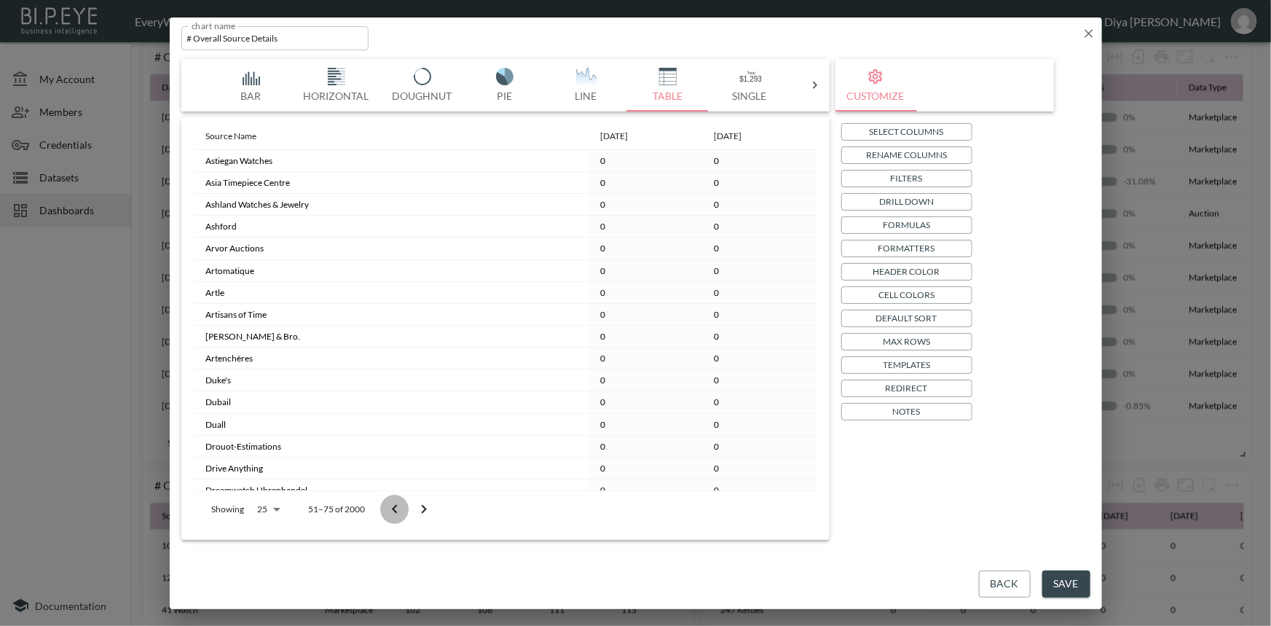
click at [399, 510] on icon "Go to previous page" at bounding box center [394, 509] width 17 height 17
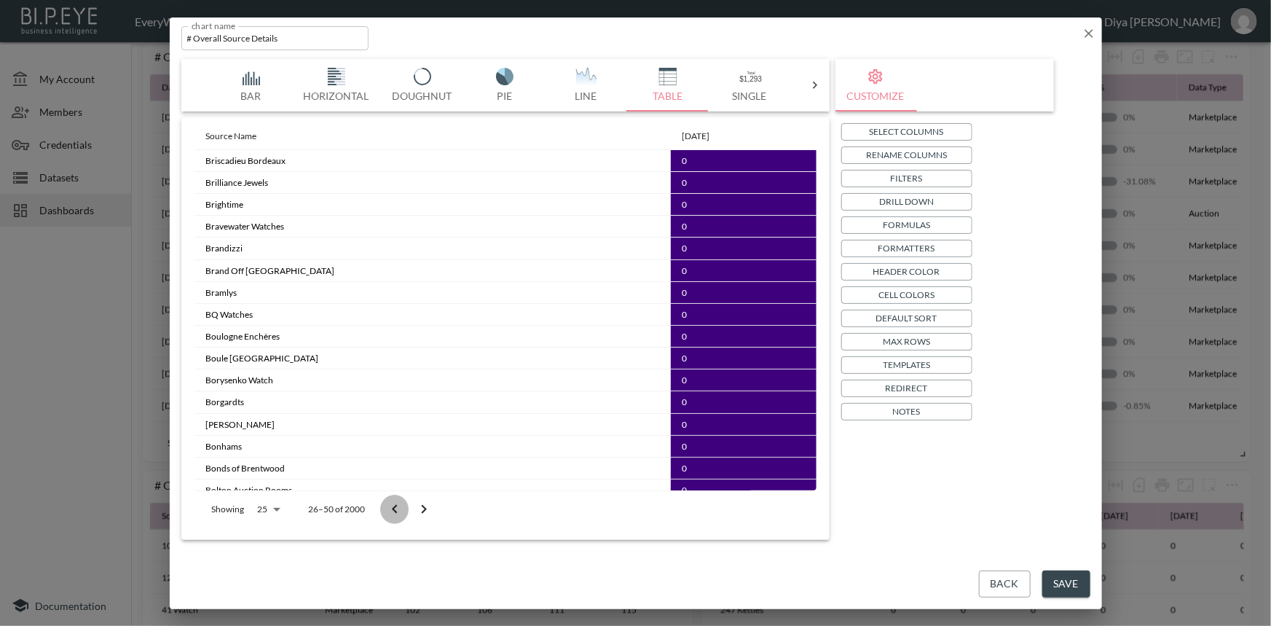
click at [399, 510] on icon "Go to previous page" at bounding box center [394, 509] width 17 height 17
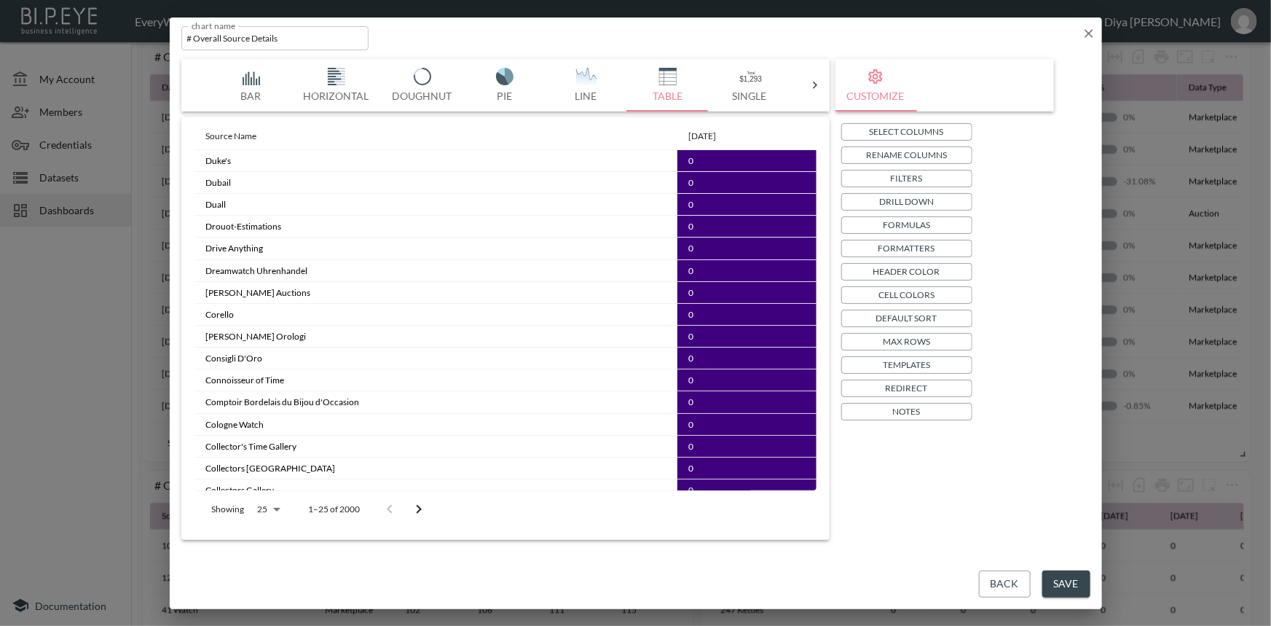
click at [399, 510] on div at bounding box center [404, 509] width 58 height 29
click at [417, 509] on icon "Go to next page" at bounding box center [418, 509] width 17 height 17
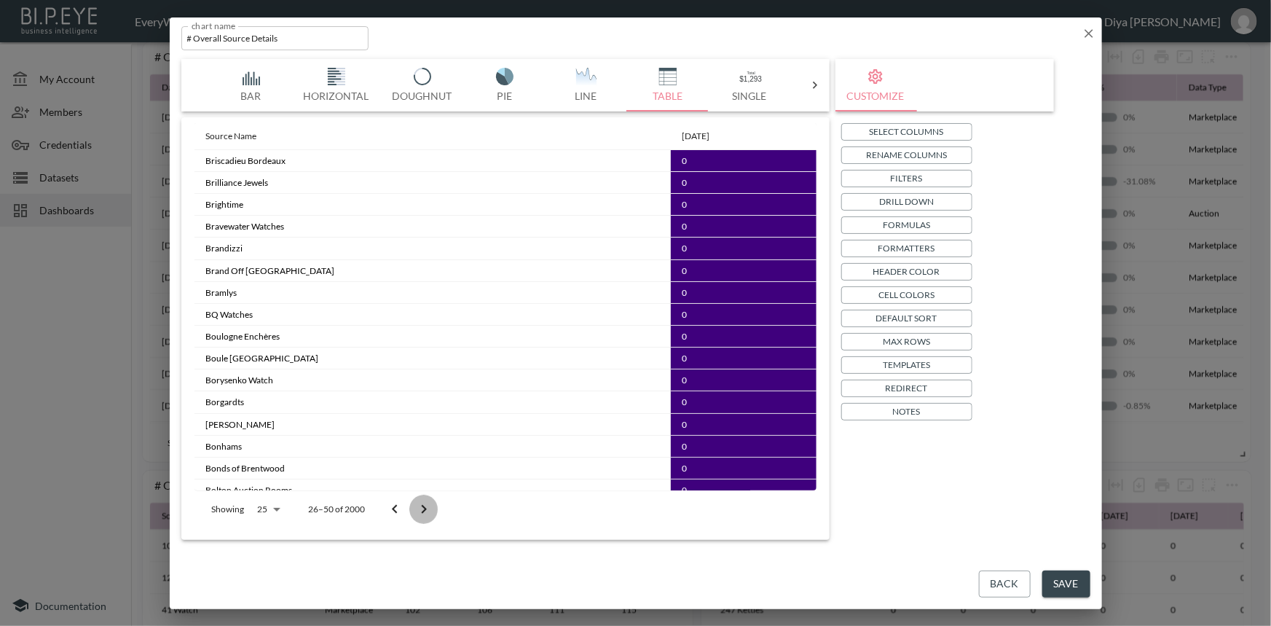
click at [417, 509] on icon "Go to next page" at bounding box center [423, 509] width 17 height 17
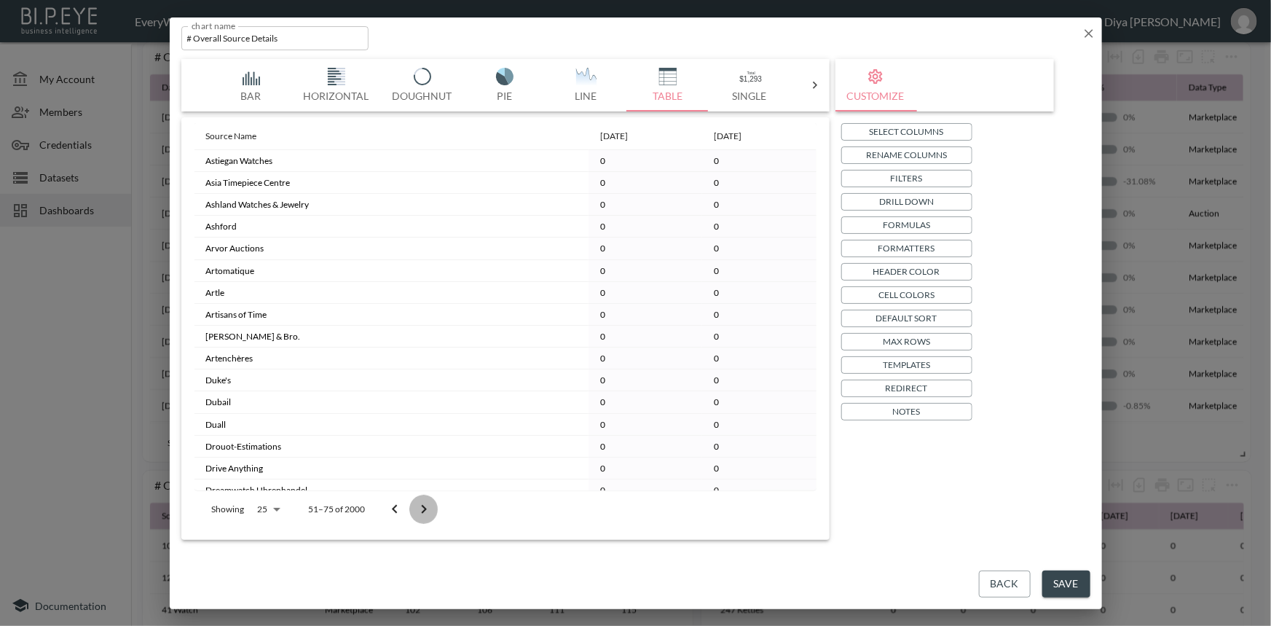
click at [417, 509] on icon "Go to next page" at bounding box center [423, 509] width 17 height 17
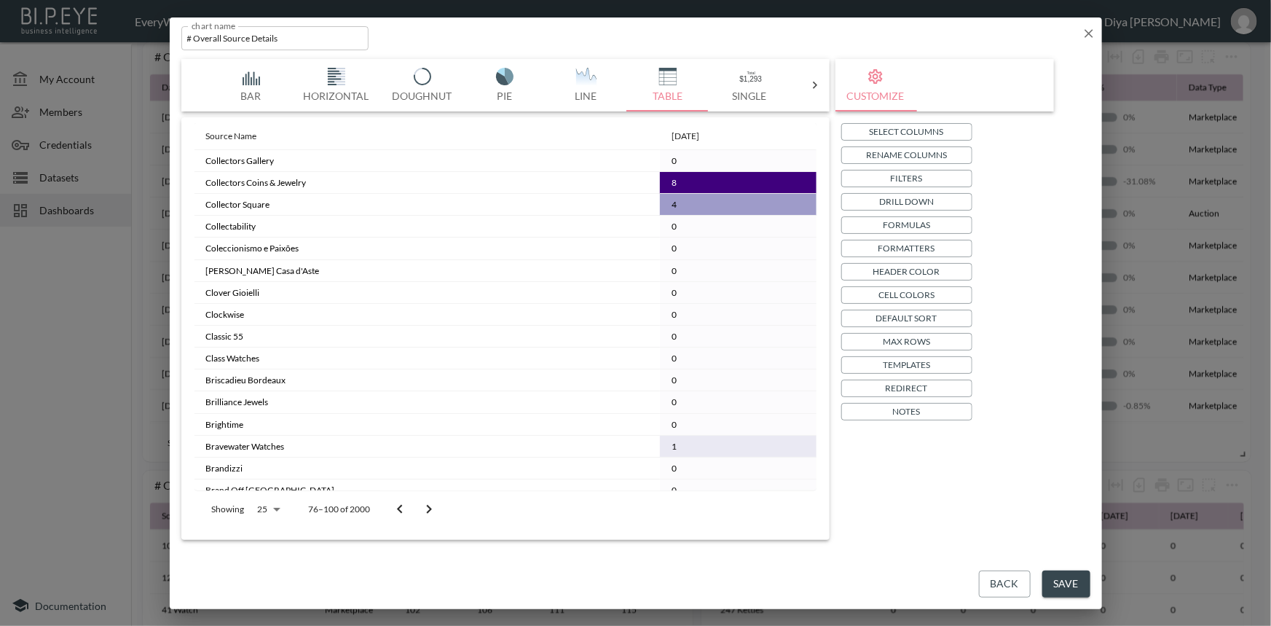
click at [417, 509] on button "Go to next page" at bounding box center [429, 509] width 29 height 29
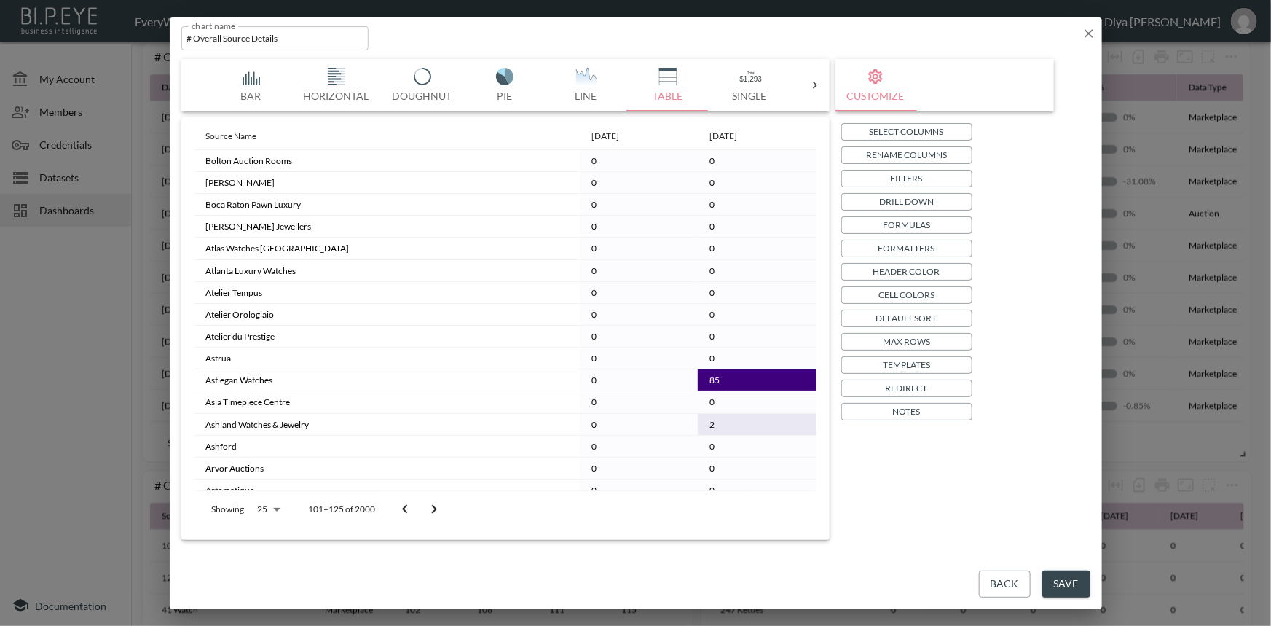
click at [417, 509] on button "Go to previous page" at bounding box center [405, 509] width 29 height 29
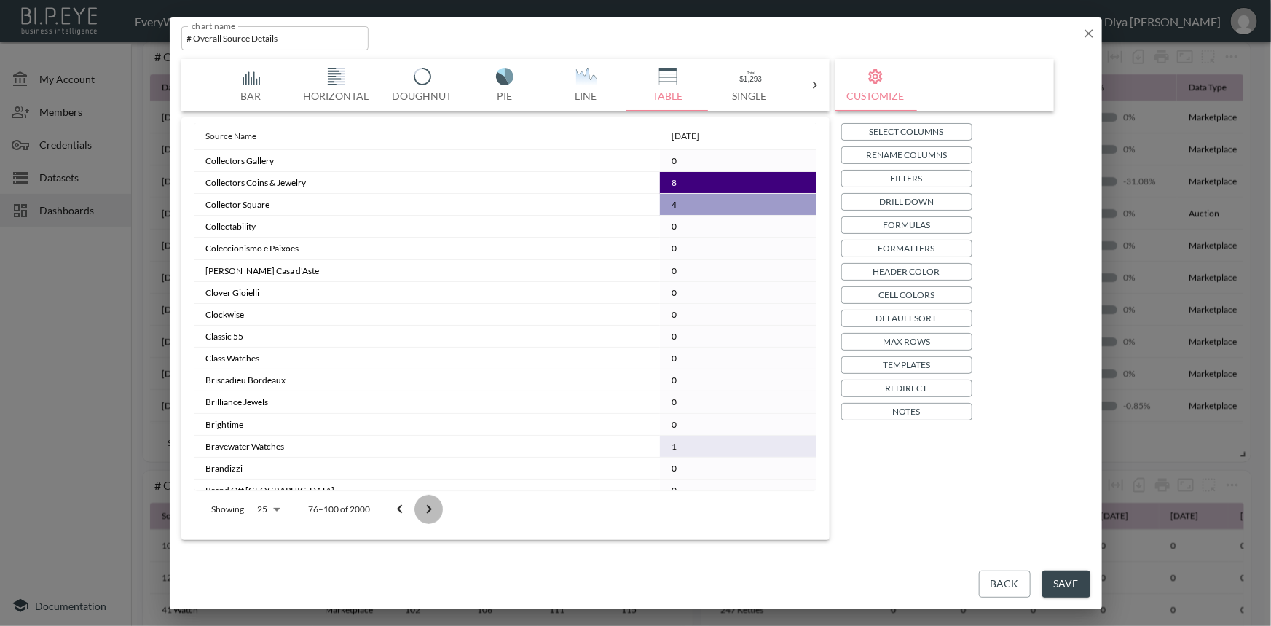
click at [417, 509] on button "Go to next page" at bounding box center [429, 509] width 29 height 29
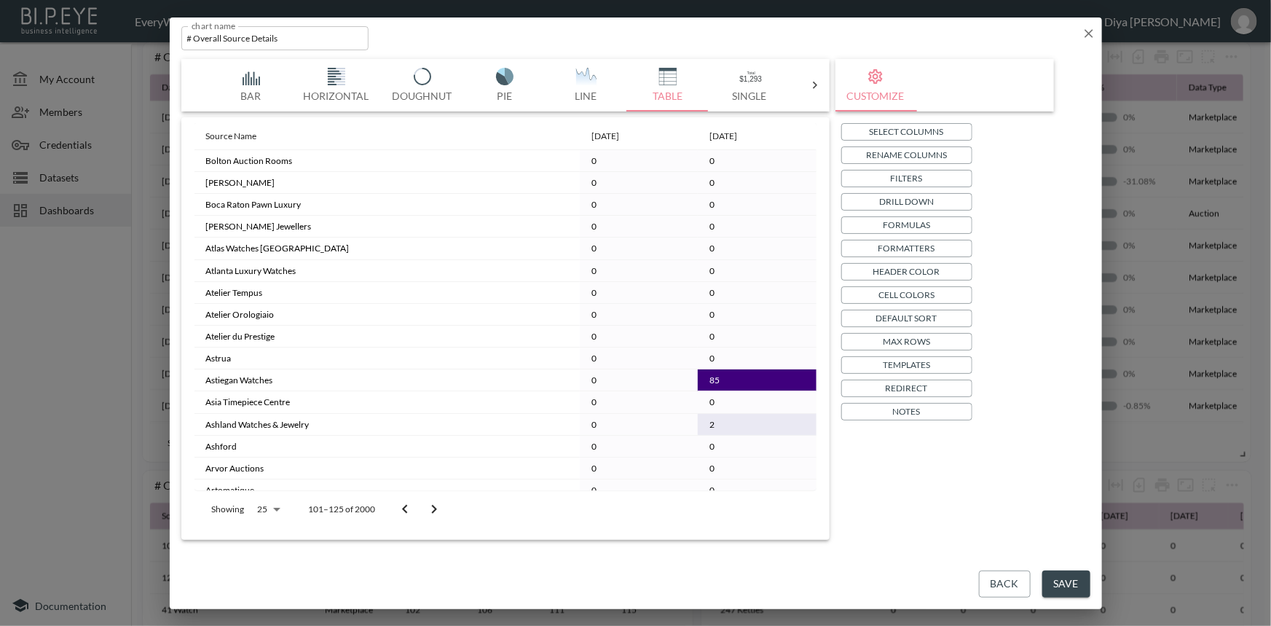
click at [408, 509] on icon "Go to previous page" at bounding box center [404, 509] width 17 height 17
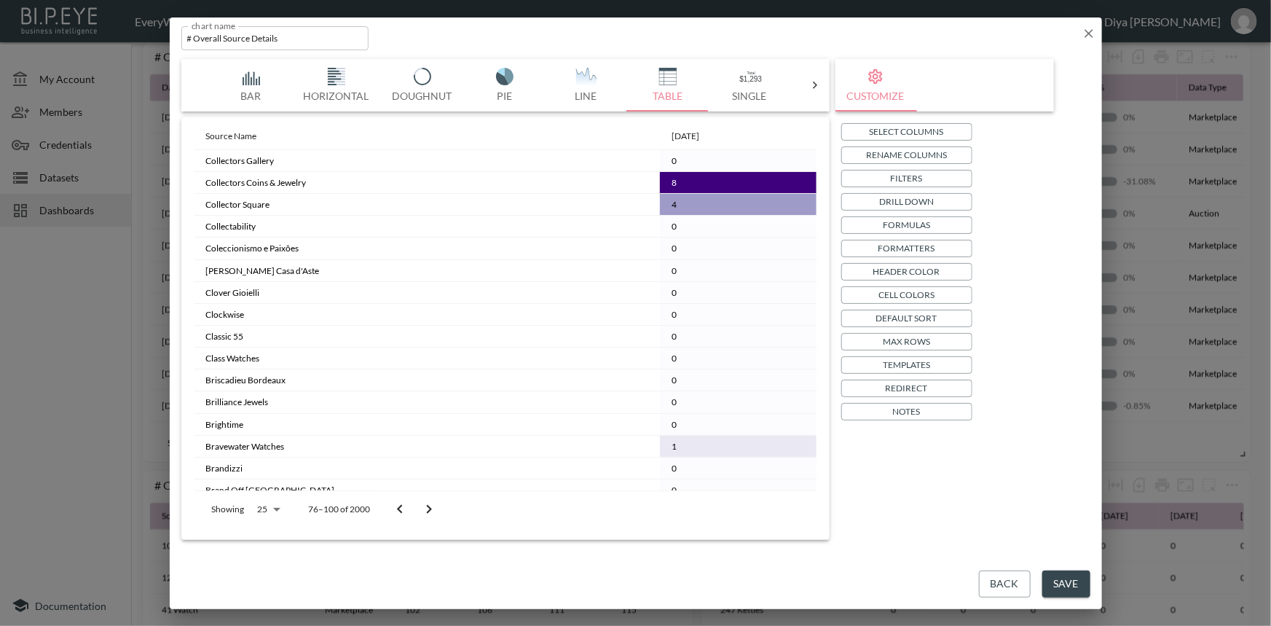
click at [408, 509] on icon "Go to previous page" at bounding box center [399, 509] width 17 height 17
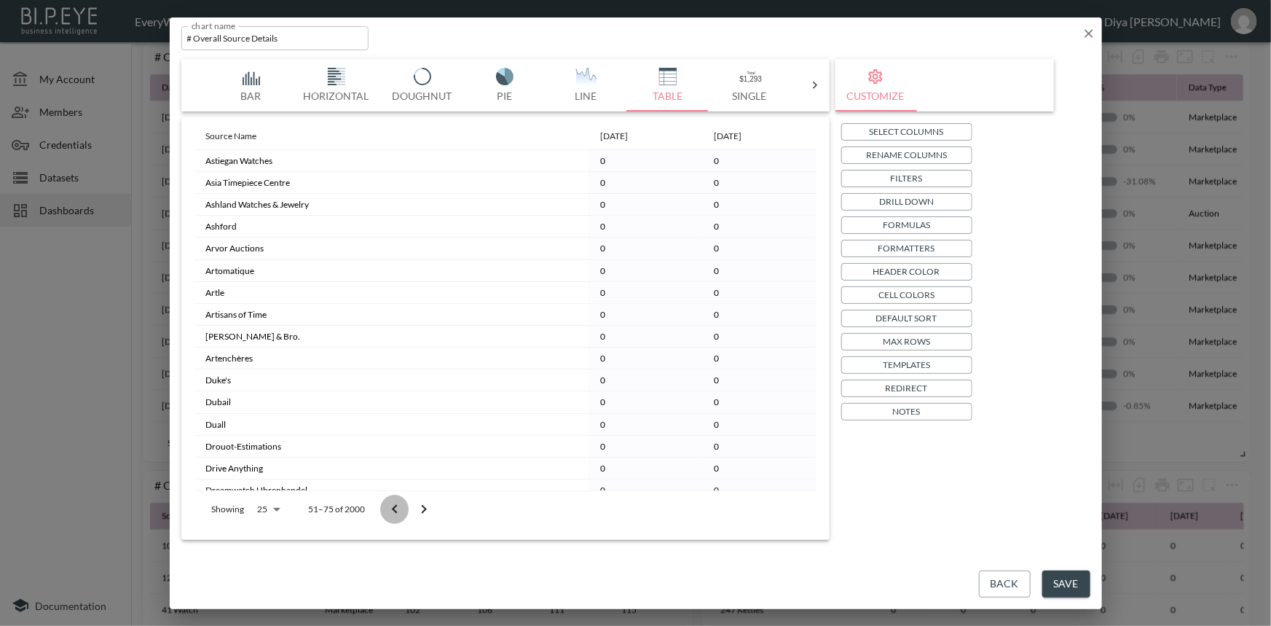
click at [408, 509] on button "Go to previous page" at bounding box center [394, 509] width 29 height 29
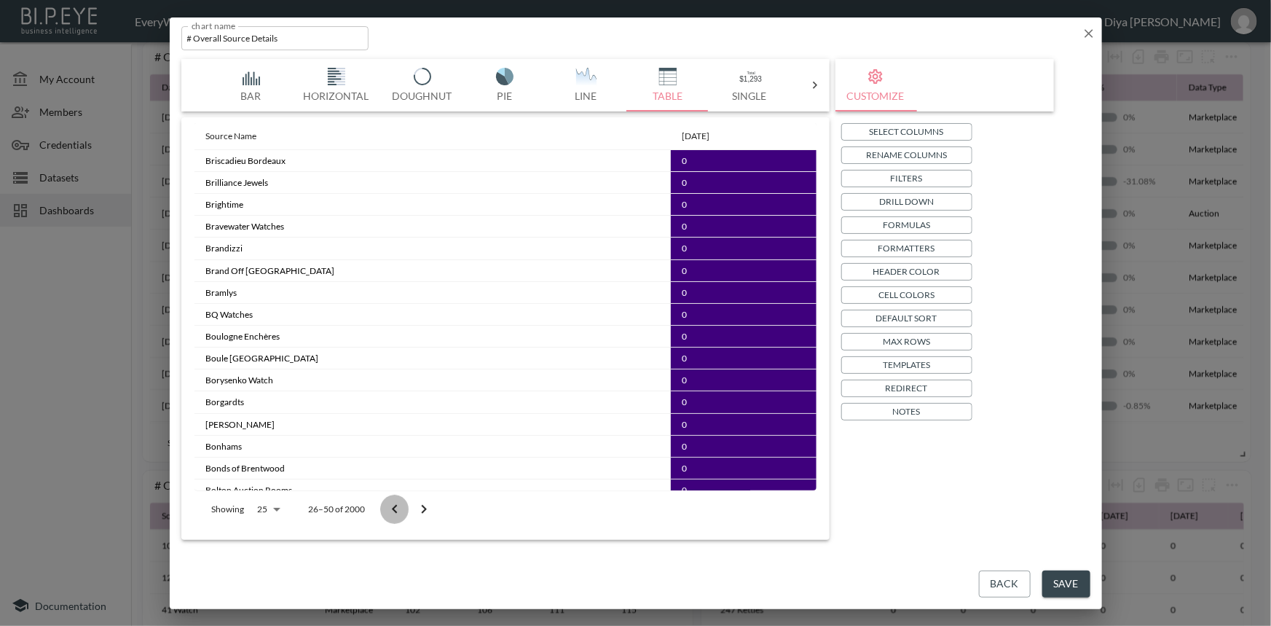
click at [408, 509] on button "Go to previous page" at bounding box center [394, 509] width 29 height 29
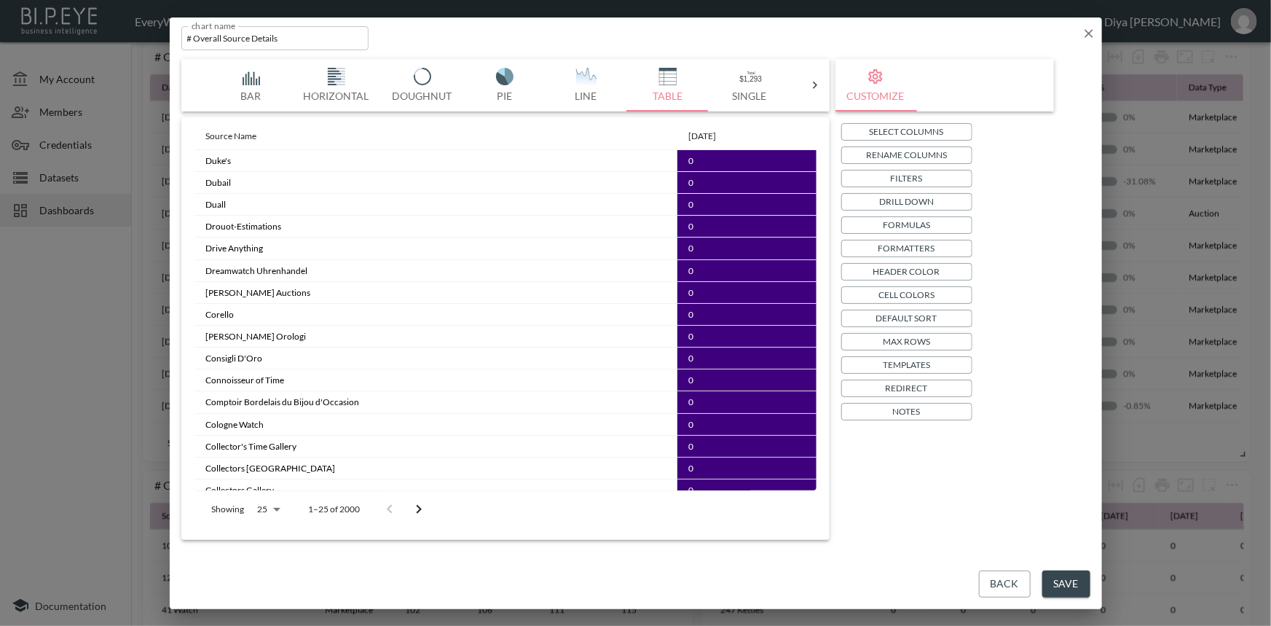
click at [1004, 576] on button "Back" at bounding box center [1005, 584] width 52 height 27
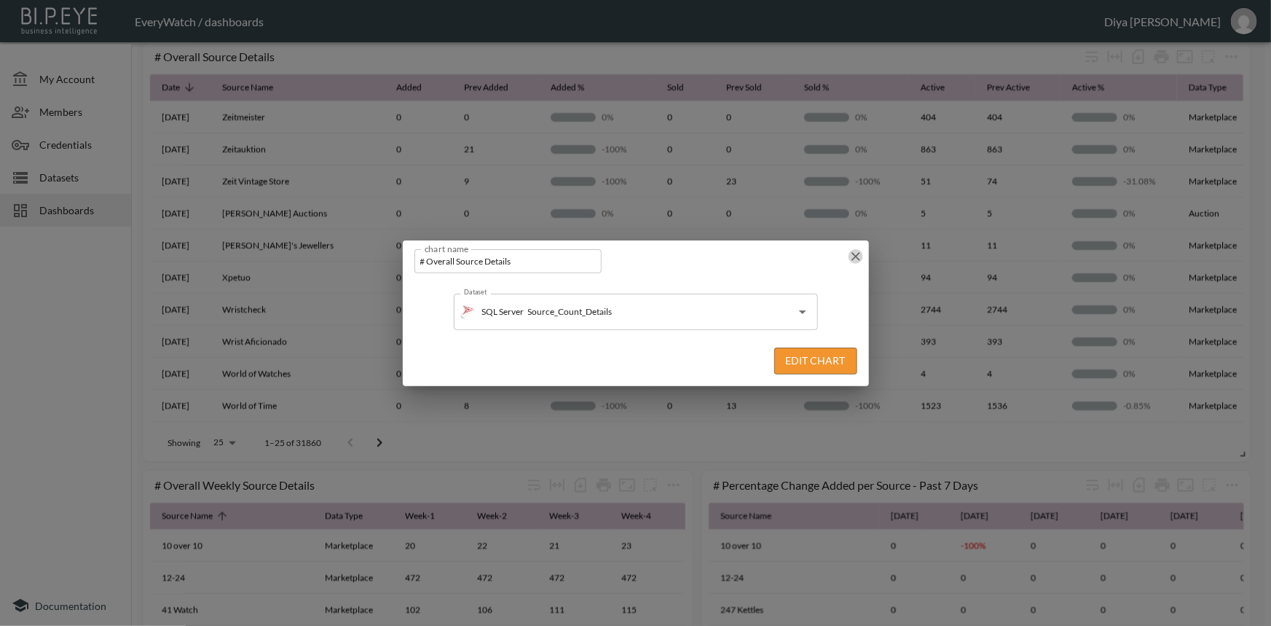
click at [852, 254] on icon "button" at bounding box center [856, 256] width 9 height 9
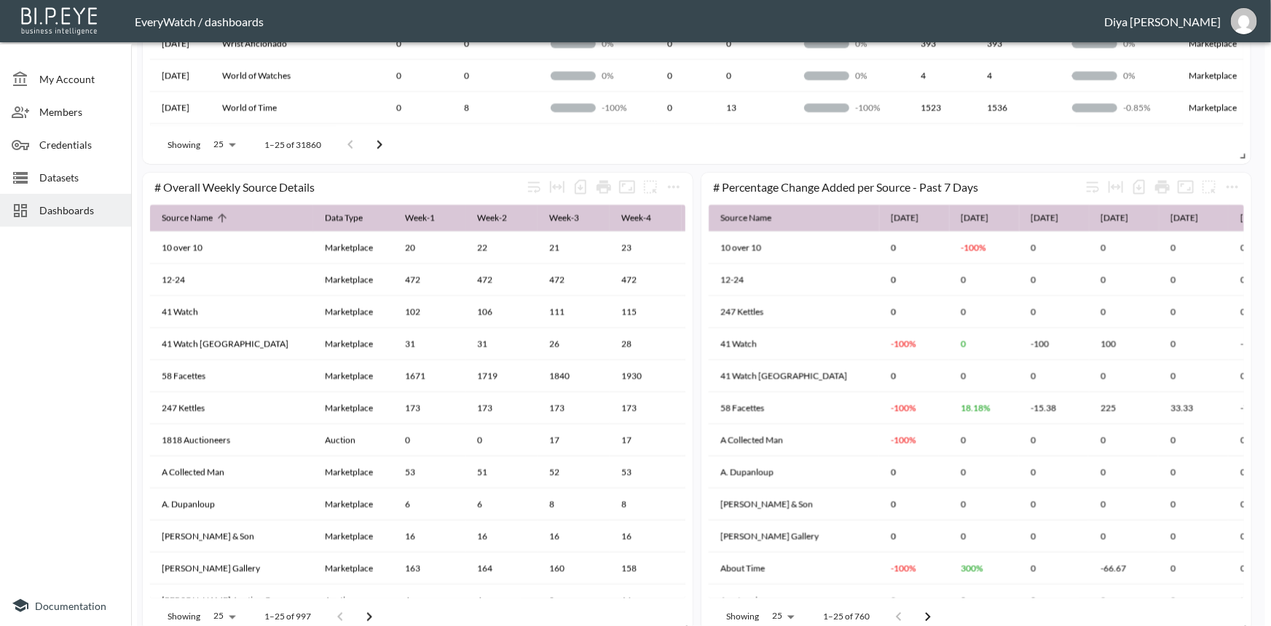
scroll to position [965, 0]
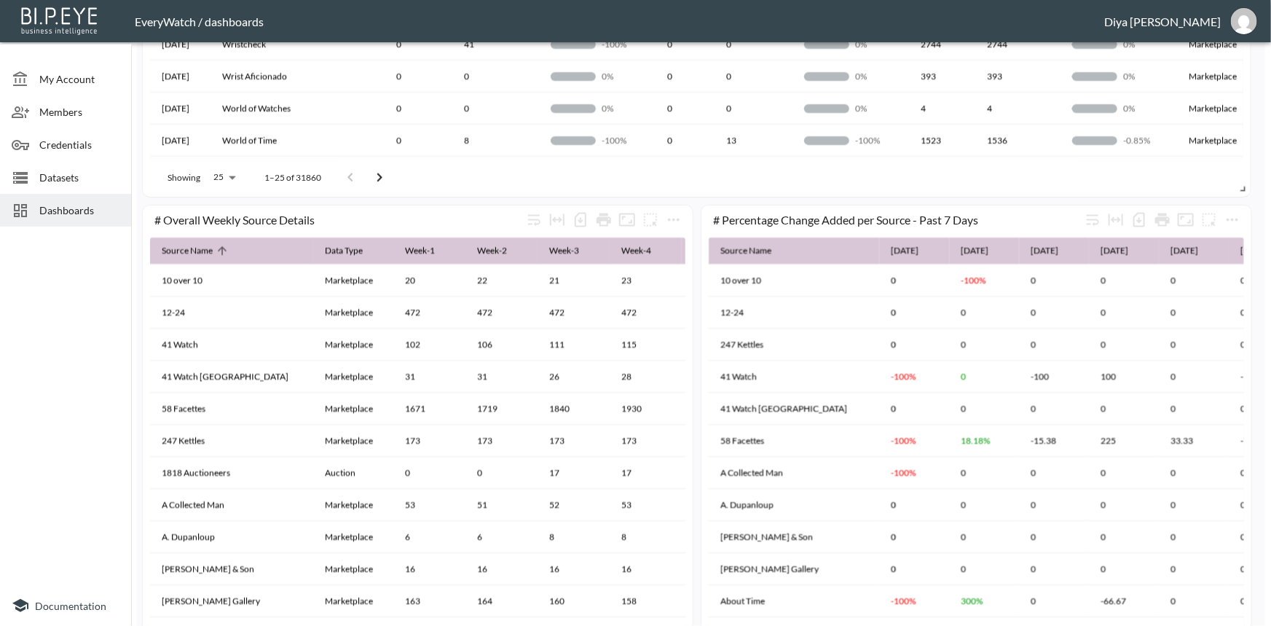
click at [44, 200] on div "Dashboards" at bounding box center [65, 210] width 131 height 33
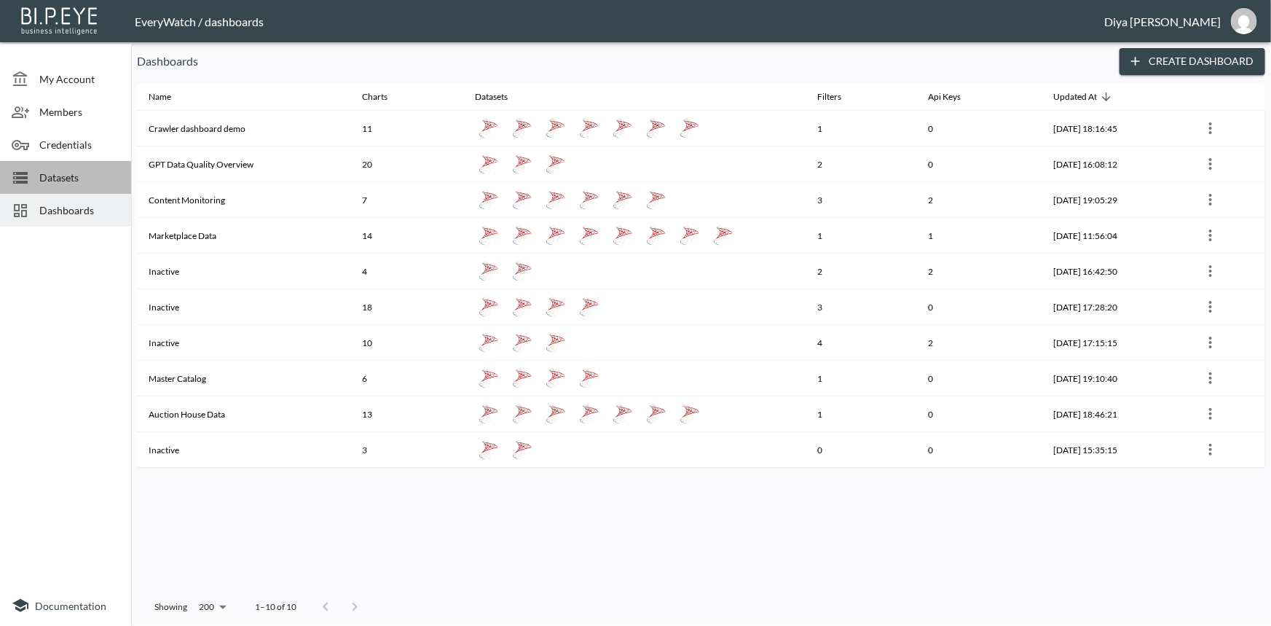
click at [79, 181] on span "Datasets" at bounding box center [79, 177] width 80 height 15
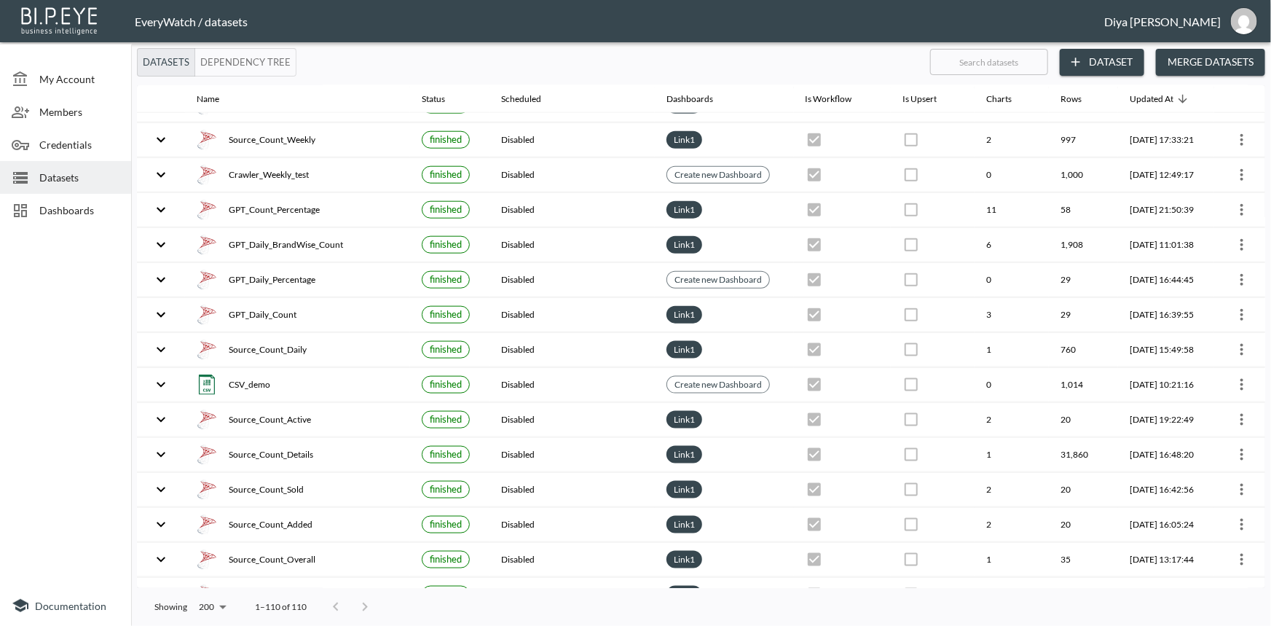
scroll to position [729, 0]
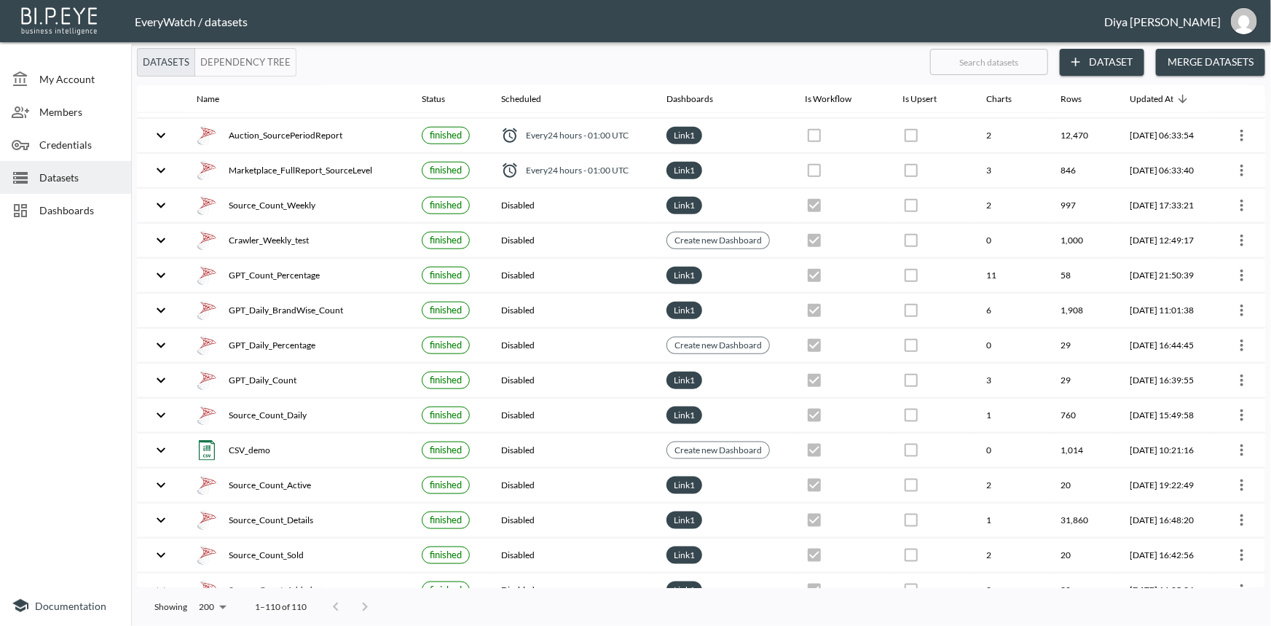
click at [88, 211] on span "Dashboards" at bounding box center [79, 210] width 80 height 15
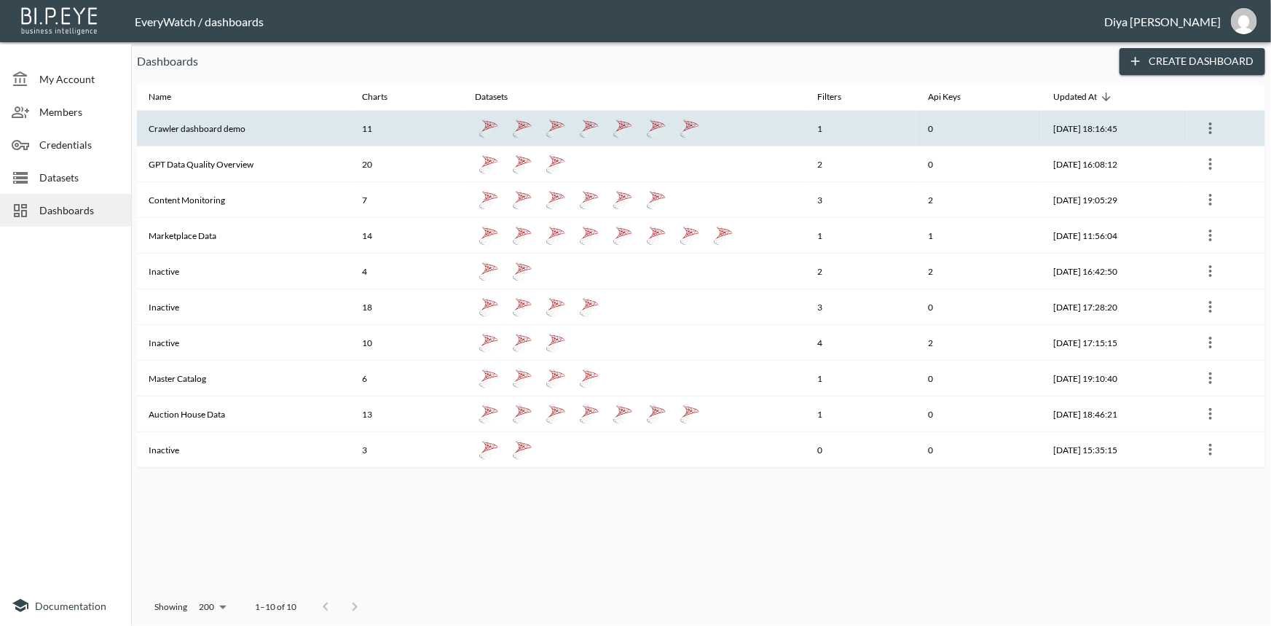
click at [194, 133] on th "Crawler dashboard demo" at bounding box center [243, 129] width 213 height 36
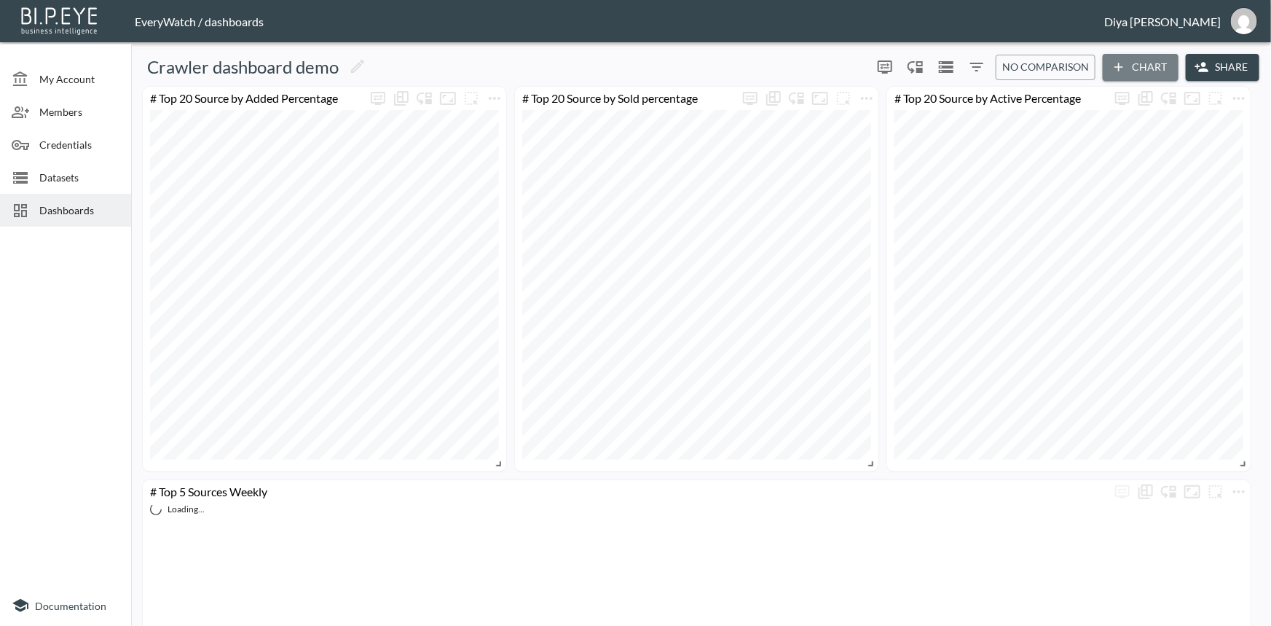
click at [1132, 71] on button "Chart" at bounding box center [1141, 67] width 76 height 27
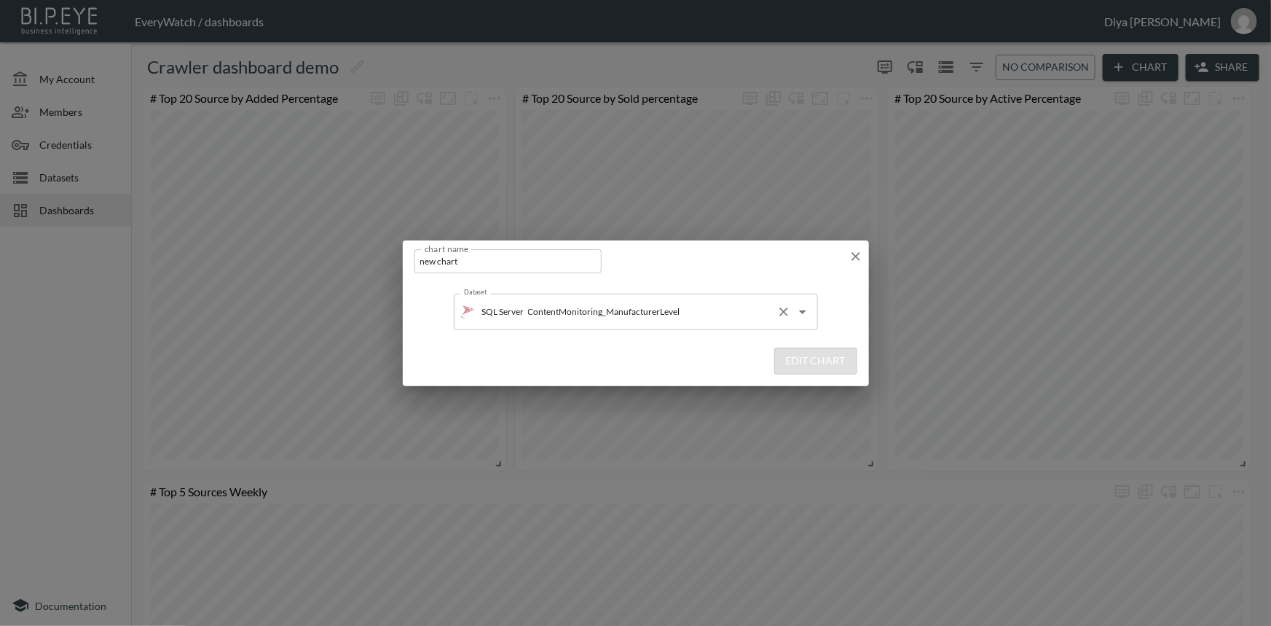
click at [677, 311] on input "ContentMonitoring_ManufacturerLevel" at bounding box center [648, 311] width 246 height 23
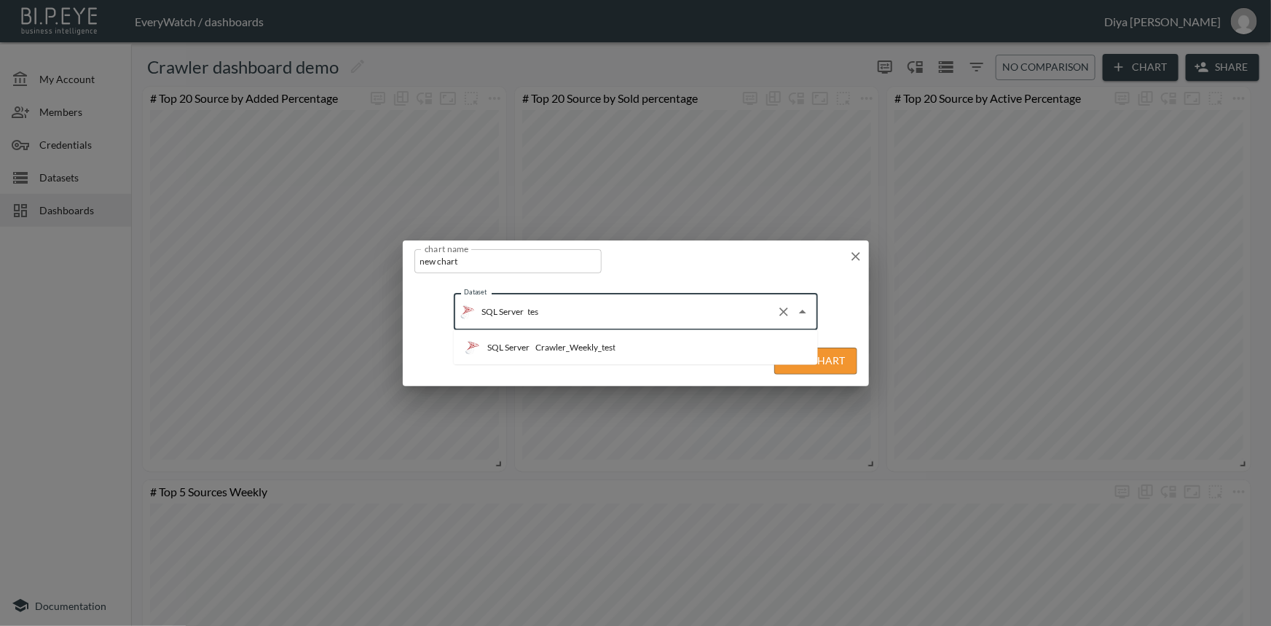
type input "test"
click at [598, 343] on div "Crawler_Weekly_test" at bounding box center [576, 347] width 80 height 13
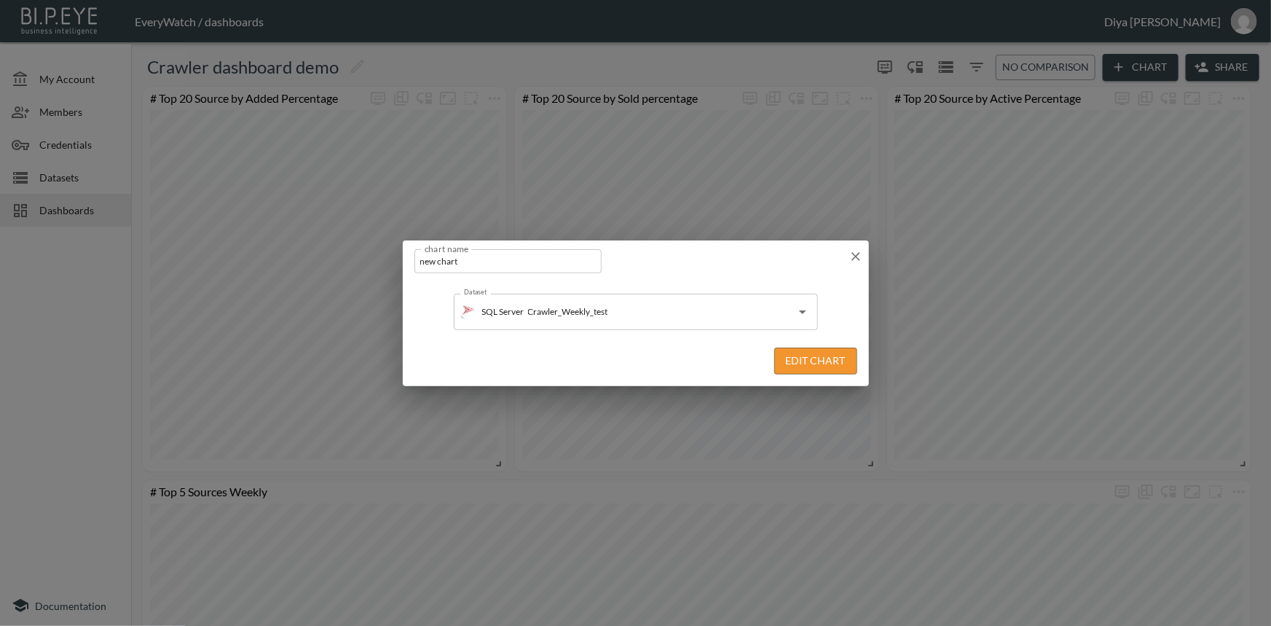
click at [825, 356] on button "Edit Chart" at bounding box center [816, 361] width 83 height 27
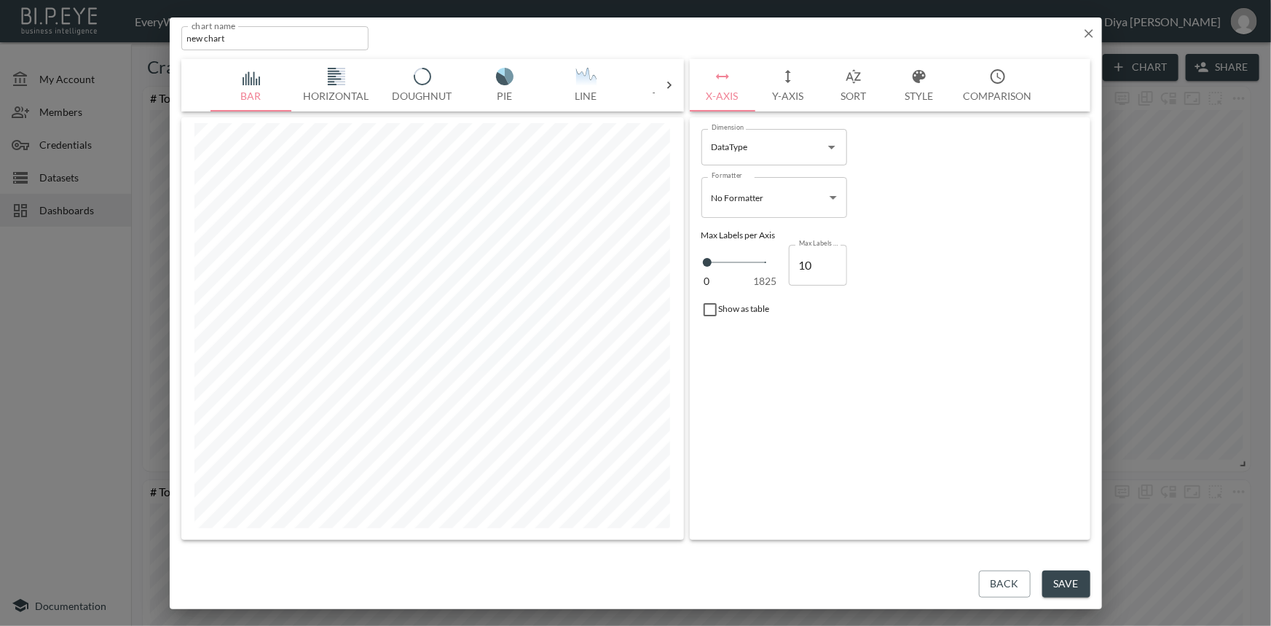
click at [670, 82] on icon at bounding box center [669, 85] width 15 height 15
click at [261, 87] on button "Table" at bounding box center [253, 85] width 82 height 52
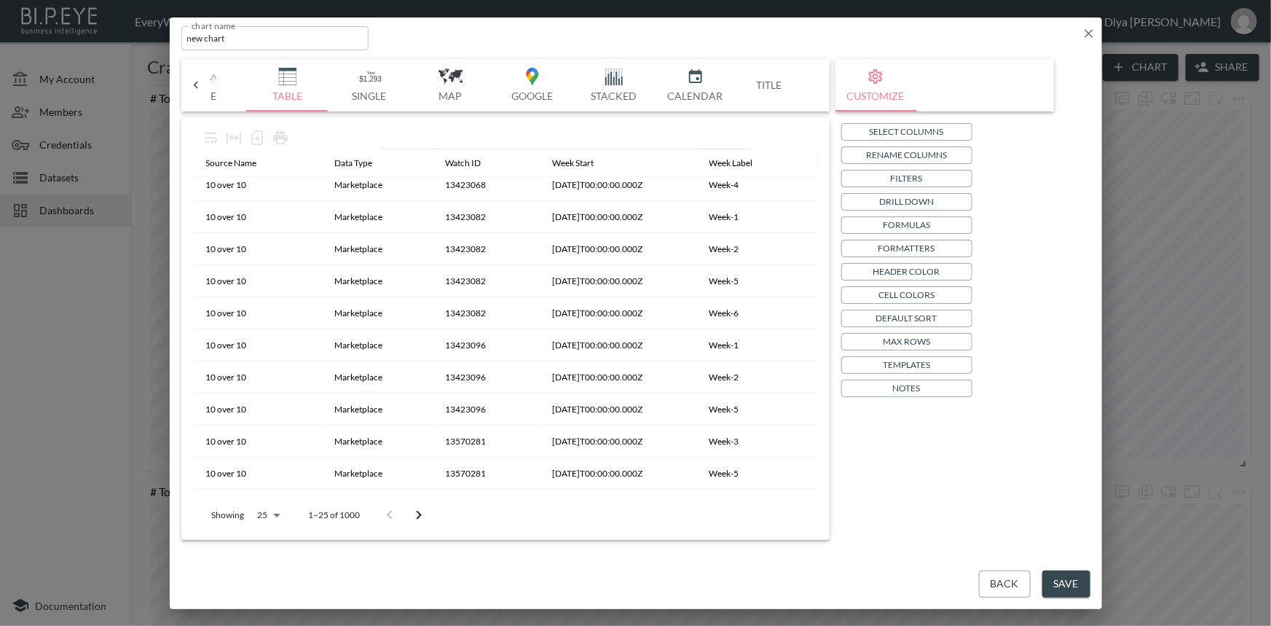
scroll to position [482, 0]
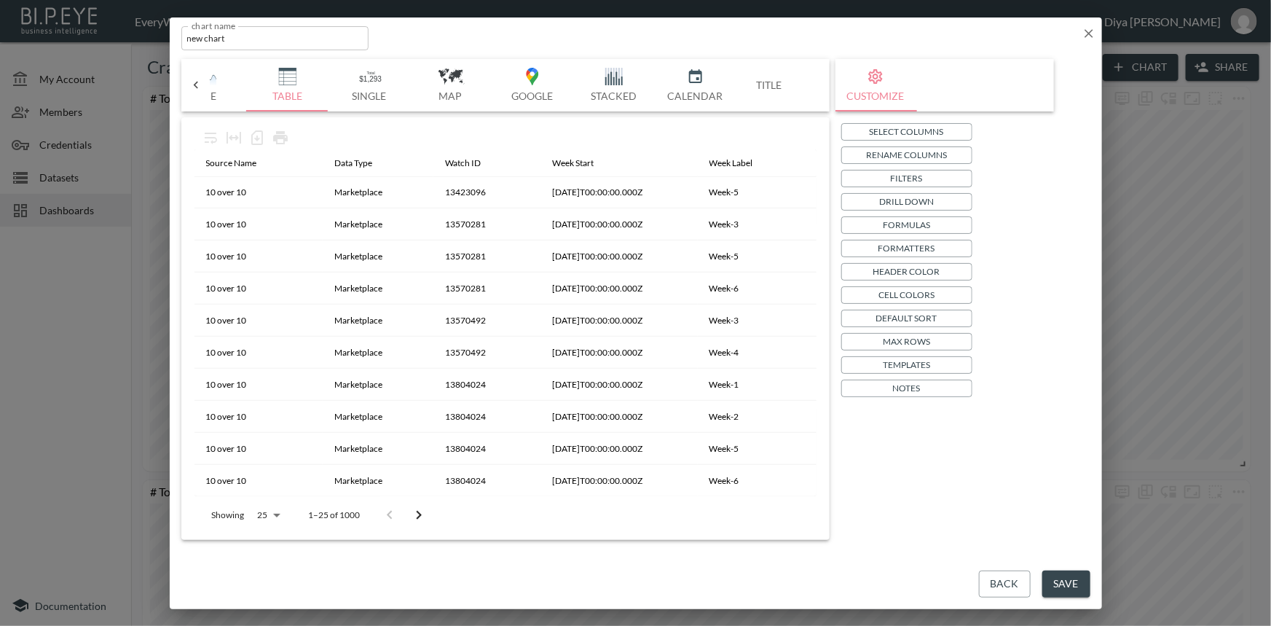
click at [908, 320] on p "Default Sort" at bounding box center [907, 317] width 61 height 15
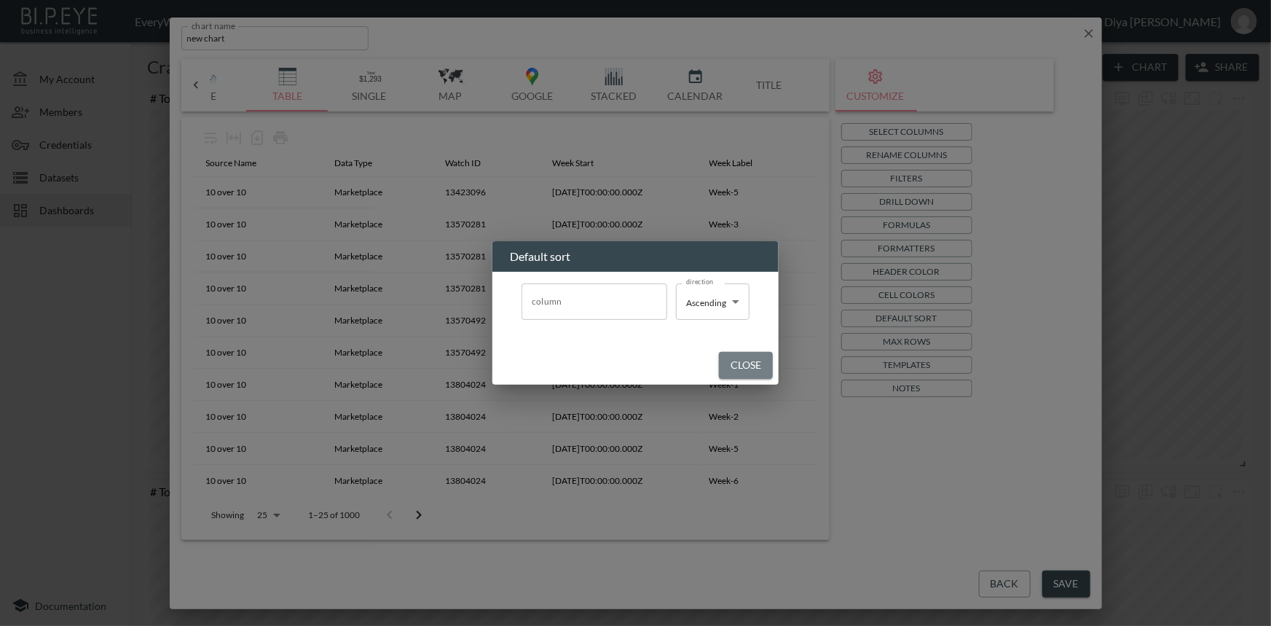
click at [760, 371] on button "Close" at bounding box center [746, 365] width 54 height 27
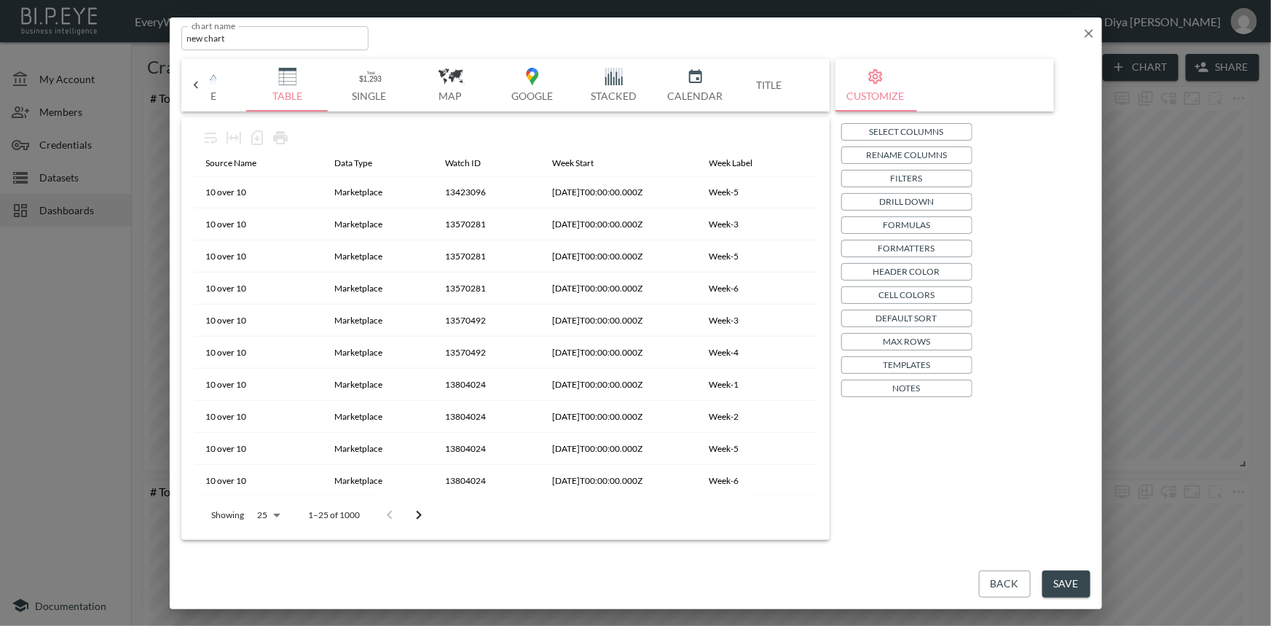
click at [899, 362] on p "Templates" at bounding box center [906, 364] width 47 height 15
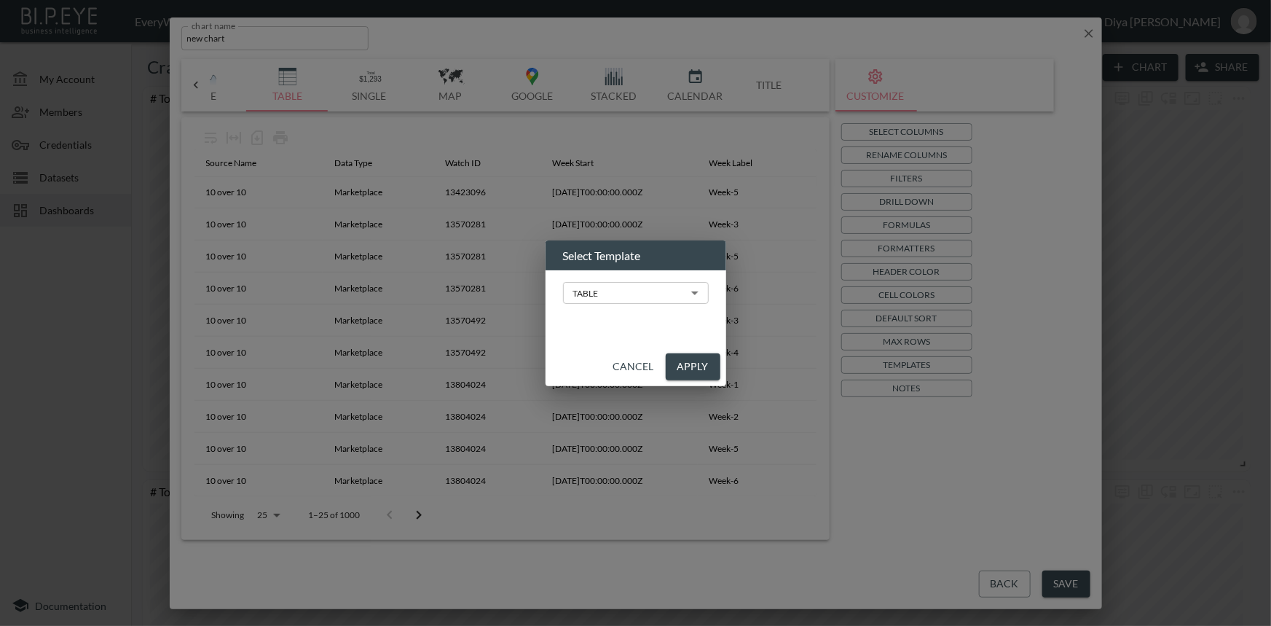
click at [595, 297] on body "BI.P.EYE, Interactive Analytics Dashboards - app EveryWatch / dashboards Diya […" at bounding box center [635, 313] width 1271 height 626
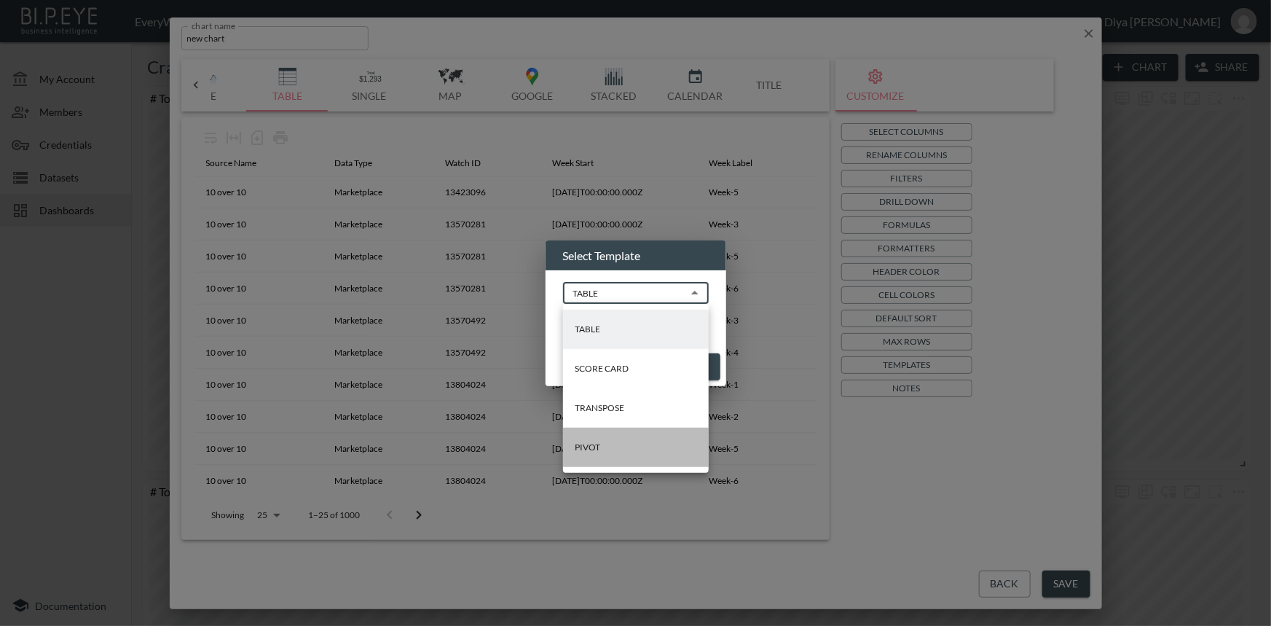
click at [603, 450] on li "PIVOT" at bounding box center [636, 447] width 146 height 39
type input "PIVOT"
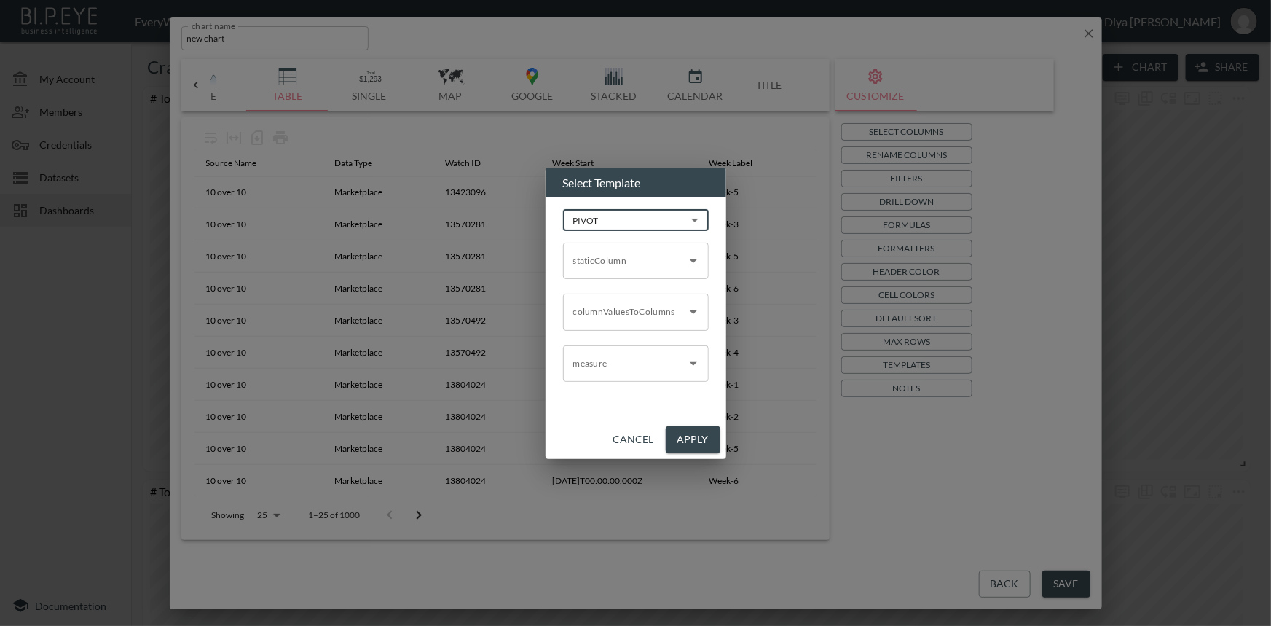
click at [643, 264] on input "staticColumn" at bounding box center [625, 260] width 111 height 23
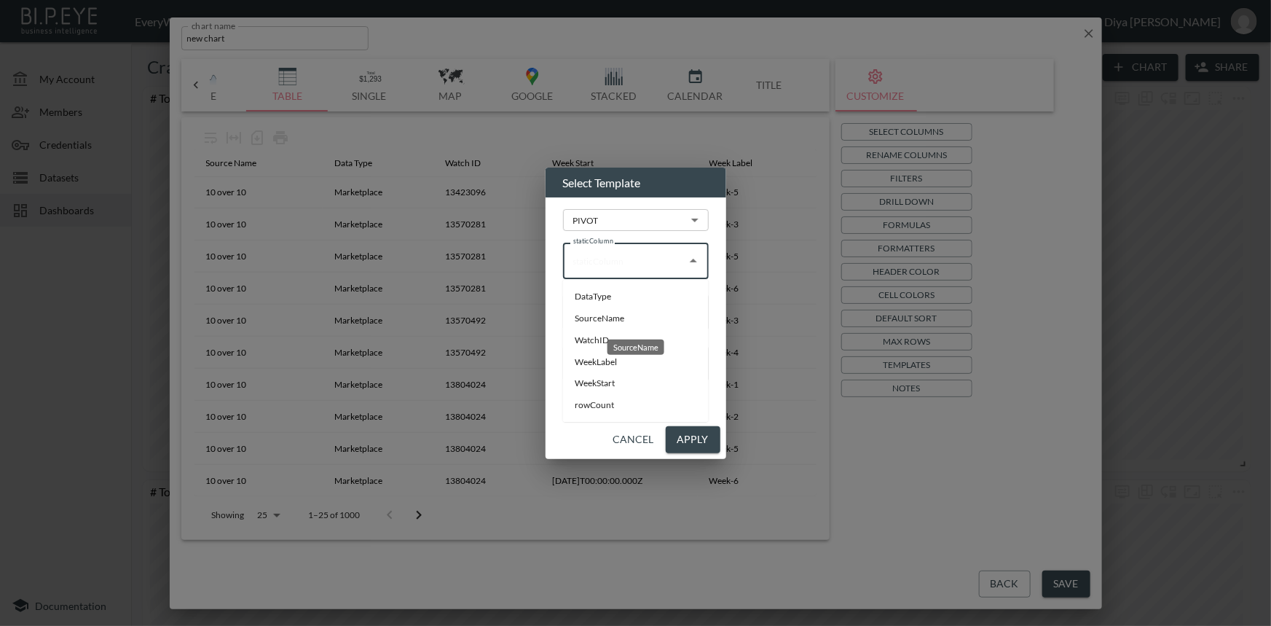
click at [633, 309] on li "SourceName" at bounding box center [636, 318] width 146 height 22
type input "SourceName"
click at [636, 307] on input "columnValuesToColumns" at bounding box center [625, 311] width 111 height 23
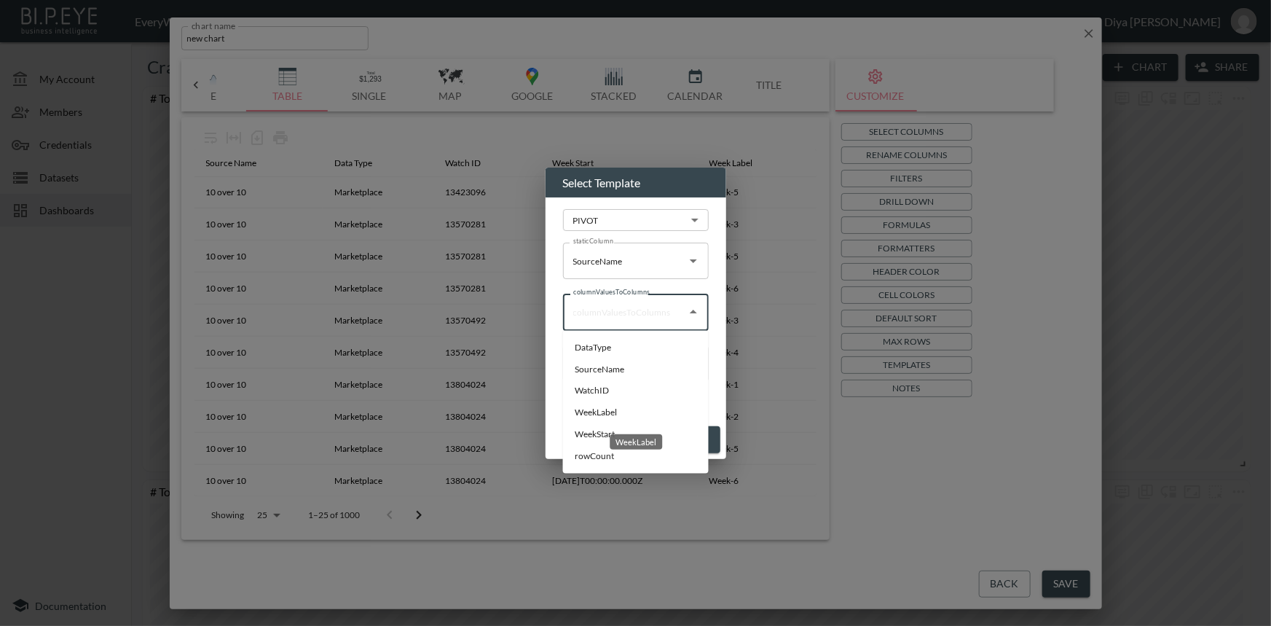
click at [612, 412] on li "WeekLabel" at bounding box center [636, 413] width 146 height 22
type input "WeekLabel"
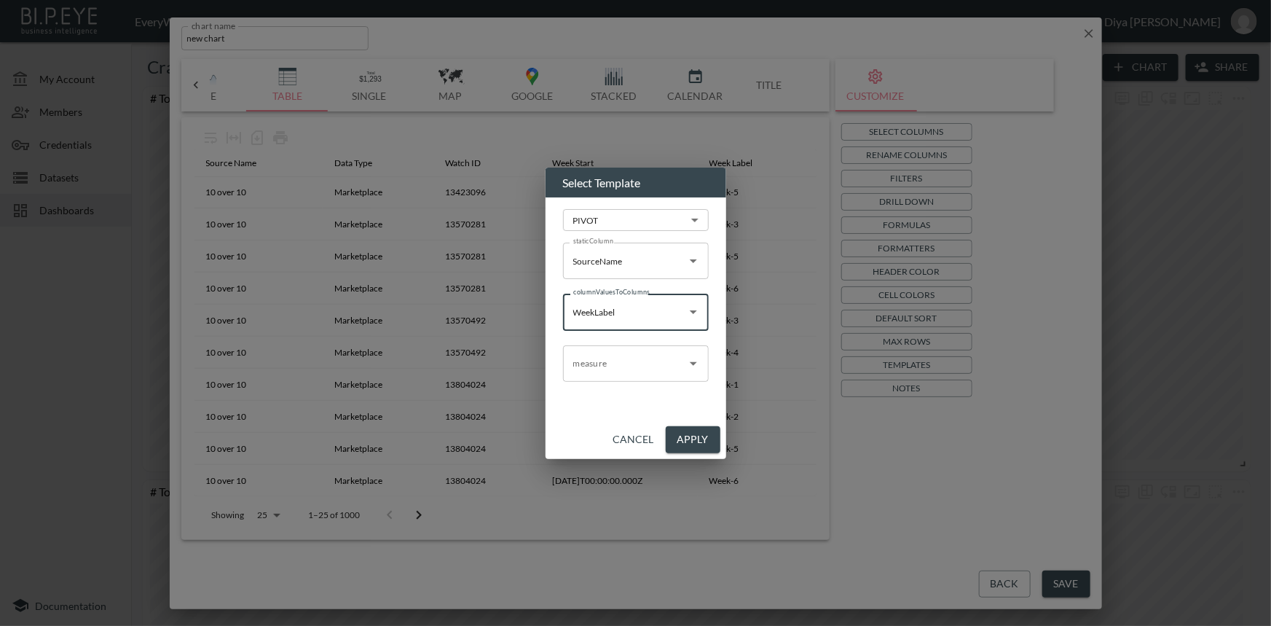
click at [638, 356] on input "measure" at bounding box center [625, 363] width 111 height 23
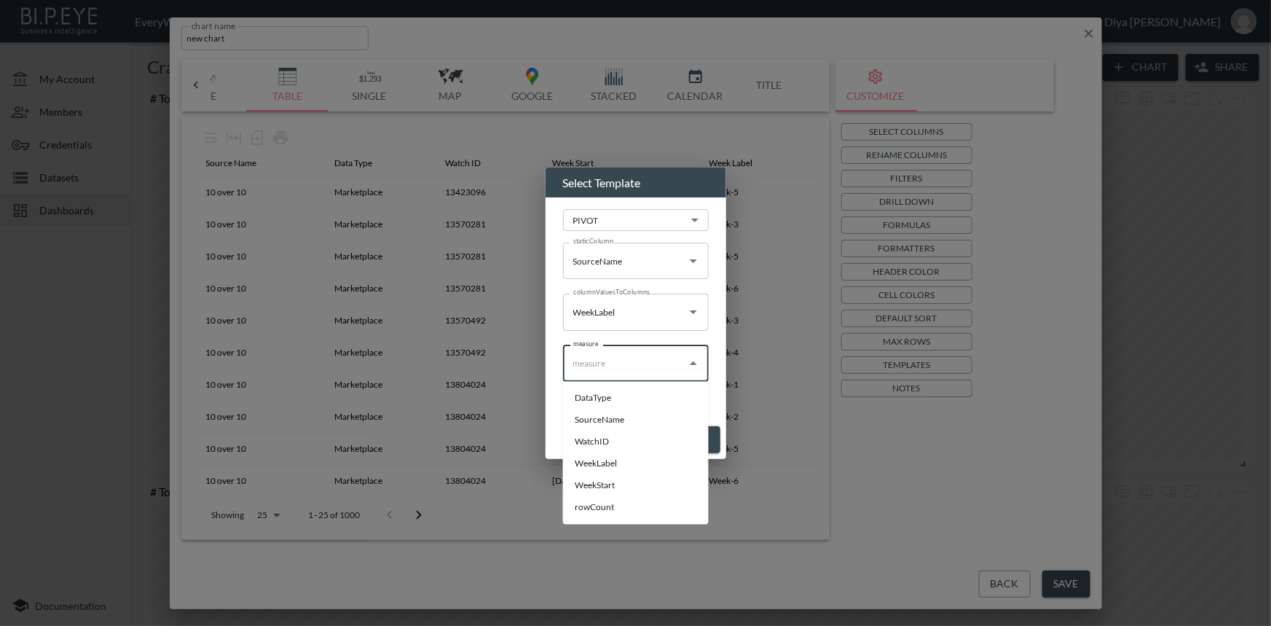
click at [791, 528] on div "Select Template PIVOT PIVOT ​ staticColumn SourceName staticColumn columnValues…" at bounding box center [635, 313] width 1271 height 626
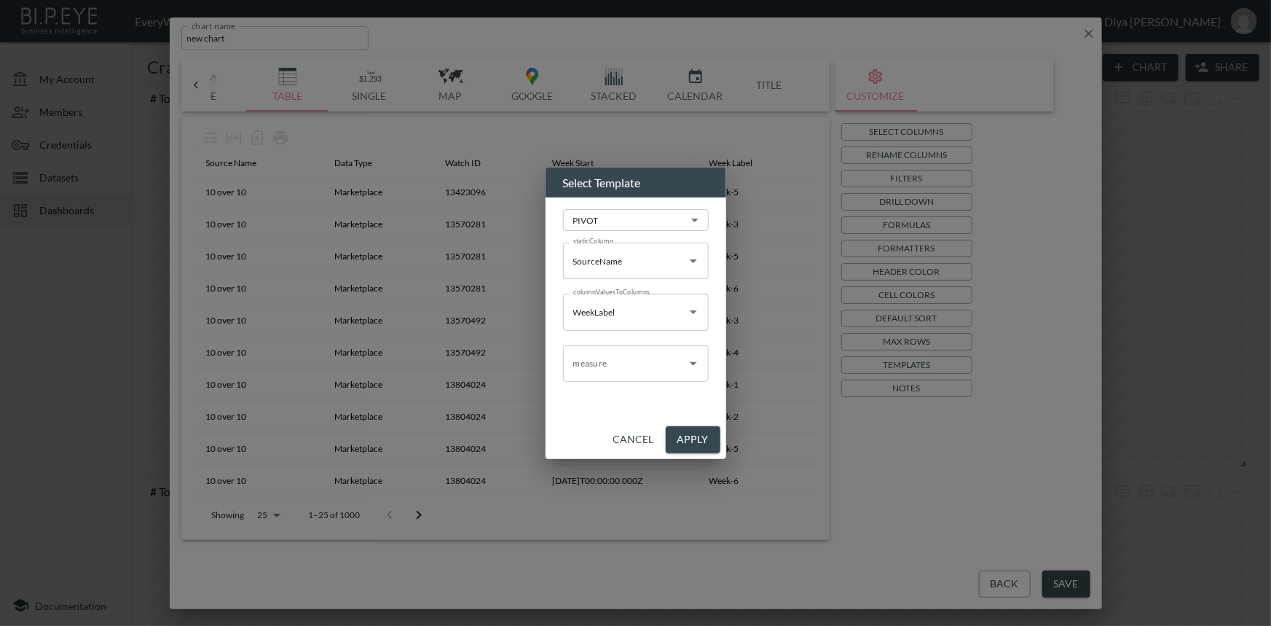
click at [633, 447] on button "Cancel" at bounding box center [634, 439] width 52 height 27
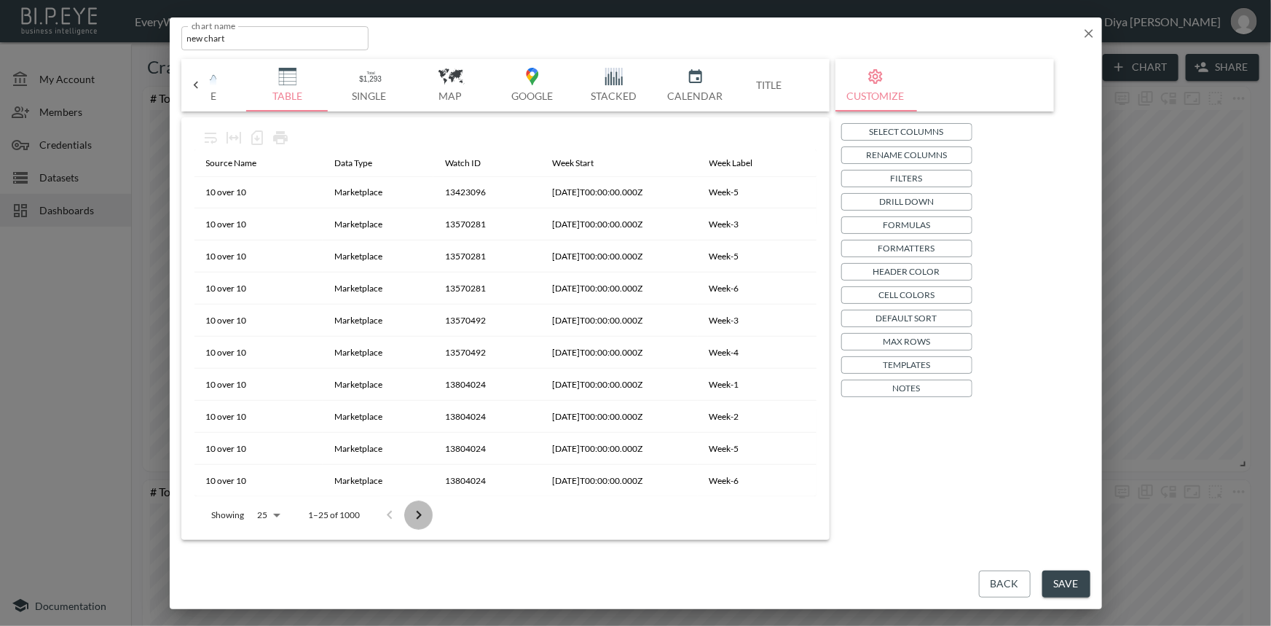
click at [421, 512] on icon "Go to next page" at bounding box center [418, 514] width 17 height 17
click at [420, 512] on icon "Go to next page" at bounding box center [423, 514] width 17 height 17
click at [395, 511] on icon "Go to previous page" at bounding box center [394, 514] width 5 height 9
click at [1001, 580] on button "Back" at bounding box center [1005, 584] width 52 height 27
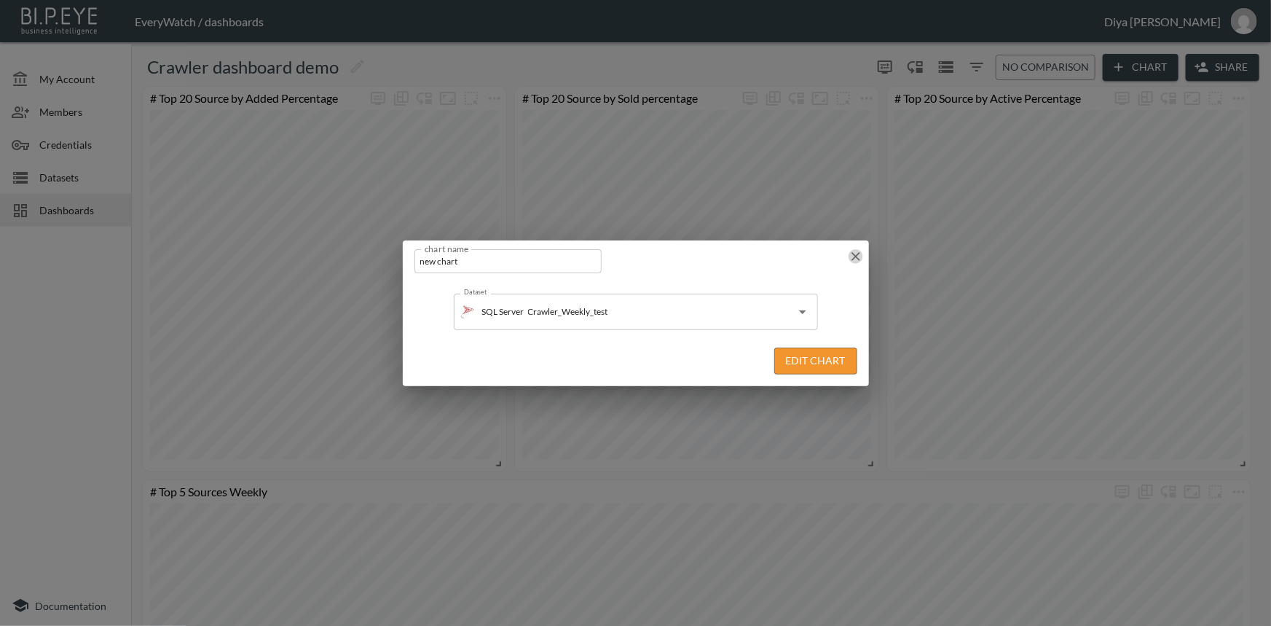
click at [855, 255] on icon "button" at bounding box center [856, 256] width 9 height 9
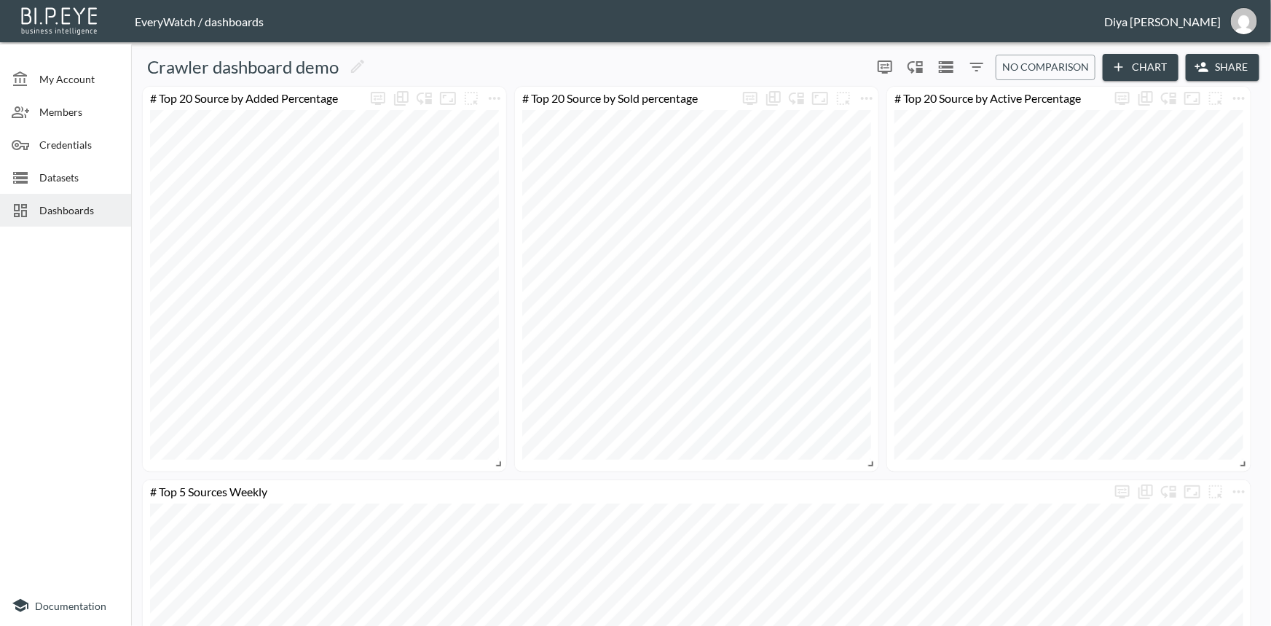
scroll to position [331, 0]
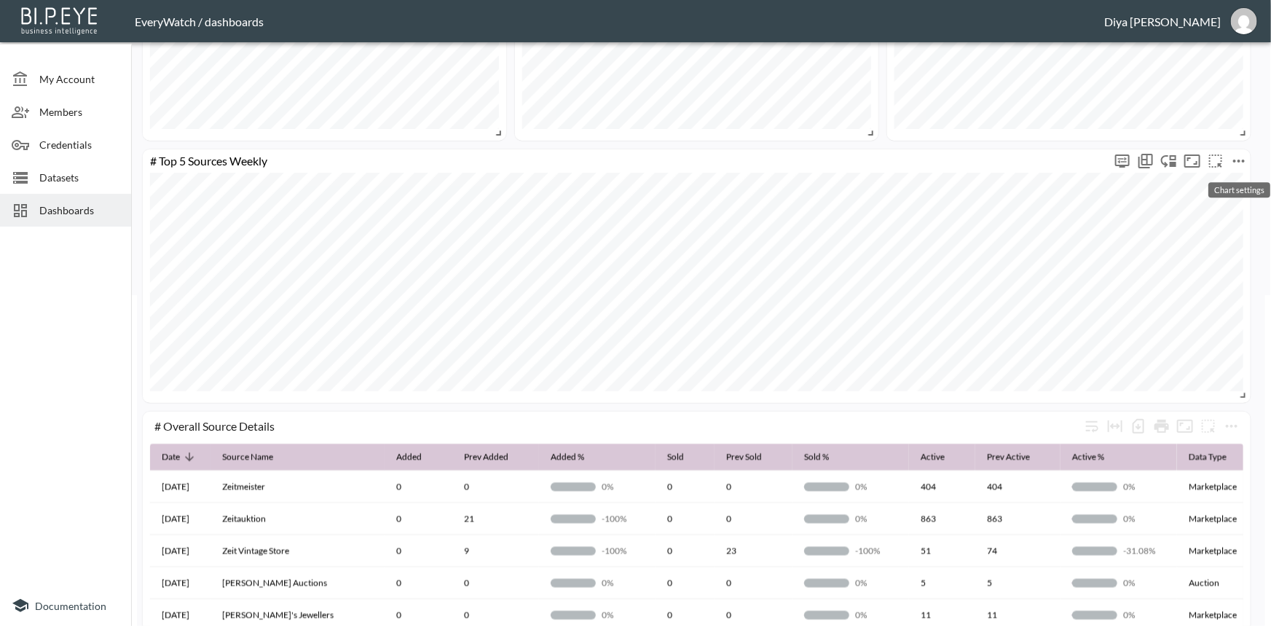
click at [1236, 160] on icon "more" at bounding box center [1239, 160] width 17 height 17
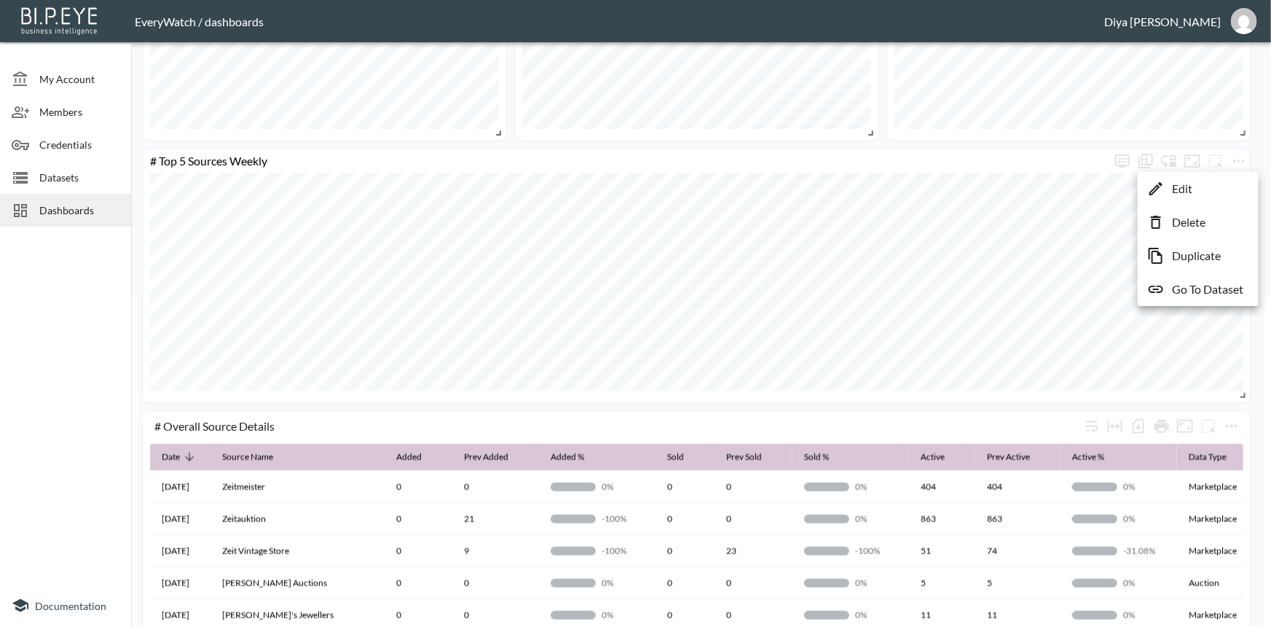
click at [1163, 283] on icon at bounding box center [1156, 289] width 17 height 17
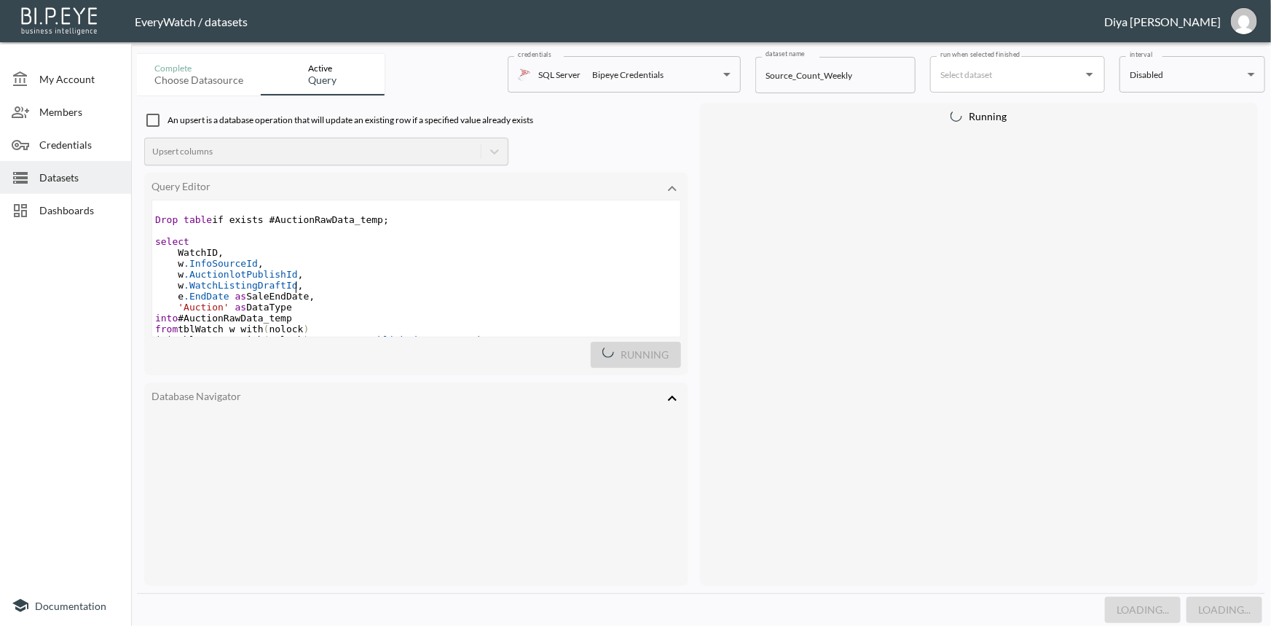
click at [365, 293] on pre "e .EndDate as SaleEndDate ," at bounding box center [416, 296] width 528 height 11
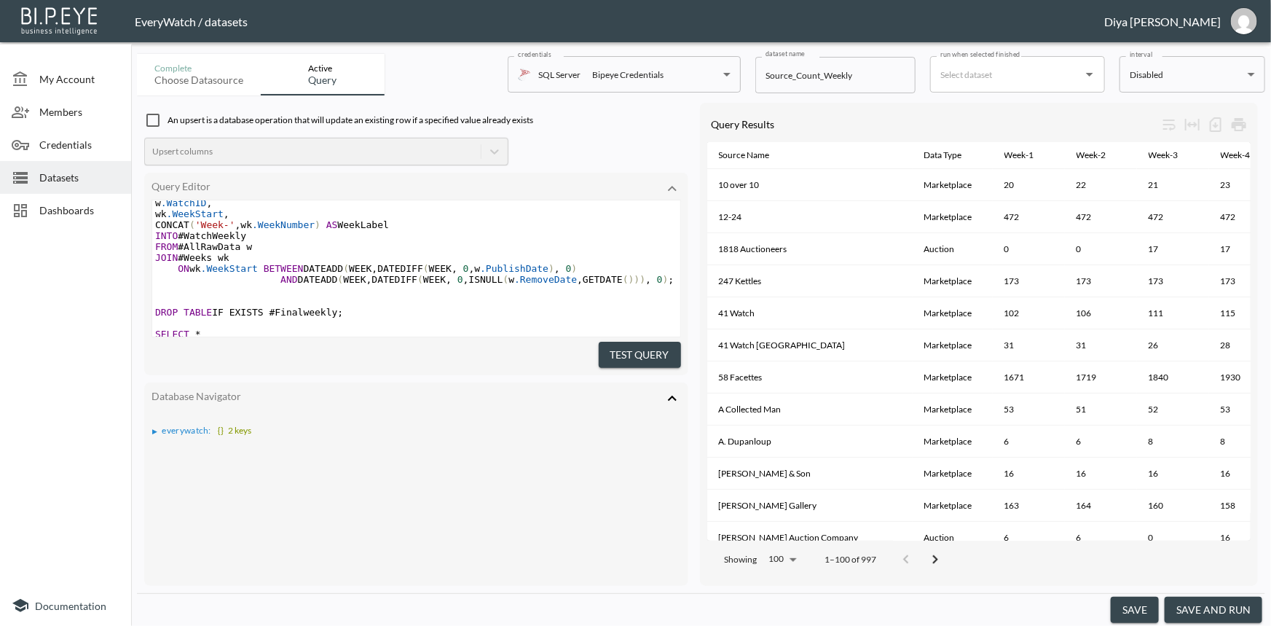
click at [71, 200] on div "Dashboards" at bounding box center [65, 210] width 131 height 33
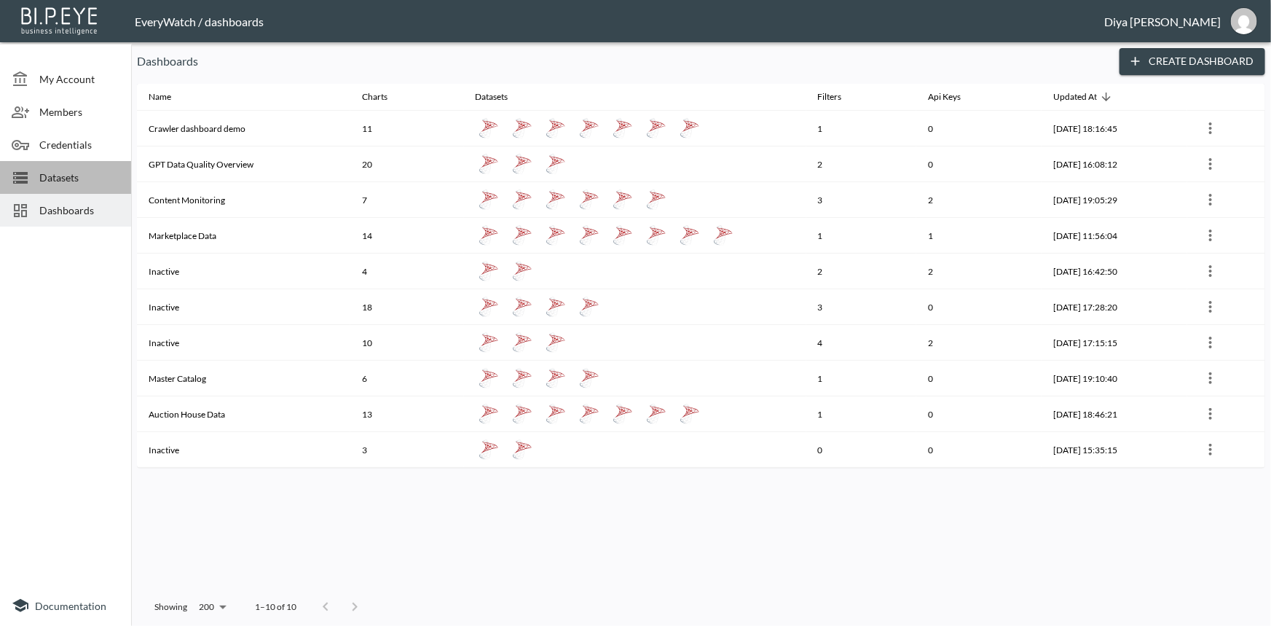
click at [93, 185] on div "Datasets" at bounding box center [65, 177] width 131 height 33
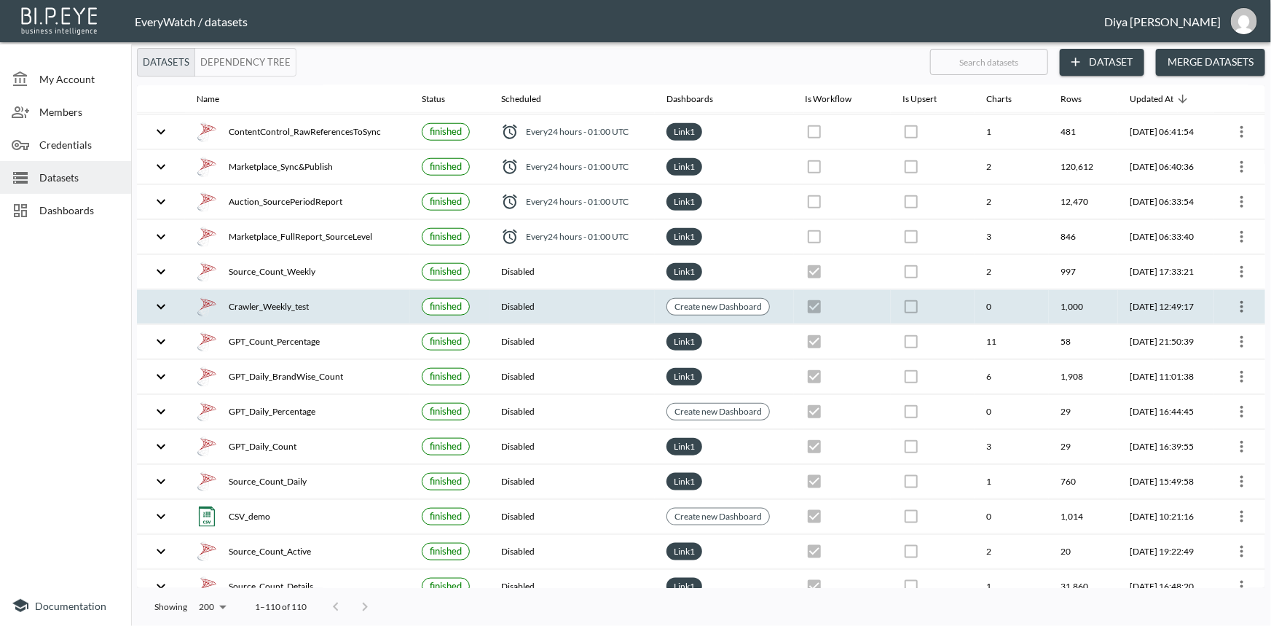
click at [1237, 301] on icon "more" at bounding box center [1242, 306] width 17 height 17
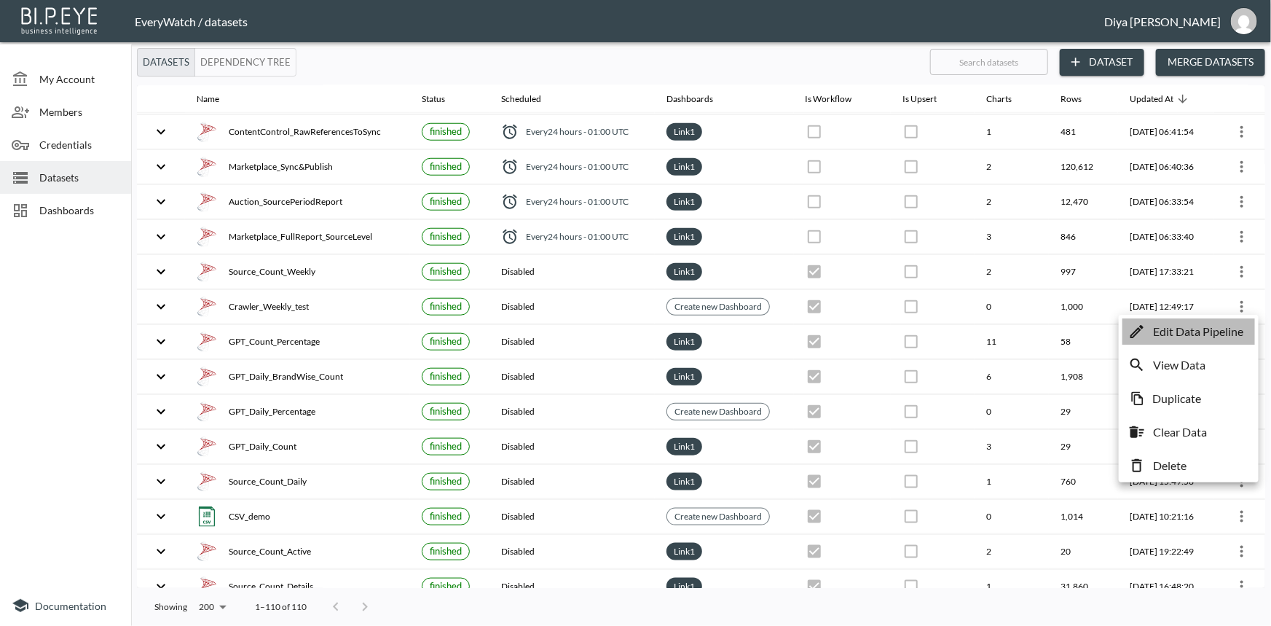
click at [1198, 331] on p "Edit Data Pipeline" at bounding box center [1198, 331] width 90 height 17
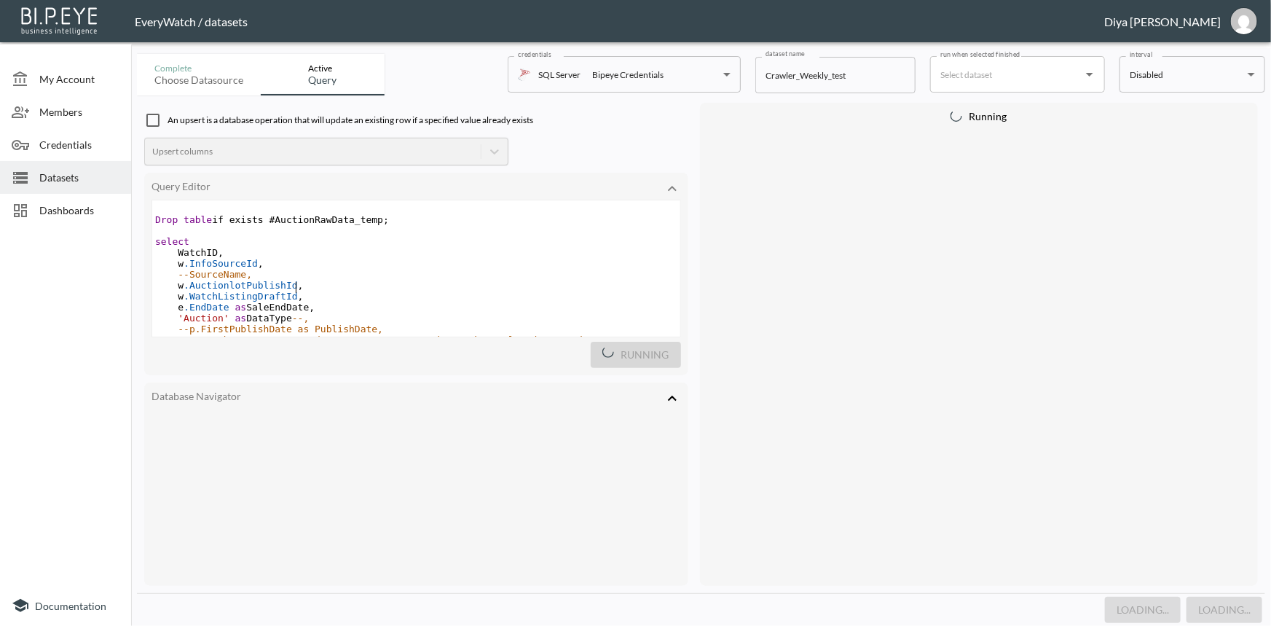
click at [541, 290] on pre "w .AuctionlotPublishId ," at bounding box center [416, 285] width 528 height 11
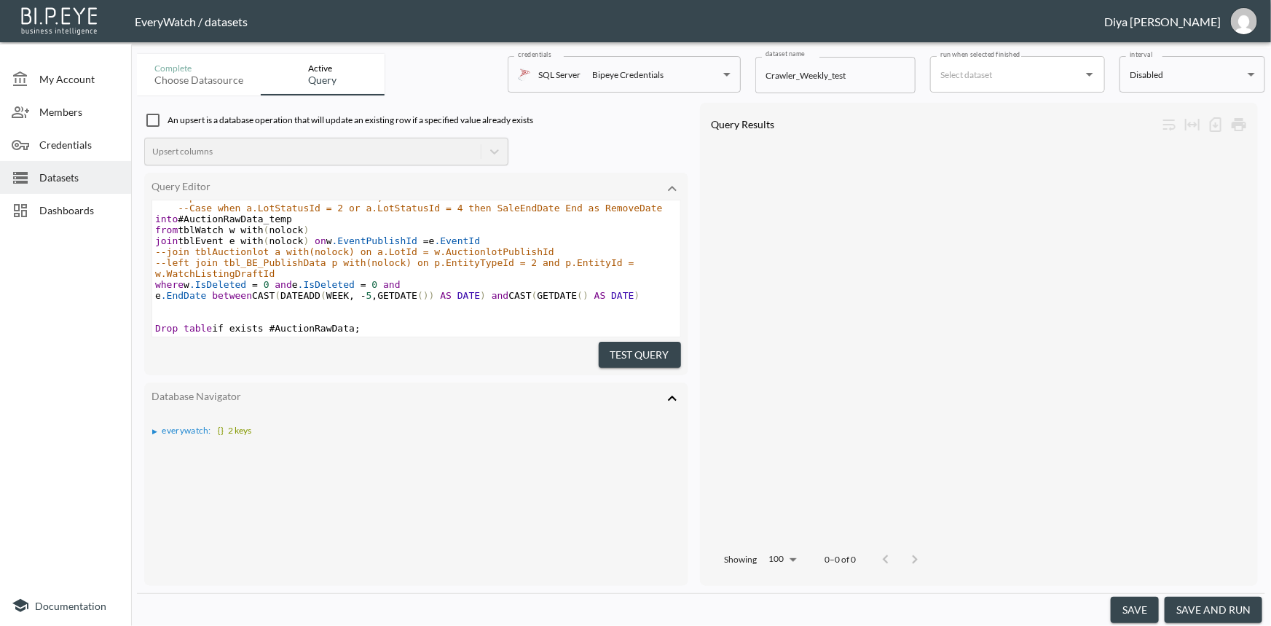
click at [401, 279] on pre "--left join tbl_BE_PublishData p with(nolock) on p.EntityTypeId = 2 and p.Entit…" at bounding box center [416, 268] width 528 height 22
type textarea "Drop table if exists #AuctionRawData_temp; select WatchID, w.InfoSourceId, --So…"
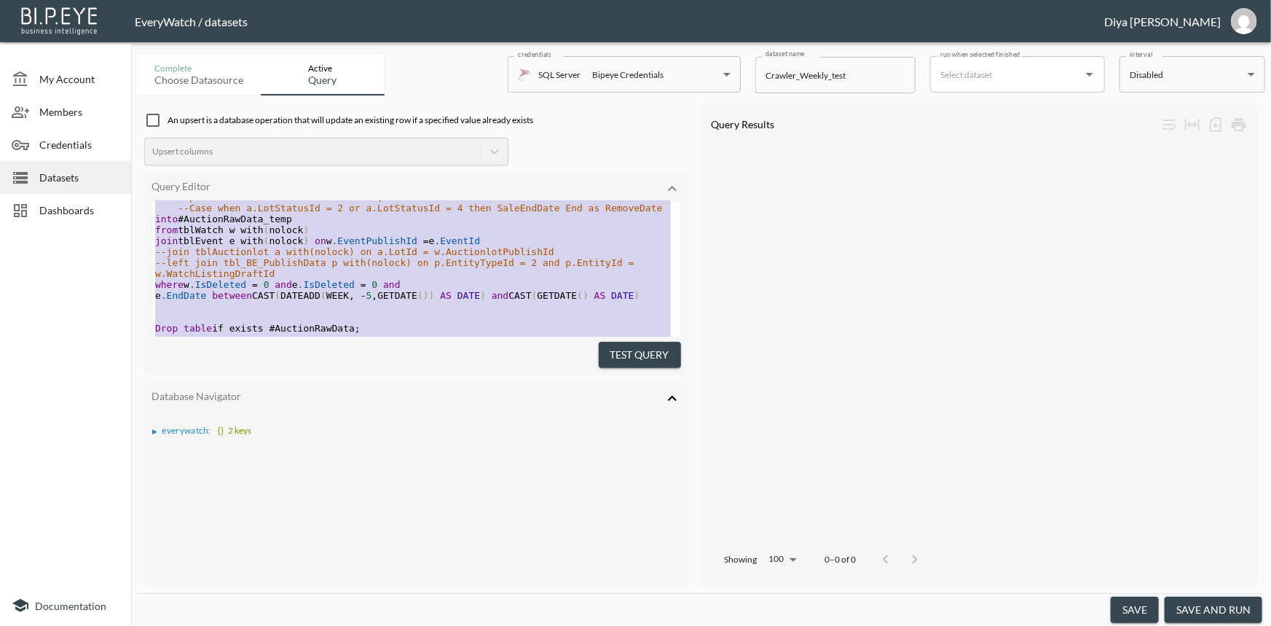
click at [440, 279] on pre "--left join tbl_BE_PublishData p with(nolock) on p.EntityTypeId = 2 and p.Entit…" at bounding box center [416, 268] width 528 height 22
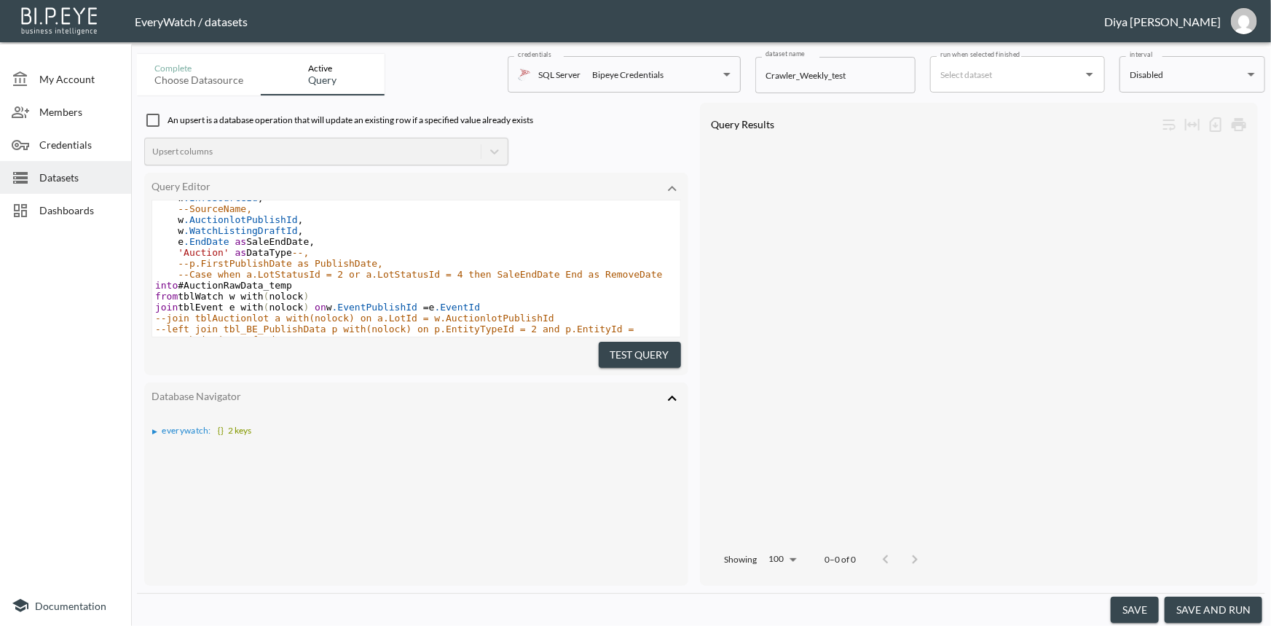
scroll to position [66, 0]
click at [82, 181] on span "Datasets" at bounding box center [79, 177] width 80 height 15
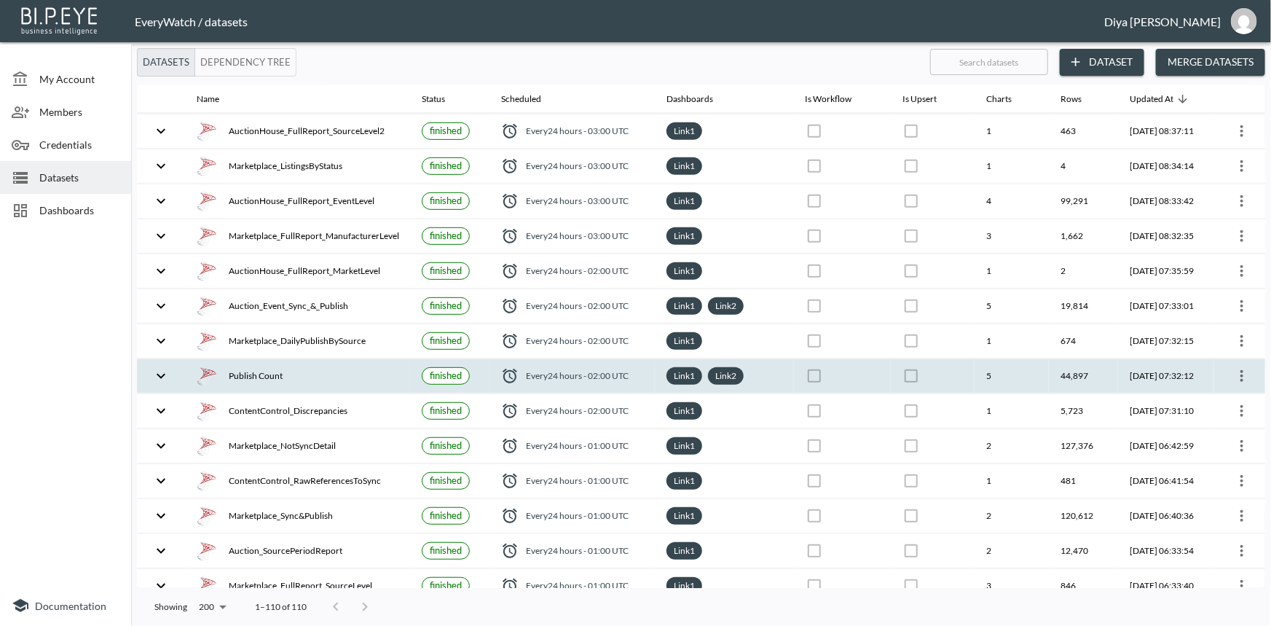
scroll to position [463, 0]
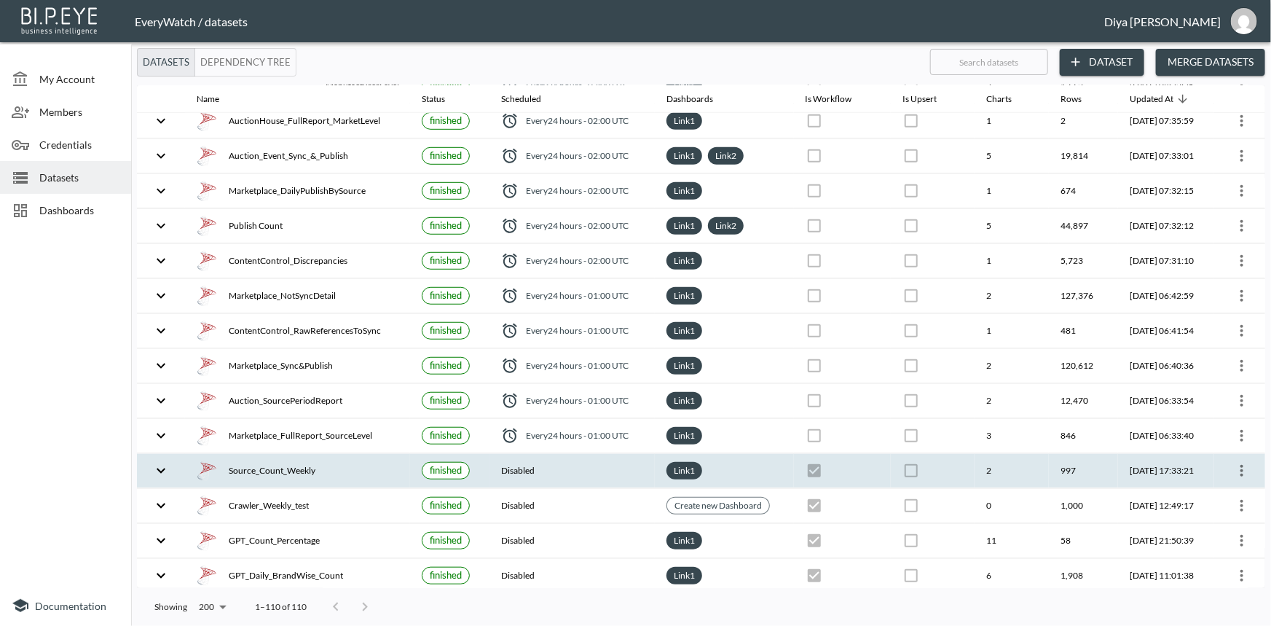
click at [1243, 467] on icon "more" at bounding box center [1242, 470] width 17 height 17
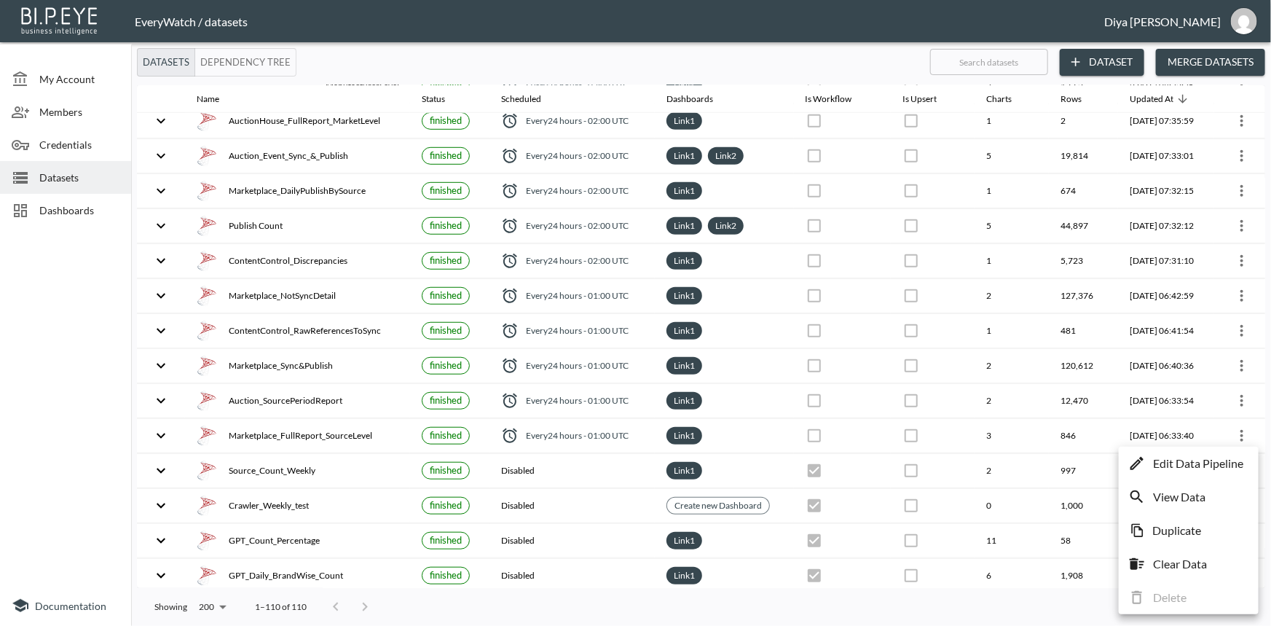
click at [1220, 469] on p "Edit Data Pipeline" at bounding box center [1198, 463] width 90 height 17
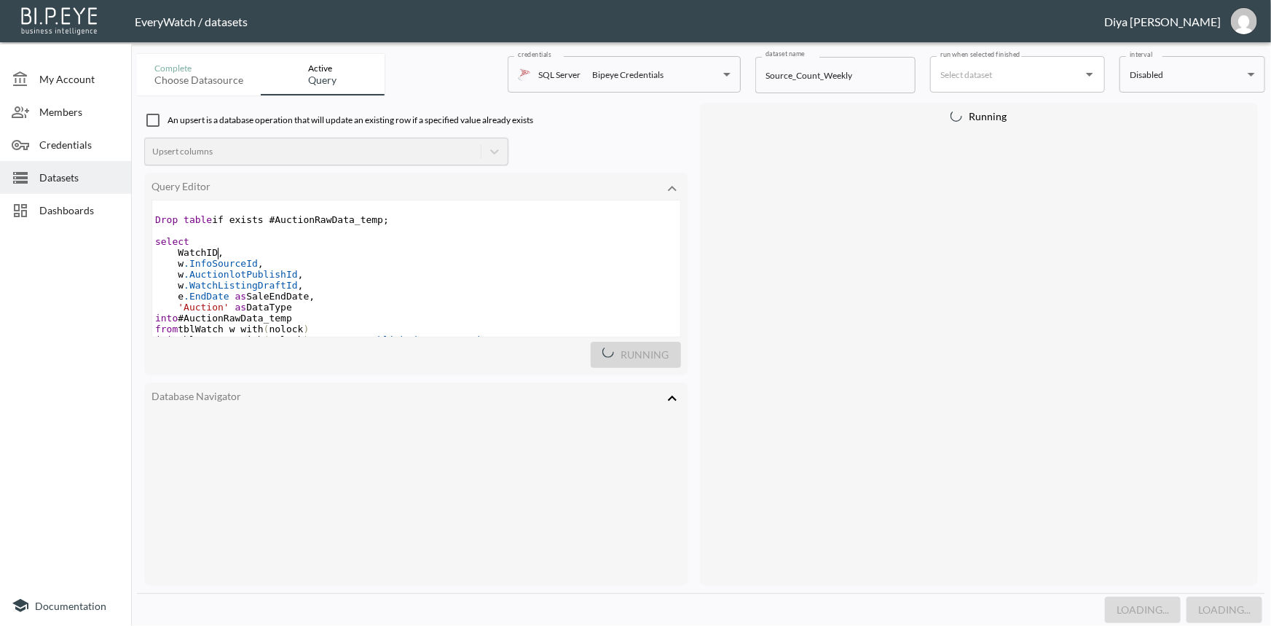
click at [367, 254] on pre "WatchID ," at bounding box center [416, 252] width 528 height 11
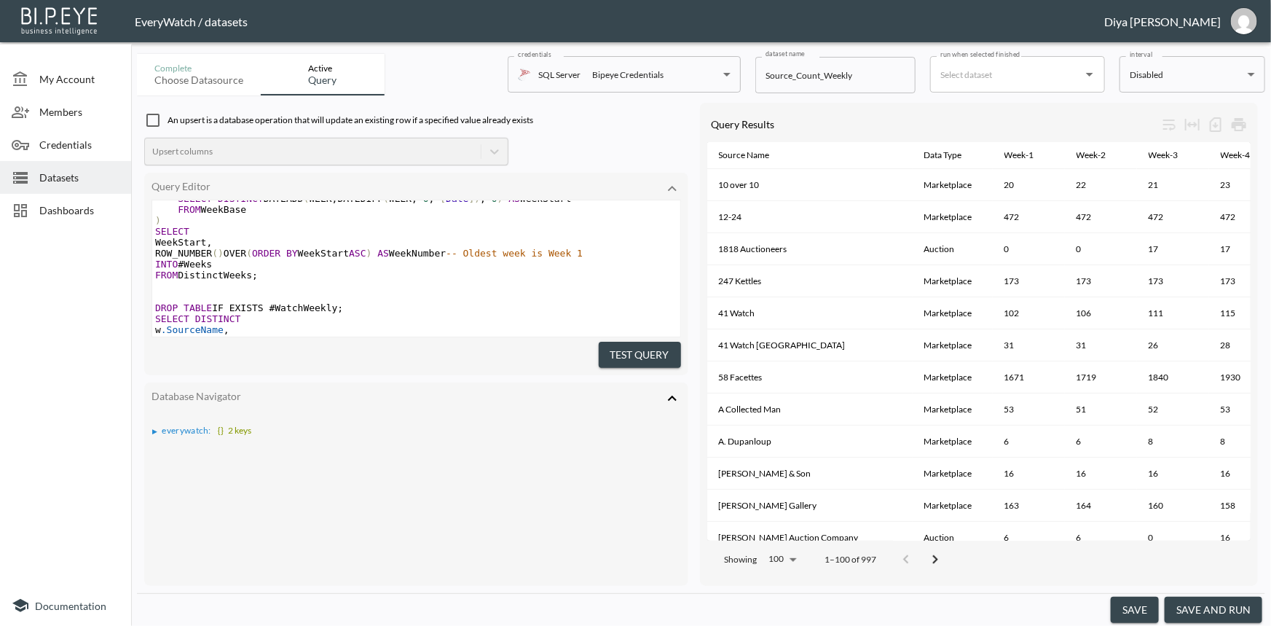
scroll to position [1192, 0]
